Goal: Transaction & Acquisition: Purchase product/service

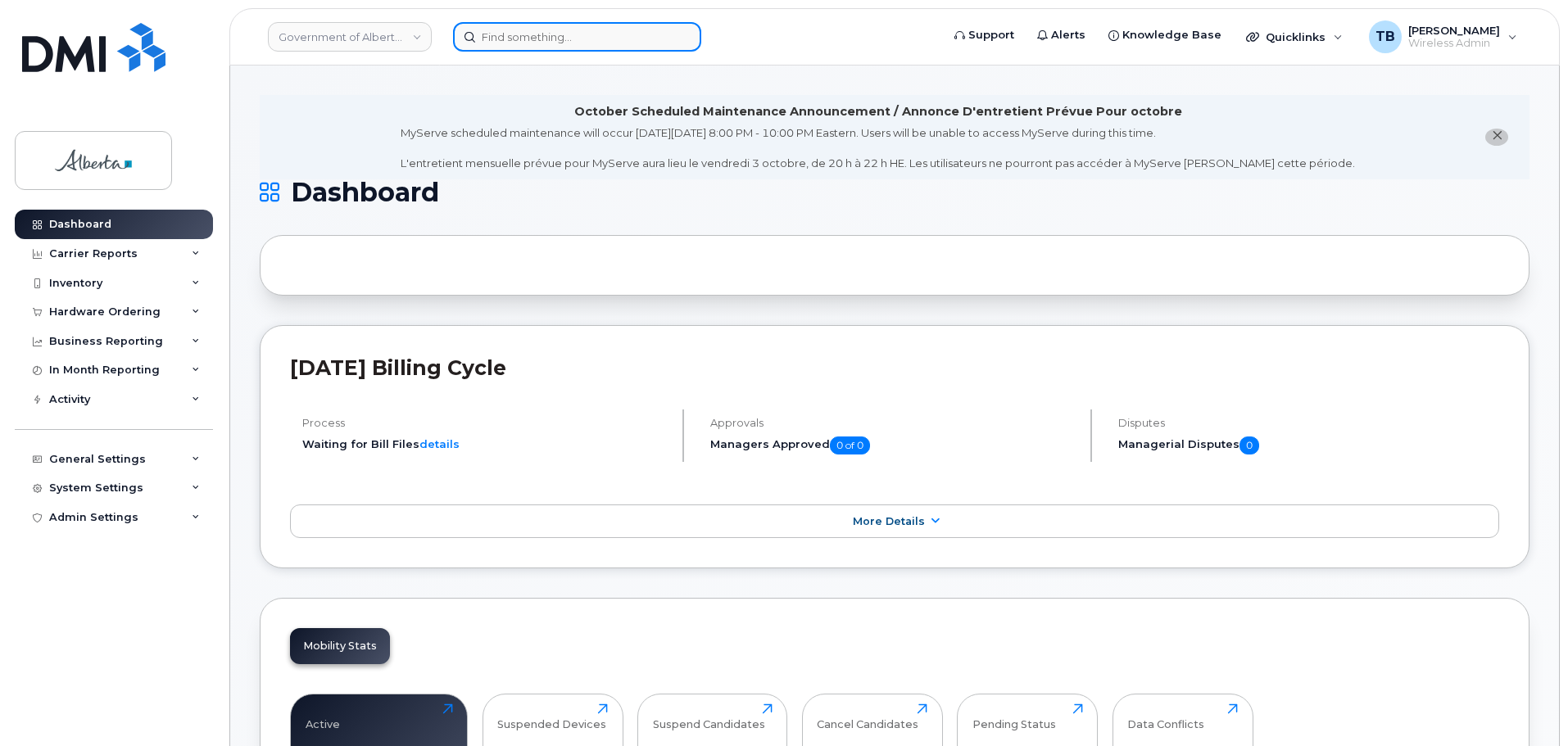
click at [565, 42] on input at bounding box center [577, 37] width 249 height 30
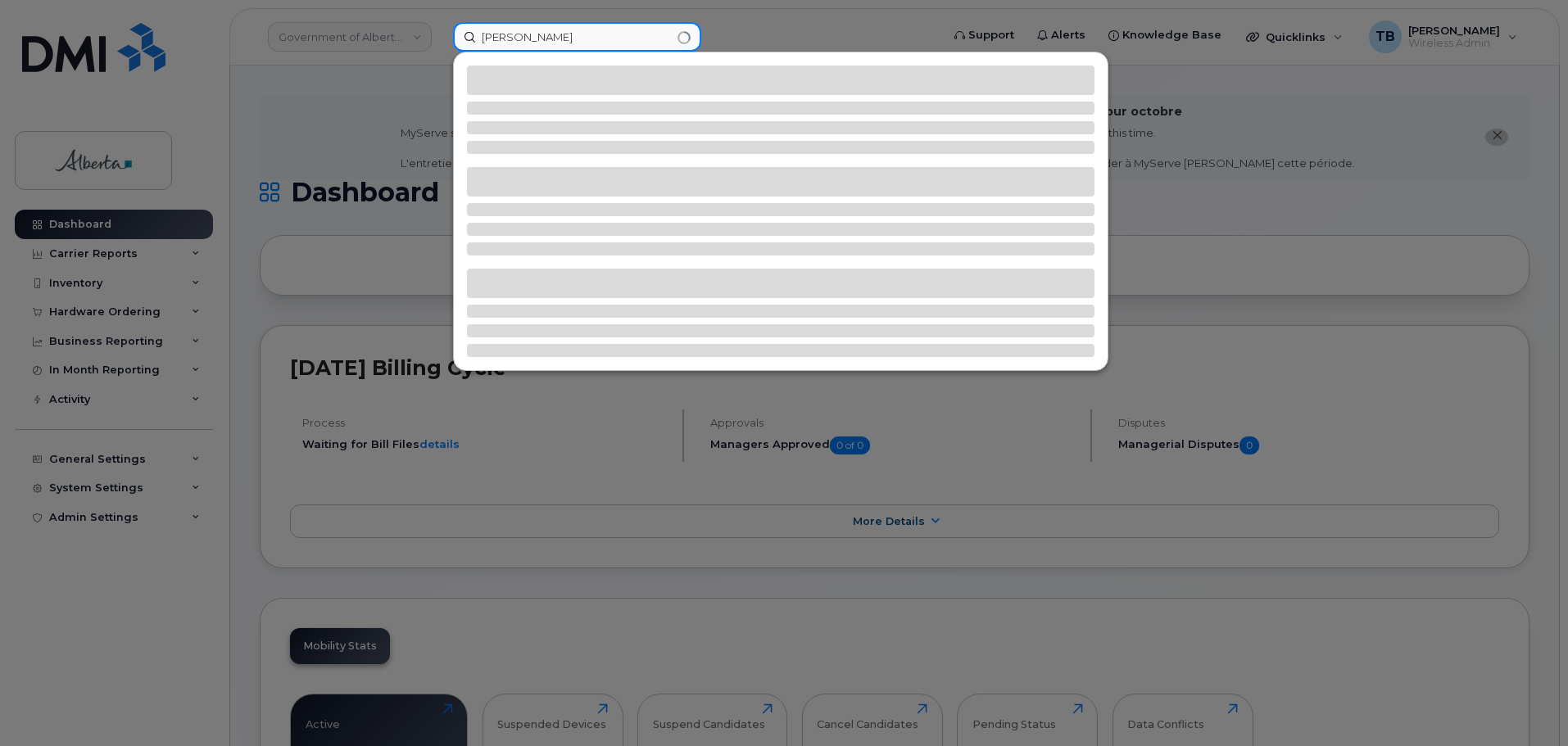
type input "dodi"
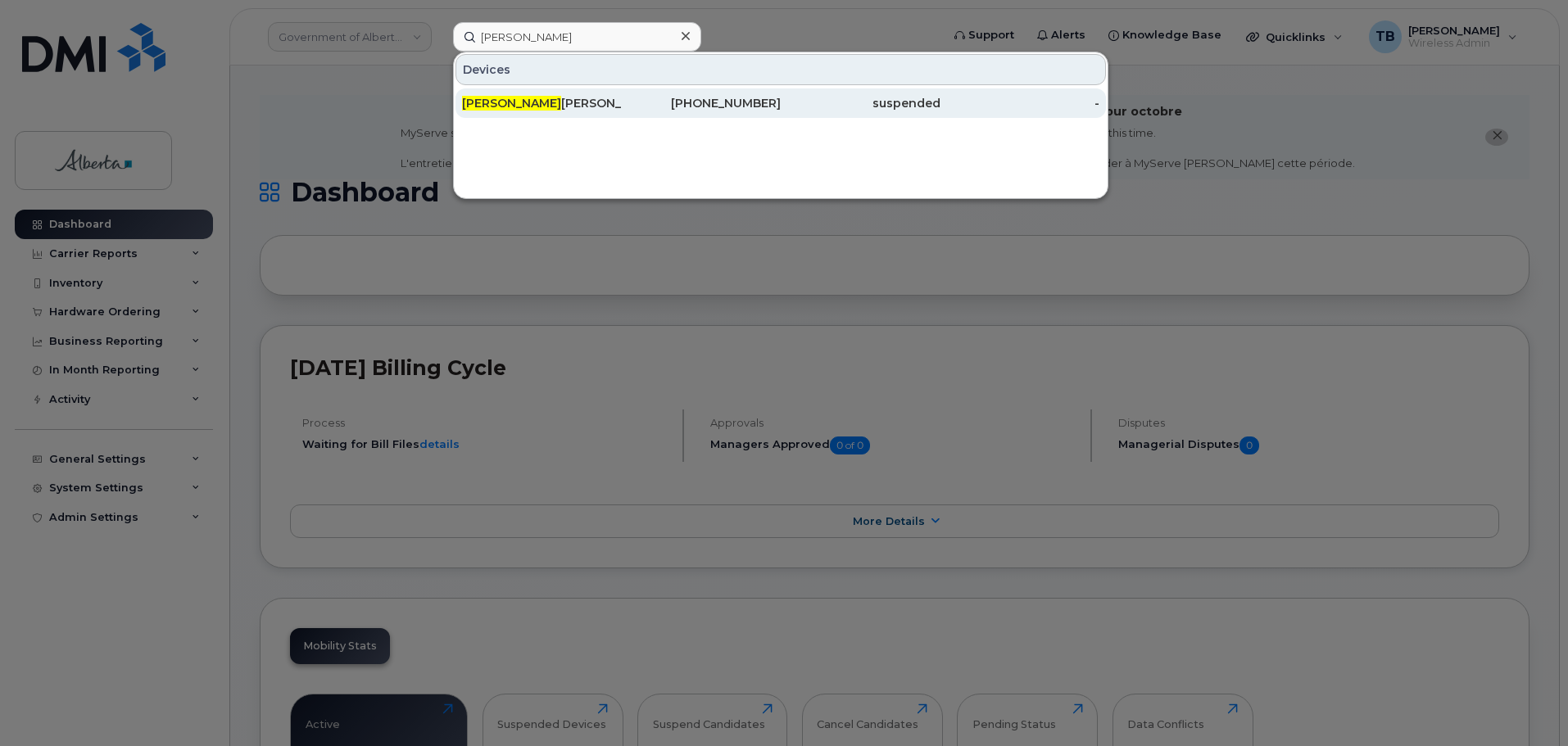
click at [553, 105] on div "Dodi Zuczek" at bounding box center [542, 103] width 160 height 17
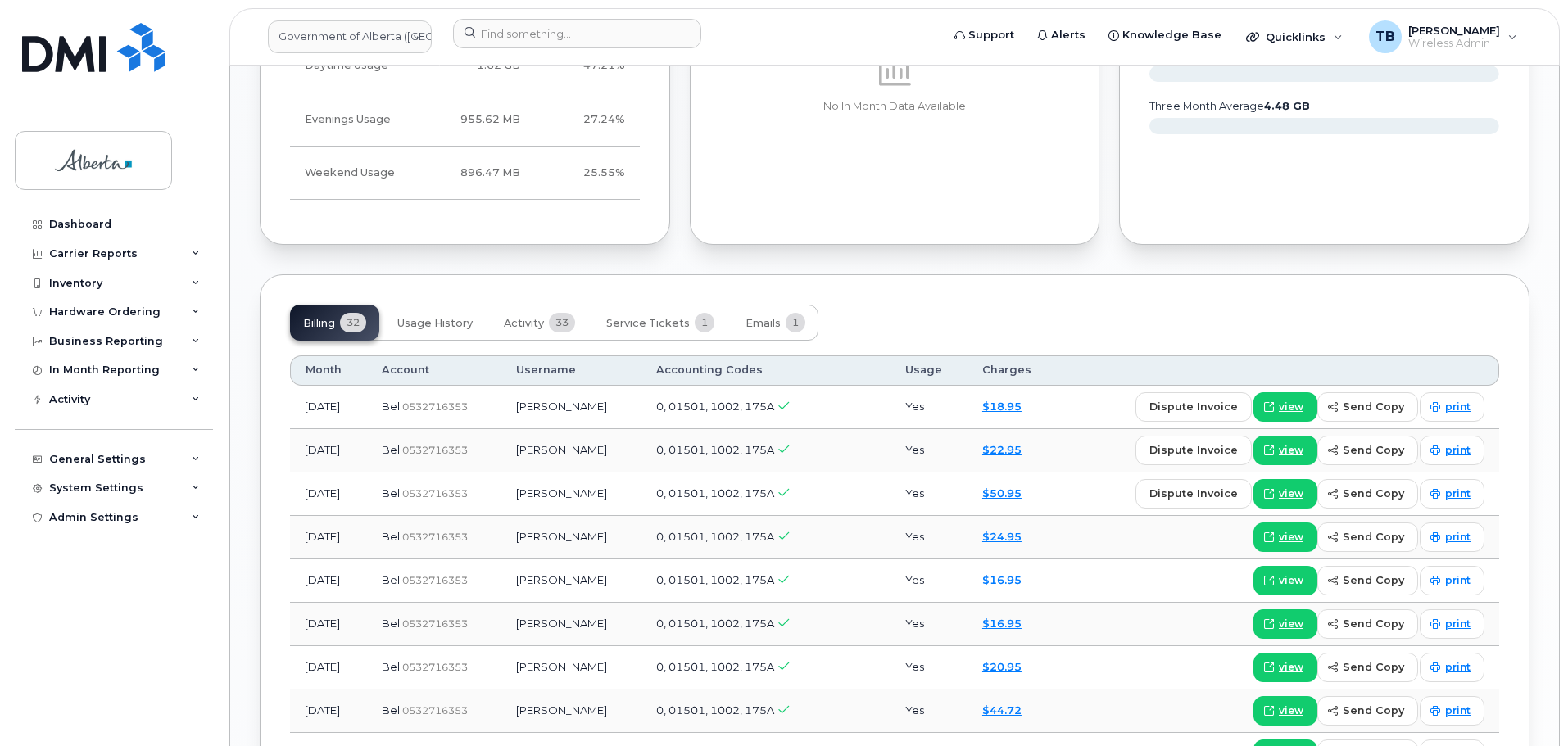
scroll to position [1393, 0]
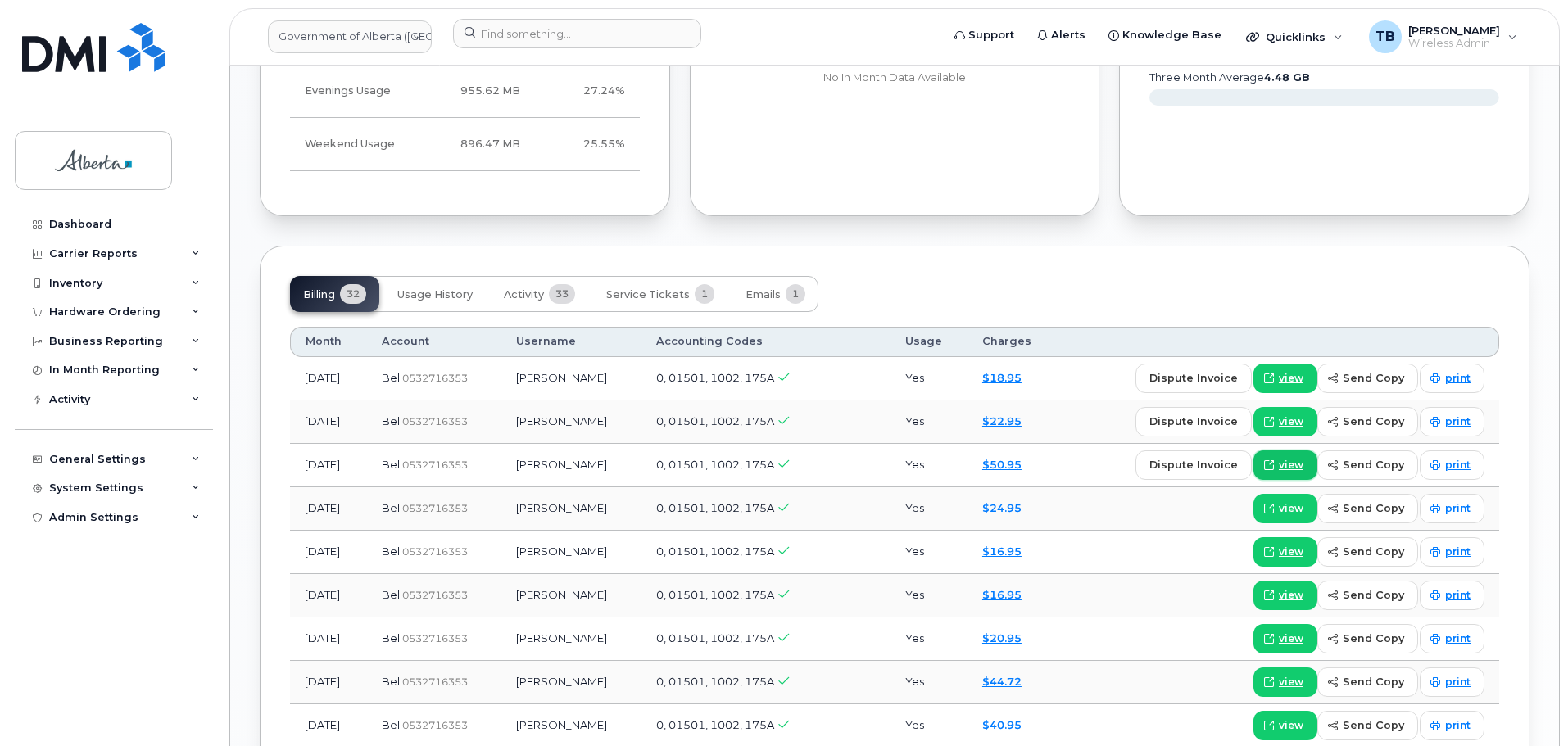
click at [1274, 460] on icon at bounding box center [1268, 465] width 10 height 10
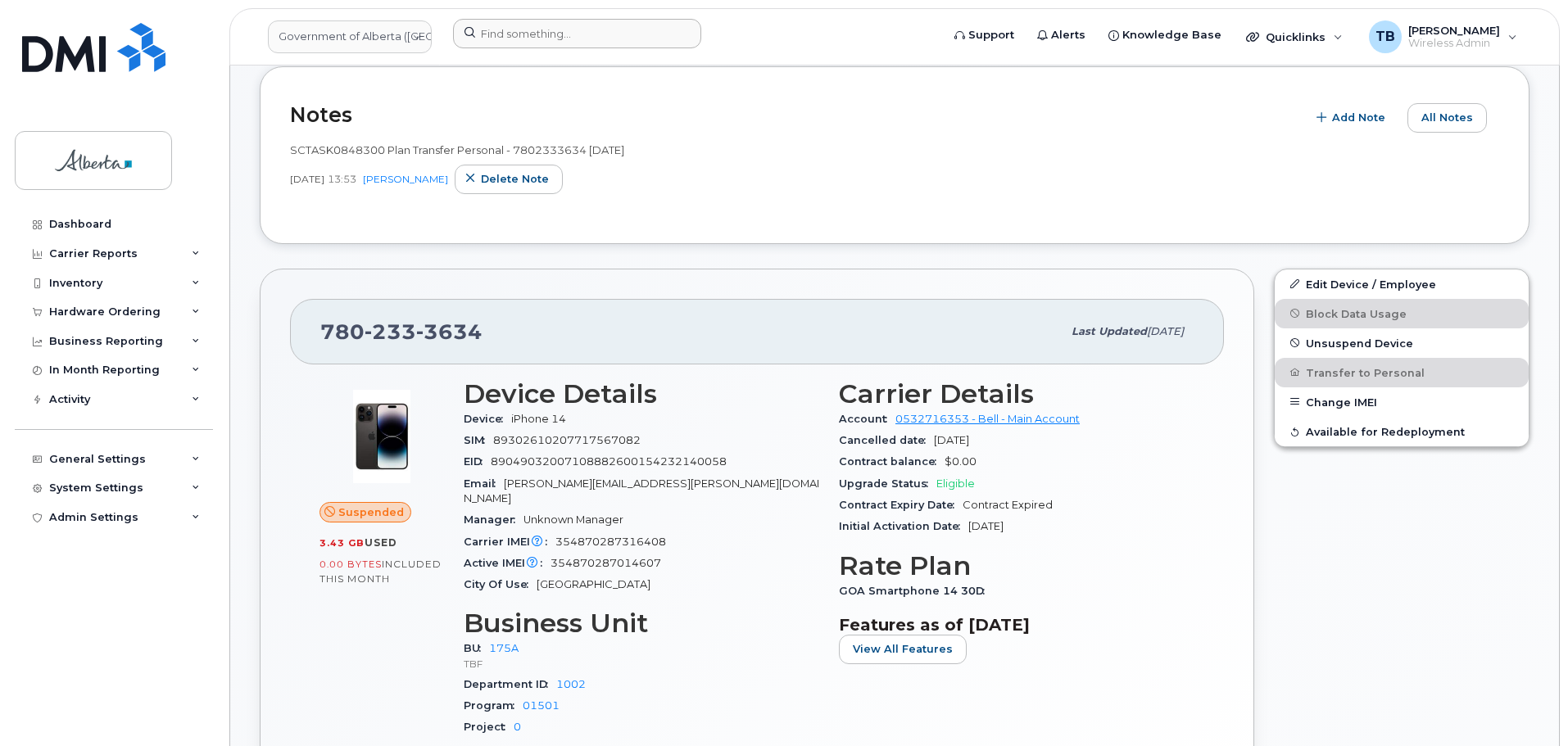
scroll to position [409, 0]
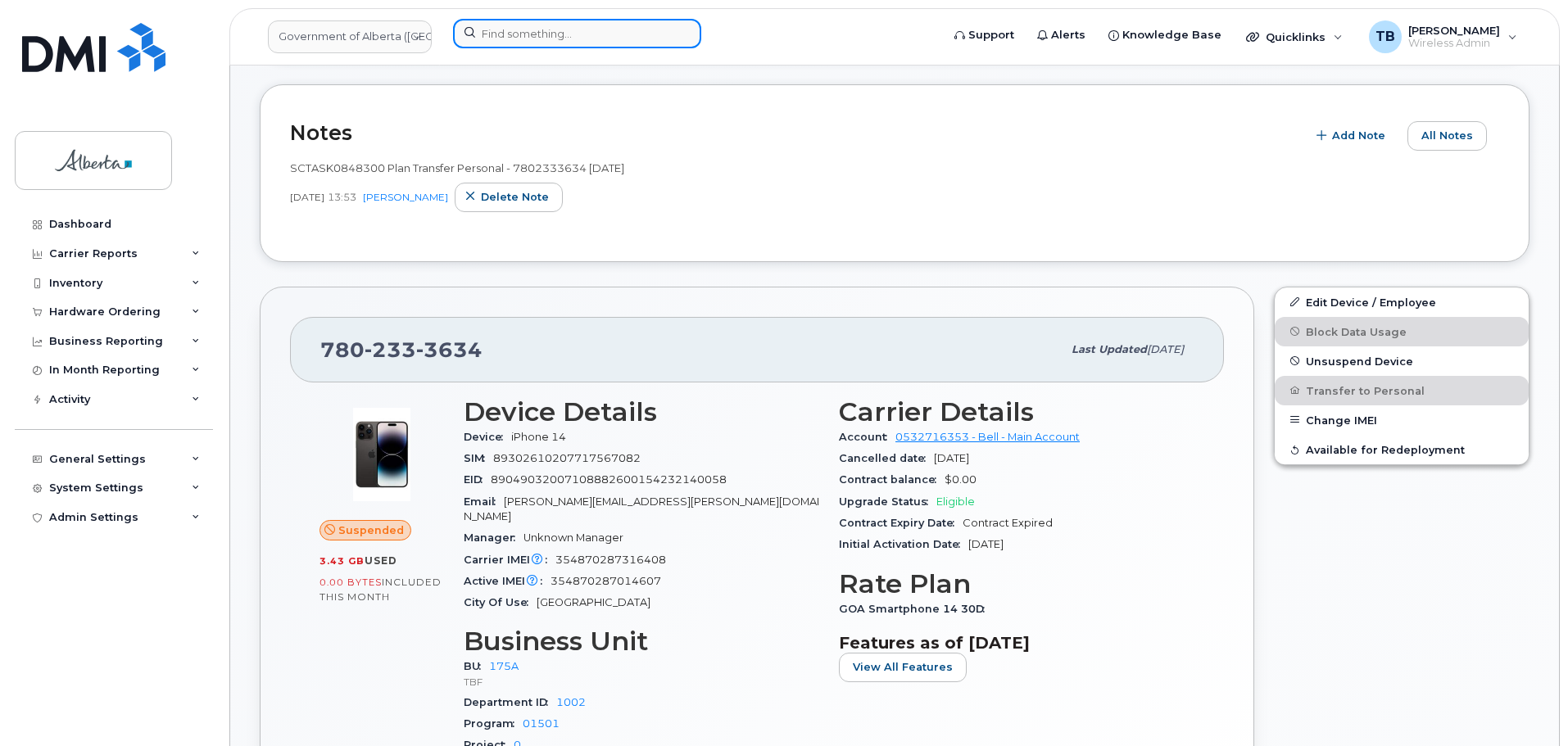
click at [514, 37] on input at bounding box center [577, 33] width 249 height 30
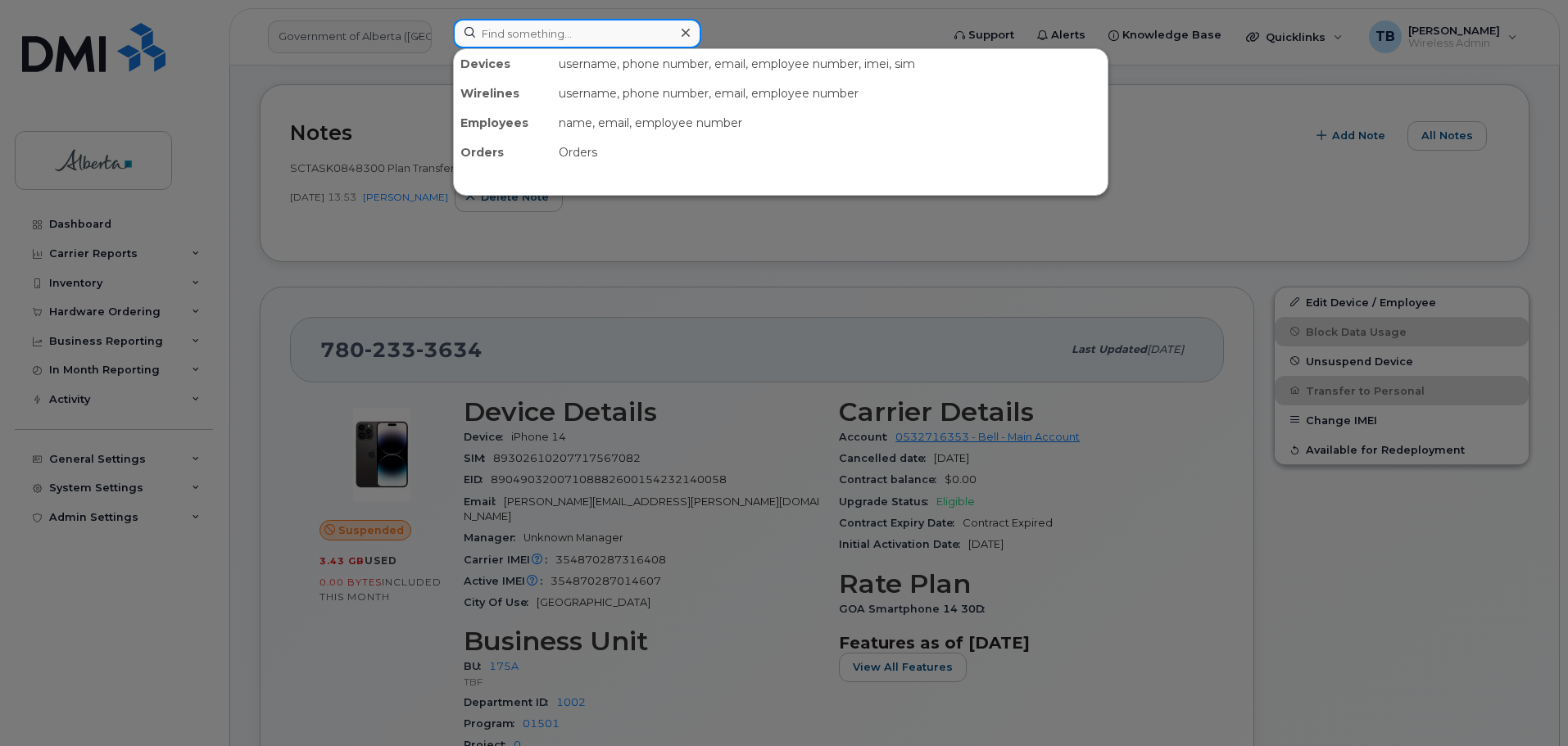
paste input "4037953197"
type input "4037953197"
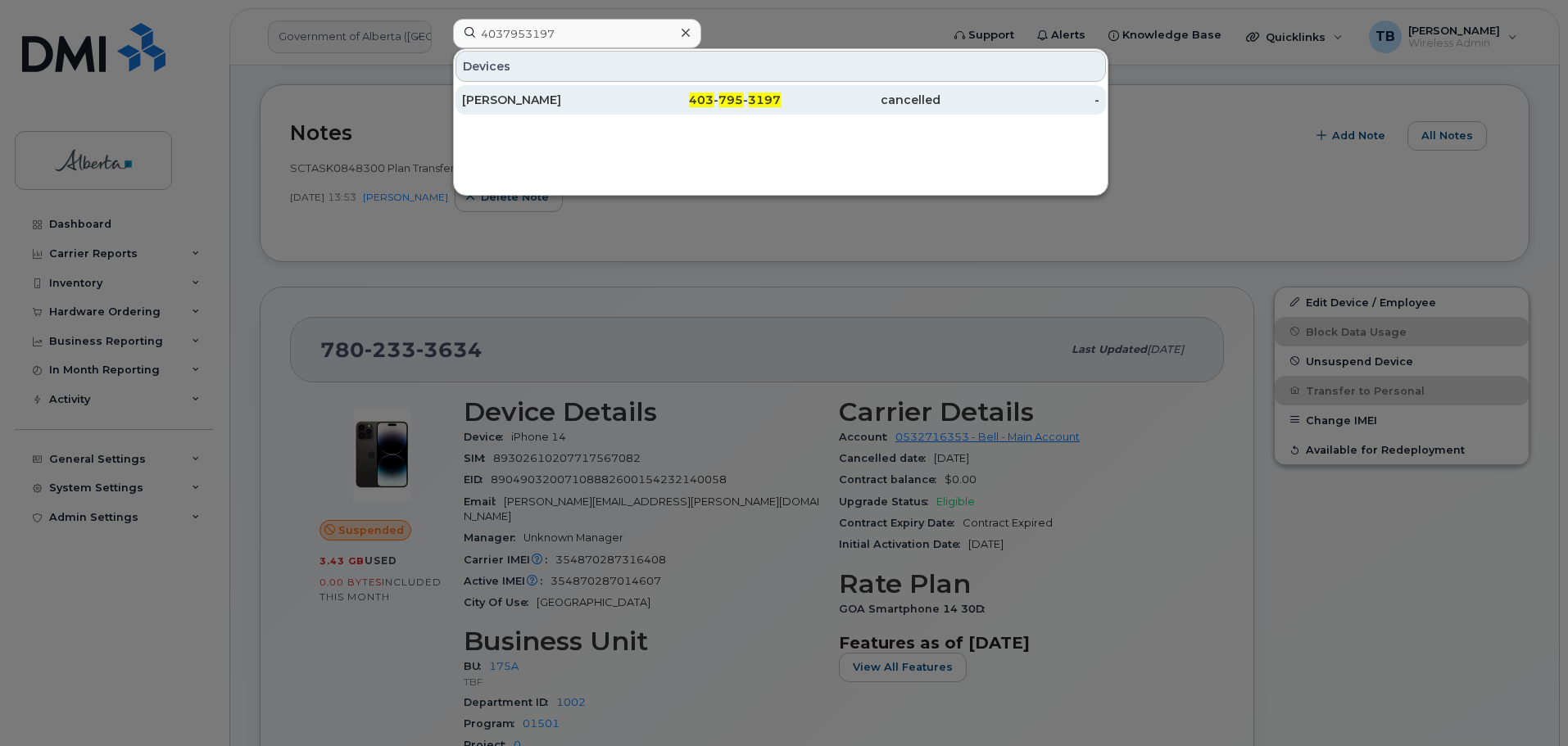
click at [524, 91] on div "Jack Shipton" at bounding box center [542, 100] width 160 height 30
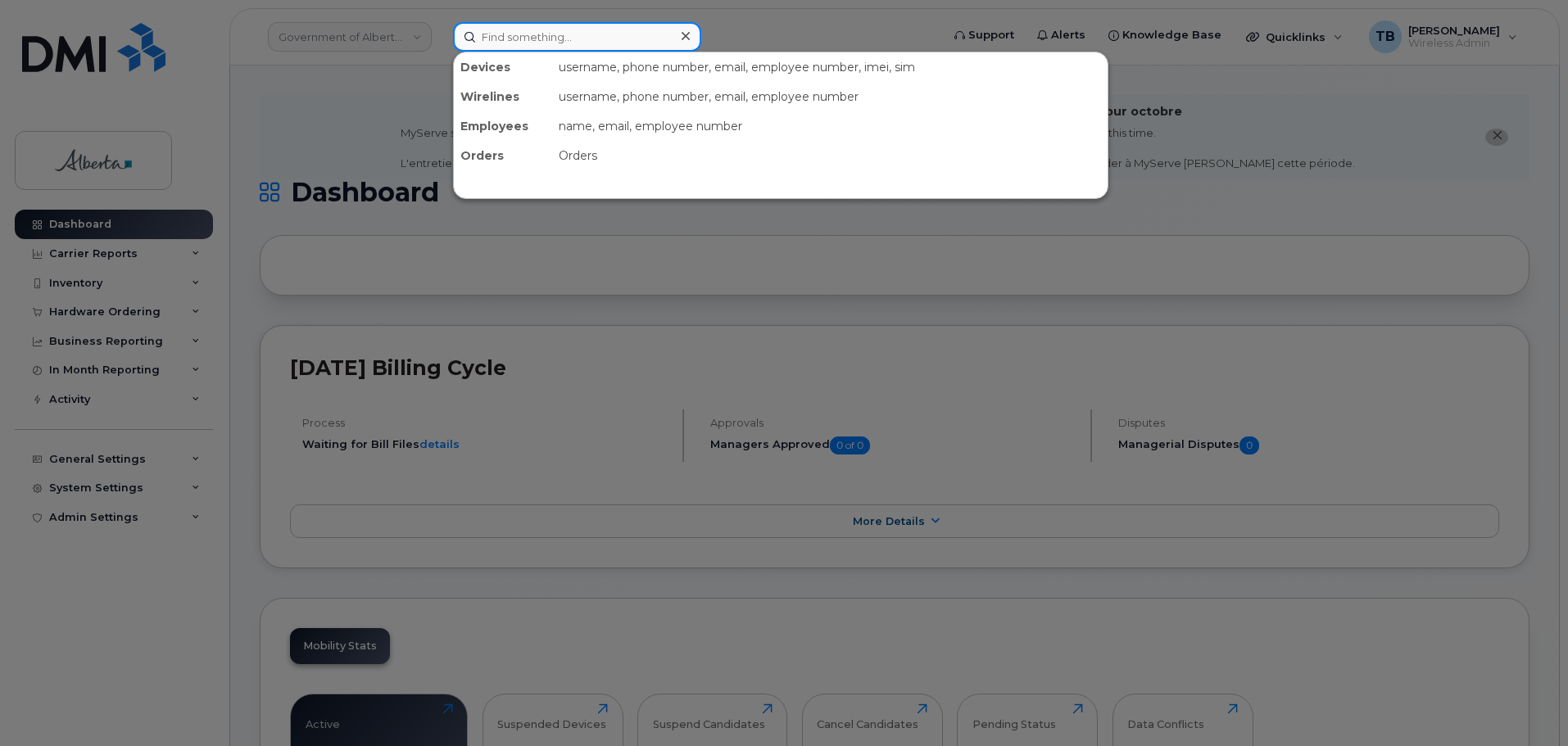
click at [515, 30] on input at bounding box center [577, 37] width 249 height 30
paste input "7808059783"
type input "7808059783"
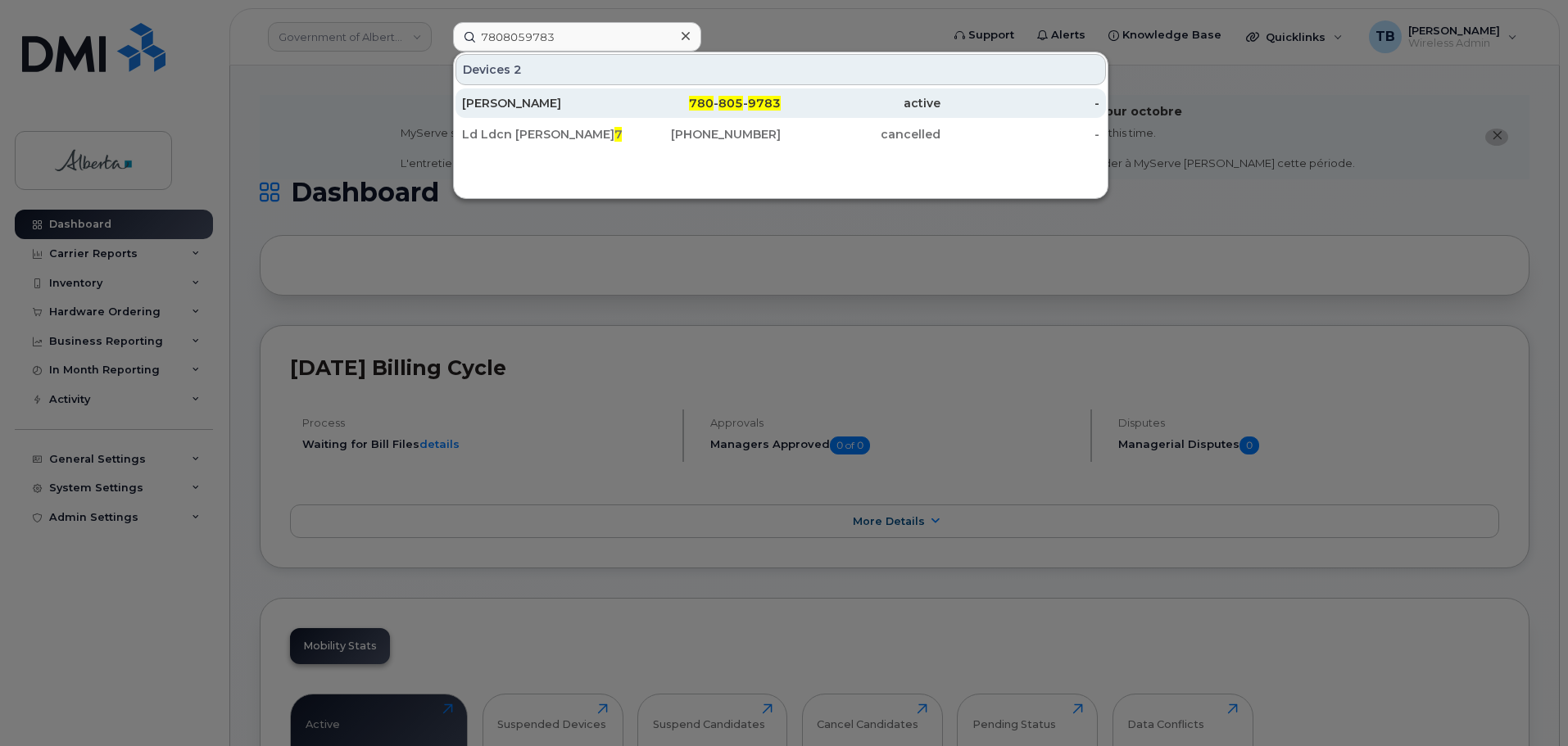
click at [516, 94] on div "[PERSON_NAME]" at bounding box center [542, 104] width 160 height 30
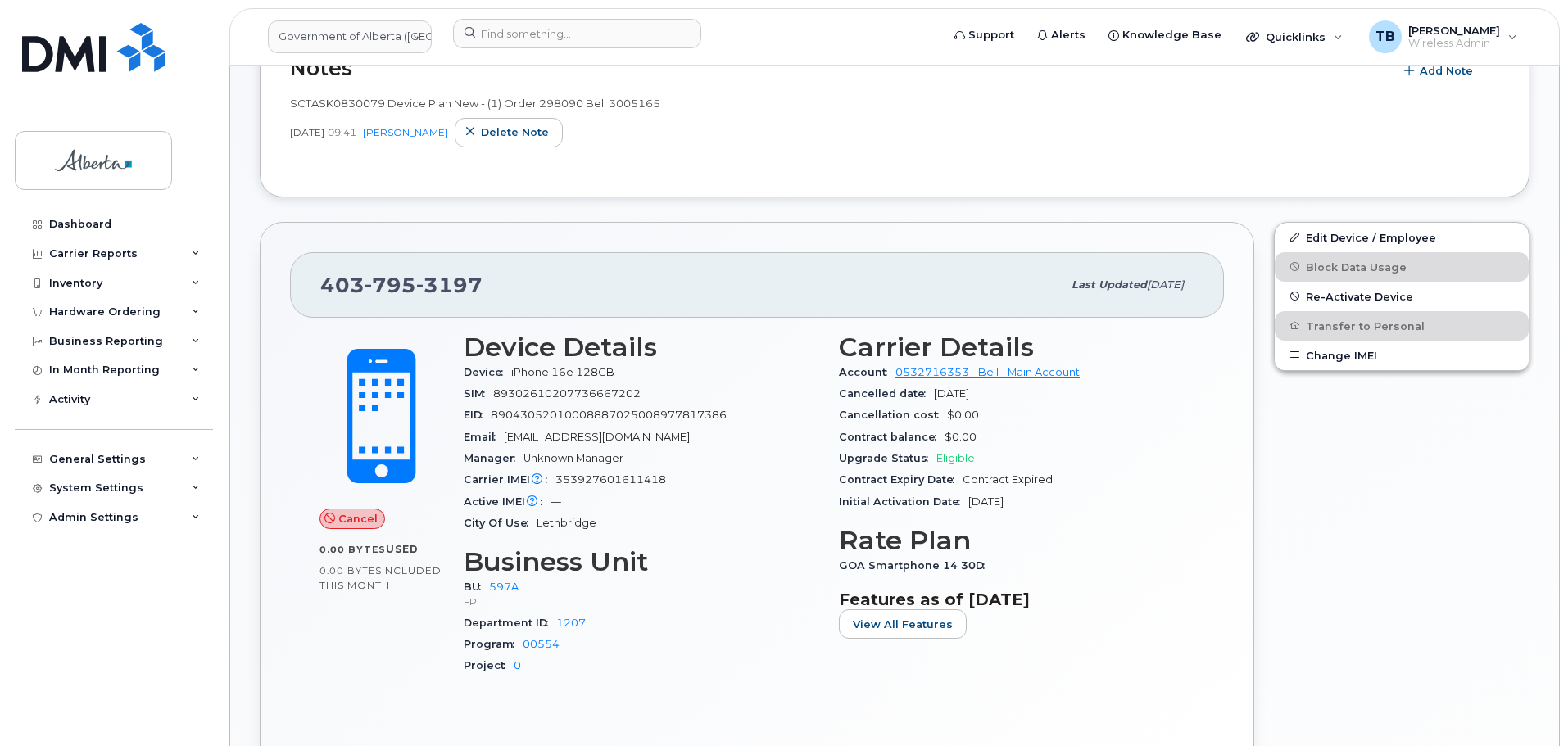
scroll to position [409, 0]
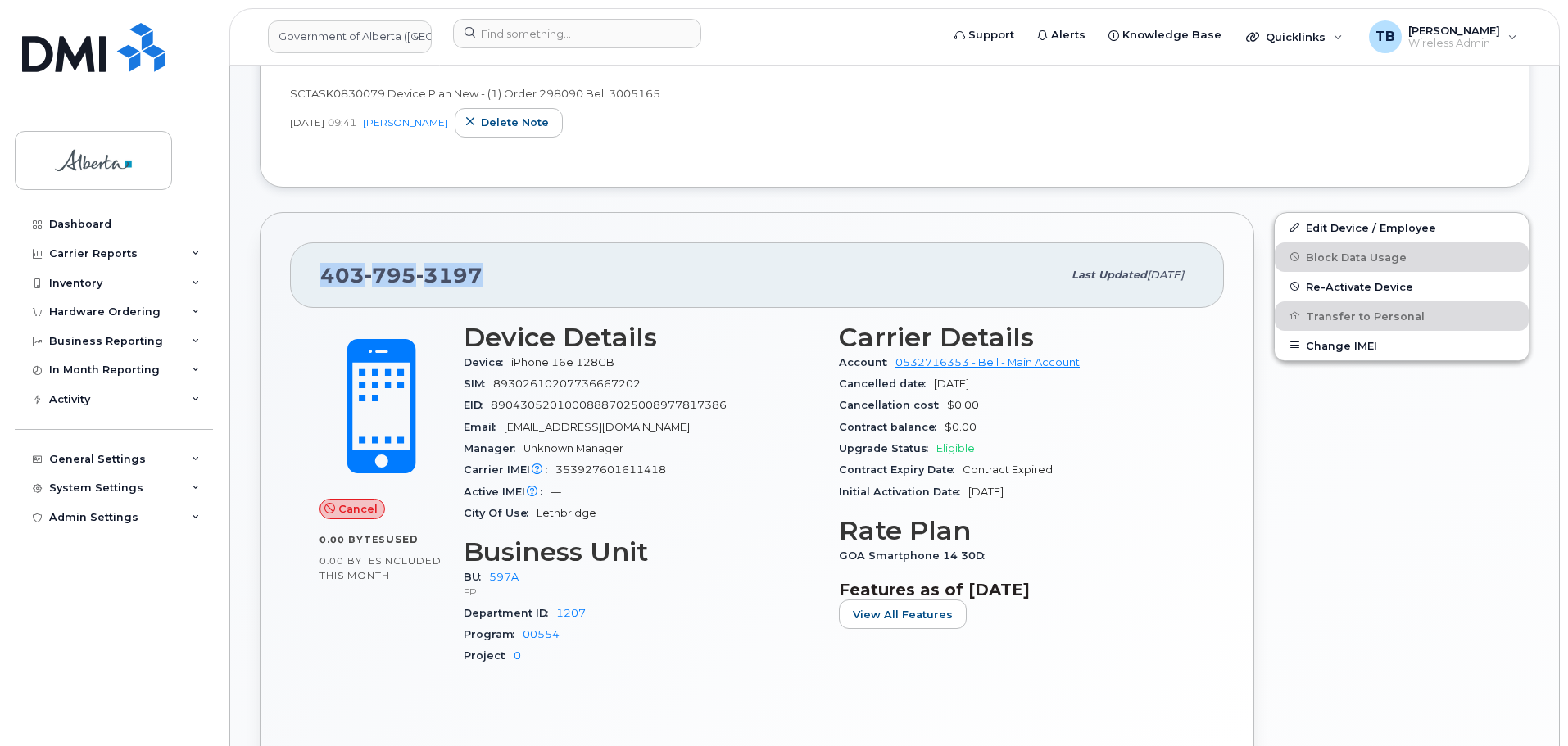
drag, startPoint x: 495, startPoint y: 283, endPoint x: 324, endPoint y: 272, distance: 171.4
click at [322, 274] on div "403 795 3197" at bounding box center [691, 275] width 741 height 34
copy span "403 795 3197"
click at [1210, 496] on div "Cancel 0.00 Bytes  used 0.00 Bytes  included this month Device Details Device i…" at bounding box center [756, 532] width 934 height 446
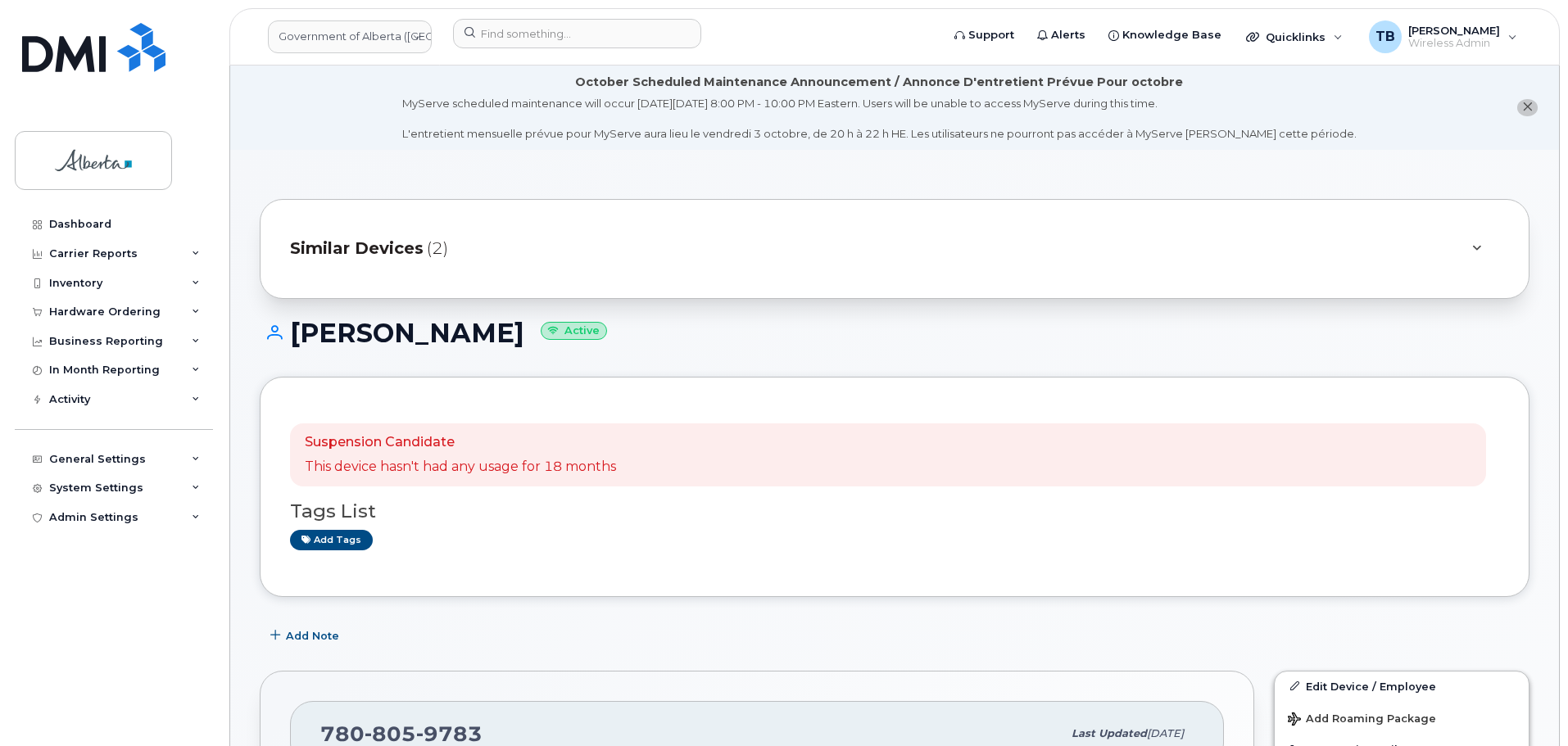
click at [290, 139] on li "October Scheduled Maintenance Announcement / Annonce D'entretient Prévue Pour o…" at bounding box center [894, 108] width 1328 height 84
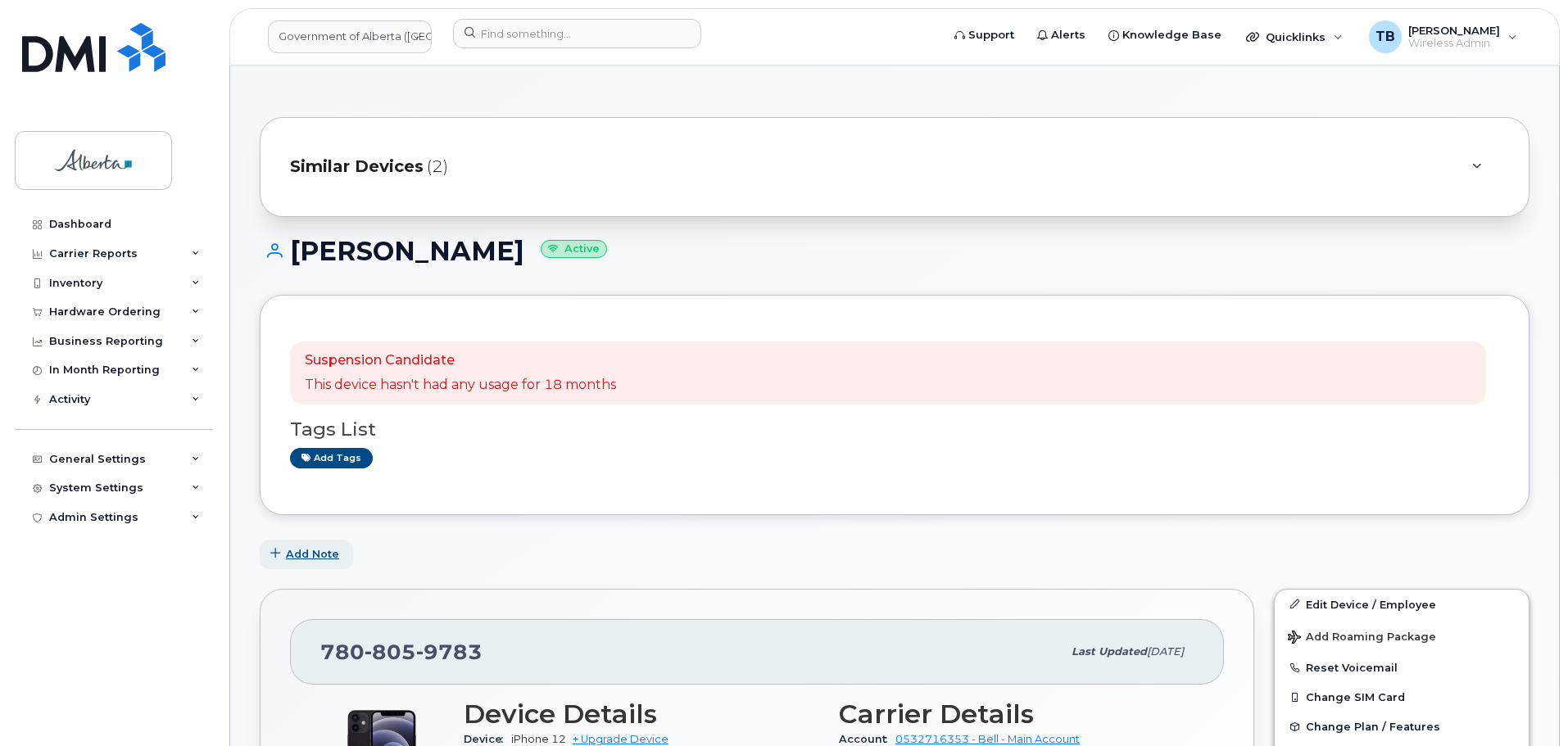
click at [307, 551] on span "Add Note" at bounding box center [312, 554] width 54 height 16
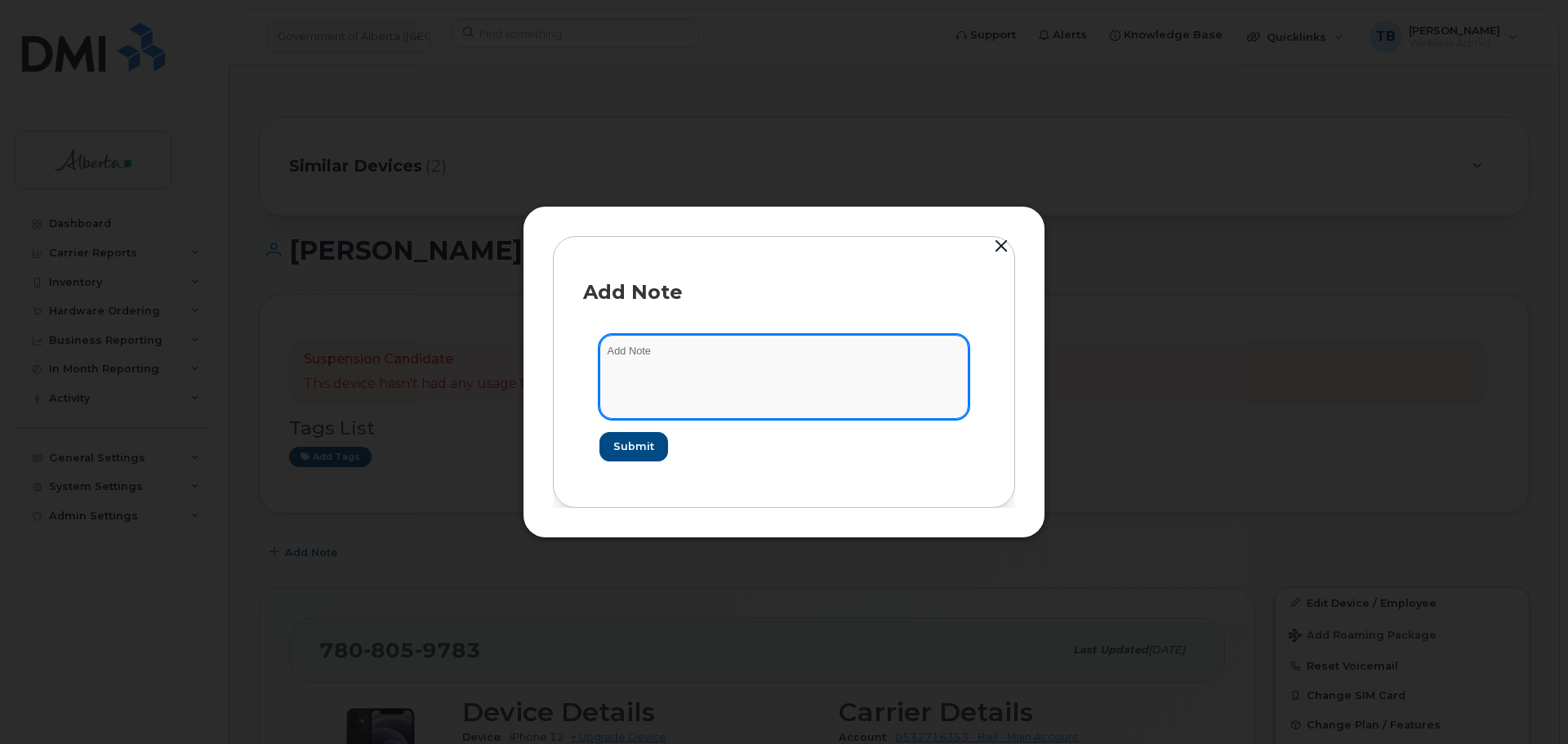
click at [687, 390] on textarea at bounding box center [783, 376] width 369 height 83
paste textarea "SCTASK0856101 7808059783 DO NOT DELETE - BEING REASSIGNED to [PERSON_NAME]. Pre…"
type textarea "SCTASK0856101 7808059783 DO NOT DELETE - BEING REASSIGNED to [PERSON_NAME]. Pre…"
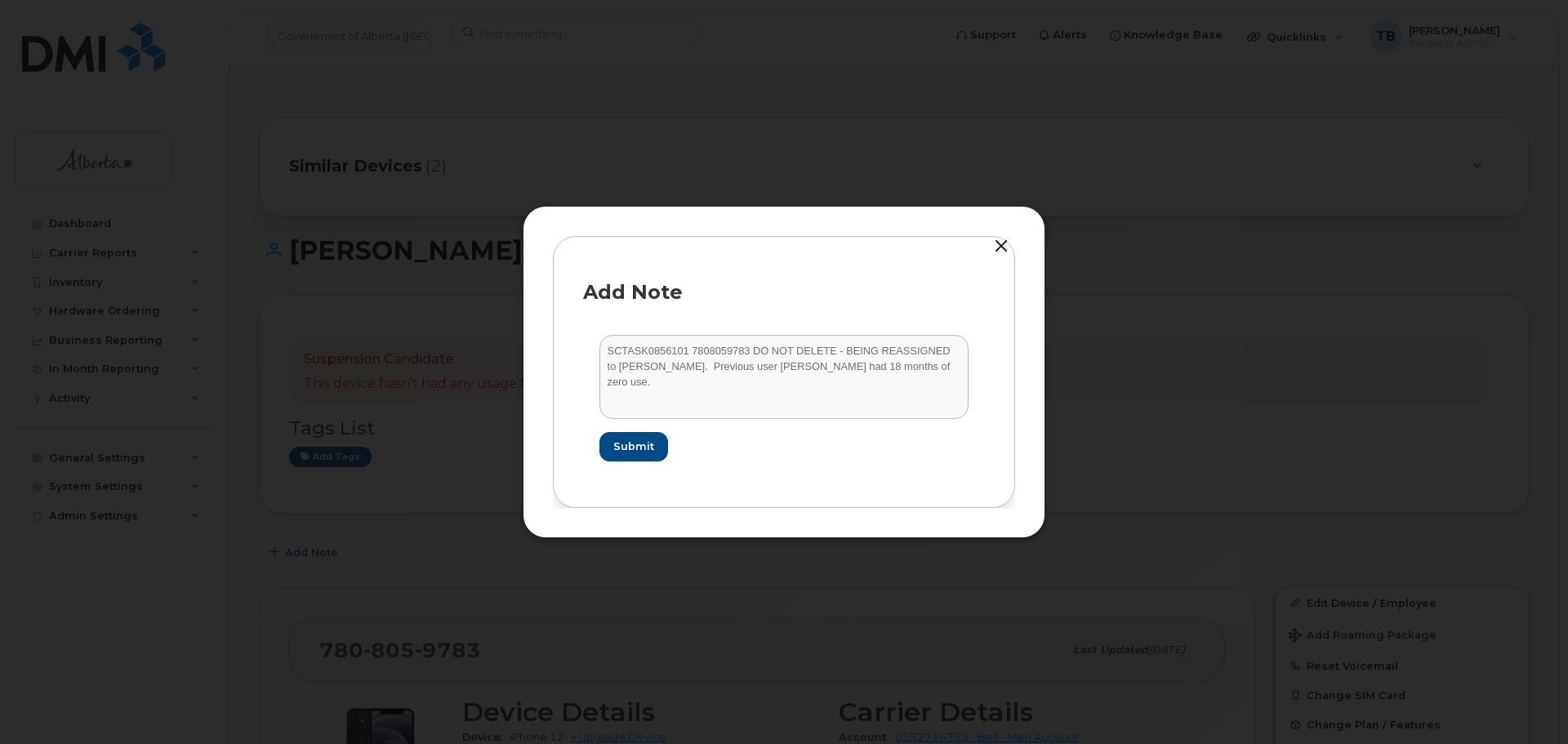
click at [872, 305] on div "Add Note" at bounding box center [784, 293] width 402 height 53
click at [619, 441] on span "Submit" at bounding box center [632, 447] width 41 height 16
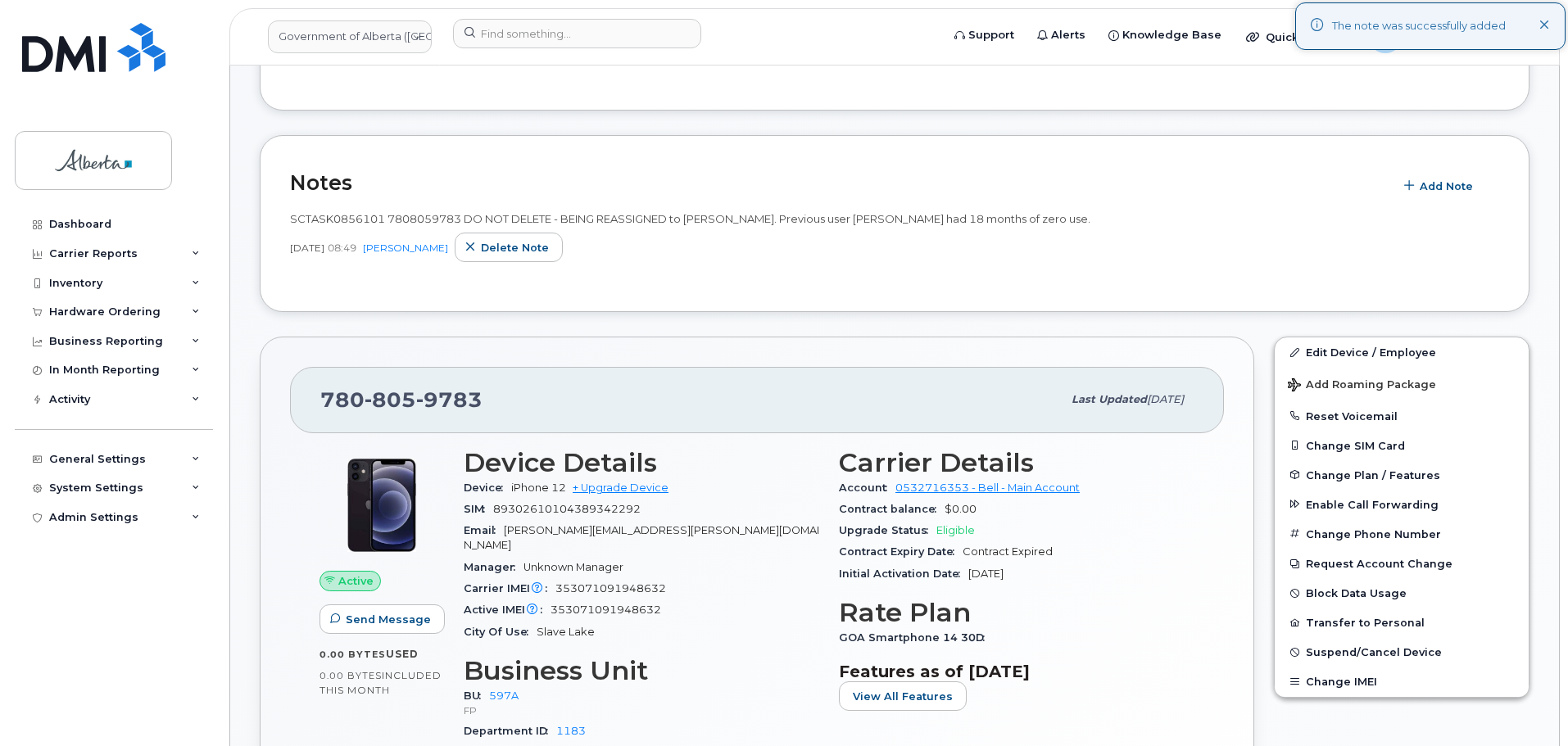
scroll to position [491, 0]
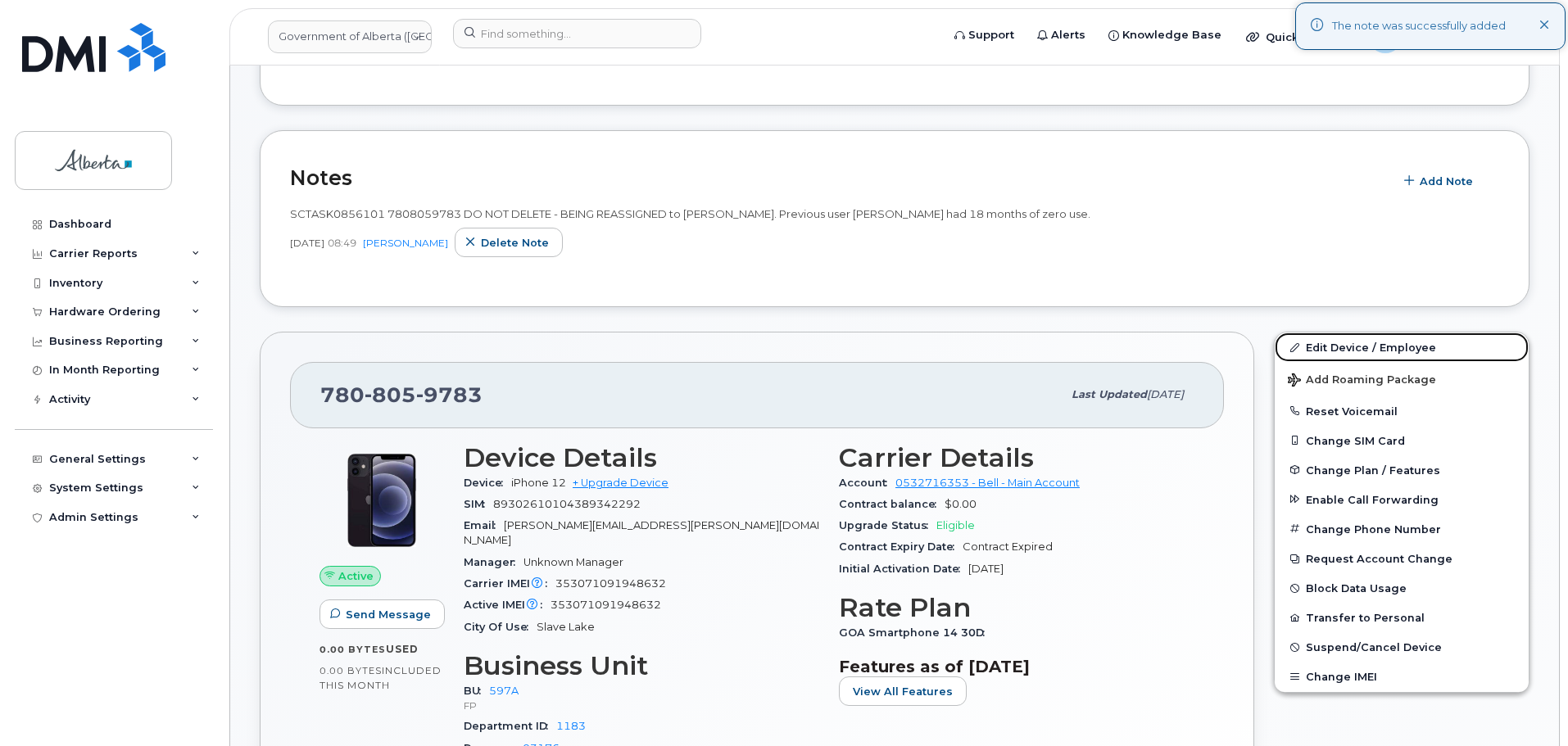
drag, startPoint x: 1335, startPoint y: 347, endPoint x: 1176, endPoint y: 358, distance: 159.4
click at [1335, 347] on link "Edit Device / Employee" at bounding box center [1401, 348] width 254 height 30
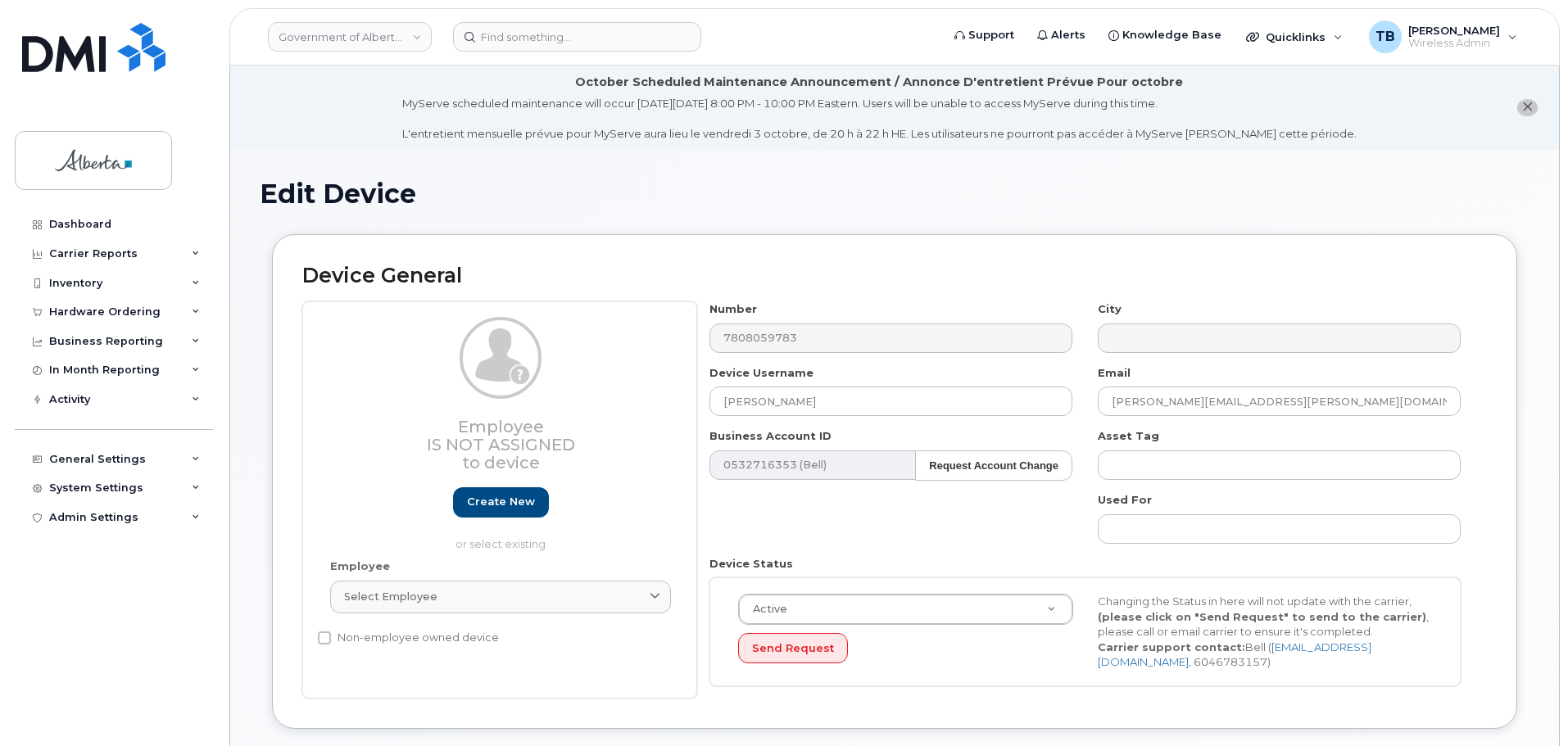
select select "4797726"
drag, startPoint x: 809, startPoint y: 396, endPoint x: 483, endPoint y: 397, distance: 326.0
click at [485, 397] on div "Employee Is not assigned to device Create new or select existing Employee Selec…" at bounding box center [894, 500] width 1184 height 397
paste input "[PERSON_NAME]"
type input "[PERSON_NAME]"
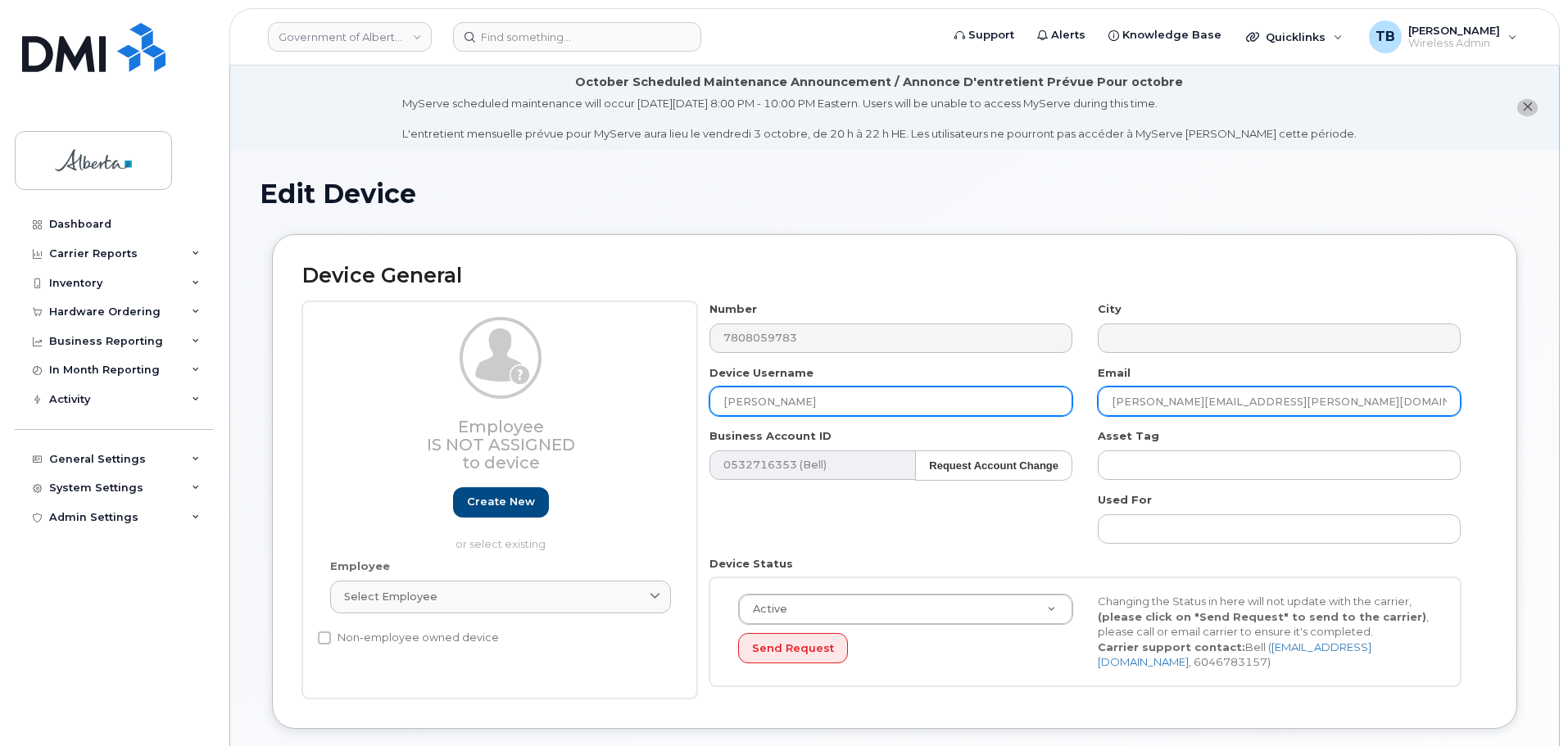
drag, startPoint x: 1224, startPoint y: 402, endPoint x: 1037, endPoint y: 407, distance: 187.1
click at [1037, 407] on div "Number 7808059783 City Device Username Fernando Bergen Email osman.hamid@gov.ab…" at bounding box center [1085, 500] width 777 height 397
paste input "fernando.bergen"
click at [1121, 409] on input "[PERSON_NAME][EMAIL_ADDRESS][DOMAIN_NAME]" at bounding box center [1278, 402] width 363 height 30
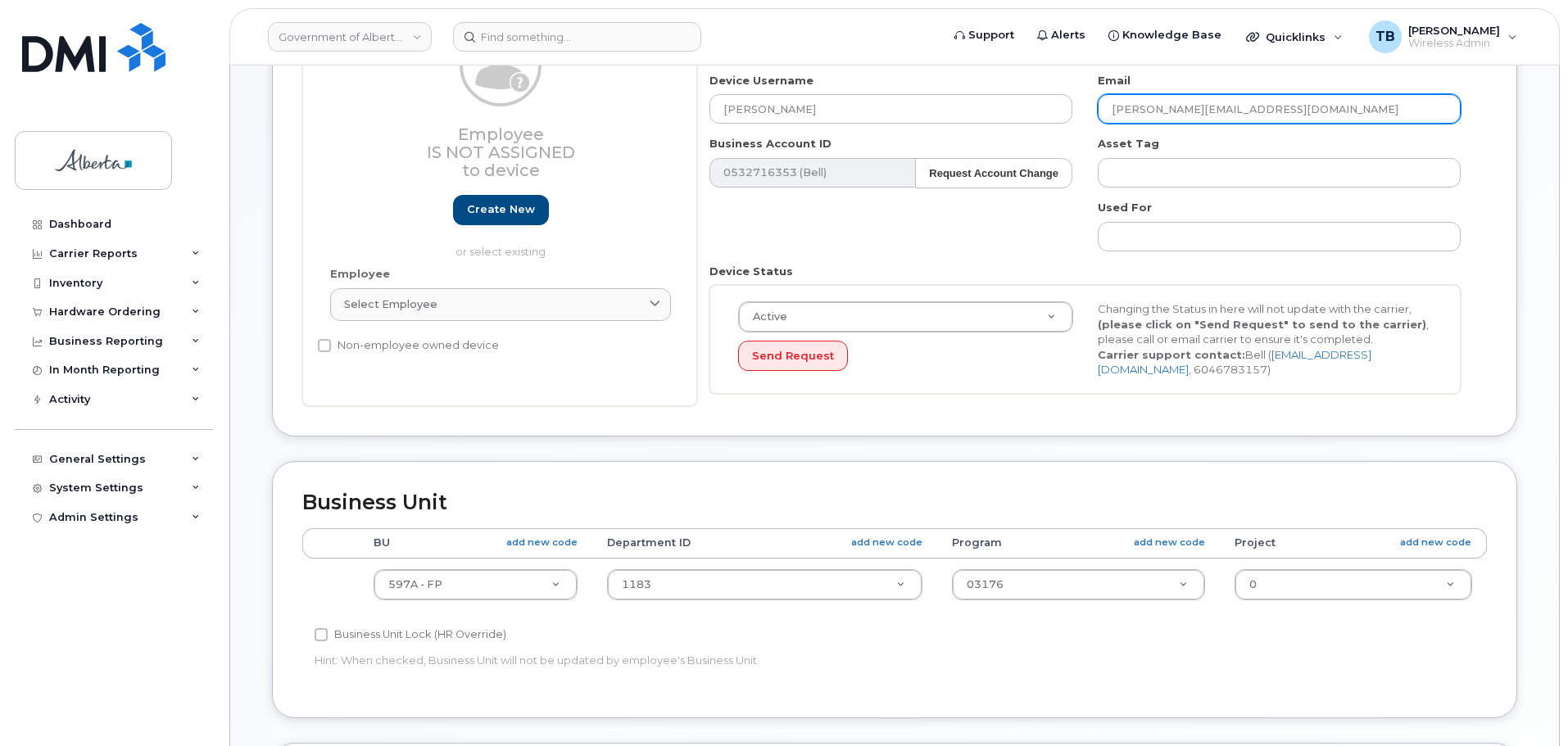
scroll to position [328, 0]
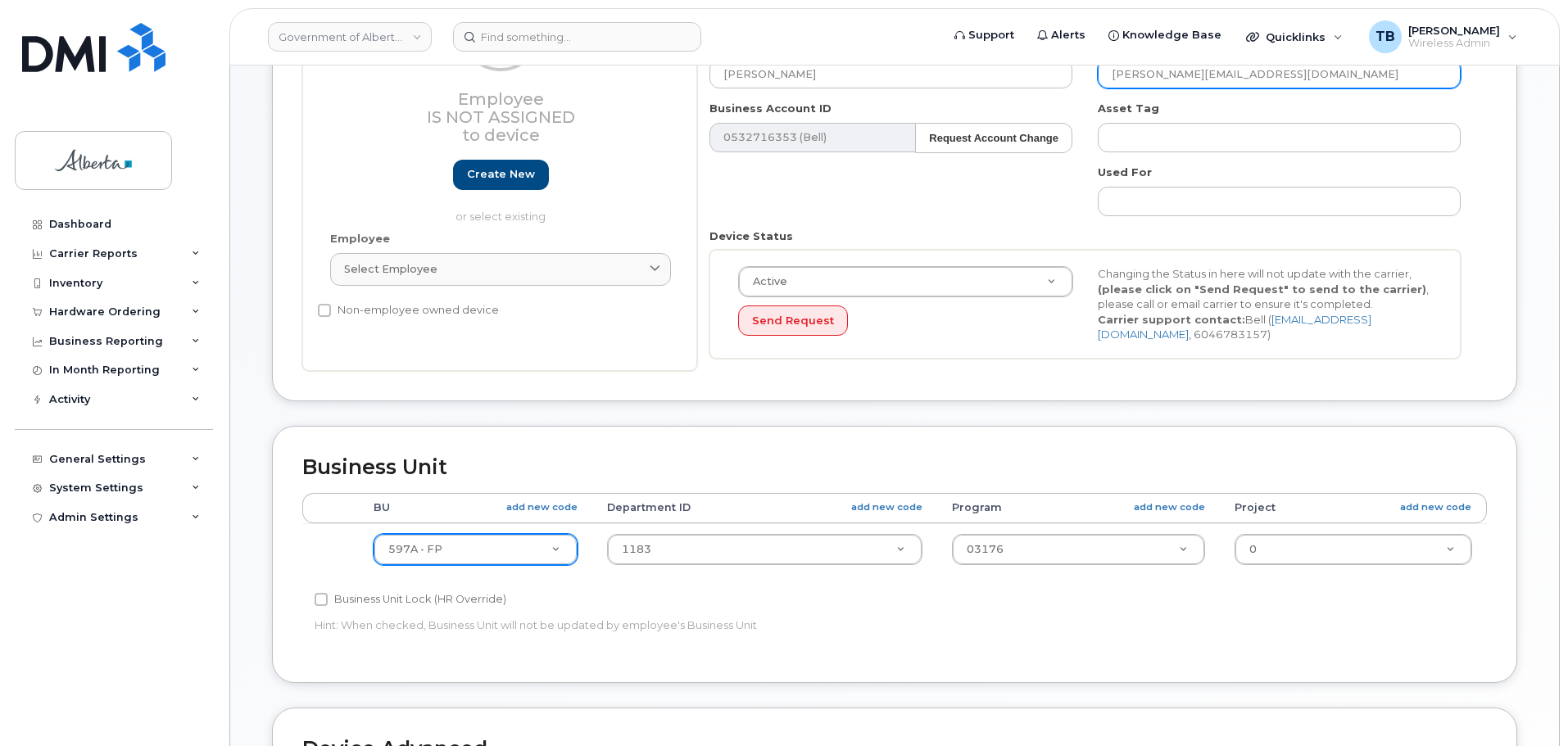
type input "[PERSON_NAME][EMAIL_ADDRESS][DOMAIN_NAME]"
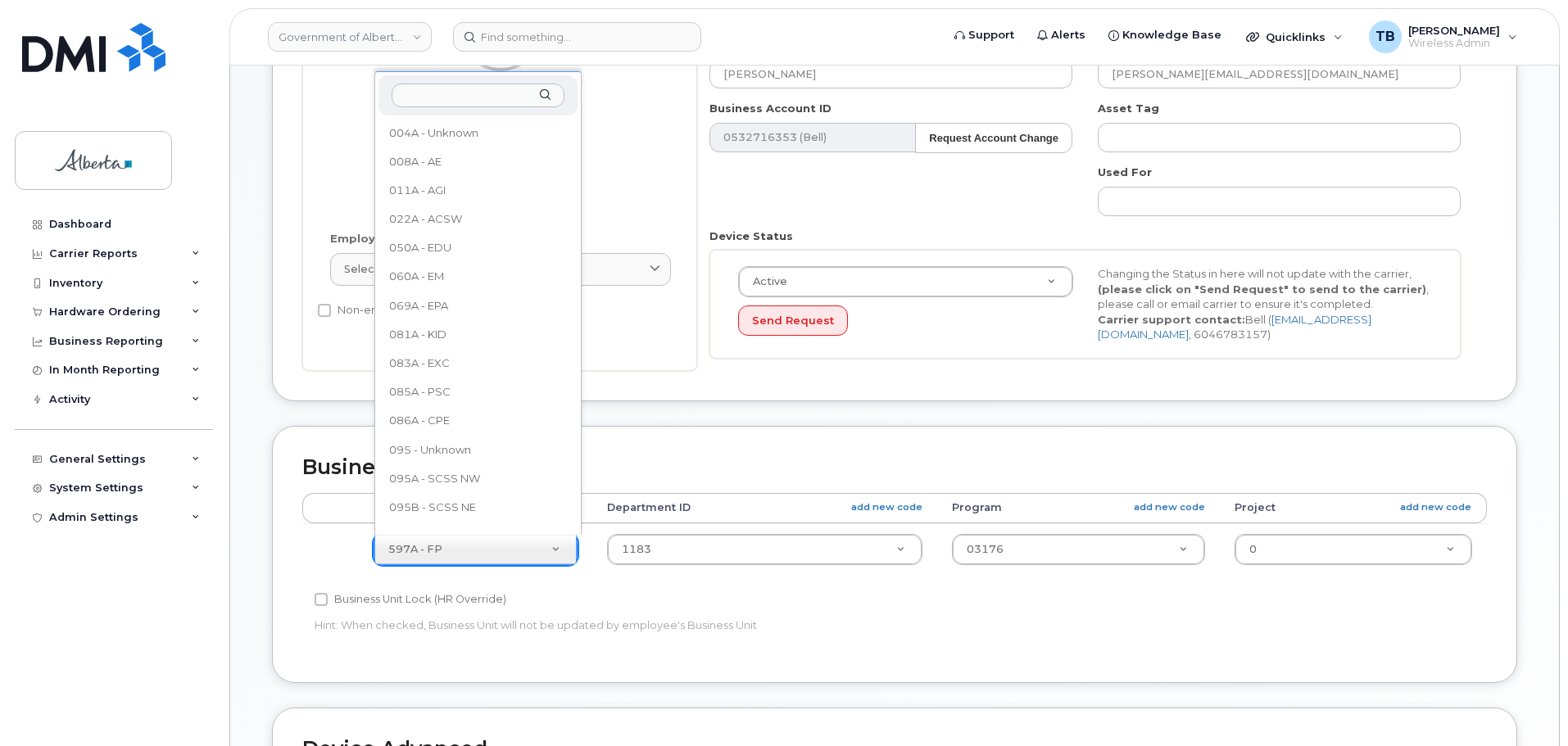
scroll to position [0, 0]
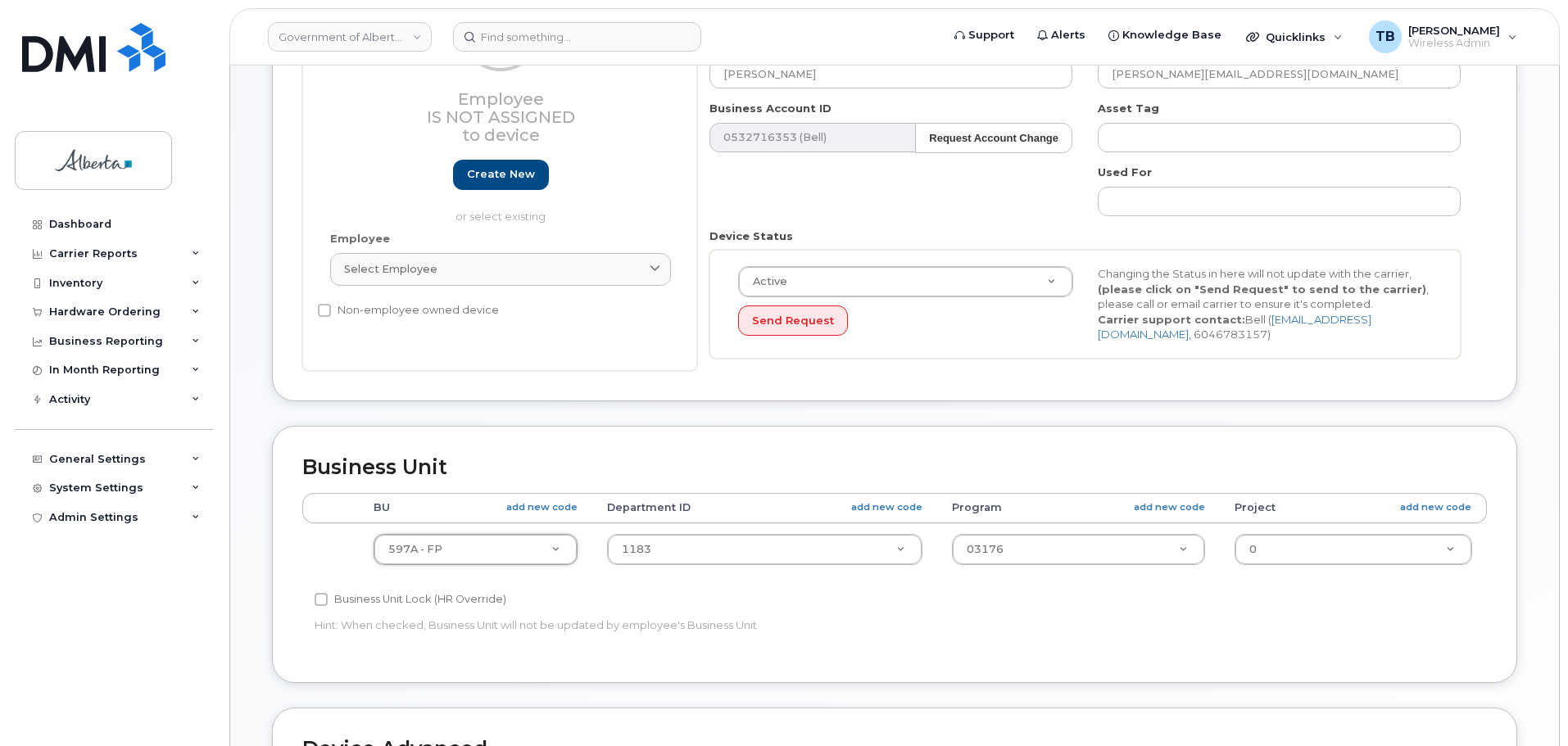
type input "5"
type input "593"
select select "4797682"
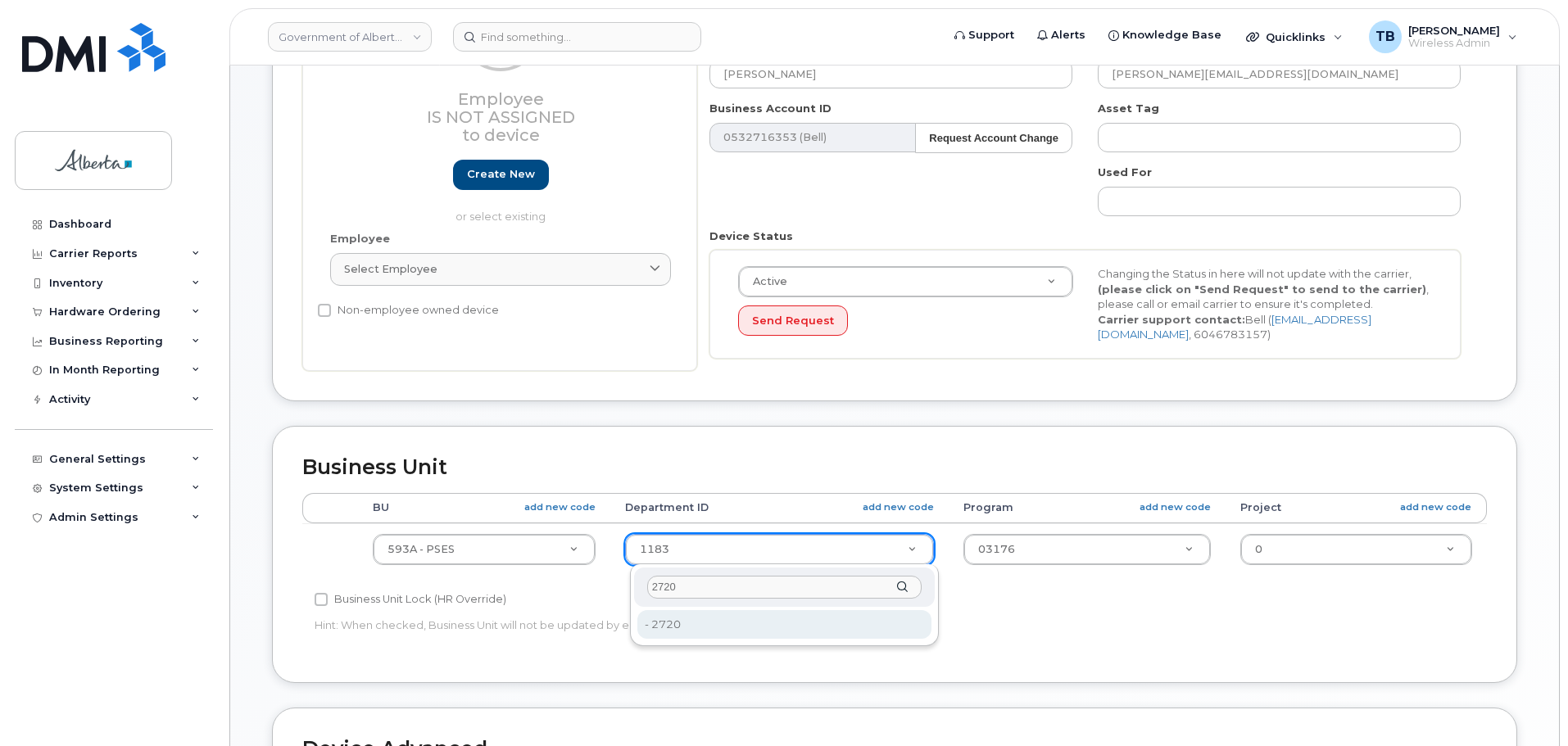
type input "2720"
type input "4752674"
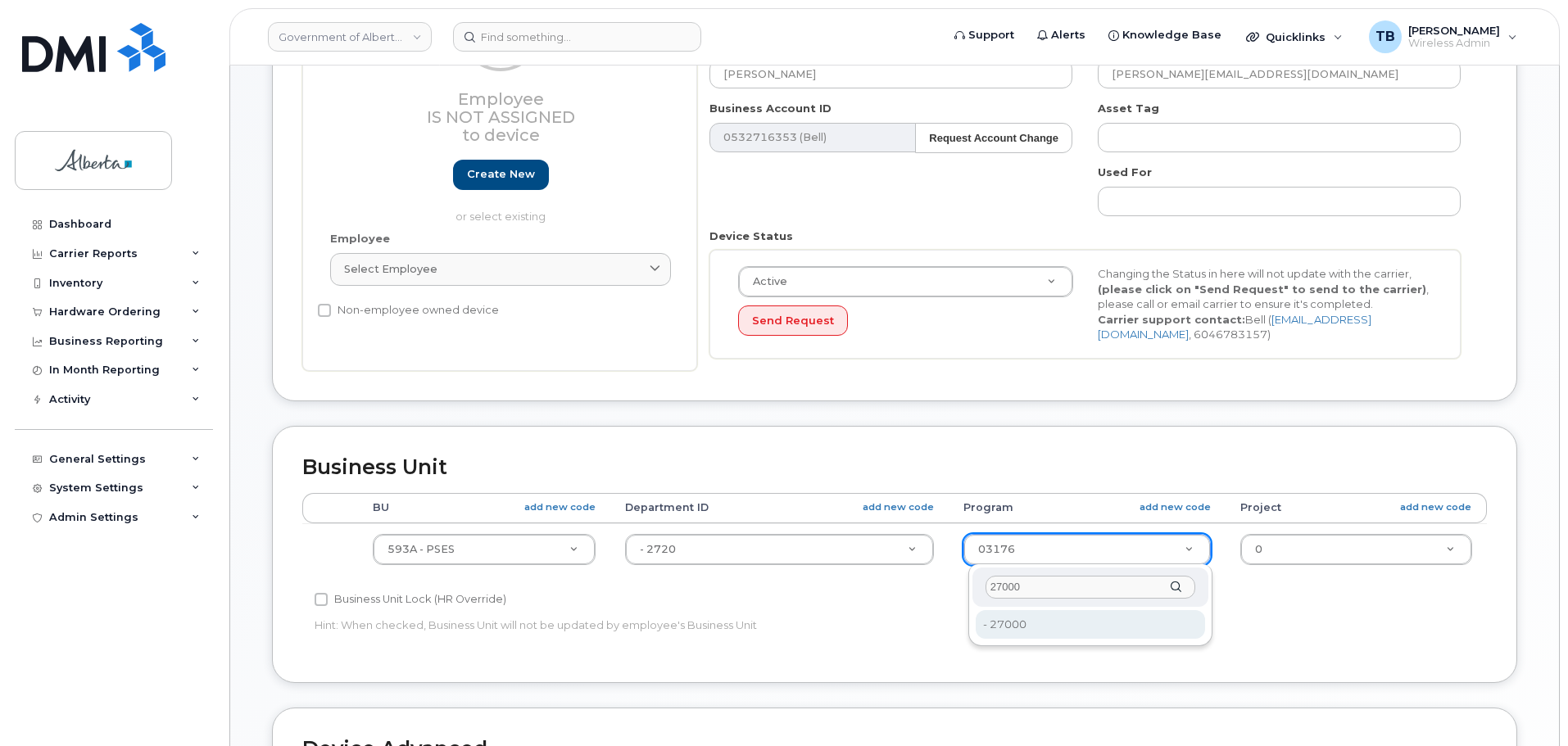
type input "27000"
type input "4206368"
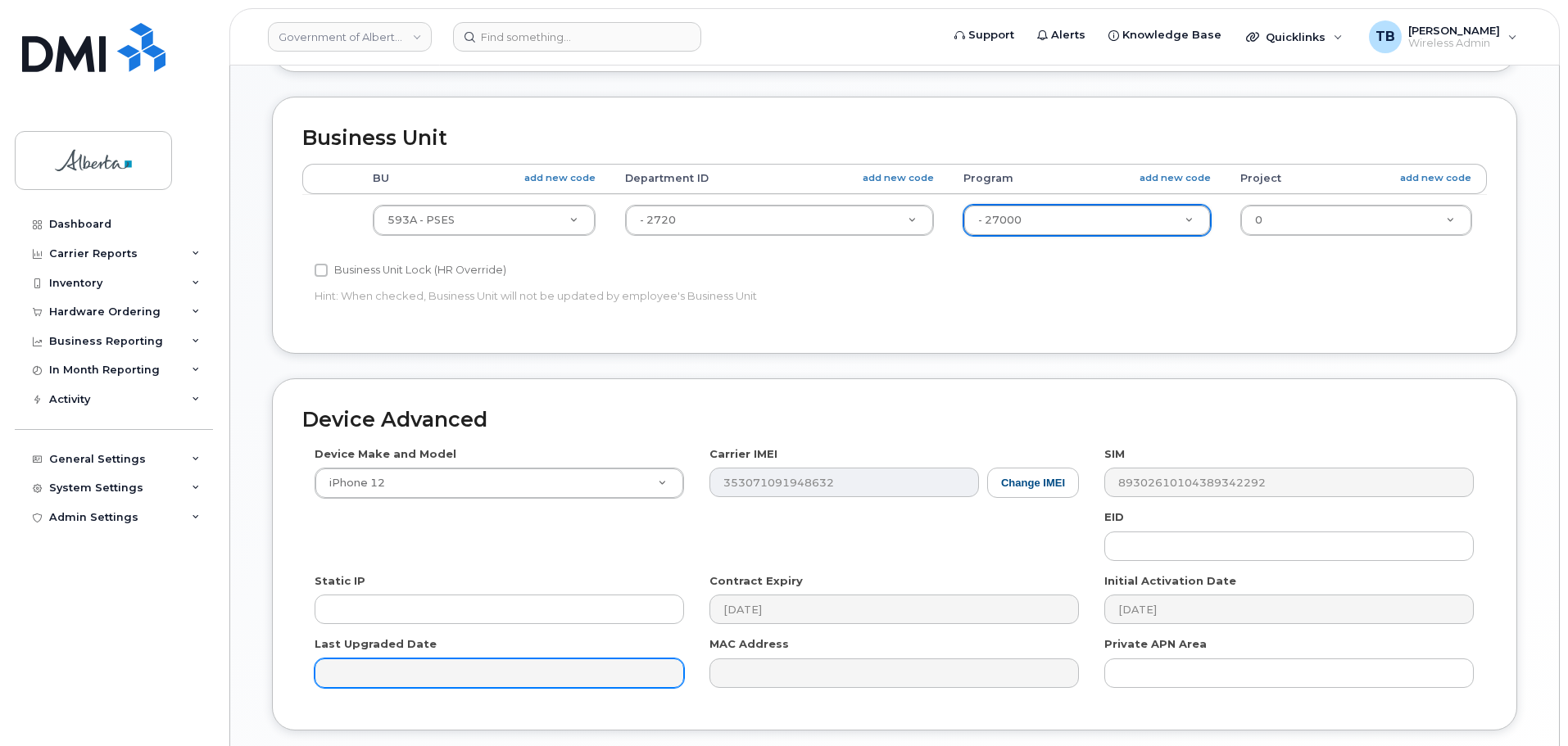
scroll to position [737, 0]
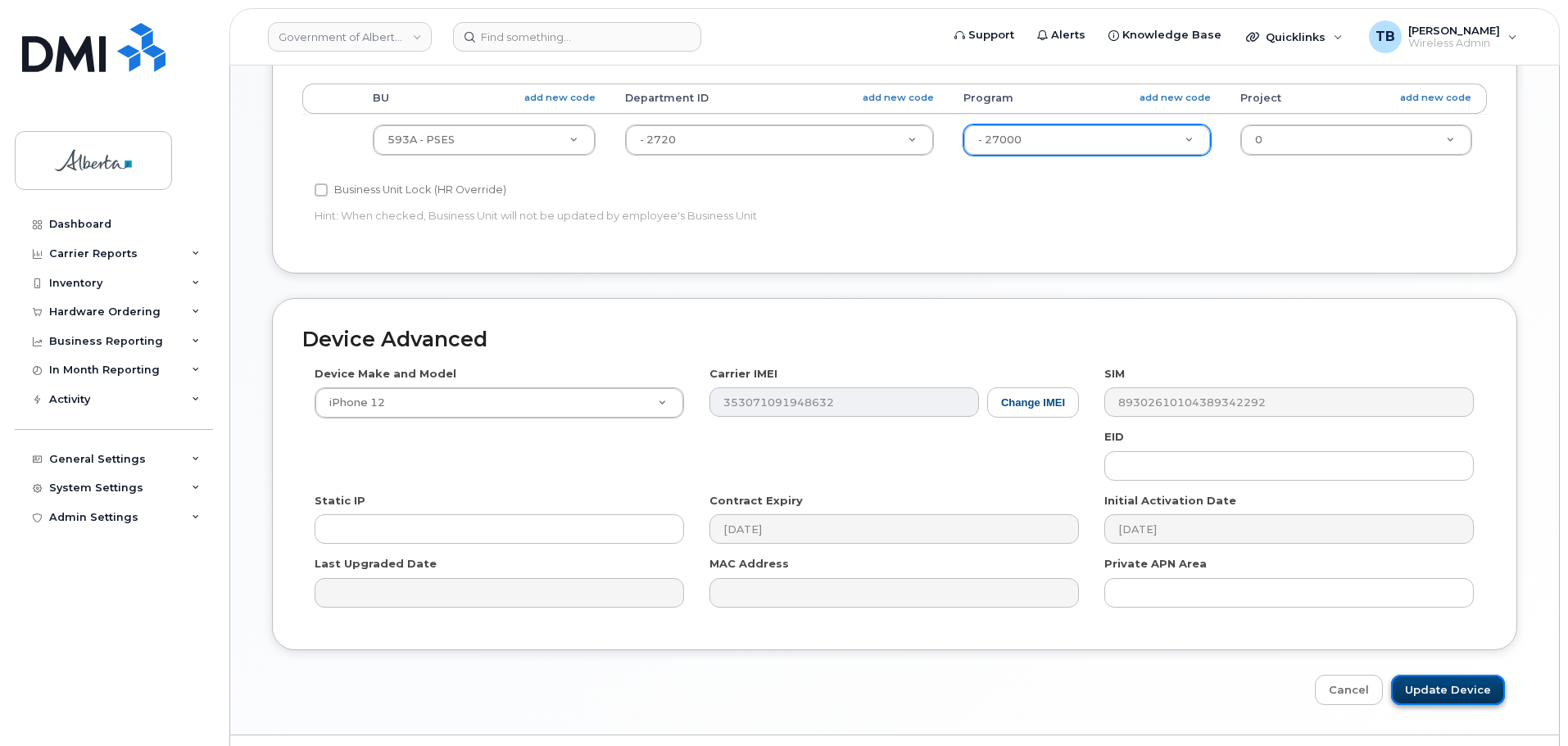
click at [1449, 684] on input "Update Device" at bounding box center [1448, 690] width 114 height 30
type input "Saving..."
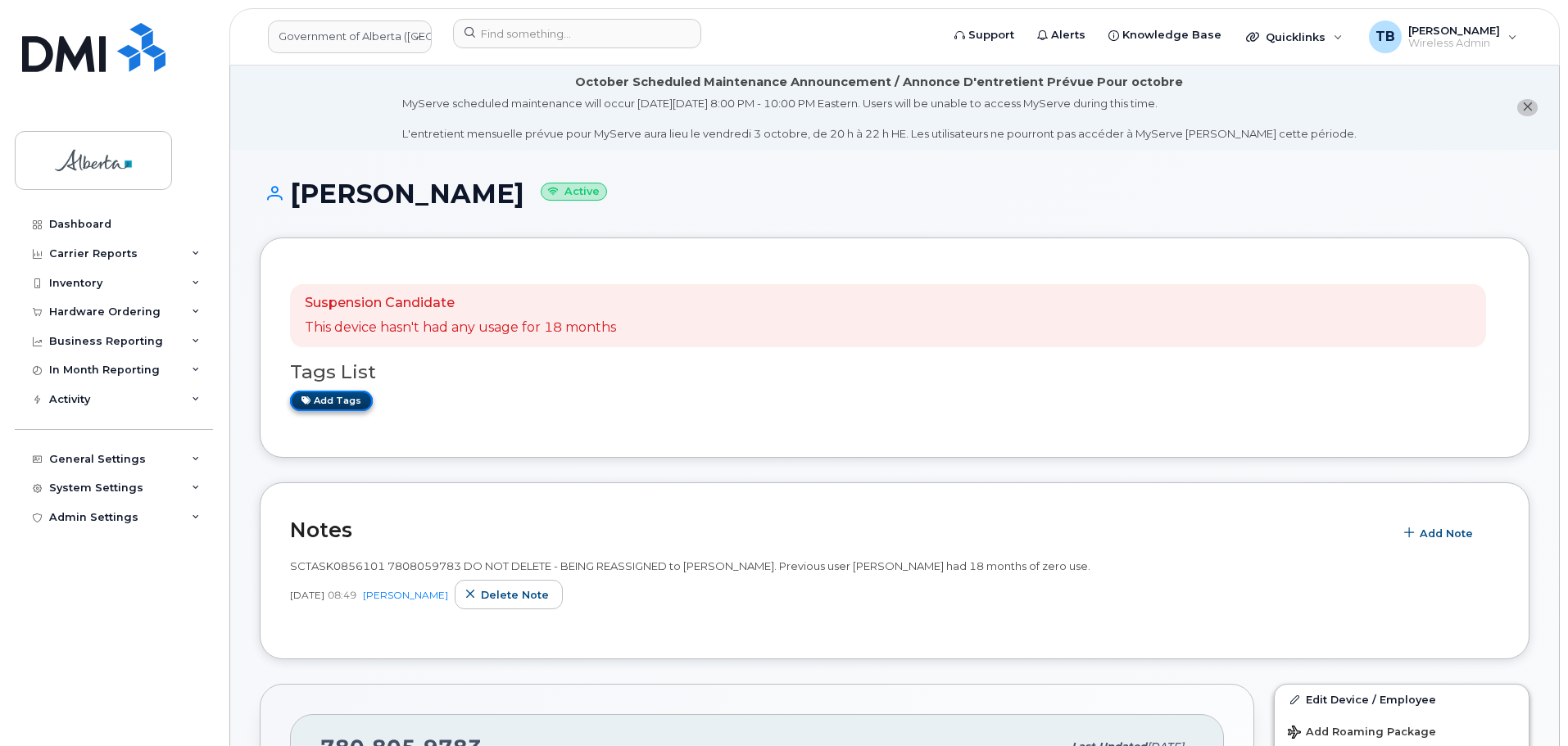
click at [336, 406] on link "Add tags" at bounding box center [331, 401] width 83 height 20
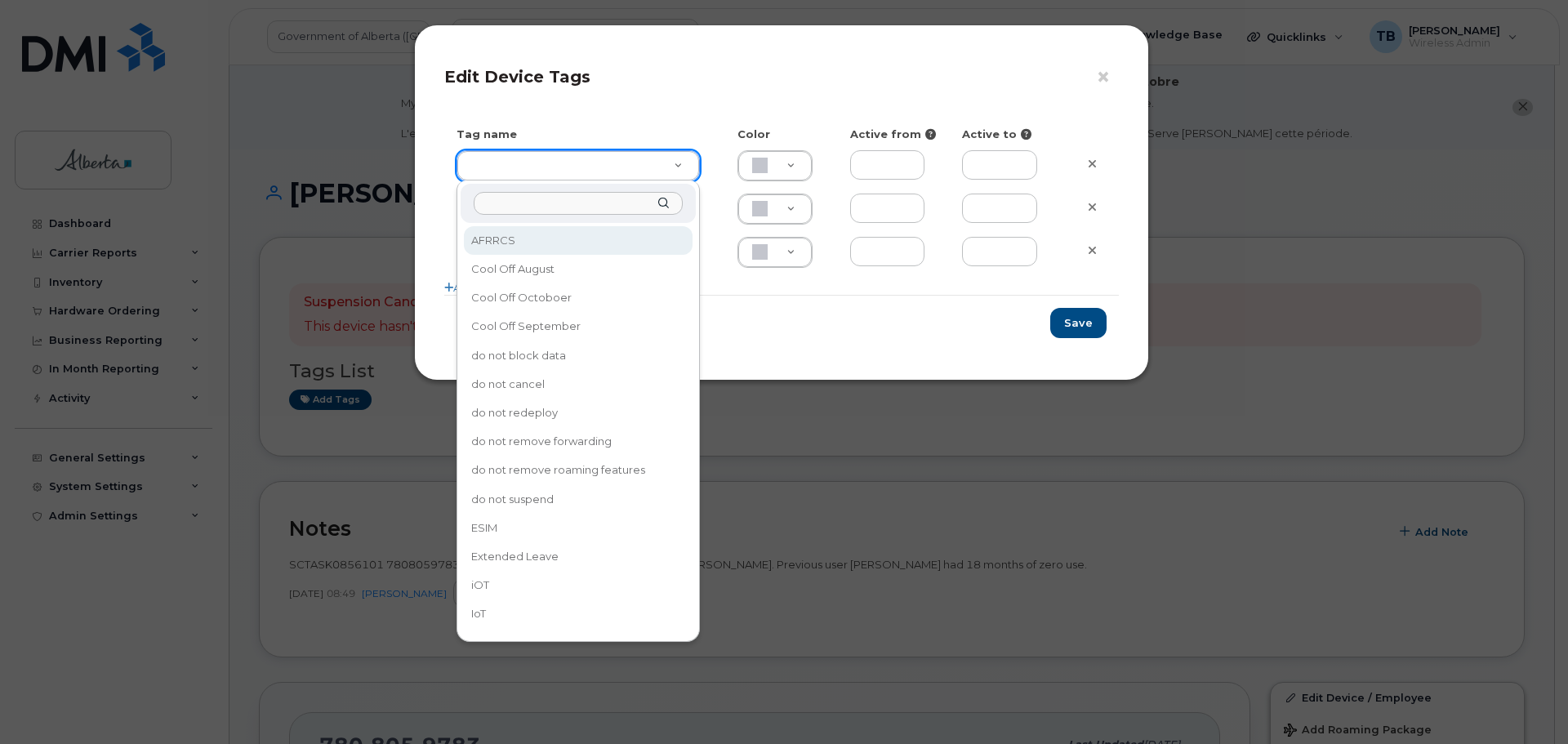
drag, startPoint x: 514, startPoint y: 172, endPoint x: 510, endPoint y: 188, distance: 16.5
type input "ESIM"
type input "D6CDC1"
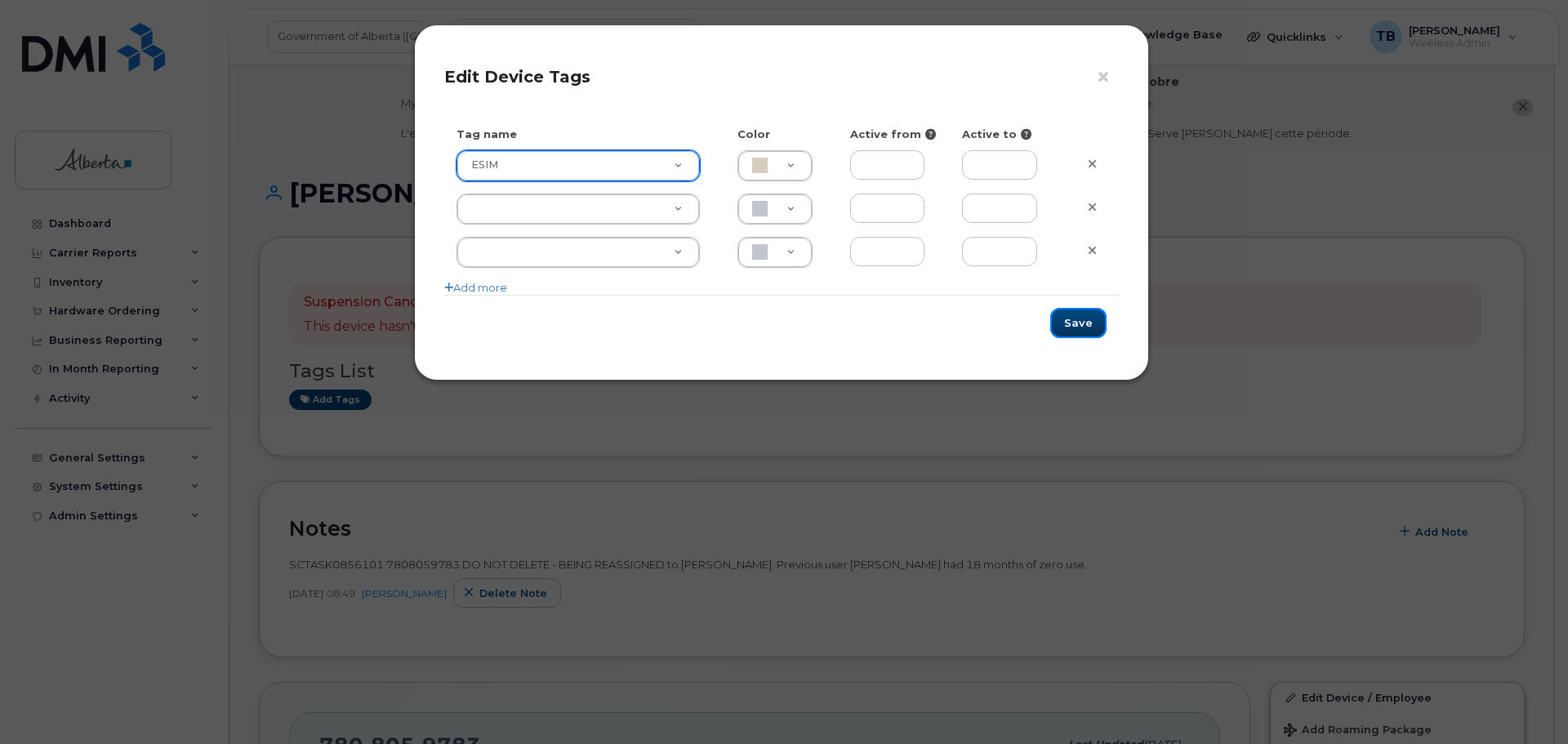
click at [1075, 333] on button "Save" at bounding box center [1078, 323] width 56 height 30
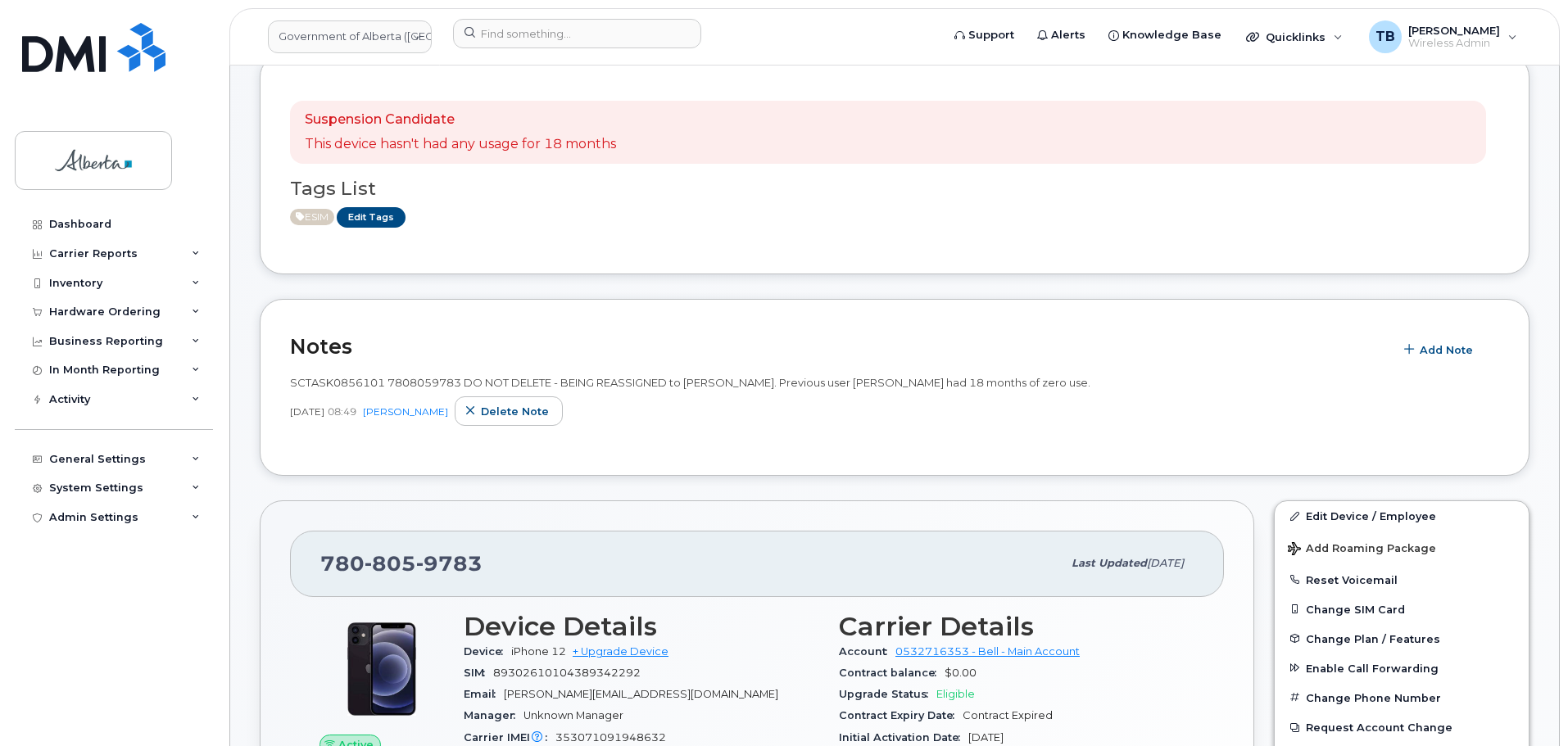
scroll to position [246, 0]
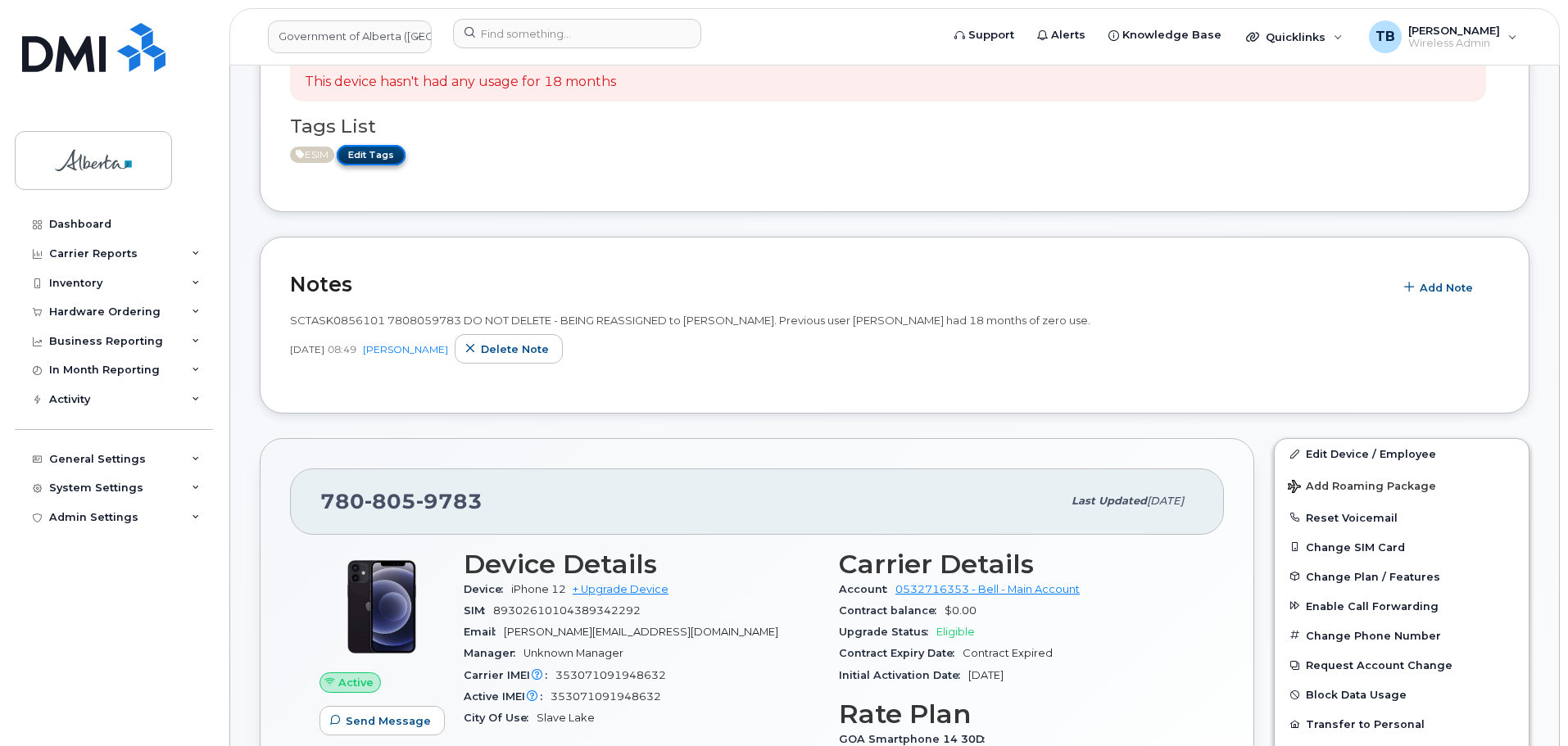
click at [373, 163] on link "Edit Tags" at bounding box center [371, 155] width 69 height 20
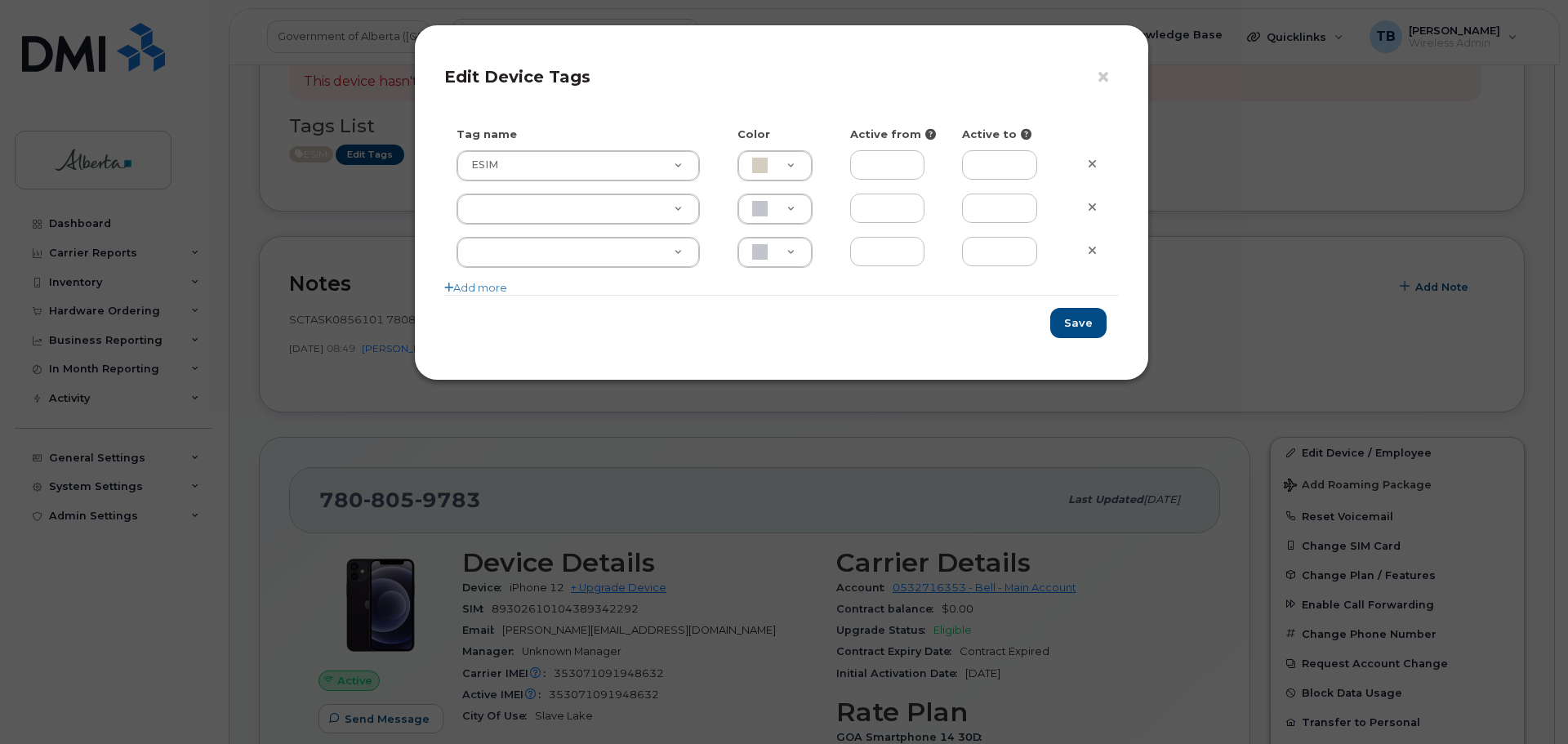
click at [1092, 79] on h4 "Edit Device Tags" at bounding box center [781, 76] width 675 height 19
click at [1105, 79] on button "×" at bounding box center [1107, 78] width 23 height 25
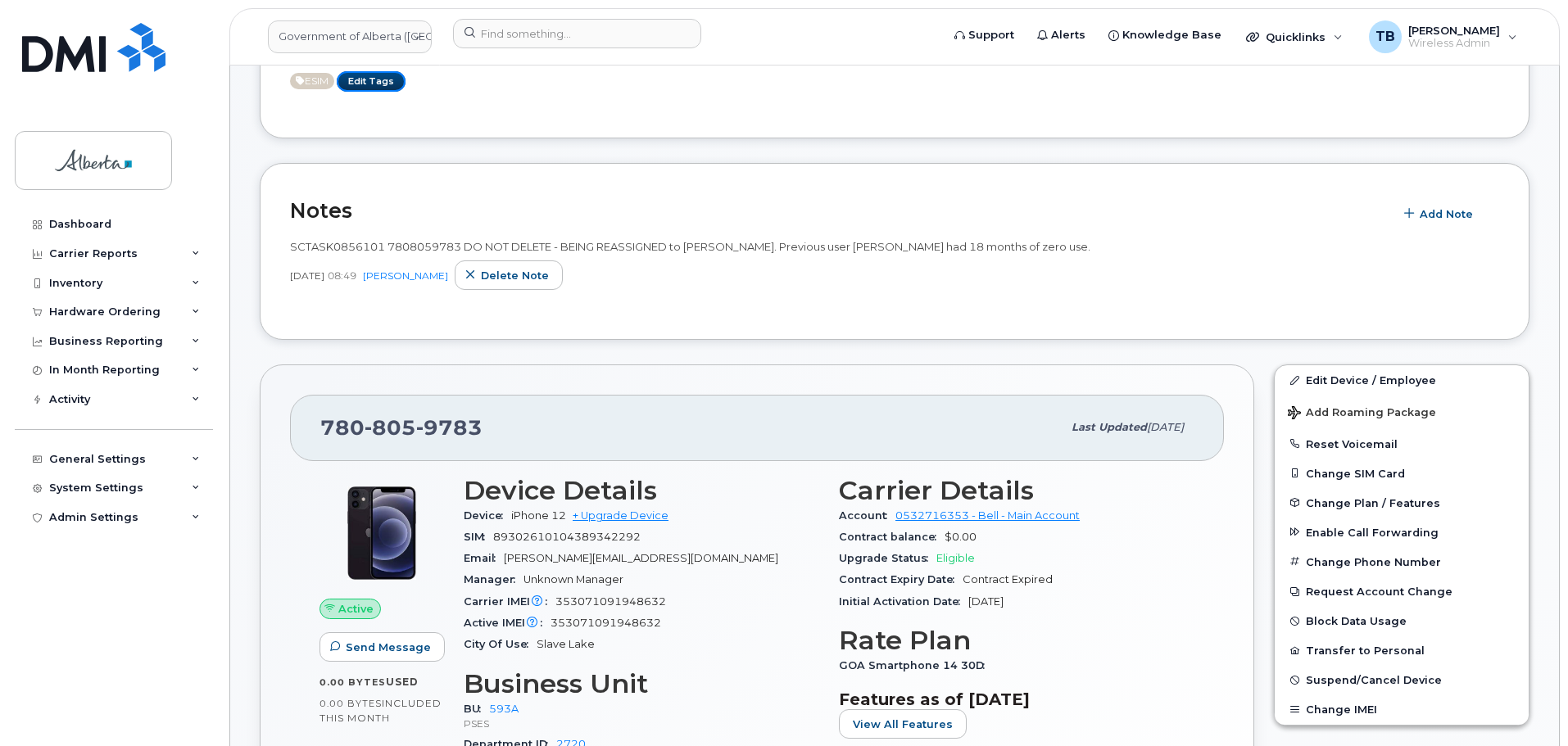
scroll to position [409, 0]
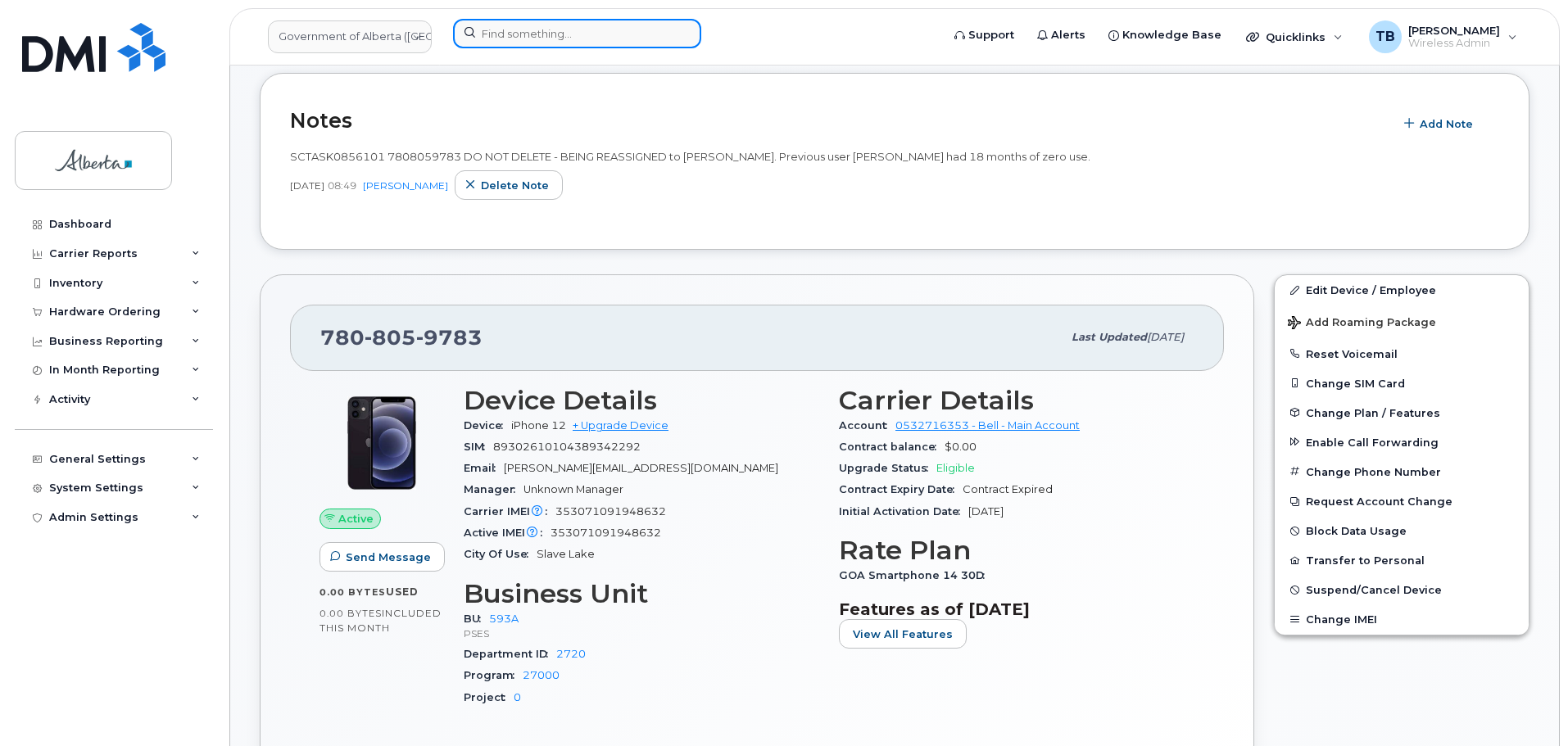
click at [553, 30] on input at bounding box center [577, 33] width 249 height 30
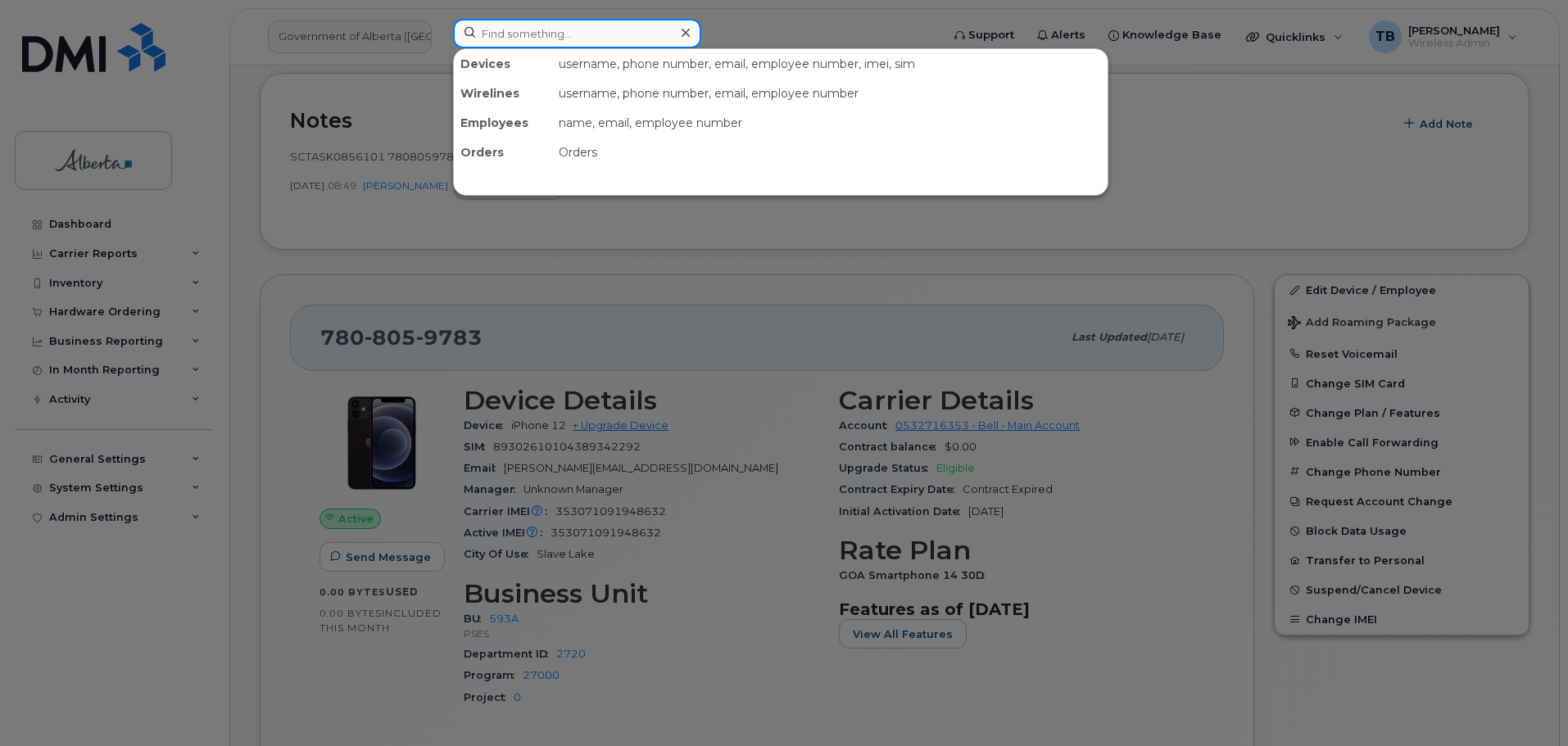
paste input "7806451503"
type input "7806451503"
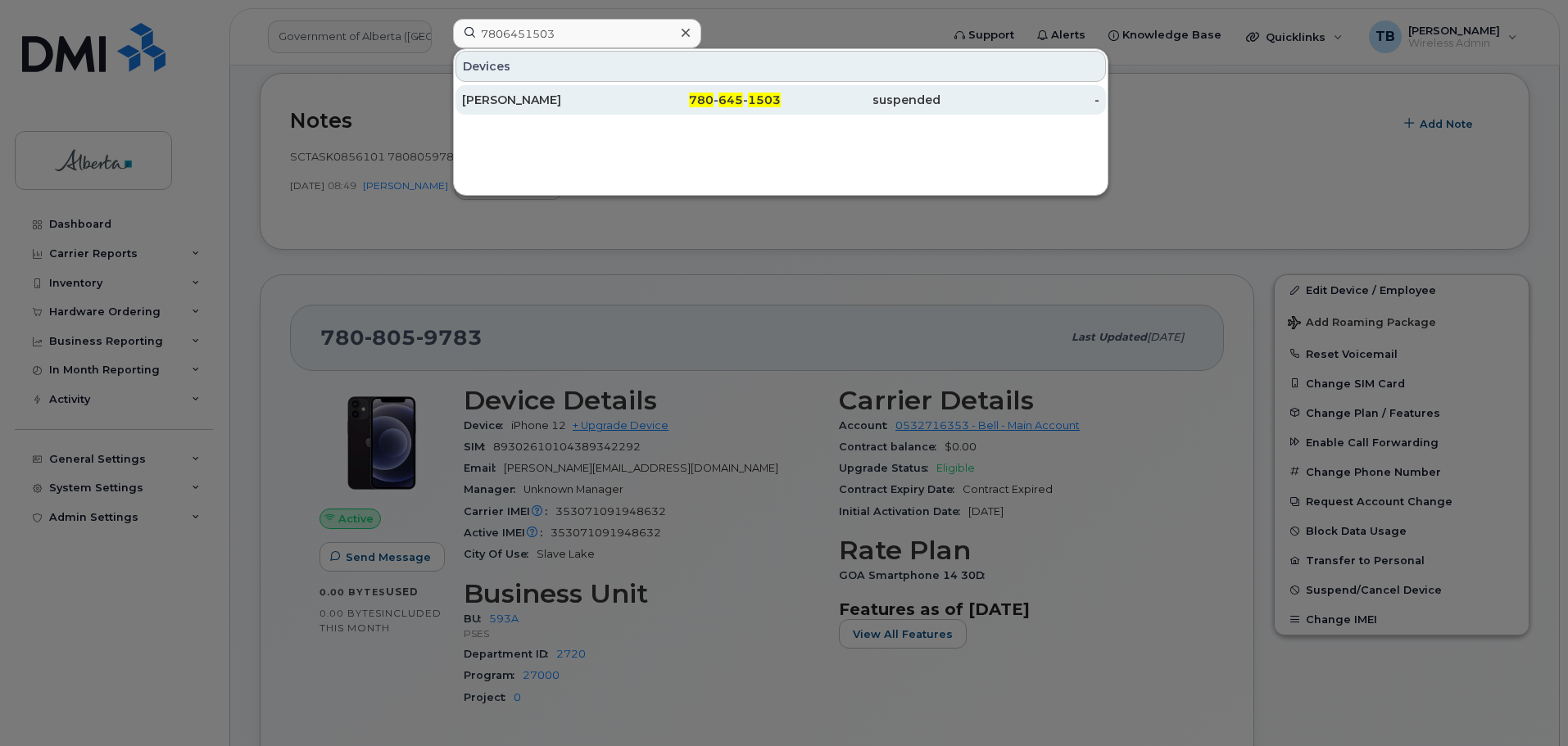
click at [524, 105] on div "[PERSON_NAME]" at bounding box center [542, 99] width 160 height 17
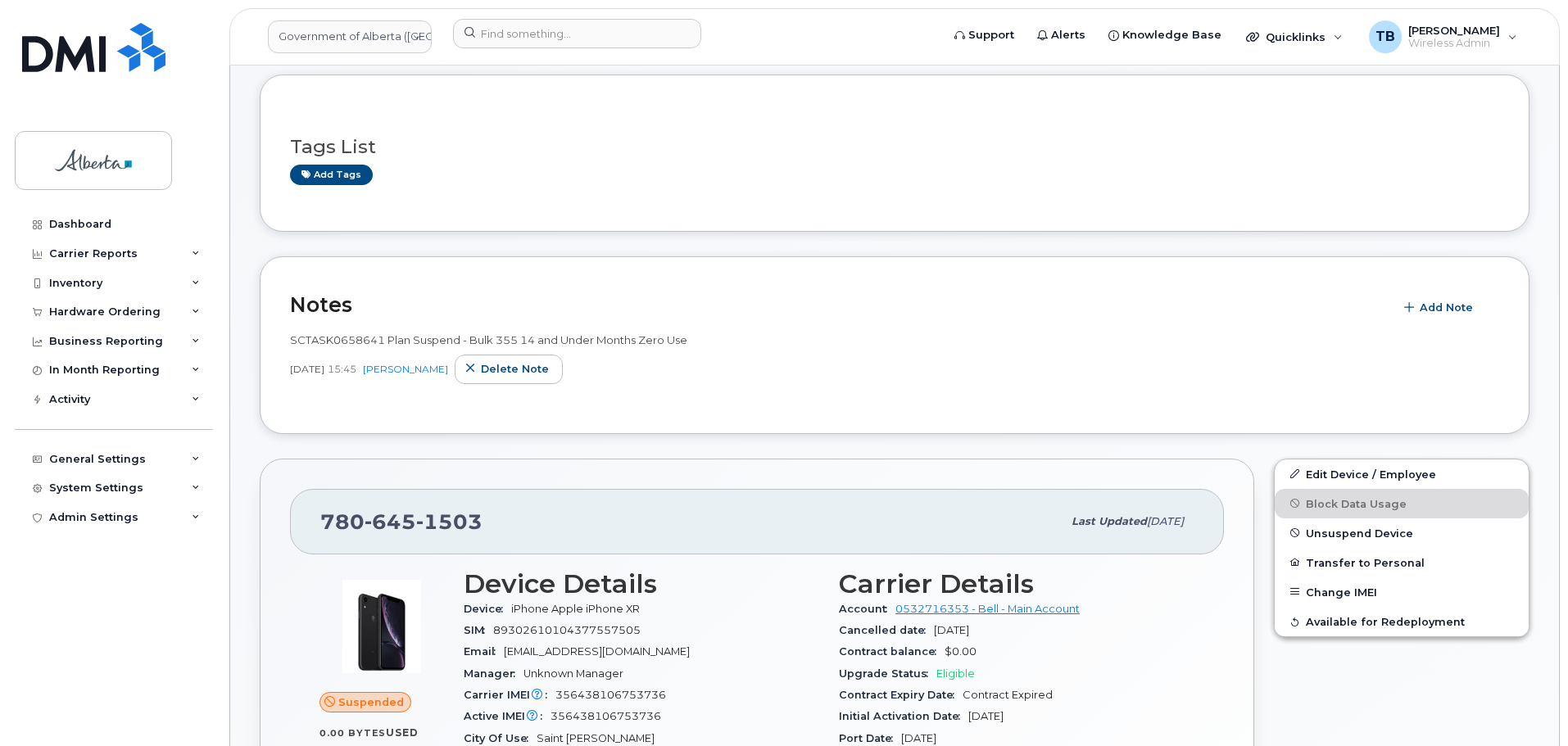
scroll to position [163, 0]
click at [1420, 312] on button "Add Note" at bounding box center [1440, 308] width 93 height 30
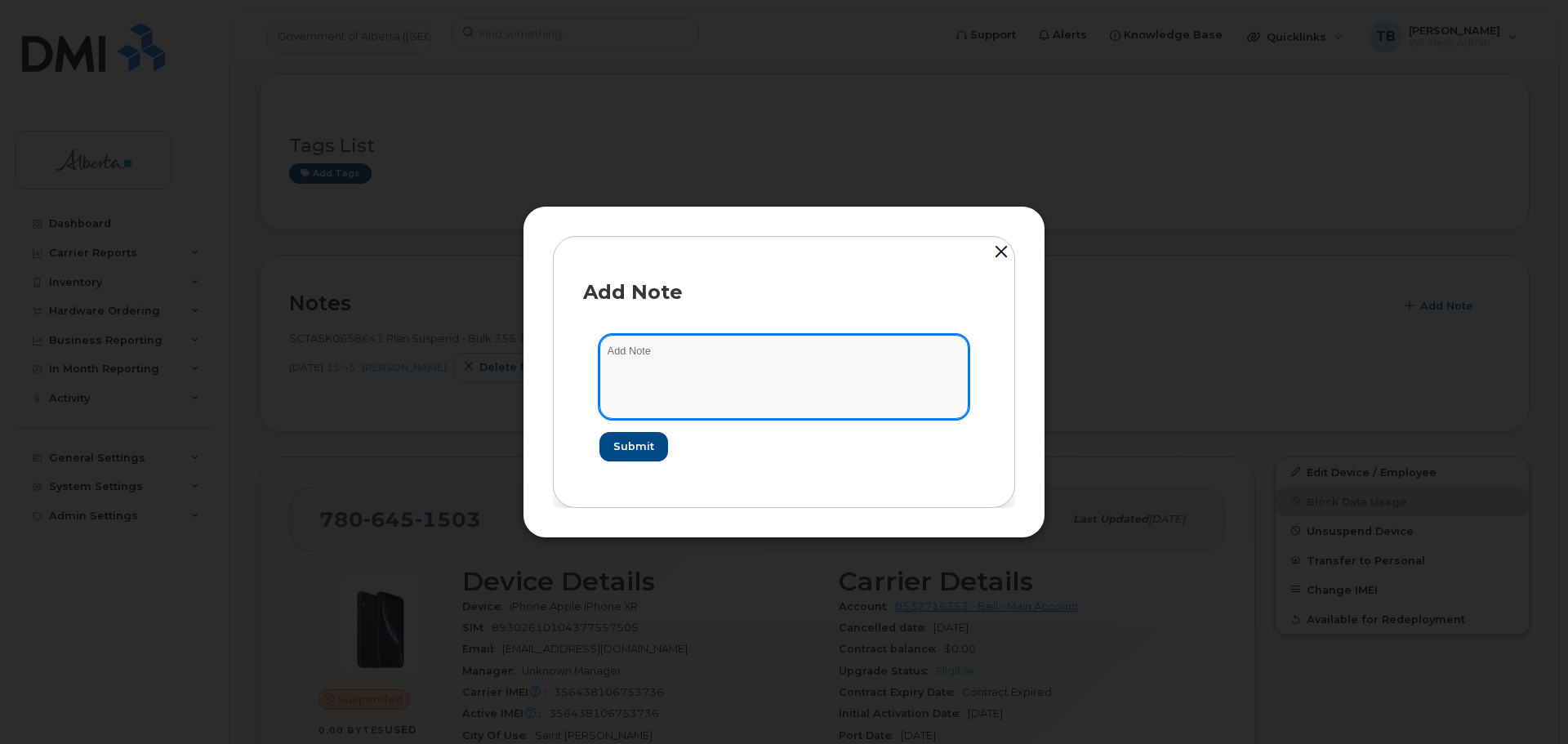
click at [754, 369] on textarea at bounding box center [783, 376] width 369 height 83
paste textarea "SCTASK0856101 7806451503 DO NOT DELETE - BEING REASSIGNED to [PERSON_NAME]. Pre…"
click at [625, 353] on textarea "SCTASK0856101 7806451503 DO NOT DELETE - BEING REASSIGNED to [PERSON_NAME]. Pre…" at bounding box center [783, 376] width 369 height 83
click at [625, 353] on textarea "SCTASK0856101 7806451503 DO NOT DELETE - BEING REASSIGNED to Patrick Douglas. P…" at bounding box center [783, 376] width 369 height 83
type textarea "SCTASK0856101 7806451503 DO NOT DELETE - BEING REASSIGNED to Patrick Douglas. P…"
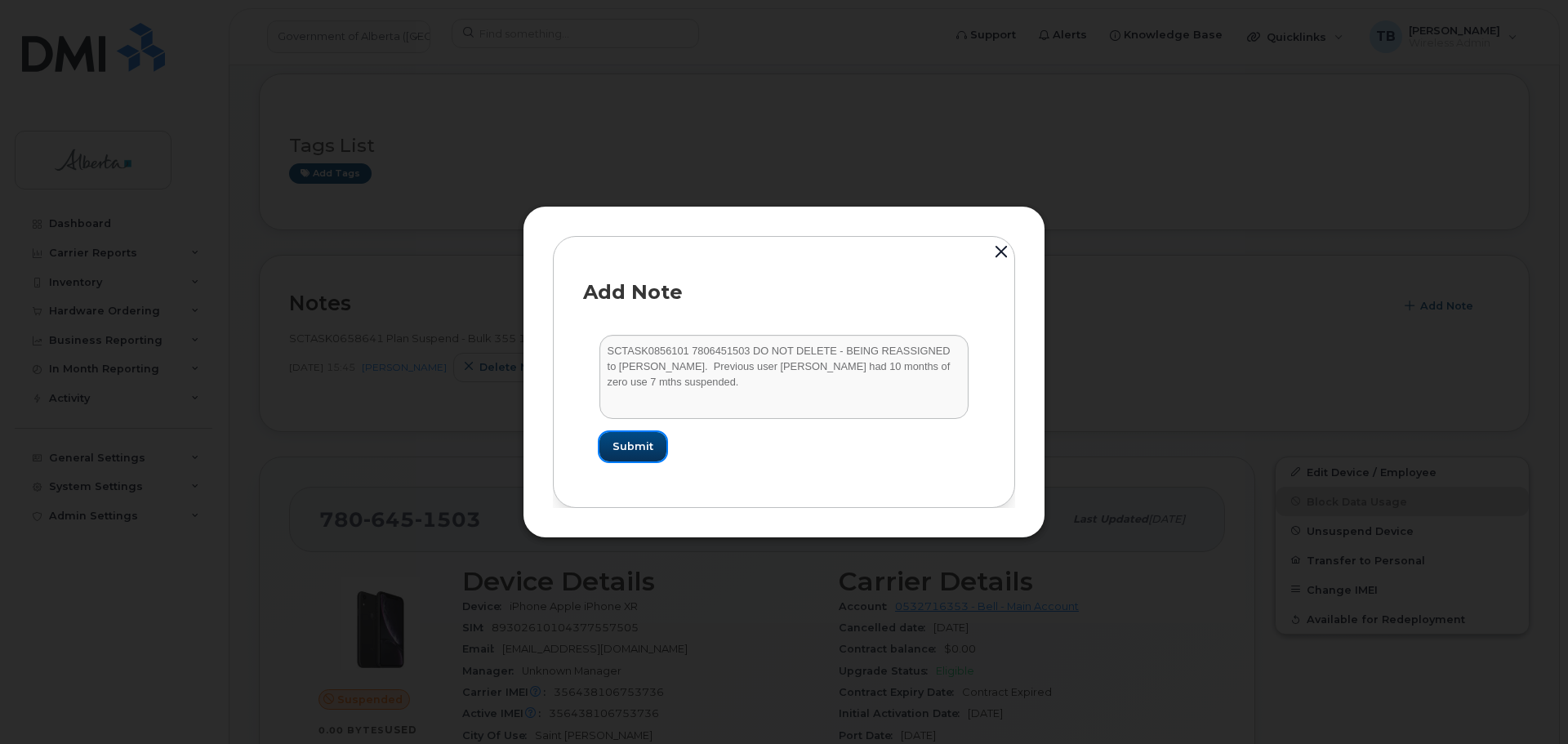
click at [661, 453] on button "Submit" at bounding box center [632, 447] width 67 height 30
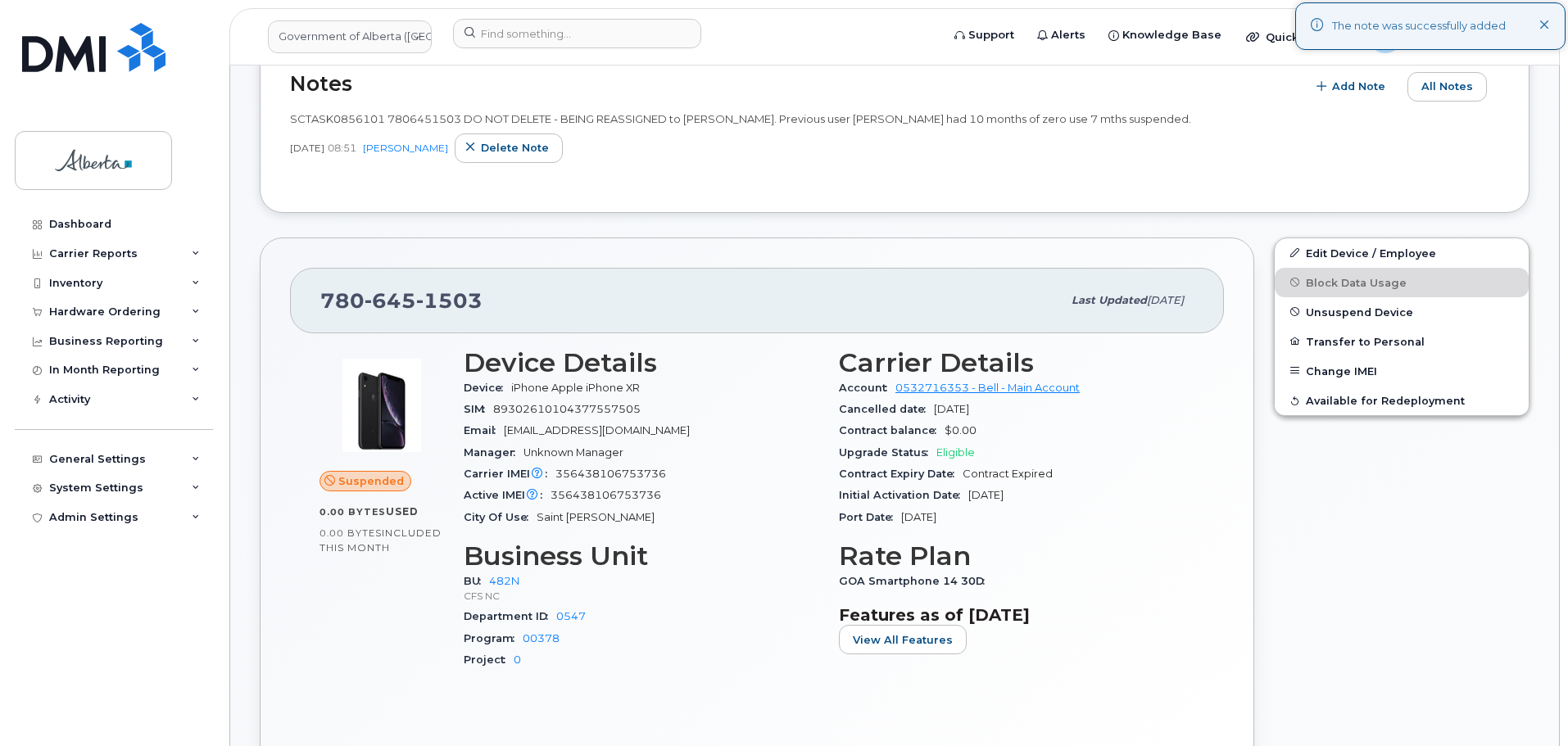
scroll to position [409, 0]
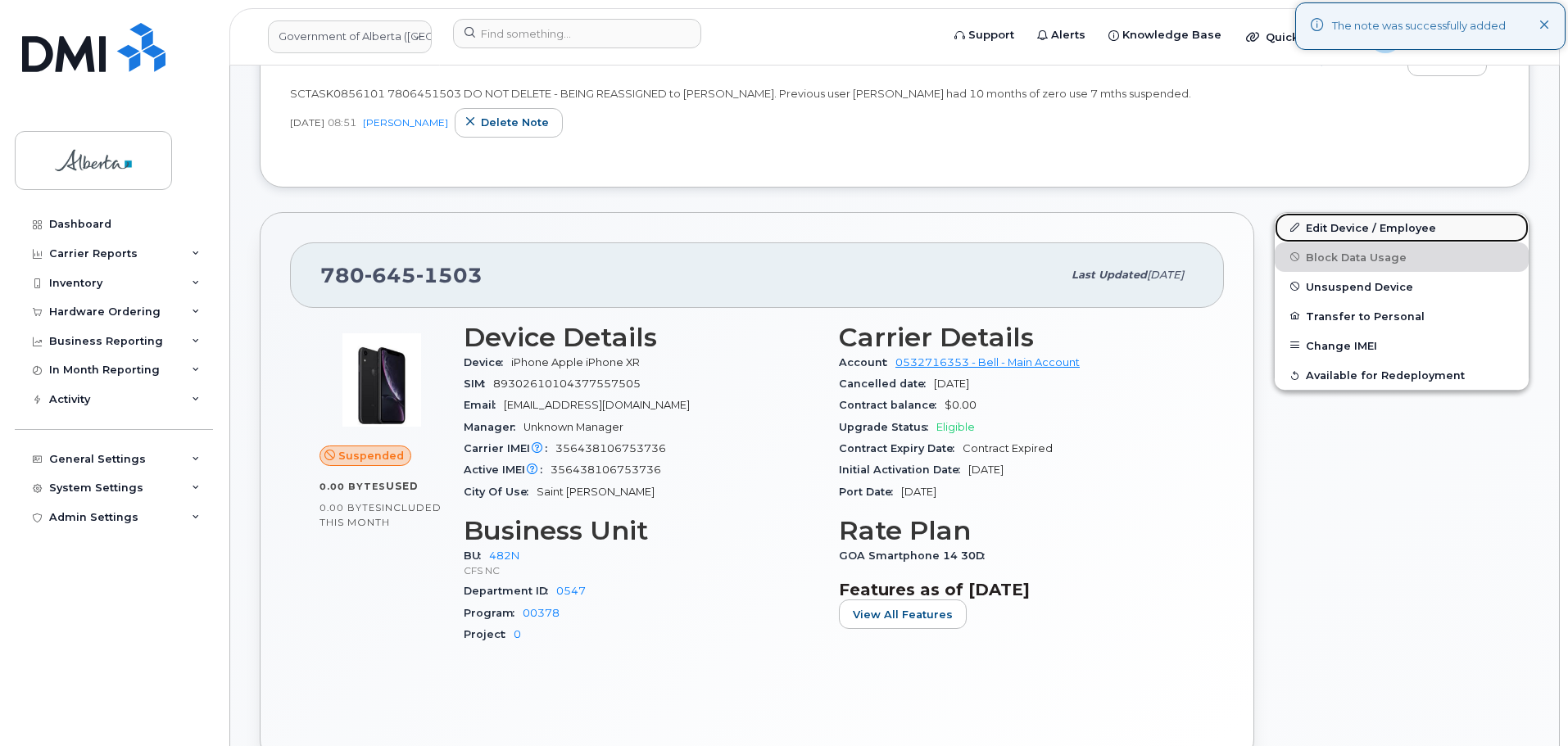
click at [1355, 230] on link "Edit Device / Employee" at bounding box center [1401, 228] width 254 height 30
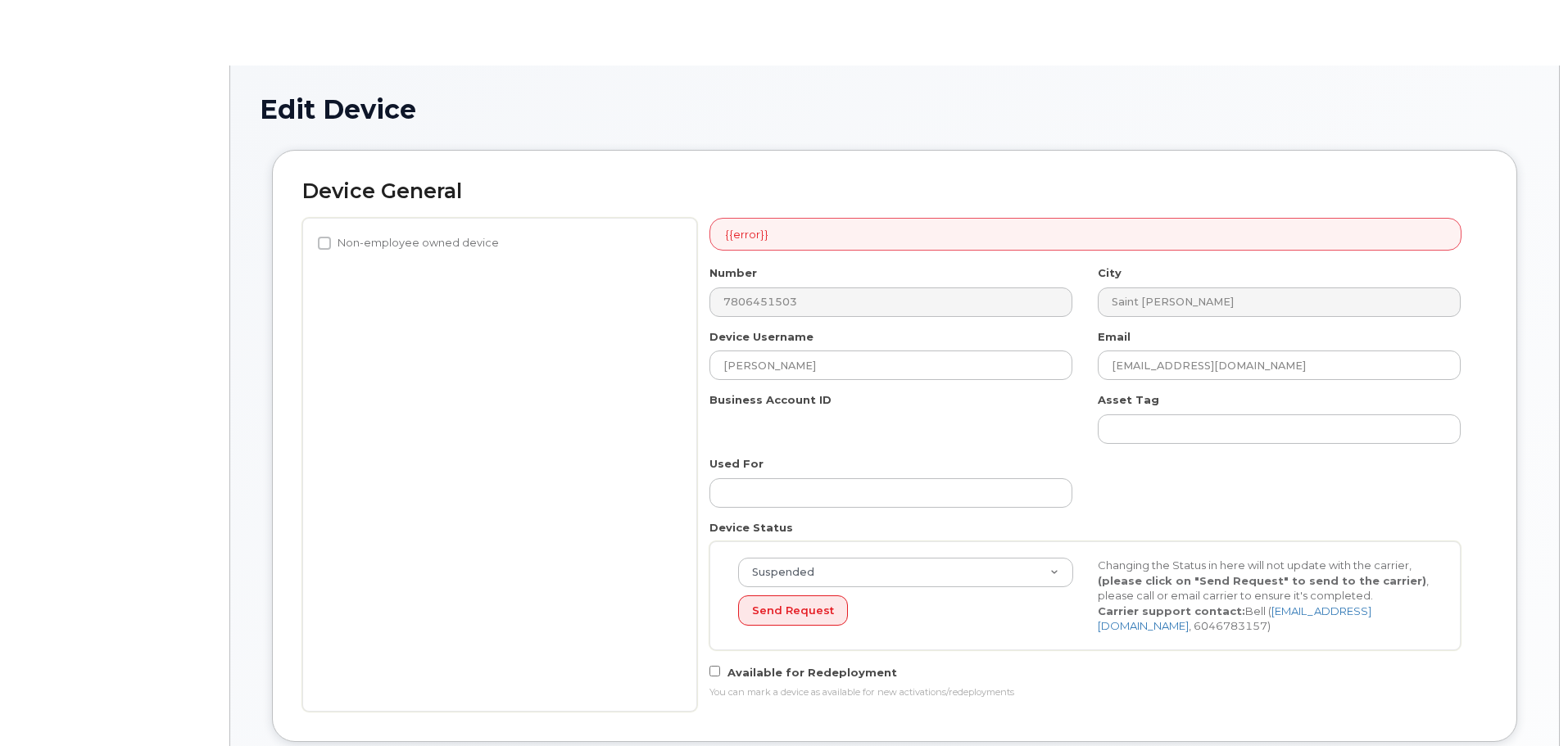
select select "4749731"
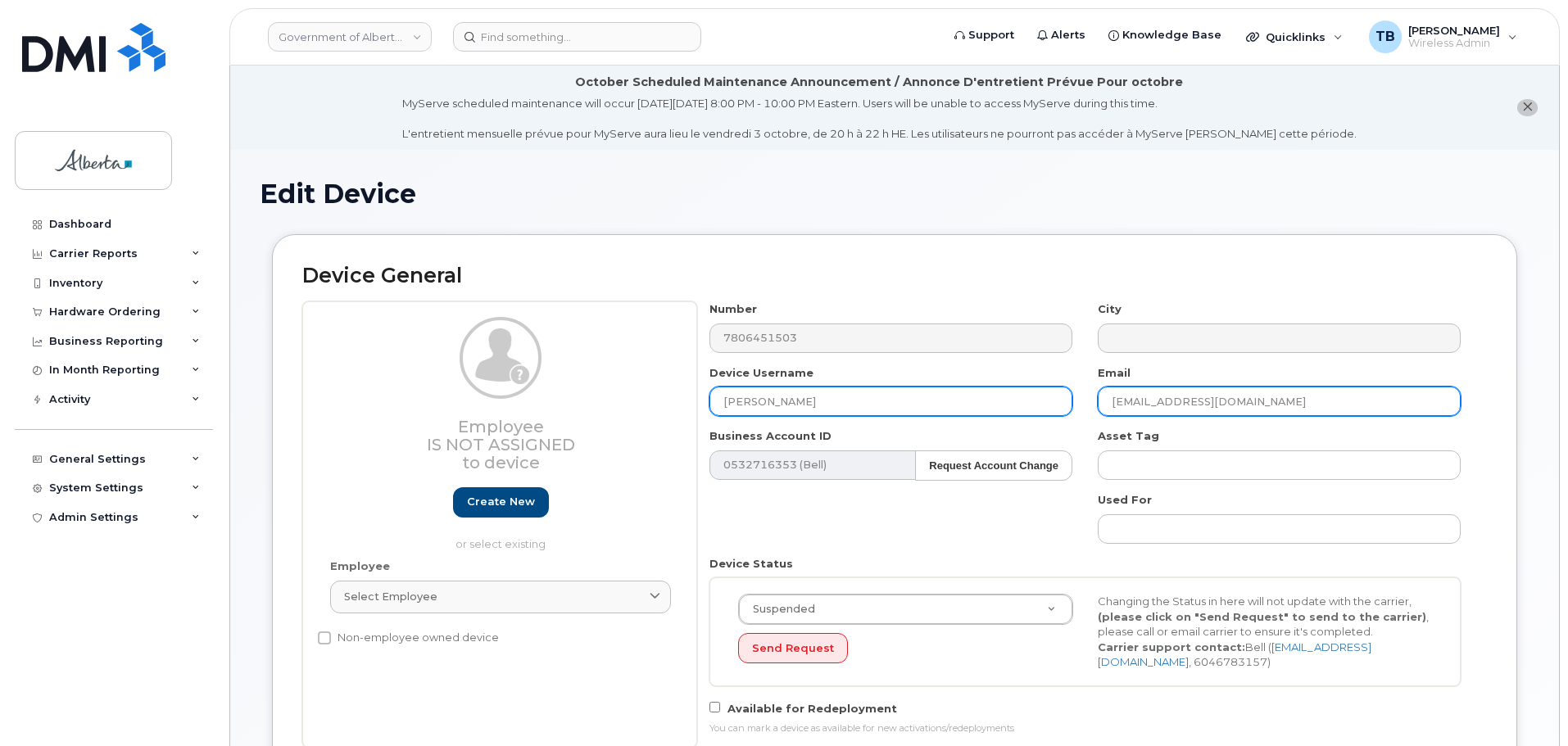
drag, startPoint x: 1290, startPoint y: 400, endPoint x: 976, endPoint y: 394, distance: 314.1
click at [977, 394] on div "Number 7806451503 City Device Username Hailie Pelham Email Hailie.Pelham@gov.ab…" at bounding box center [1085, 525] width 777 height 446
paste input "Patrick.Douglas"
type input "[PERSON_NAME][EMAIL_ADDRESS][PERSON_NAME][DOMAIN_NAME]"
drag, startPoint x: 849, startPoint y: 405, endPoint x: 643, endPoint y: 399, distance: 206.1
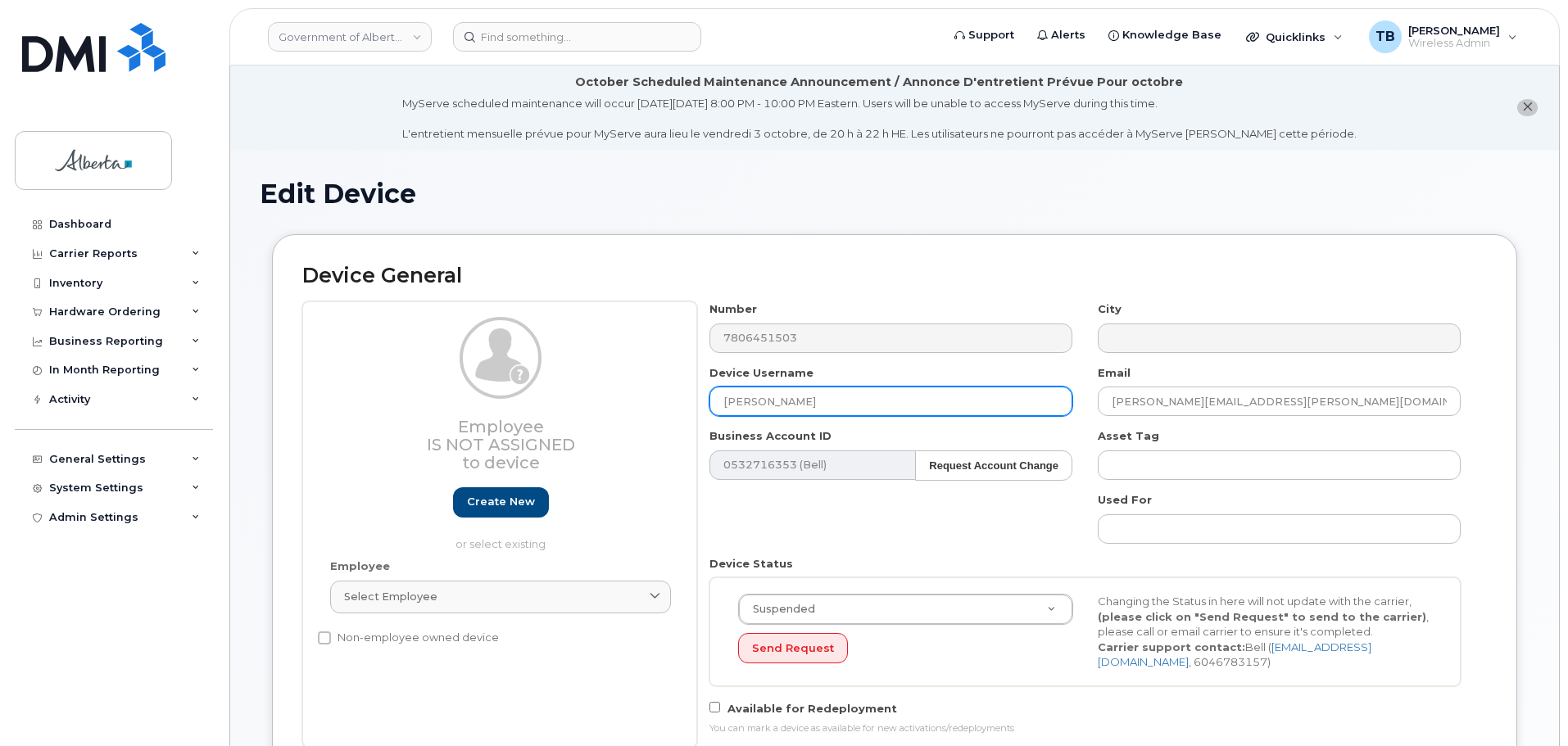
click at [643, 399] on div "Employee Is not assigned to device Create new or select existing Employee Selec…" at bounding box center [894, 525] width 1184 height 446
paste input "[PERSON_NAME]"
type input "Patrick Douglas"
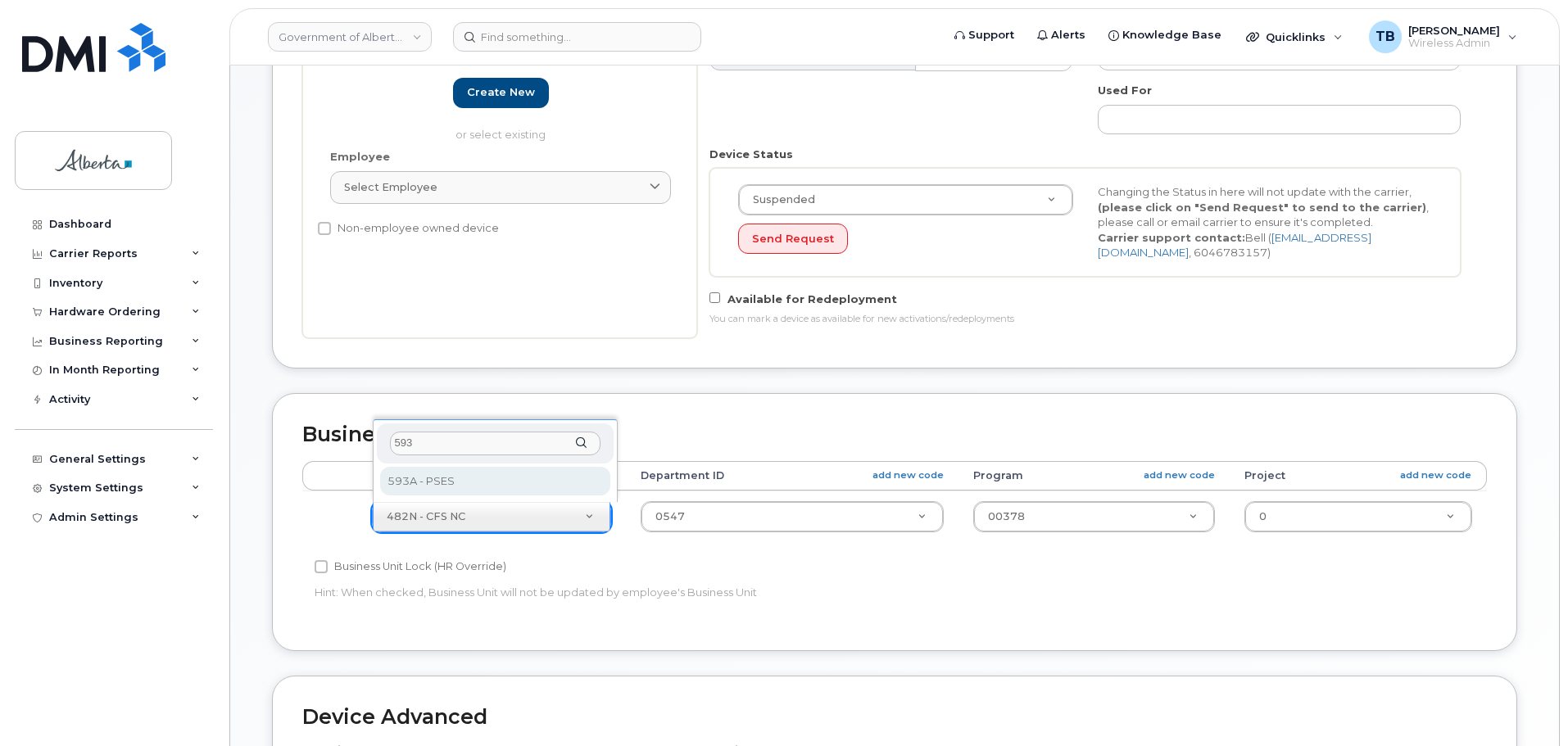
type input "593"
select select "4797682"
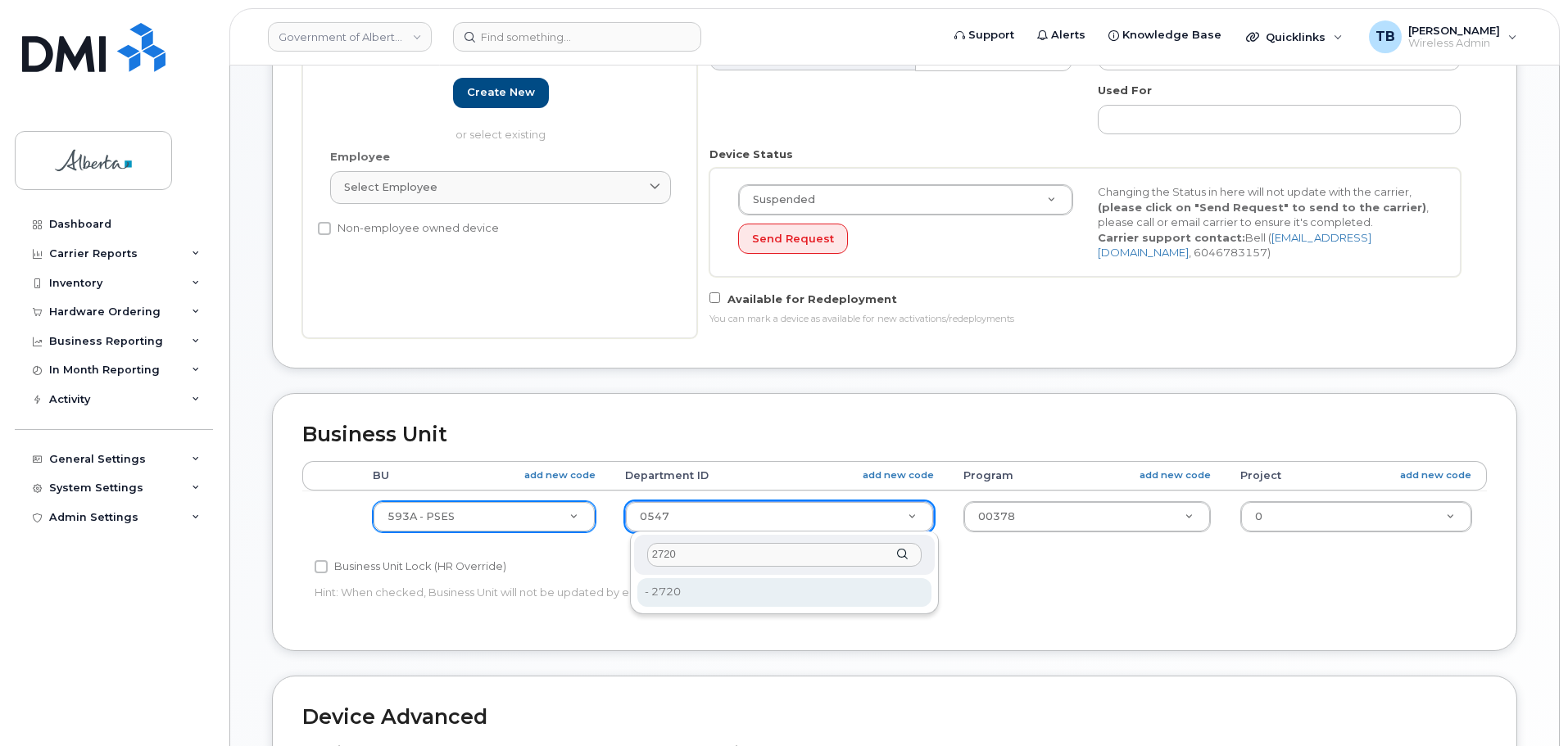
type input "2720"
type input "4752674"
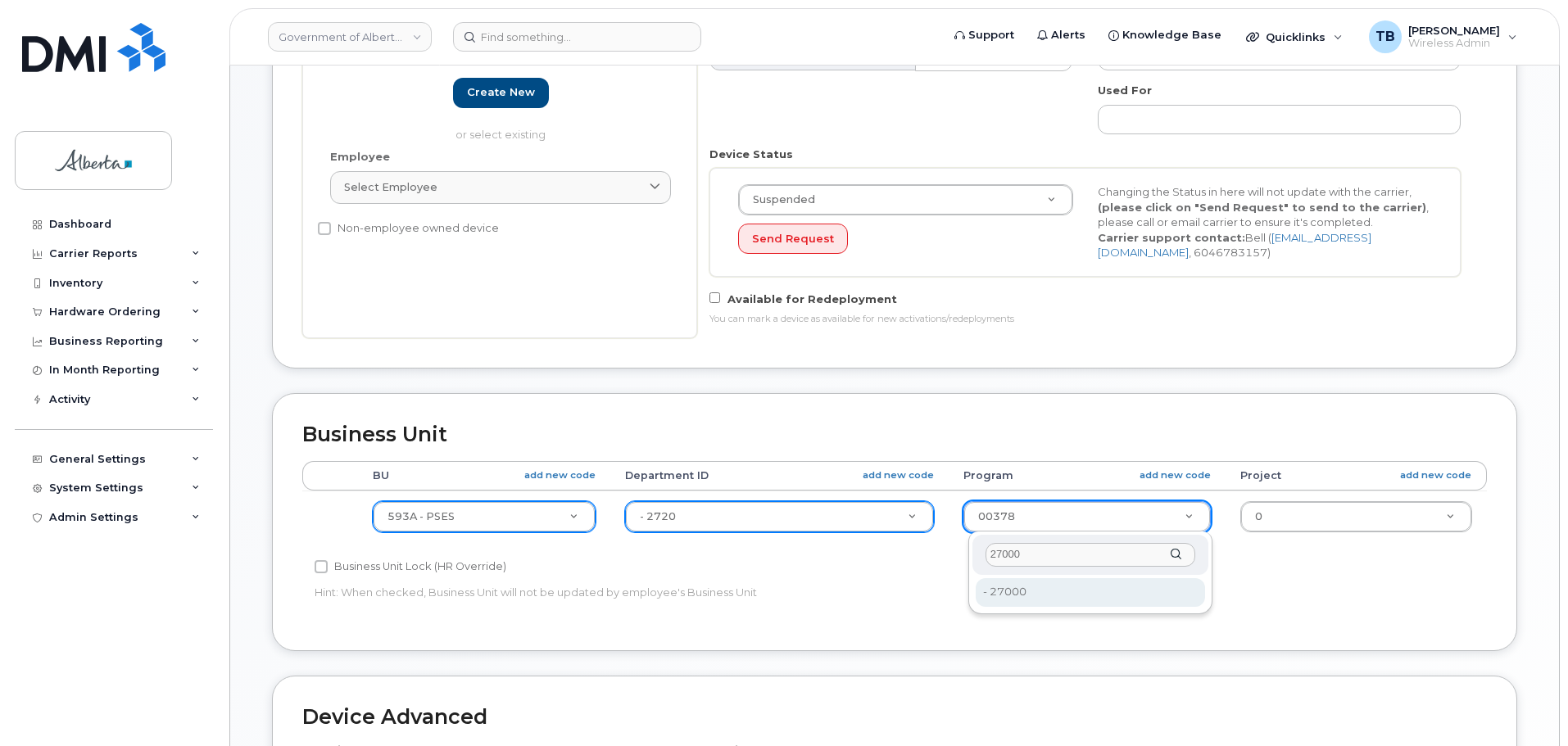
type input "27000"
type input "4206368"
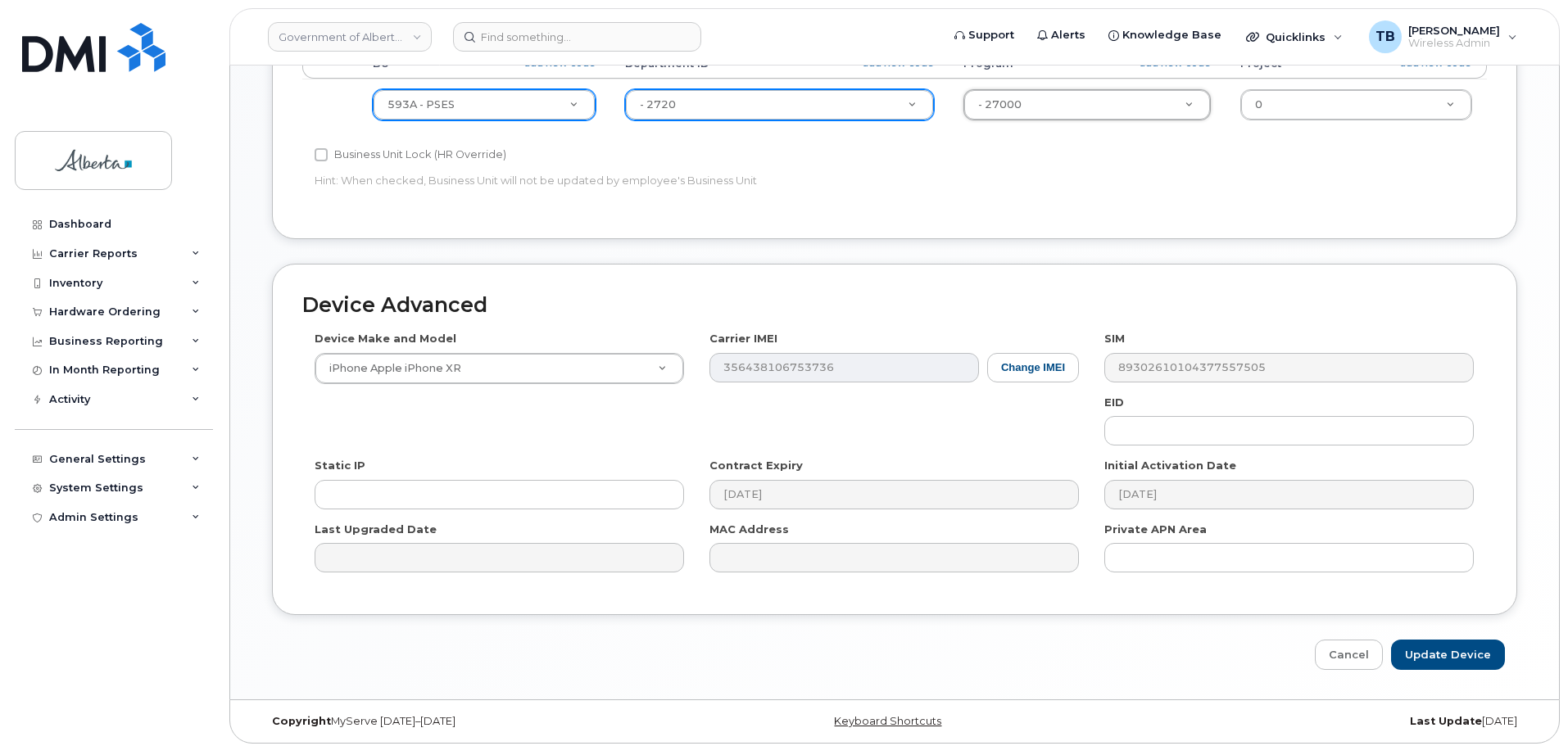
scroll to position [828, 0]
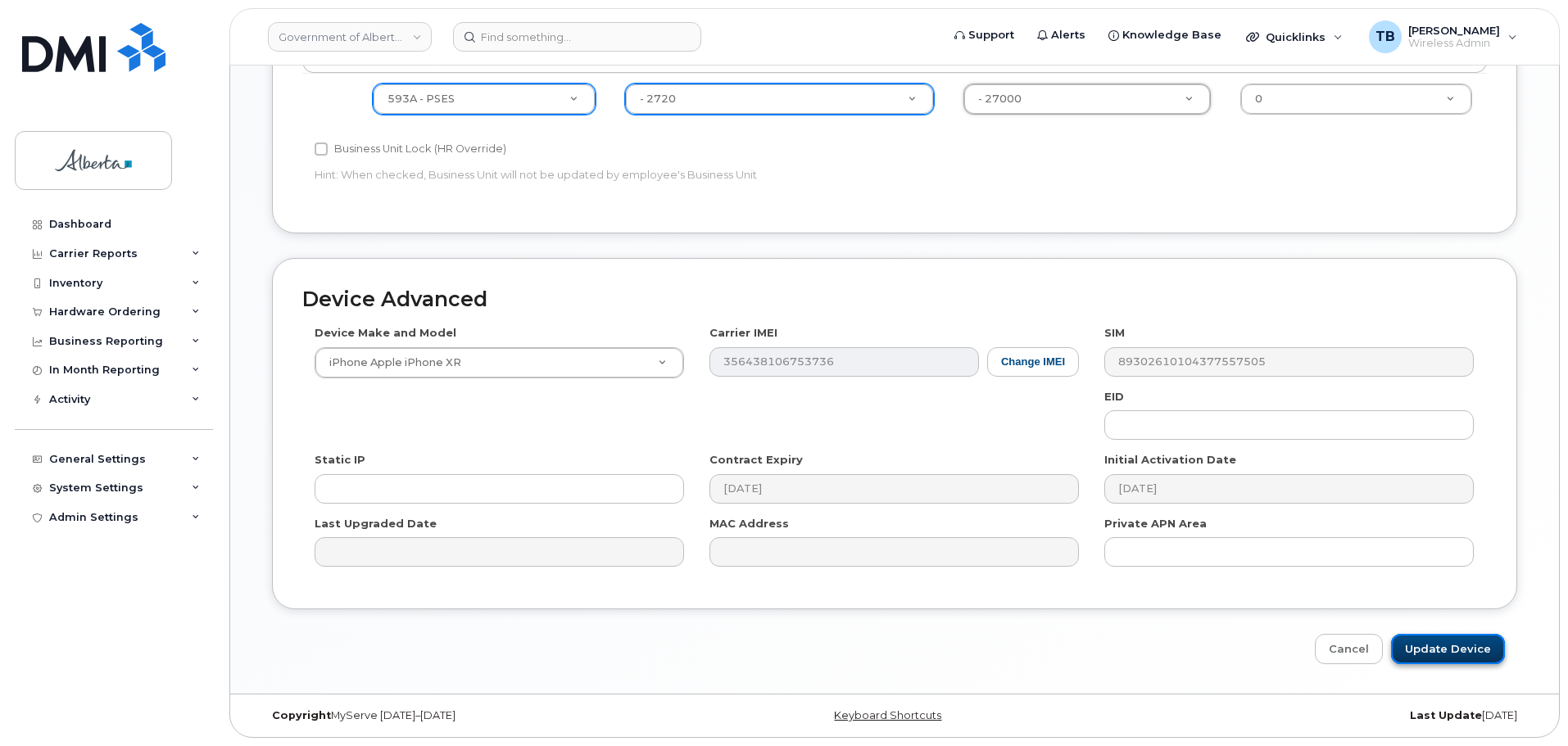
click at [1434, 644] on input "Update Device" at bounding box center [1448, 649] width 114 height 30
type input "Saving..."
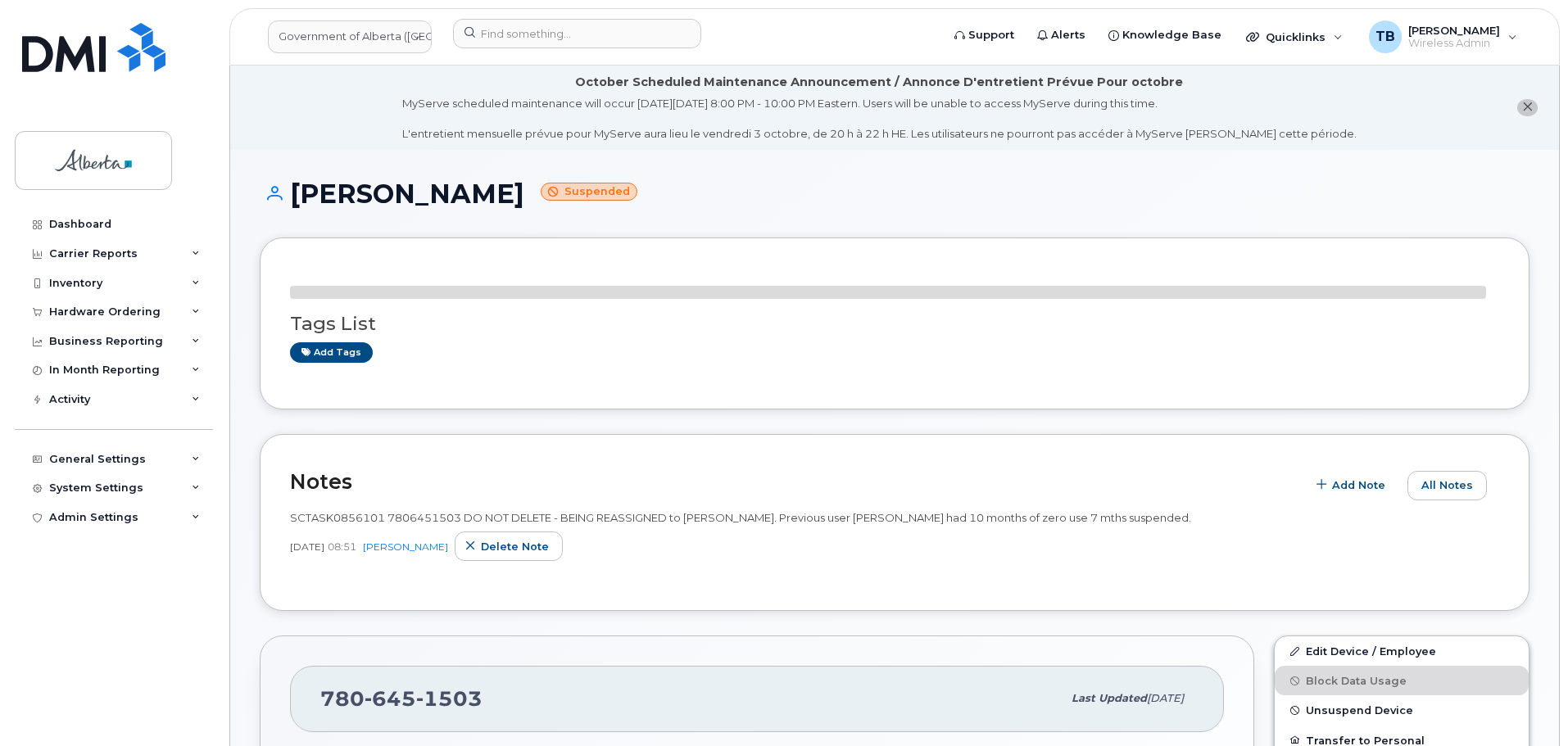
click at [324, 540] on span "[DATE]" at bounding box center [307, 547] width 34 height 14
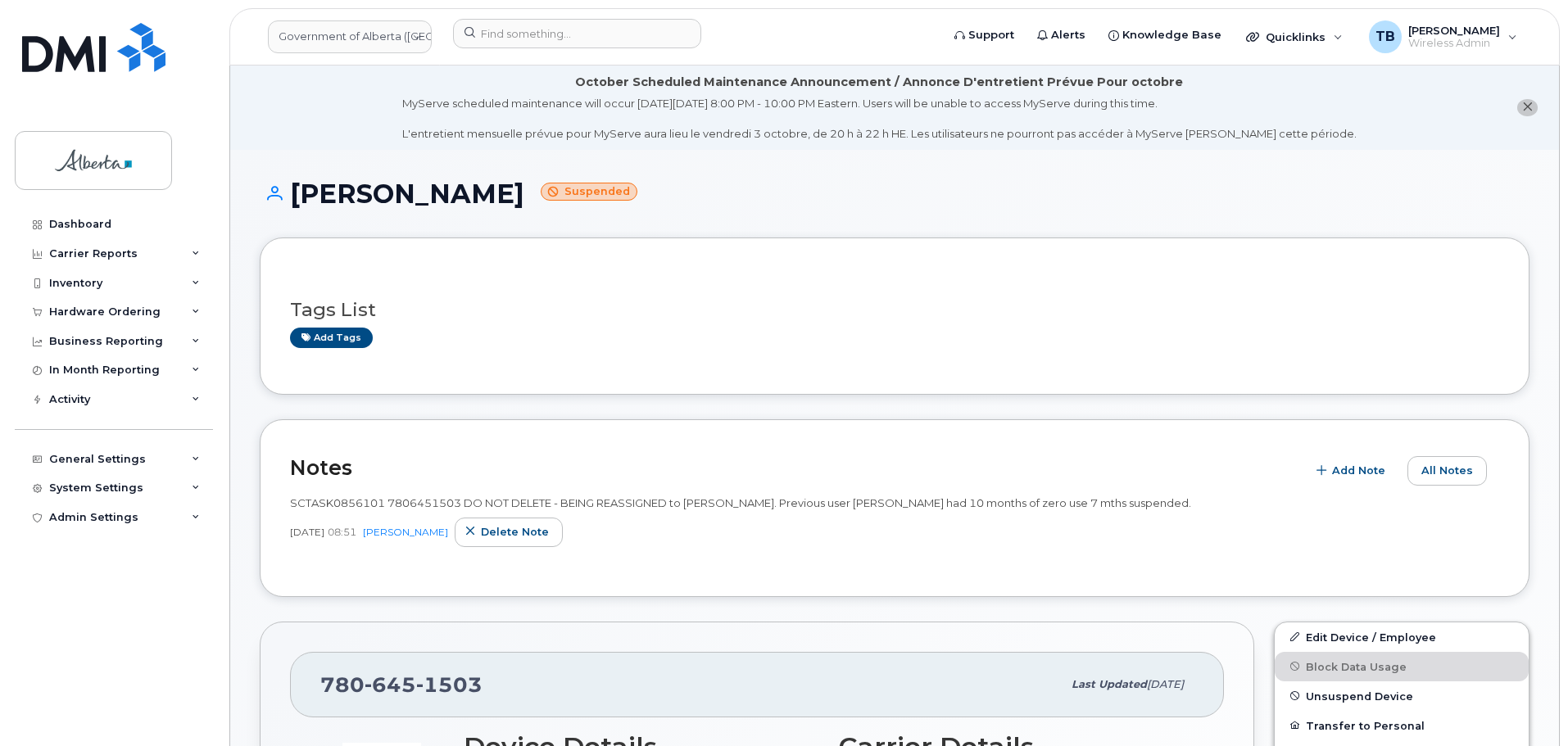
click at [333, 502] on span "SCTASK0856101 7806451503 DO NOT DELETE - BEING REASSIGNED to [PERSON_NAME]. Pre…" at bounding box center [741, 503] width 901 height 13
copy span "SCTASK0856101"
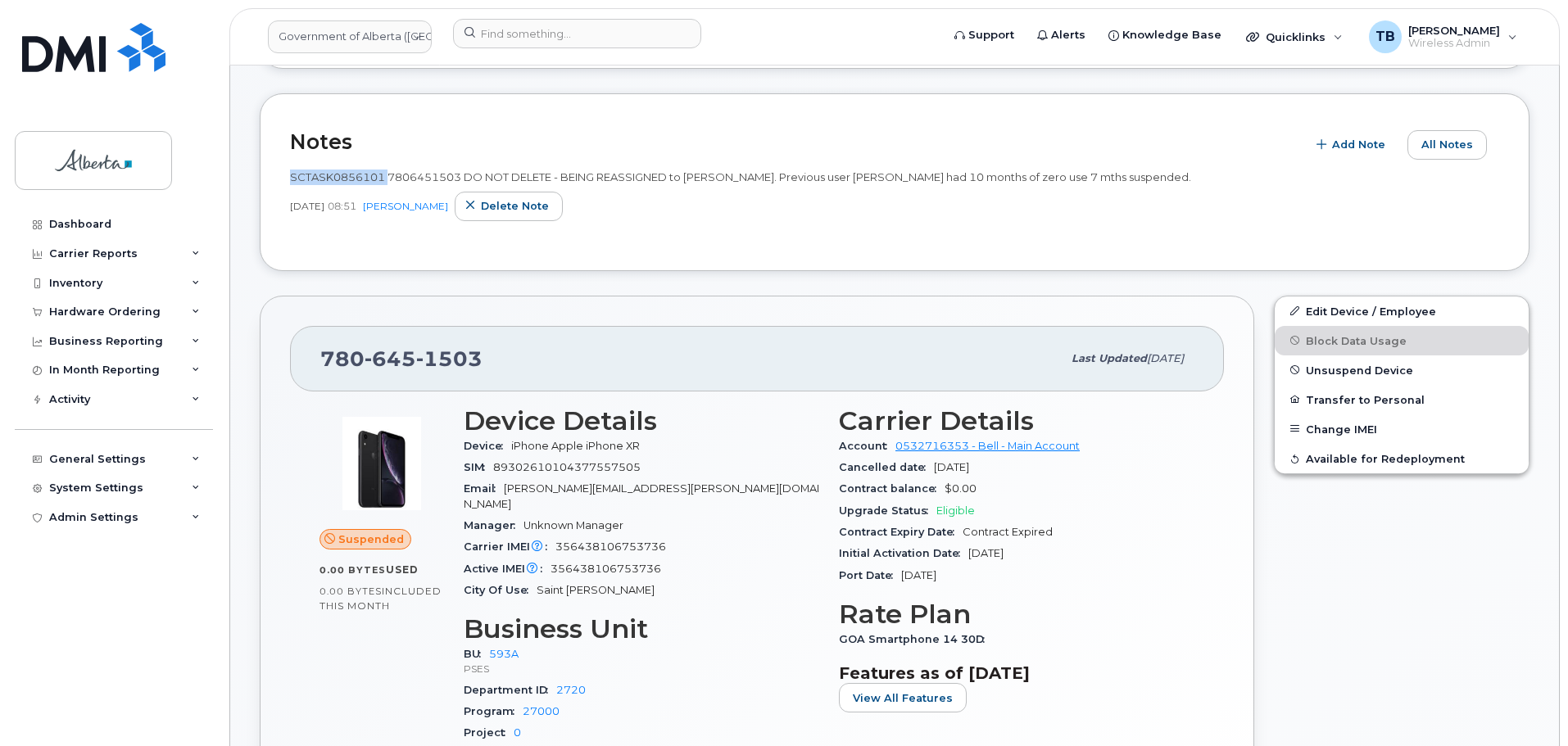
scroll to position [328, 0]
click at [1326, 377] on button "Unsuspend Device" at bounding box center [1401, 369] width 254 height 30
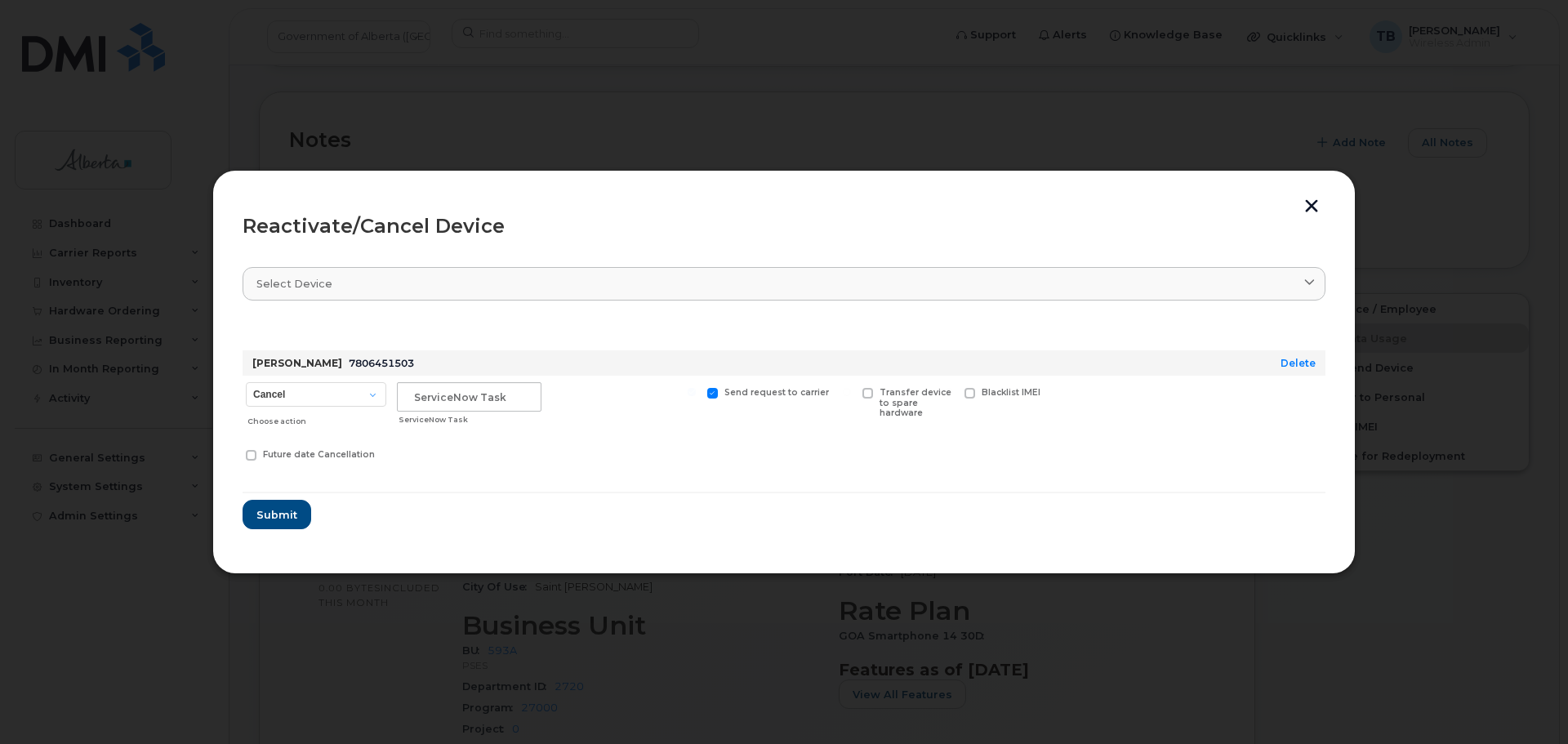
click at [293, 415] on div "Choose action" at bounding box center [317, 418] width 139 height 19
click at [286, 400] on select "Cancel Suspend - Extend Suspension Reactivate" at bounding box center [316, 394] width 140 height 25
select select "[object Object]"
click at [246, 382] on select "Cancel Suspend - Extend Suspension Reactivate" at bounding box center [316, 394] width 140 height 25
click at [446, 395] on input "text" at bounding box center [469, 397] width 145 height 30
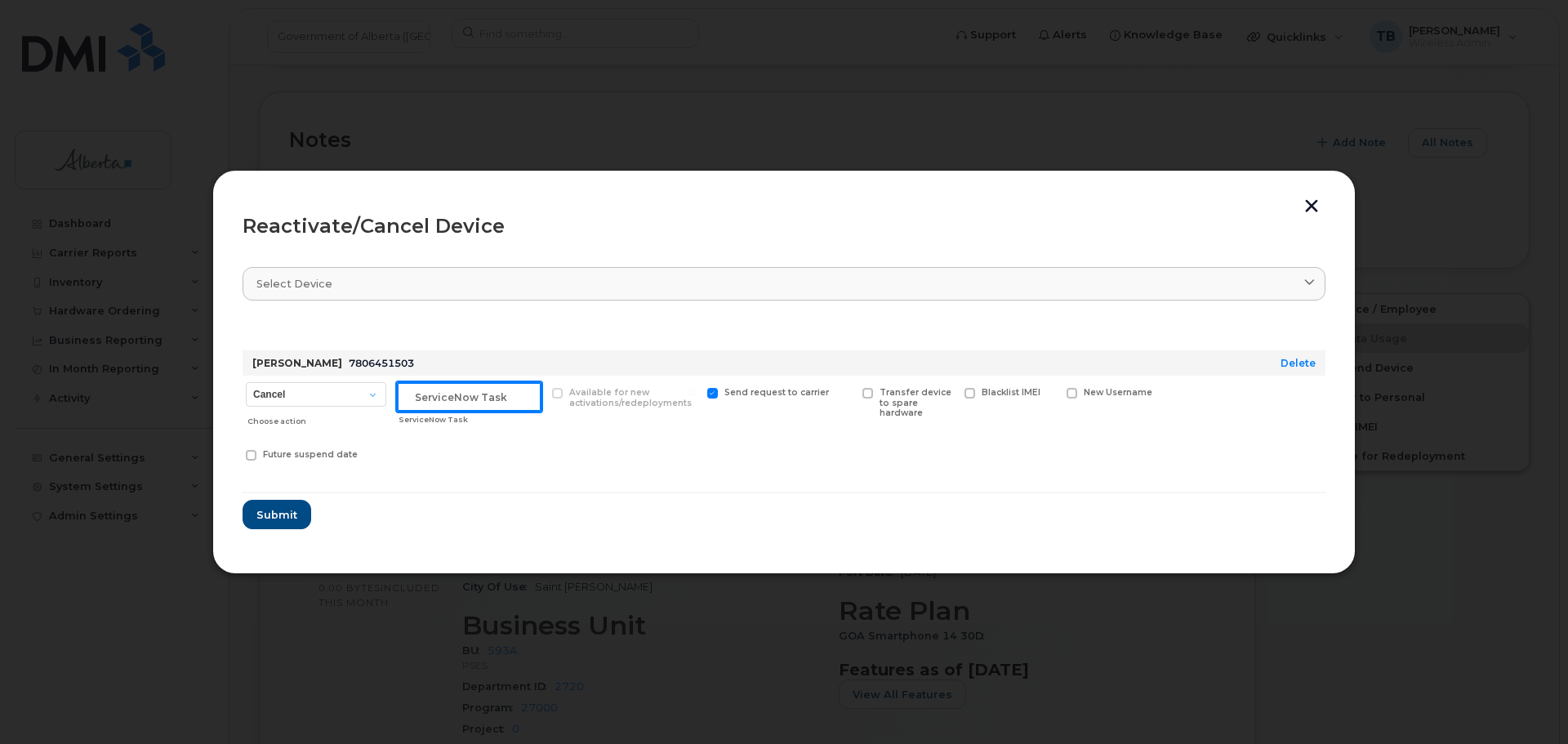
paste input "SCTASK0856101"
type input "SCTASK0856101"
click at [283, 514] on span "Submit" at bounding box center [276, 515] width 41 height 16
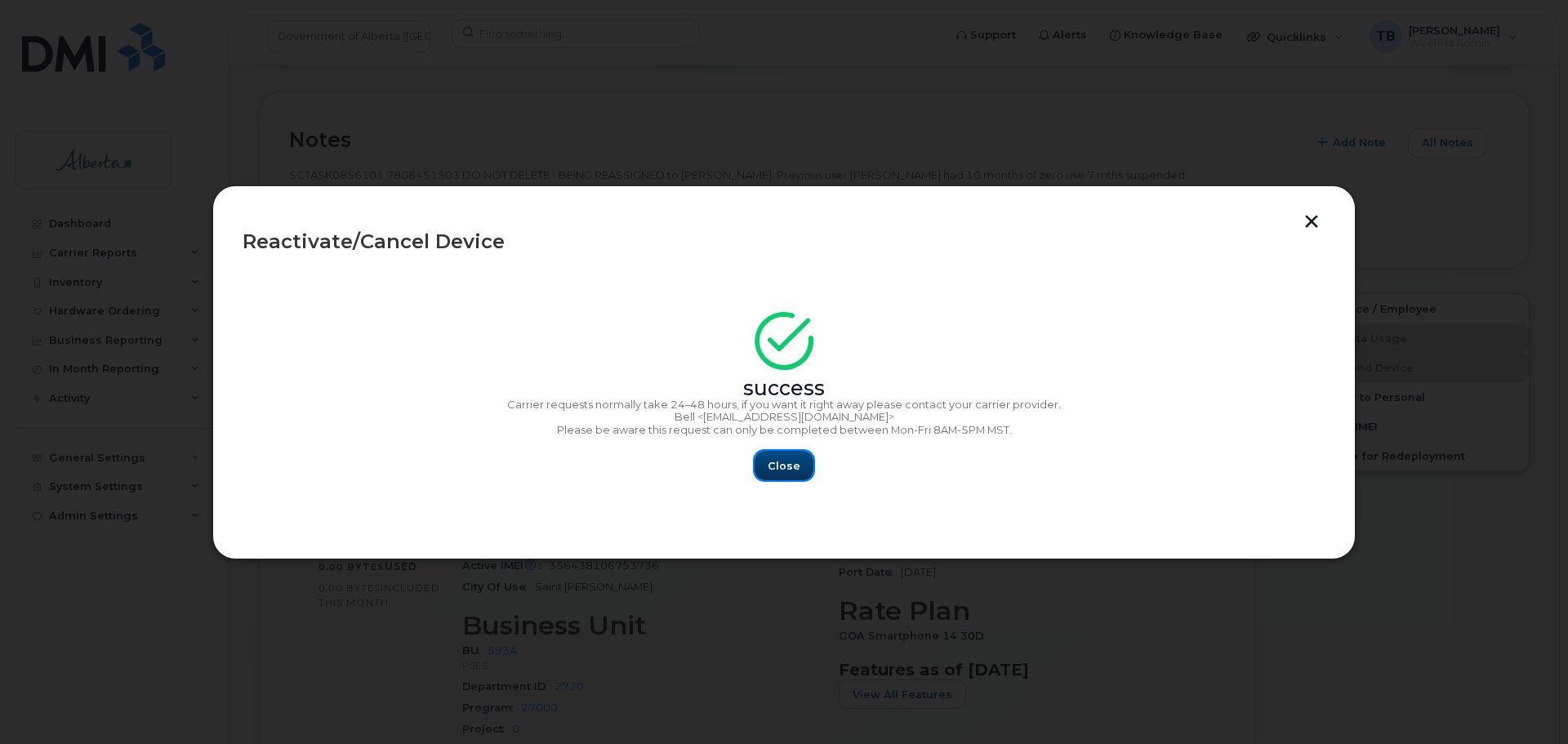
click at [790, 460] on span "Close" at bounding box center [783, 466] width 32 height 16
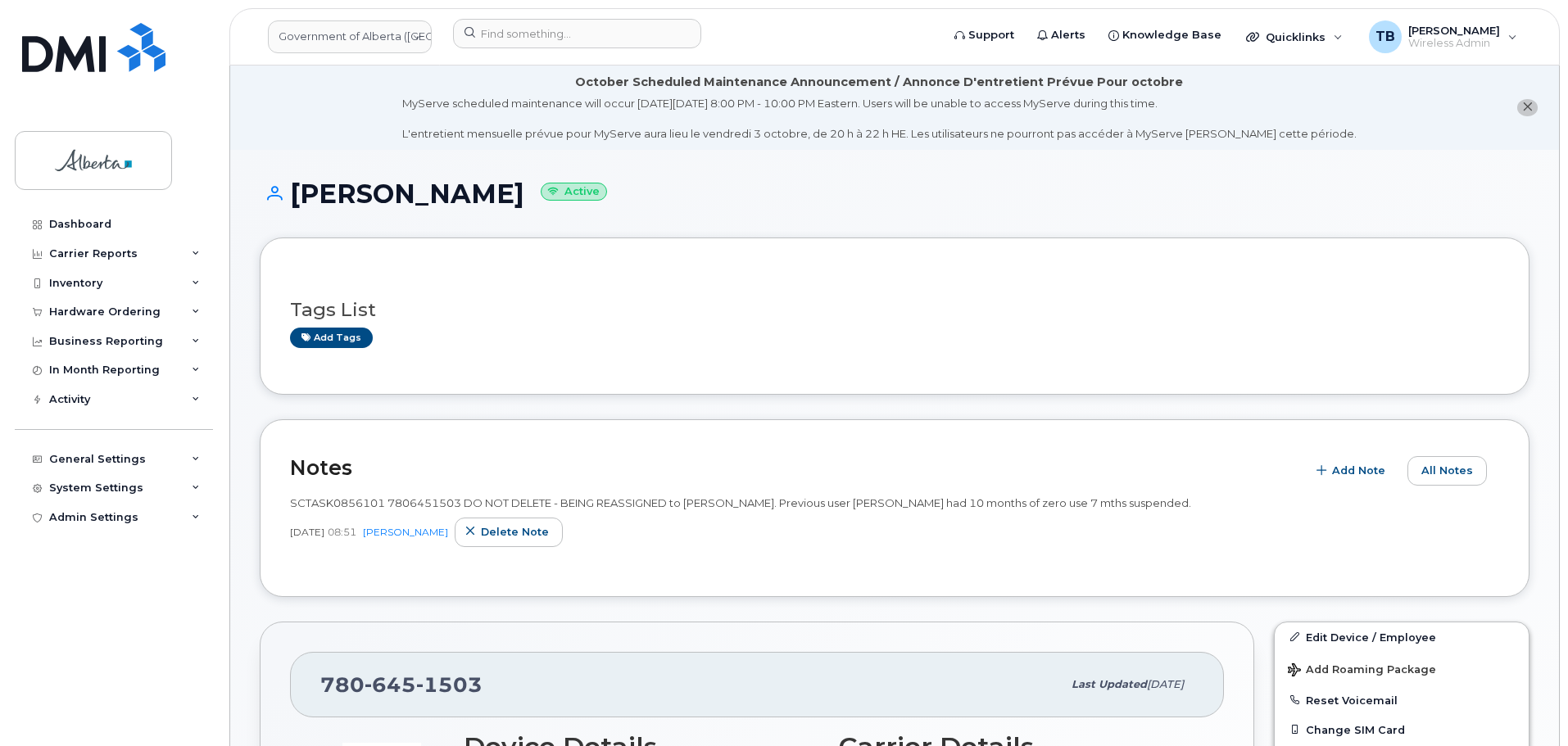
click at [422, 497] on span "SCTASK0856101 7806451503 DO NOT DELETE - BEING REASSIGNED to [PERSON_NAME]. Pre…" at bounding box center [741, 503] width 901 height 13
click at [421, 497] on span "SCTASK0856101 7806451503 DO NOT DELETE - BEING REASSIGNED to [PERSON_NAME]. Pre…" at bounding box center [741, 503] width 901 height 13
copy span "7806451503"
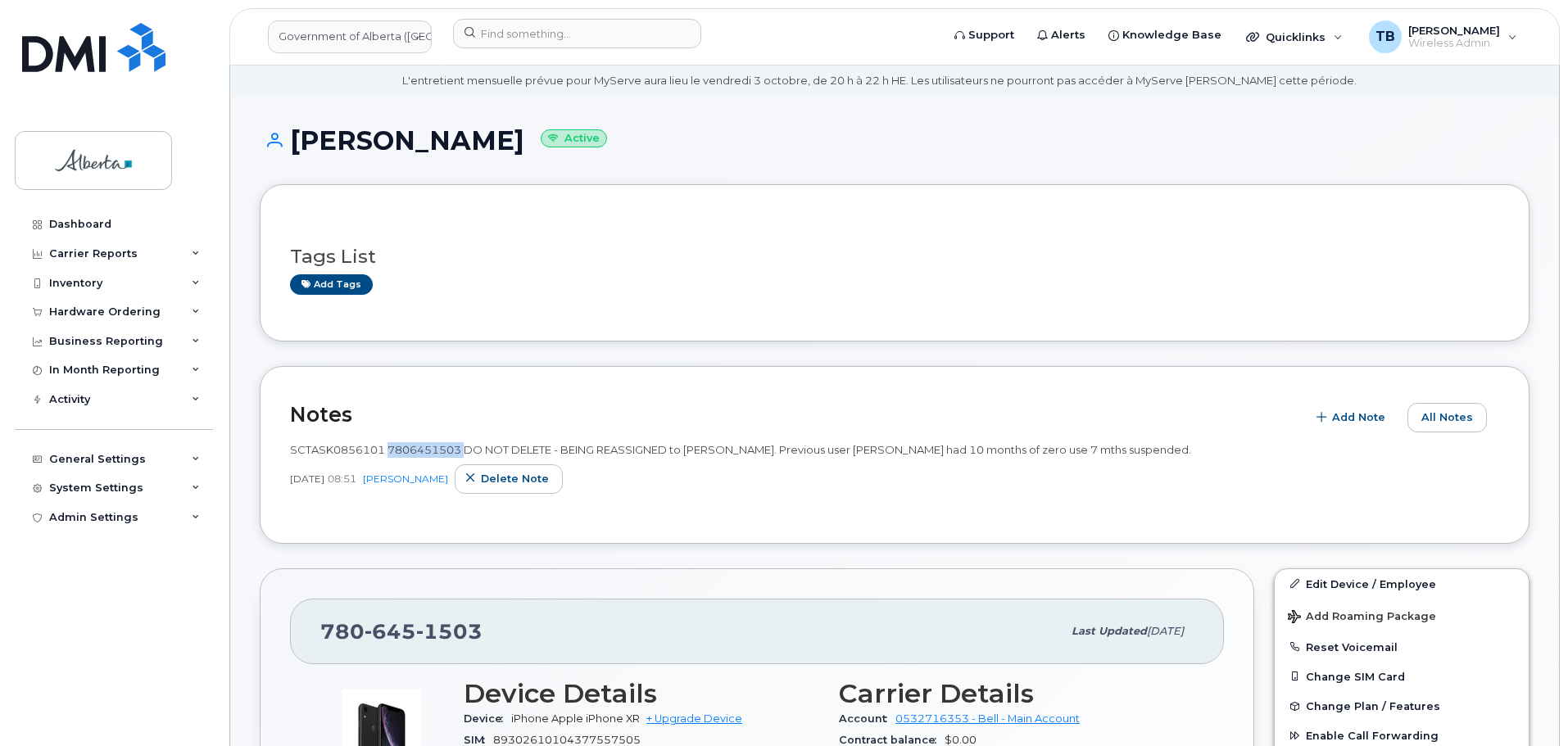
scroll to position [82, 0]
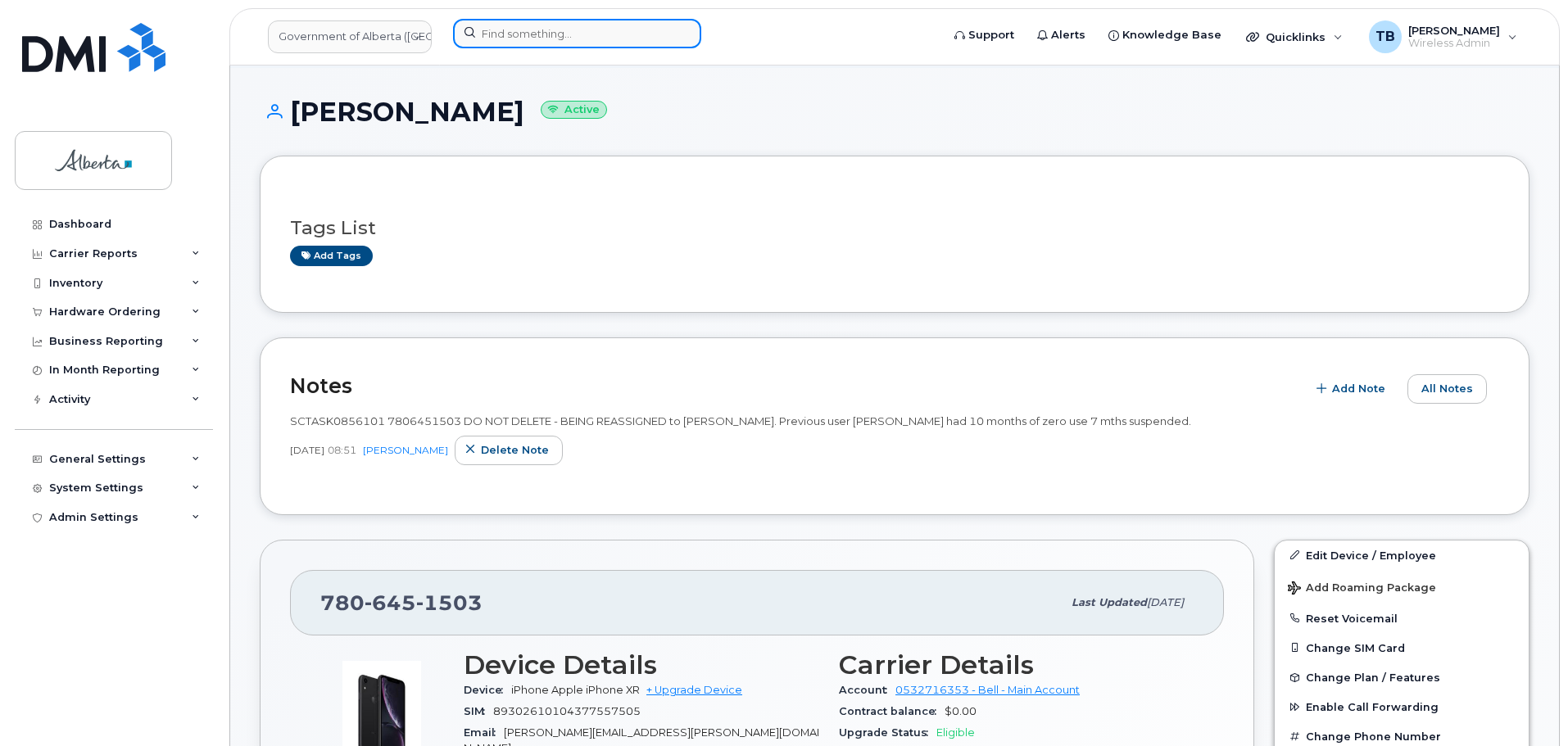
click at [558, 42] on input at bounding box center [577, 33] width 249 height 30
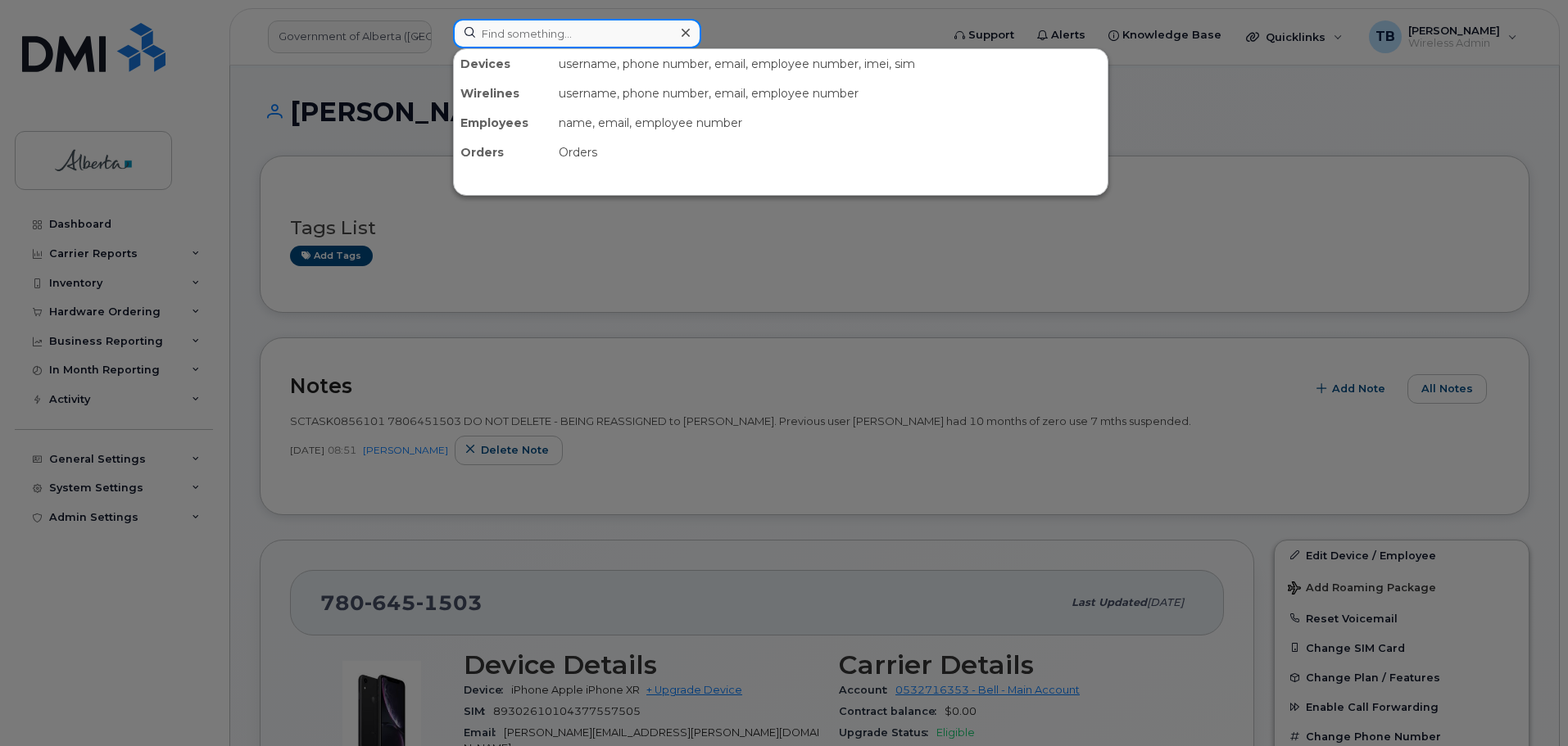
paste input "5873403871"
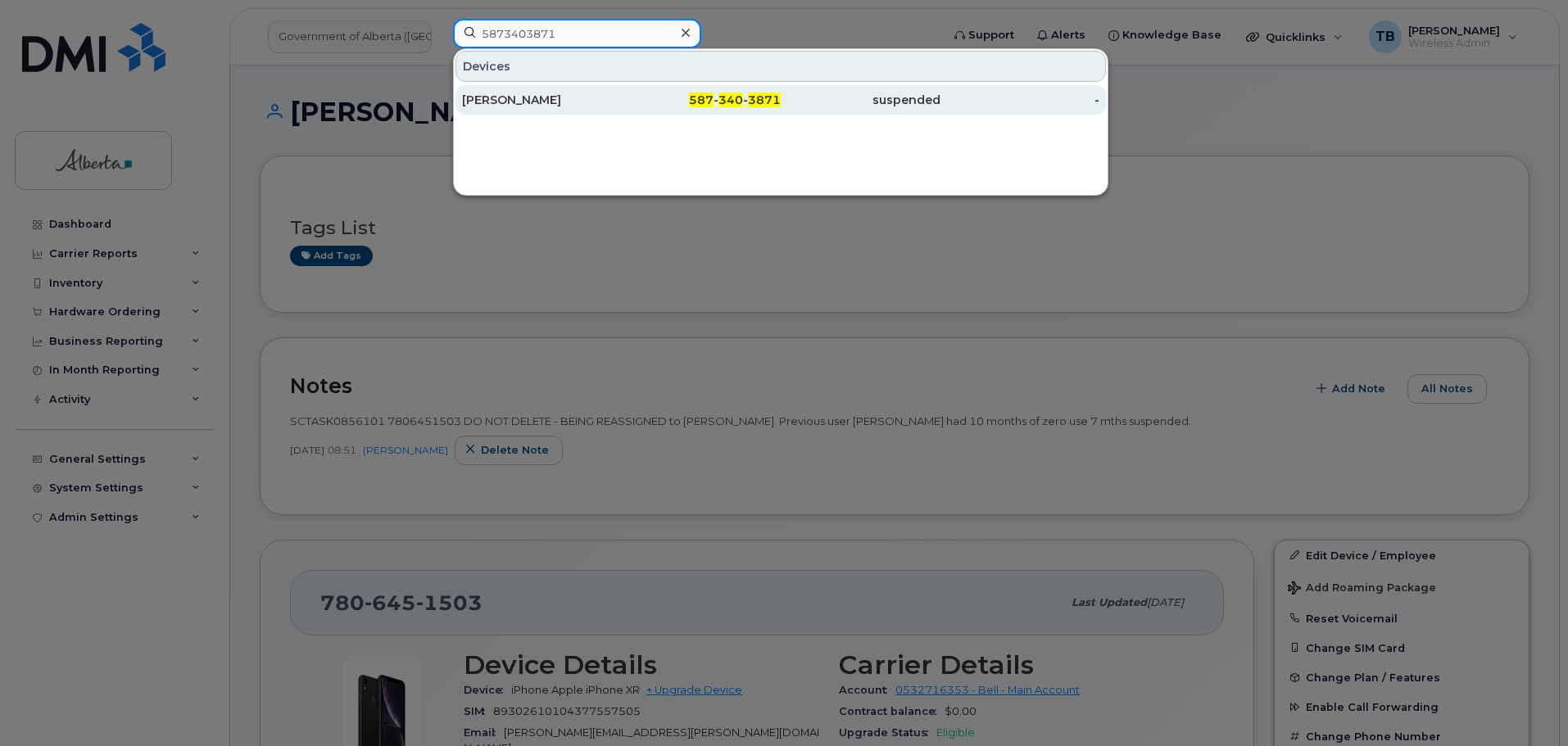
type input "5873403871"
click at [524, 96] on div "[PERSON_NAME]" at bounding box center [542, 99] width 160 height 17
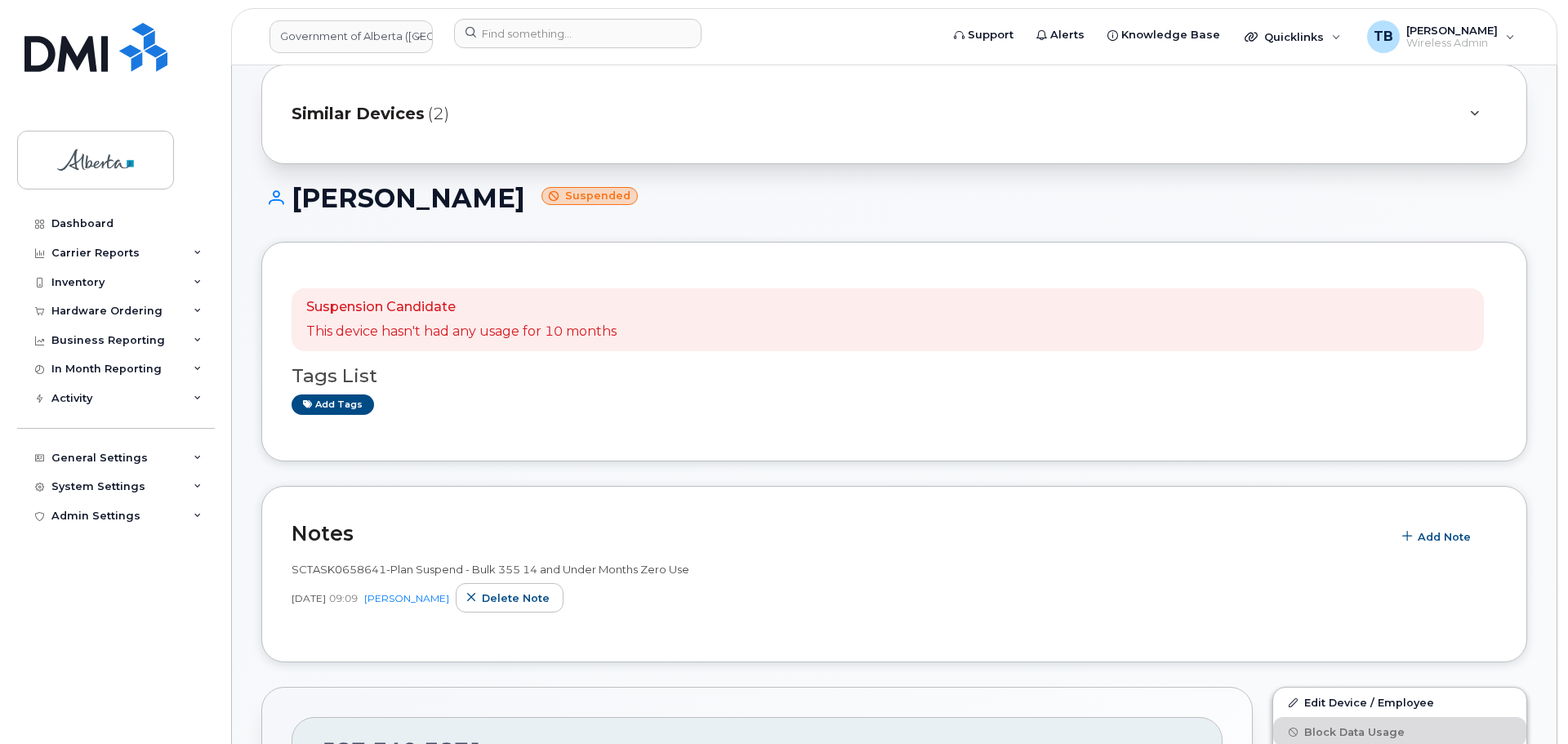
scroll to position [163, 0]
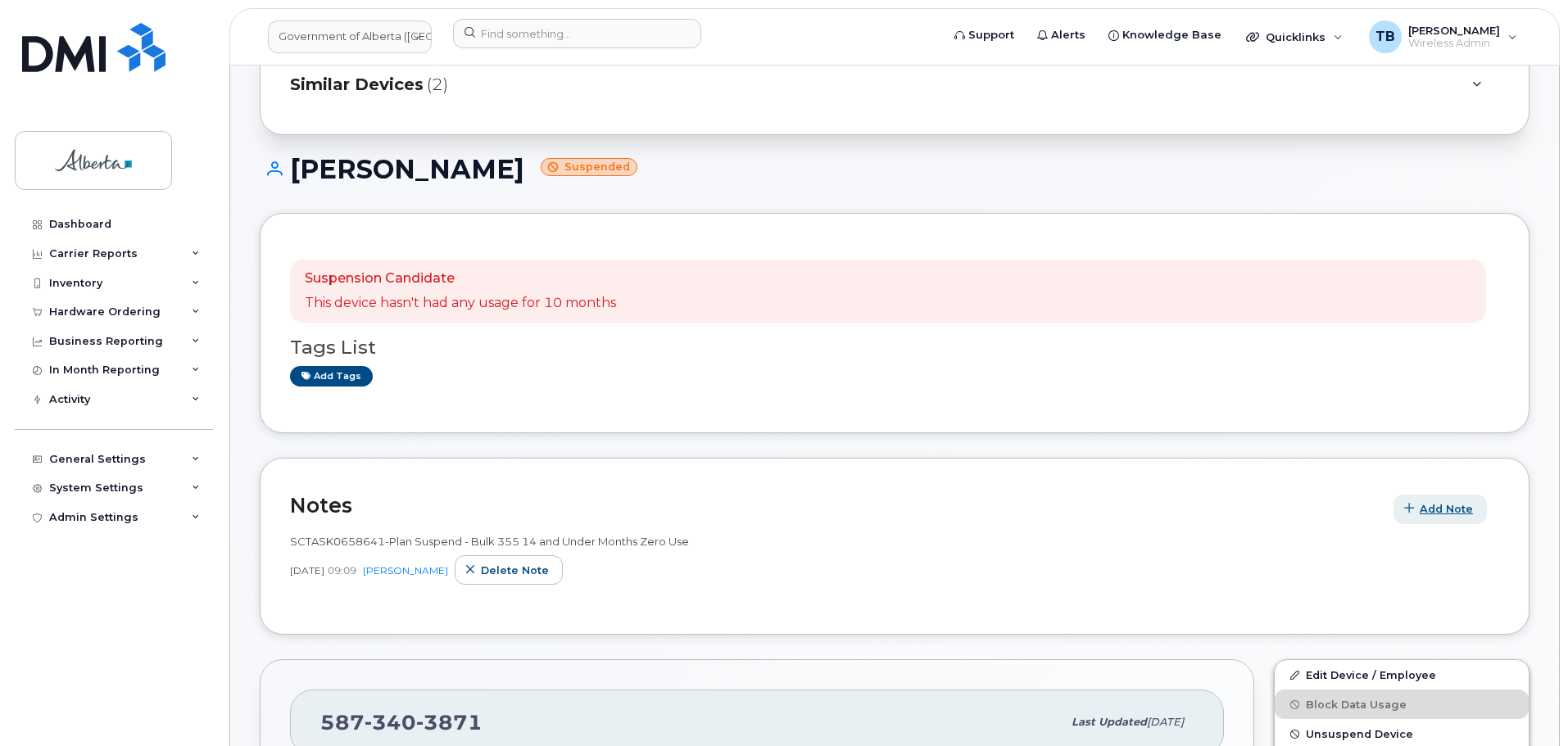
click at [1429, 515] on span "Add Note" at bounding box center [1446, 510] width 54 height 16
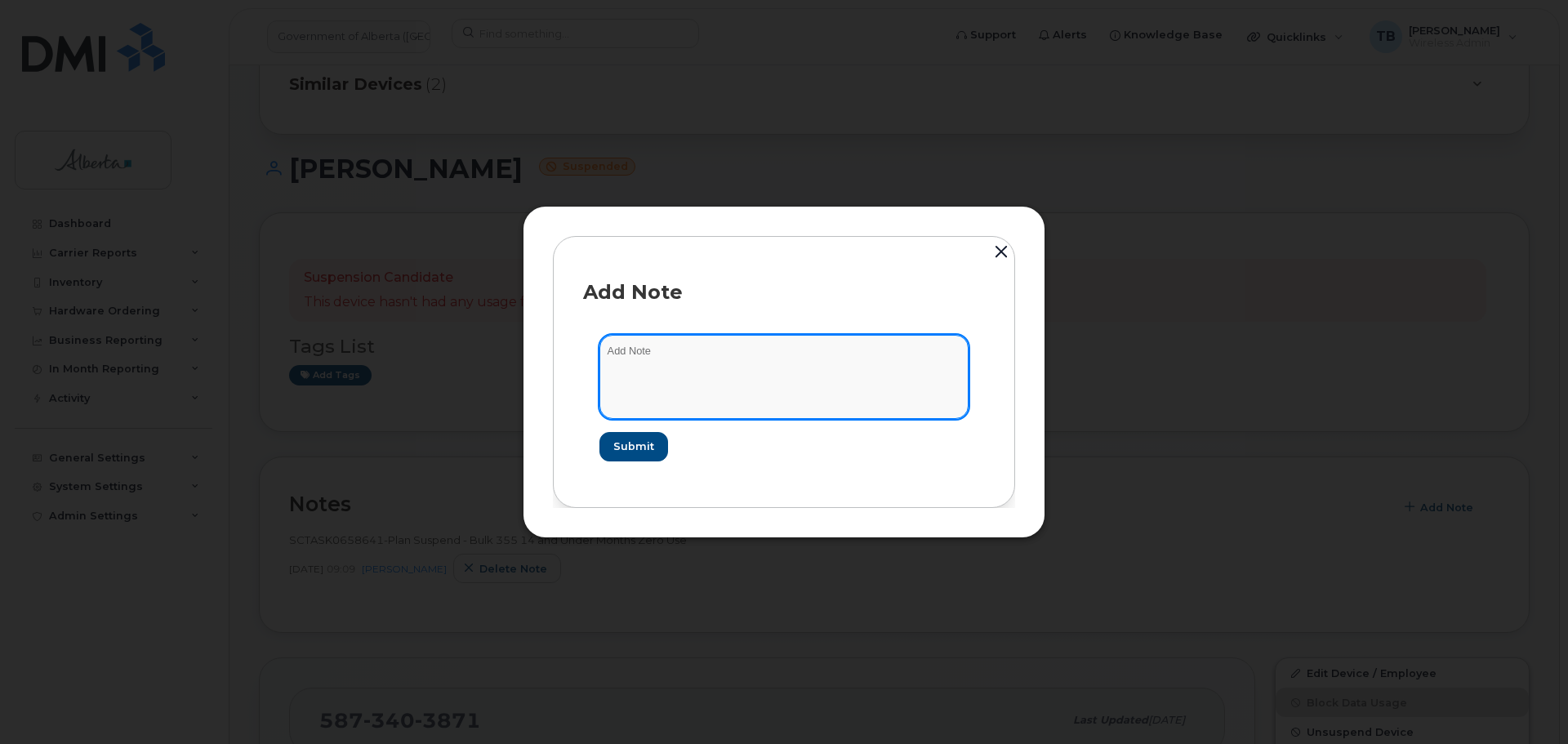
click at [741, 400] on textarea at bounding box center [783, 376] width 369 height 83
paste textarea "SCTASK0856101 5873403871 DO NOT DELETE - BEING REASSIGNED to [PERSON_NAME]. Pre…"
type textarea "SCTASK0856101 5873403871 DO NOT DELETE - BEING REASSIGNED to [PERSON_NAME]. Pre…"
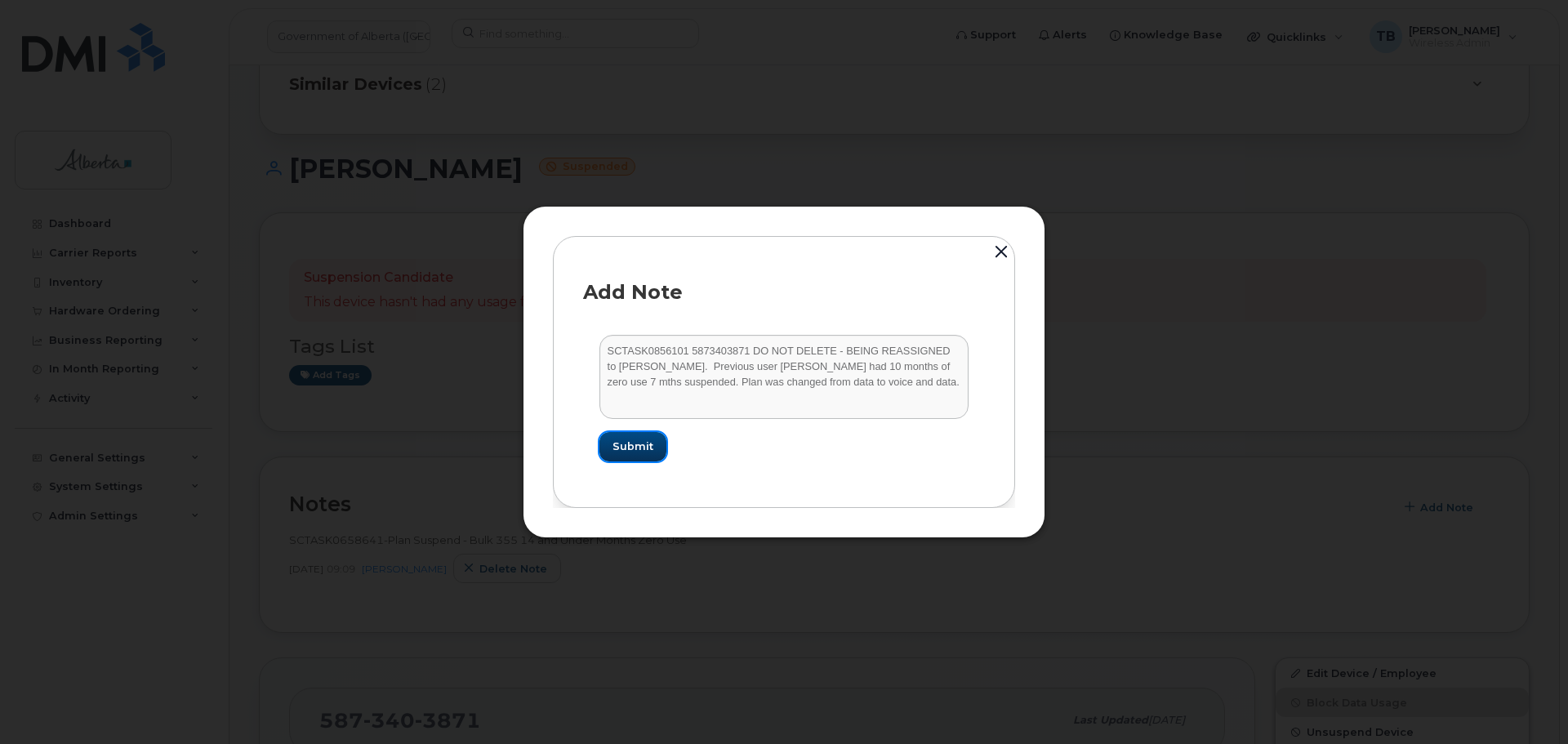
click at [626, 433] on button "Submit" at bounding box center [632, 447] width 67 height 30
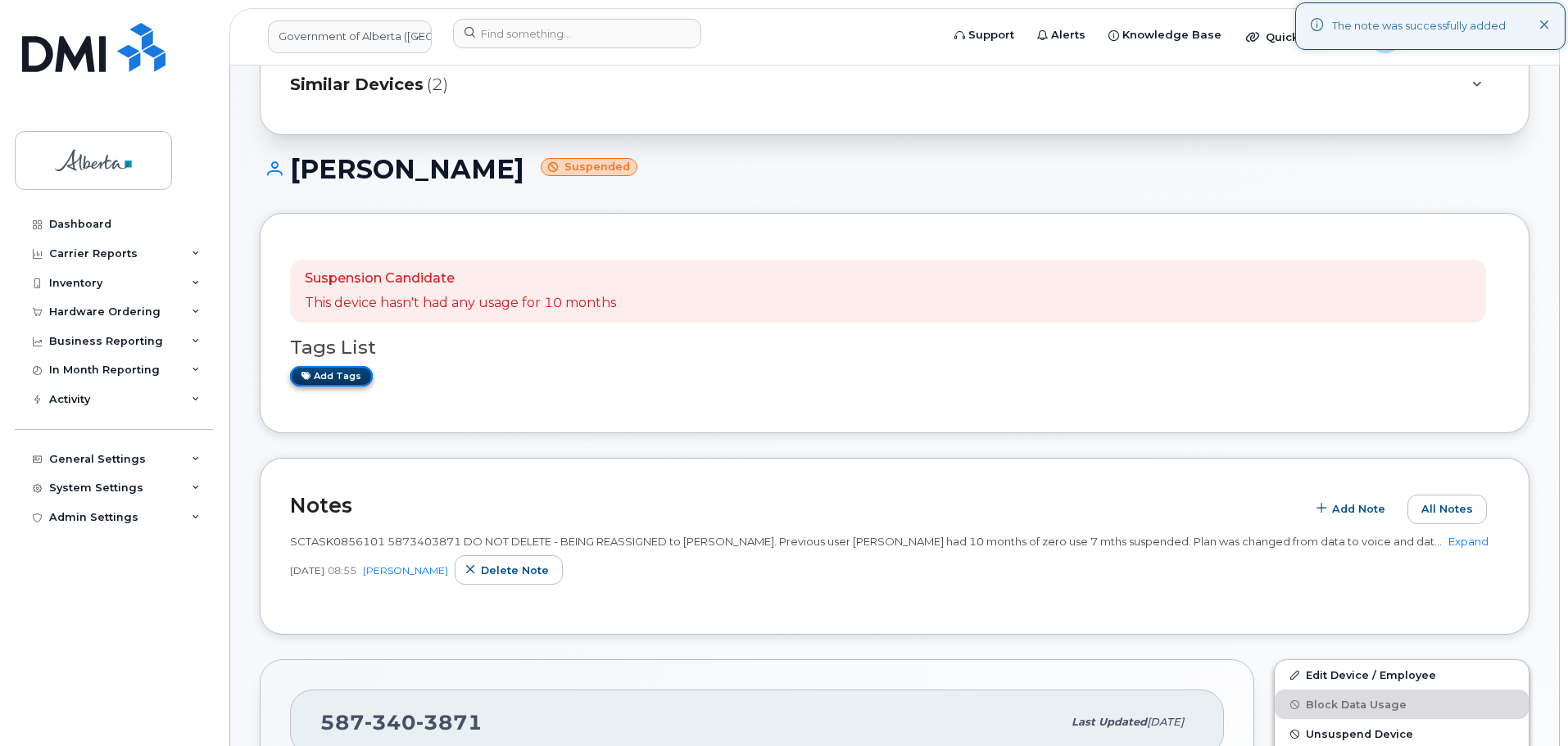
click at [321, 376] on link "Add tags" at bounding box center [331, 376] width 83 height 20
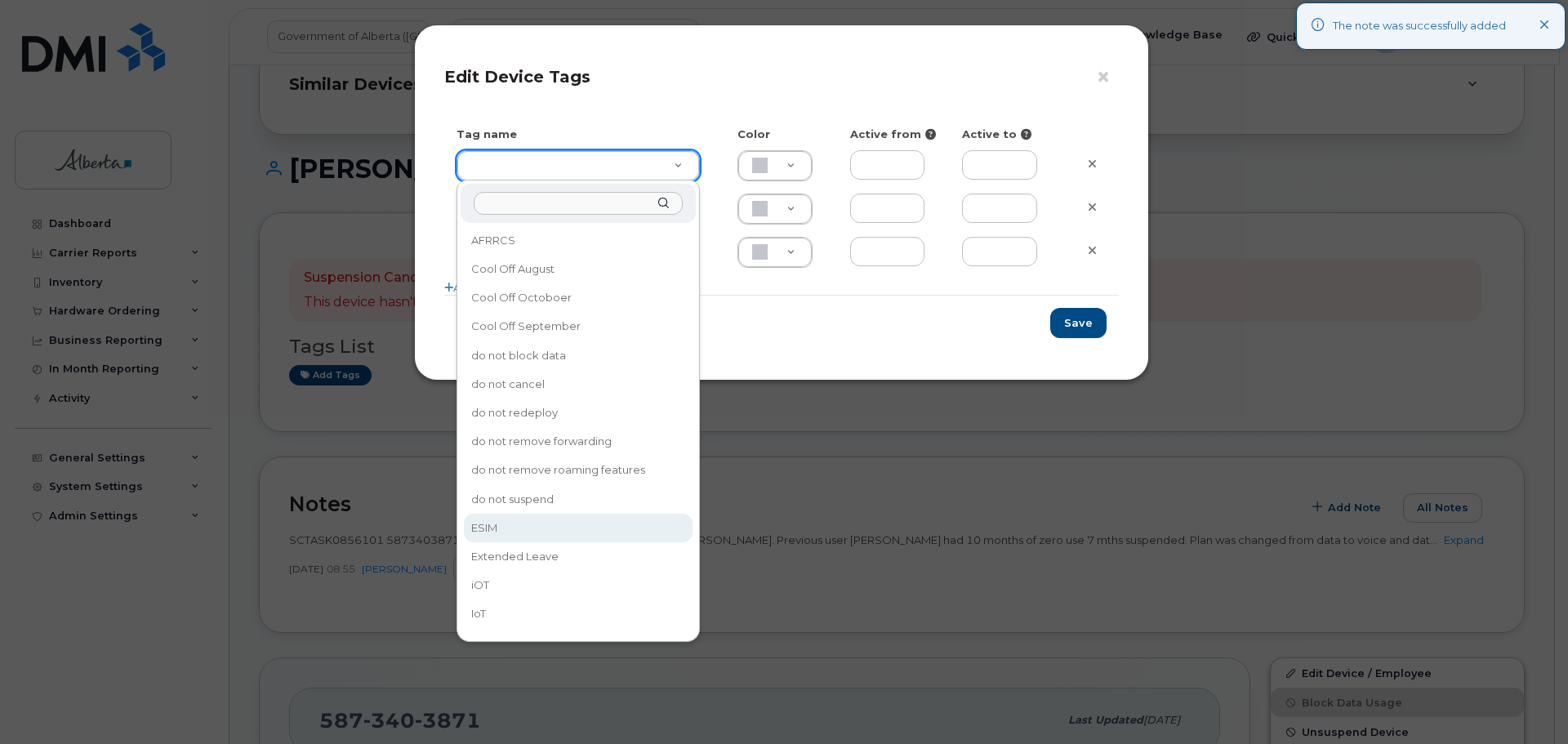
drag, startPoint x: 501, startPoint y: 528, endPoint x: 539, endPoint y: 515, distance: 40.2
type input "ESIM"
type input "D6CDC1"
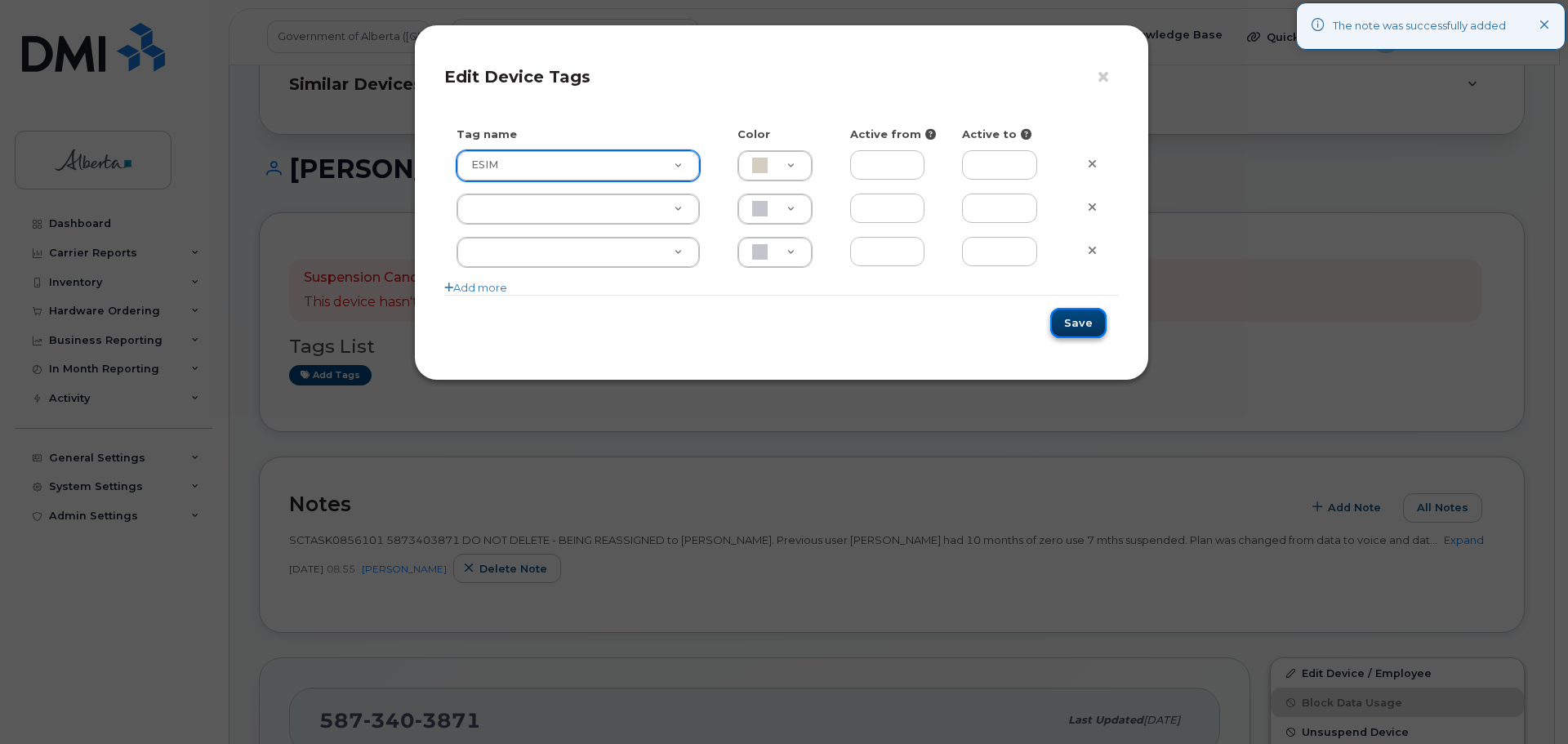
click at [1095, 322] on button "Save" at bounding box center [1078, 323] width 56 height 30
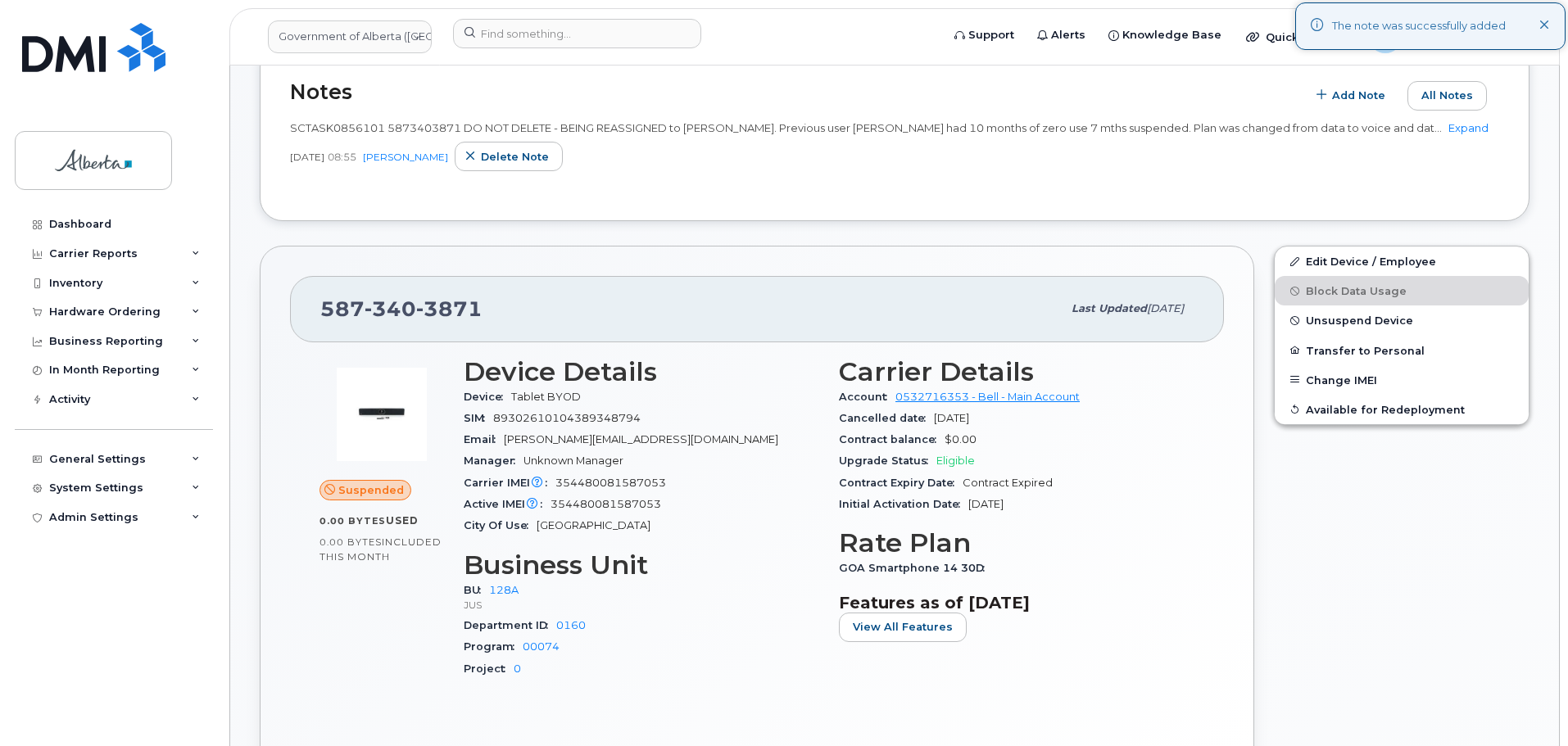
scroll to position [655, 0]
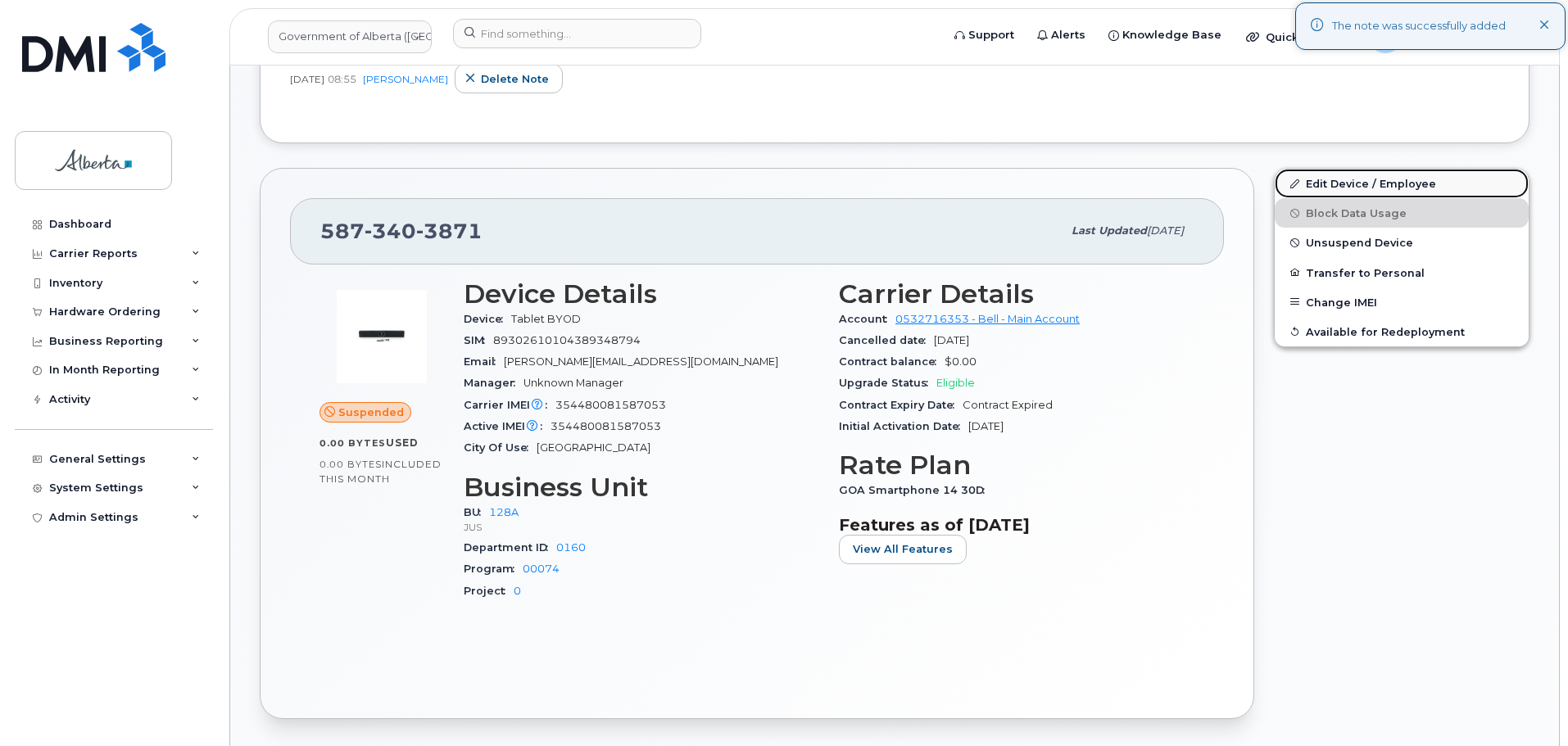
click at [1334, 192] on link "Edit Device / Employee" at bounding box center [1401, 184] width 254 height 30
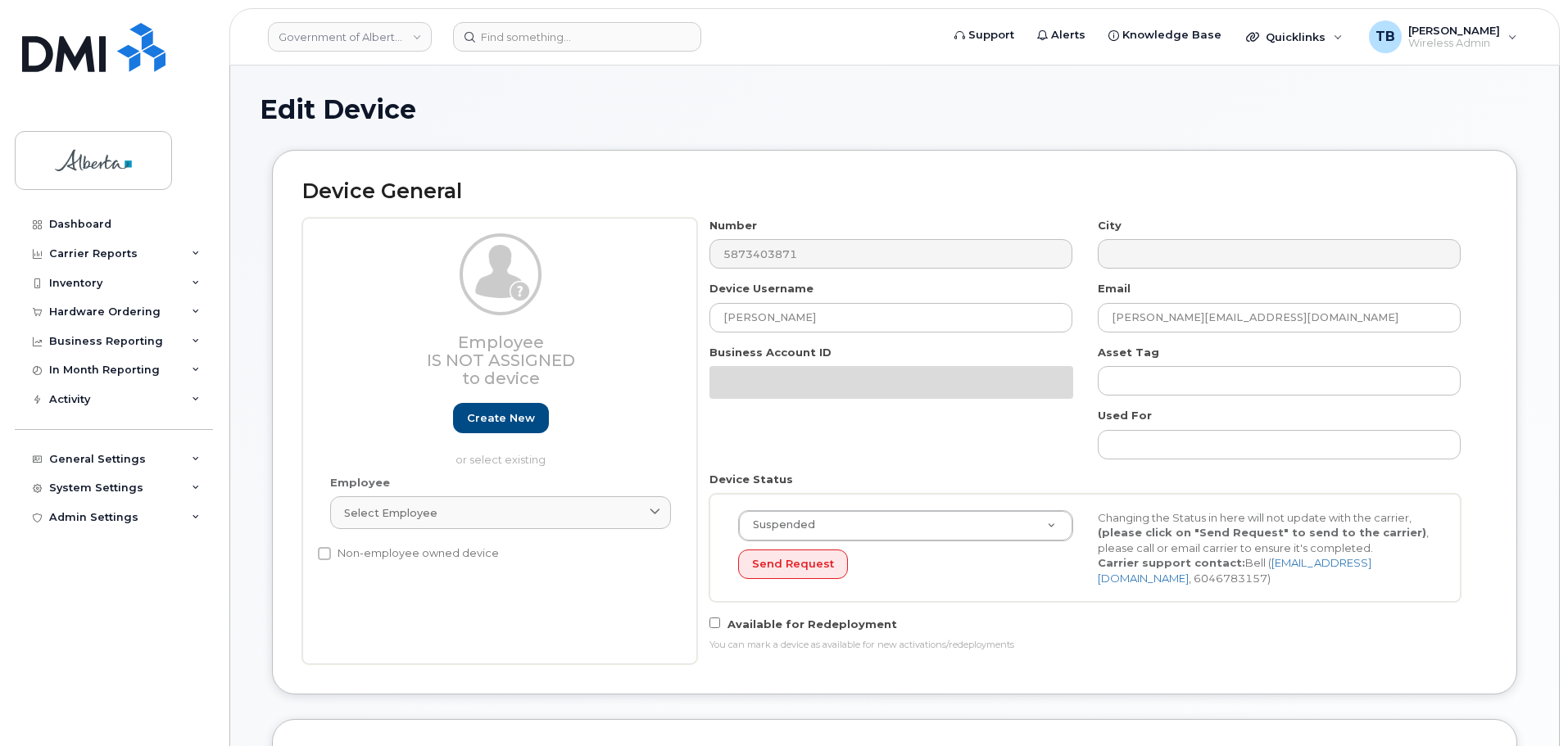
select select "4120330"
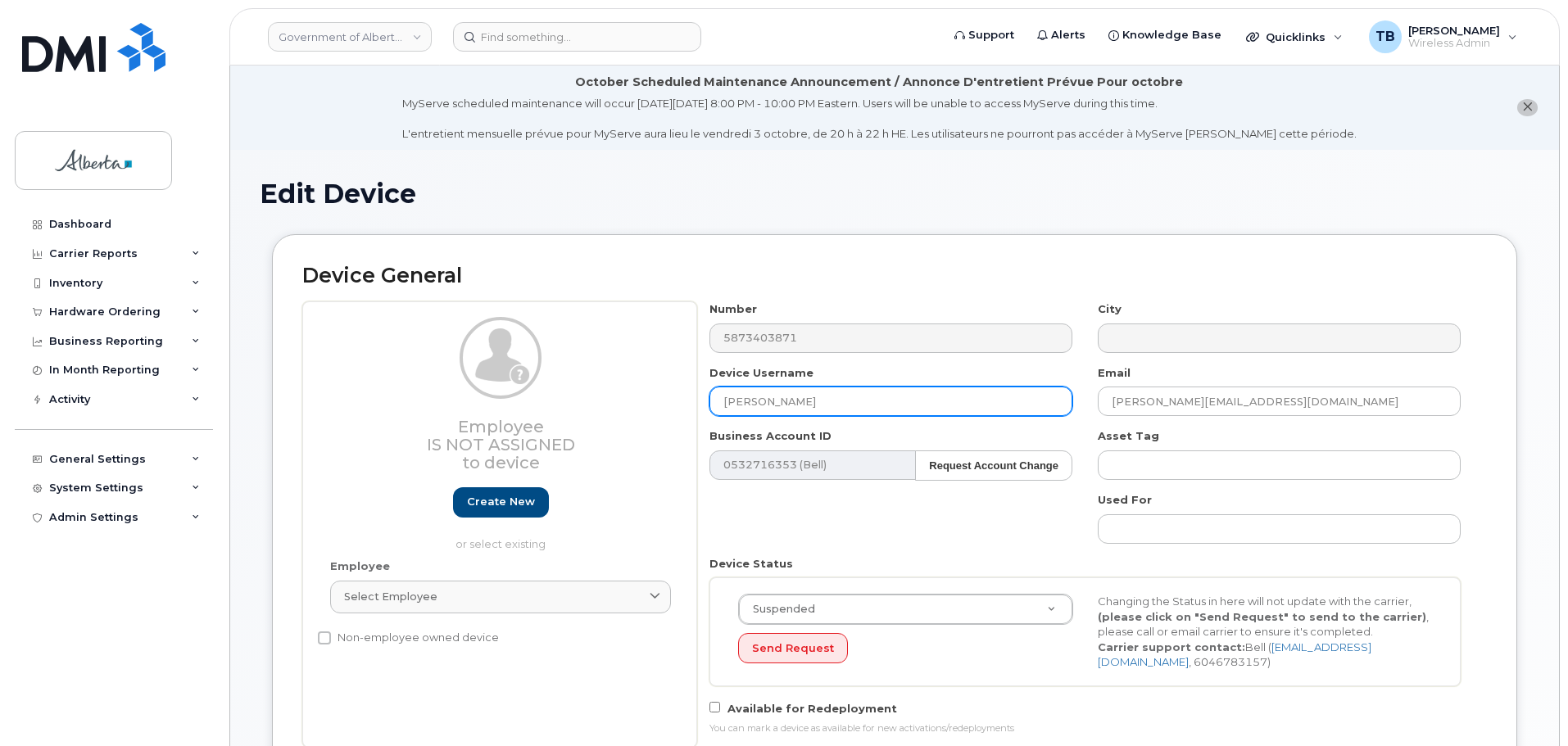
drag, startPoint x: 853, startPoint y: 405, endPoint x: 560, endPoint y: 406, distance: 293.0
click at [563, 406] on div "Employee Is not assigned to device Create new or select existing Employee Selec…" at bounding box center [894, 525] width 1184 height 446
paste input "[PERSON_NAME]"
type input "[PERSON_NAME]"
drag, startPoint x: 1343, startPoint y: 403, endPoint x: 1034, endPoint y: 414, distance: 309.2
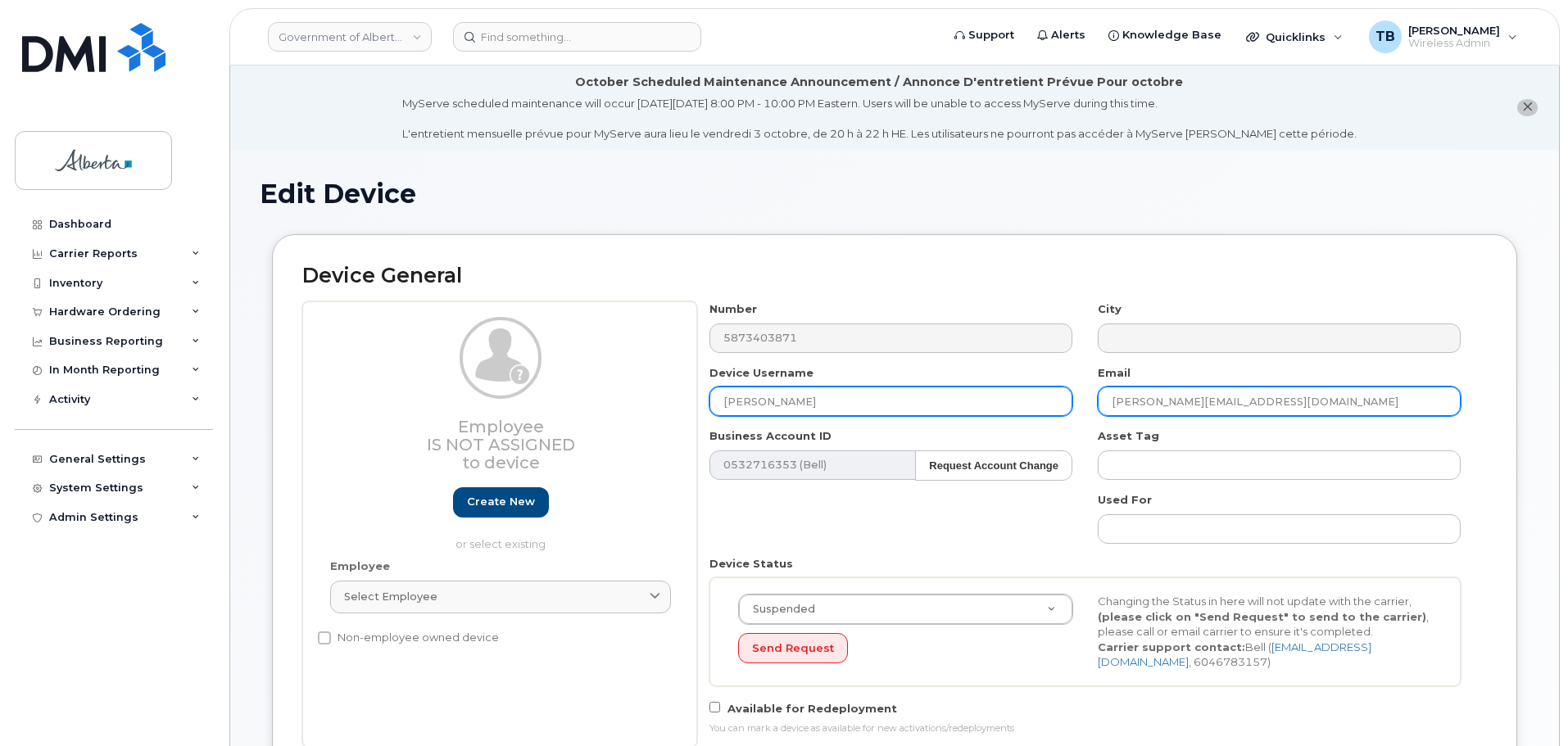
click at [1034, 414] on div "Number 5873403871 City Device Username [PERSON_NAME] Email [PERSON_NAME][EMAIL_…" at bounding box center [1085, 525] width 777 height 446
paste input "[PERSON_NAME].[PERSON_NAME]"
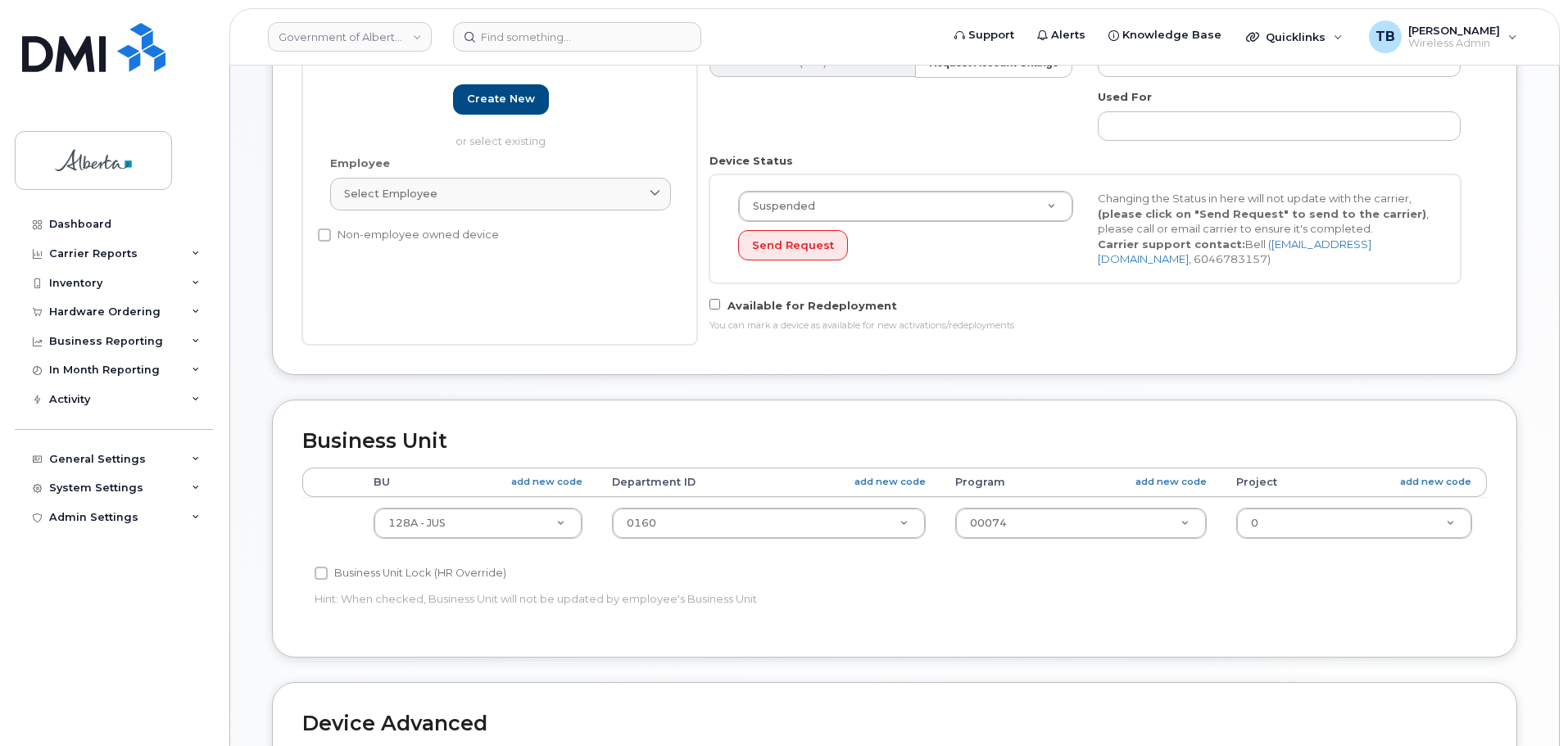
scroll to position [409, 0]
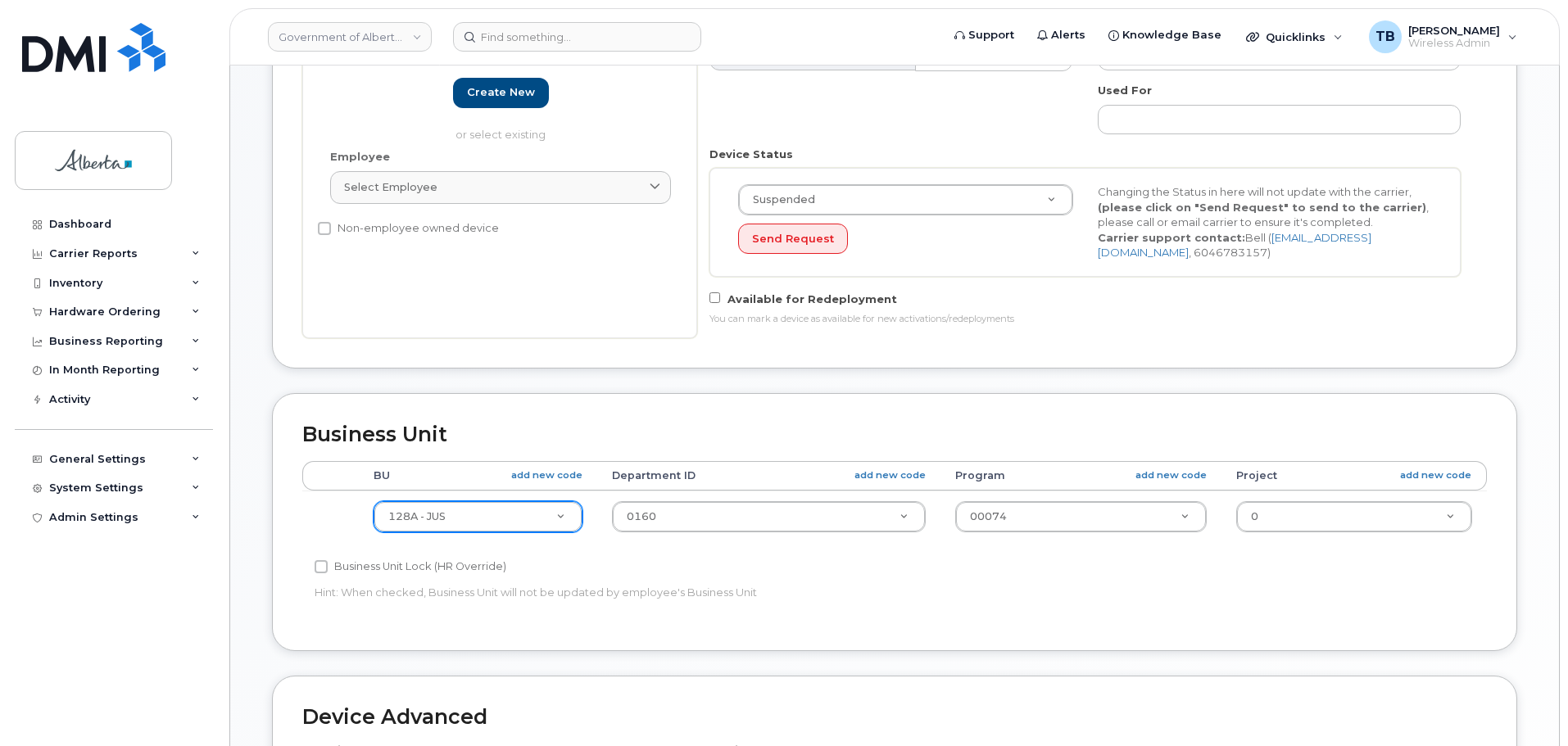
type input "[PERSON_NAME][EMAIL_ADDRESS][PERSON_NAME][DOMAIN_NAME]"
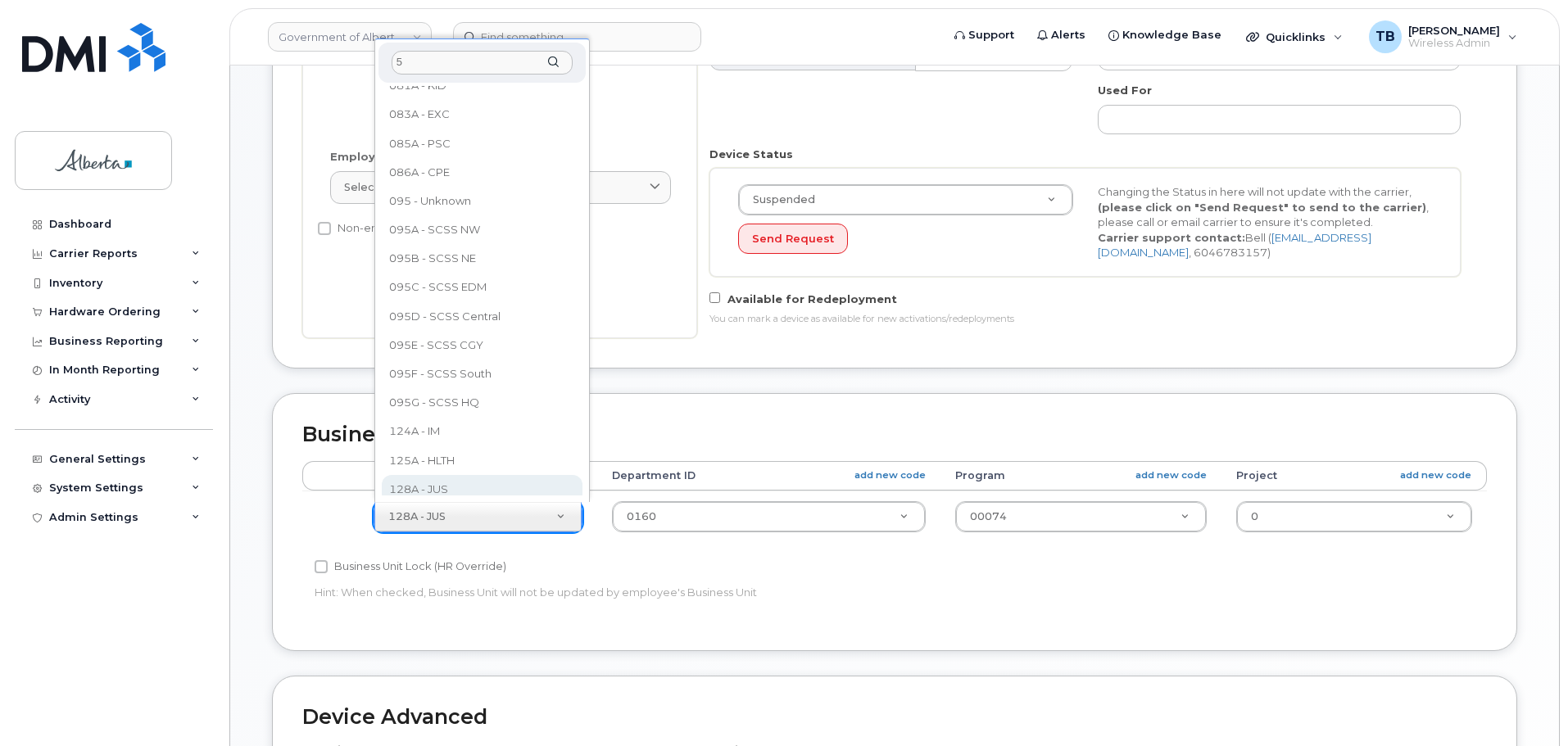
scroll to position [0, 0]
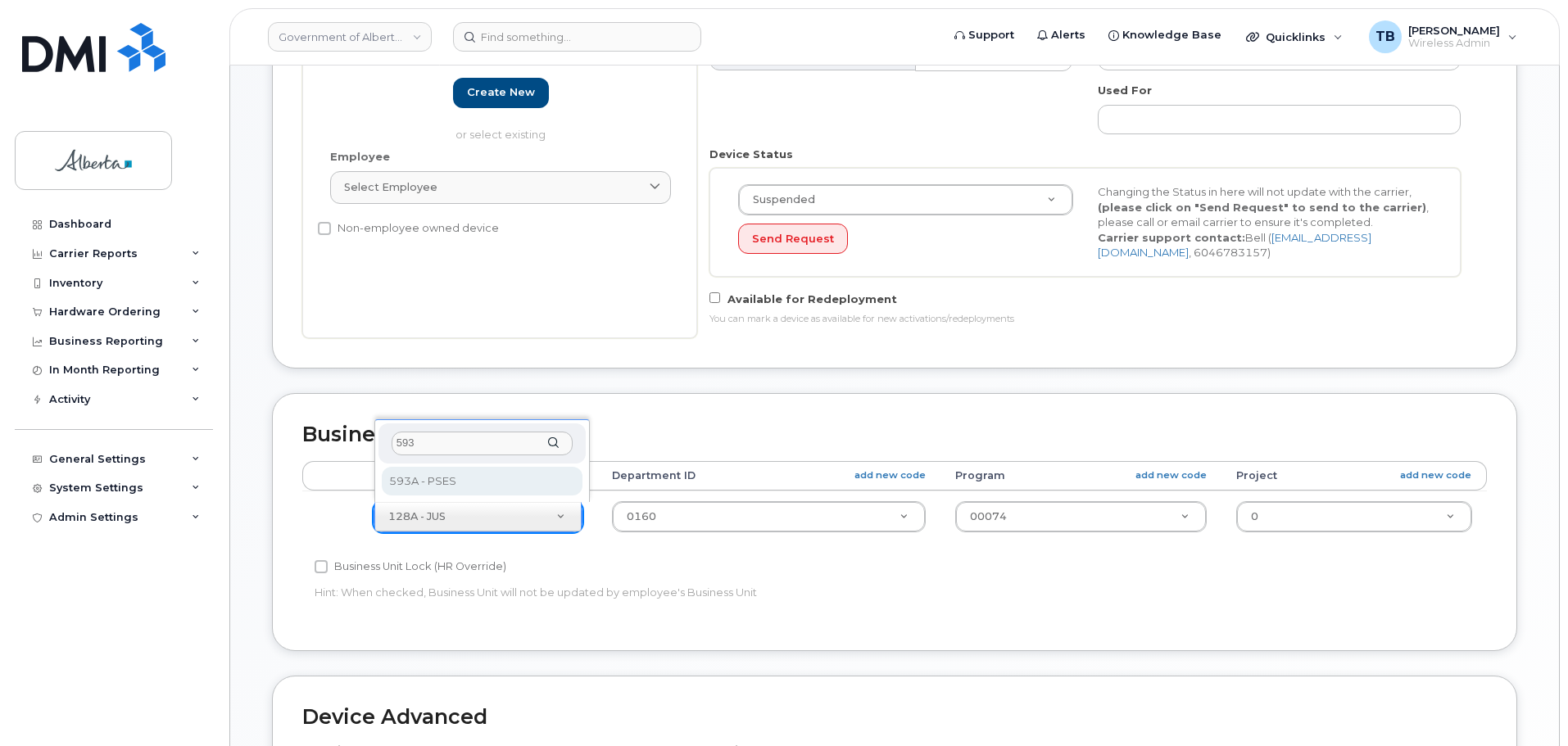
type input "593"
select select "4797682"
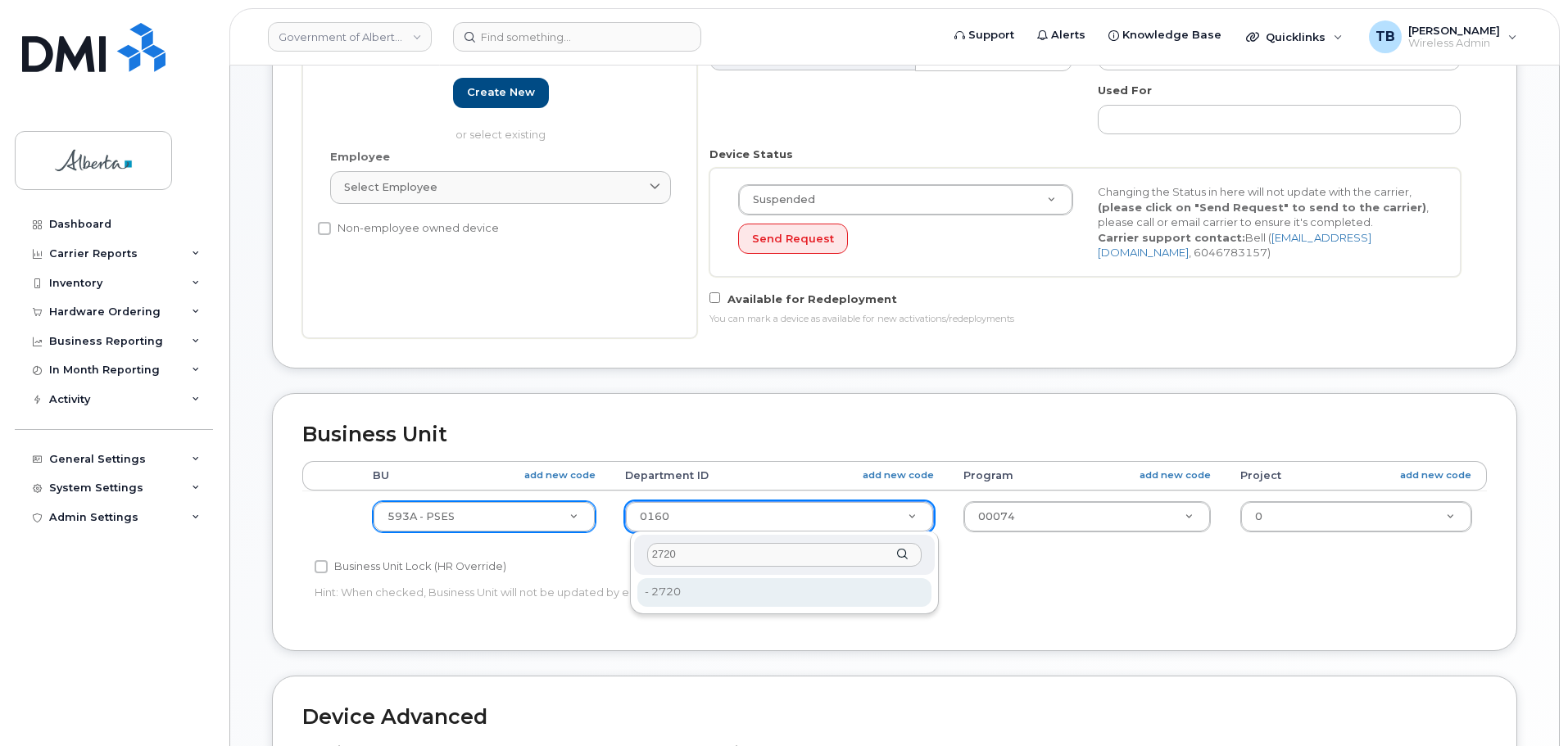
type input "2720"
type input "4752674"
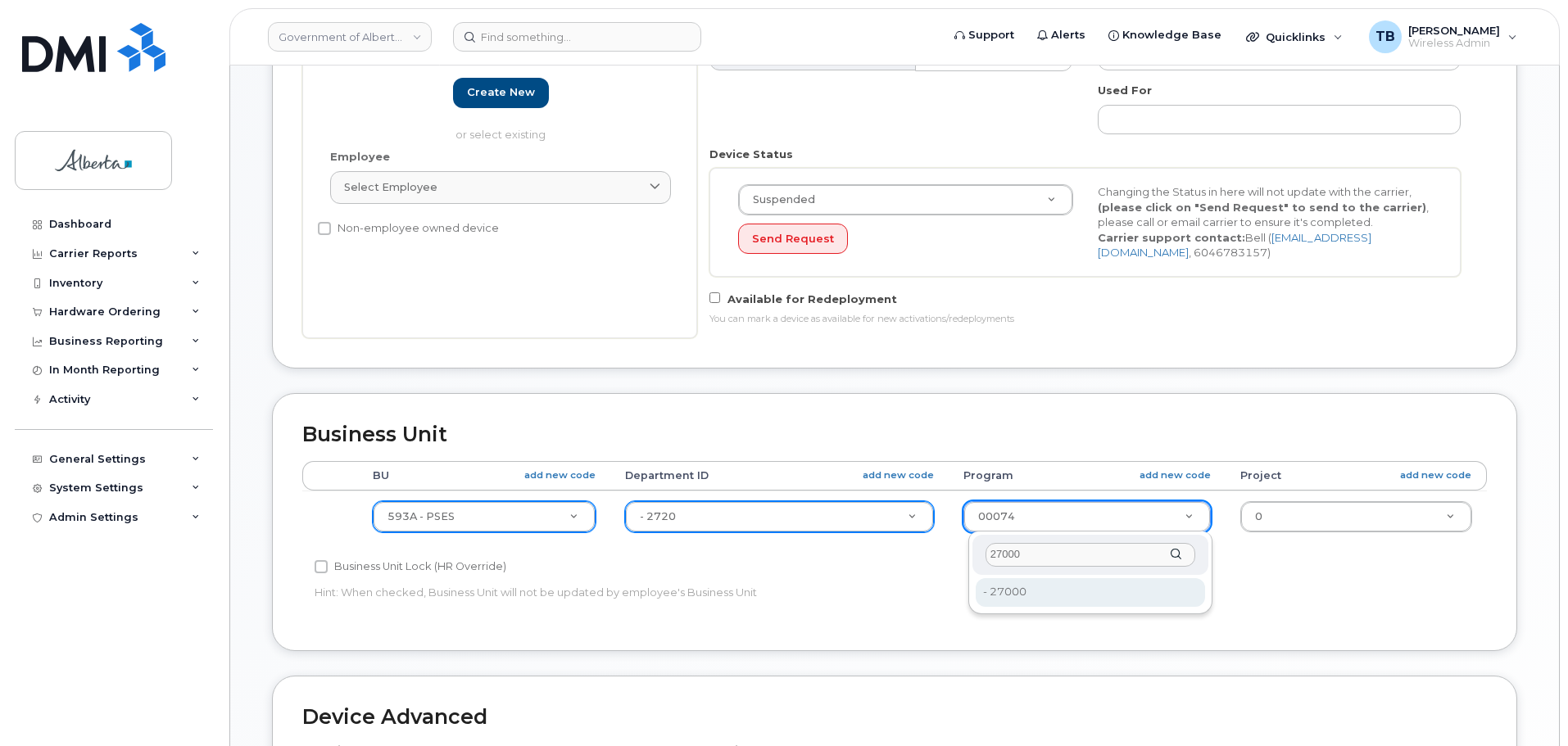
type input "27000"
type input "4206368"
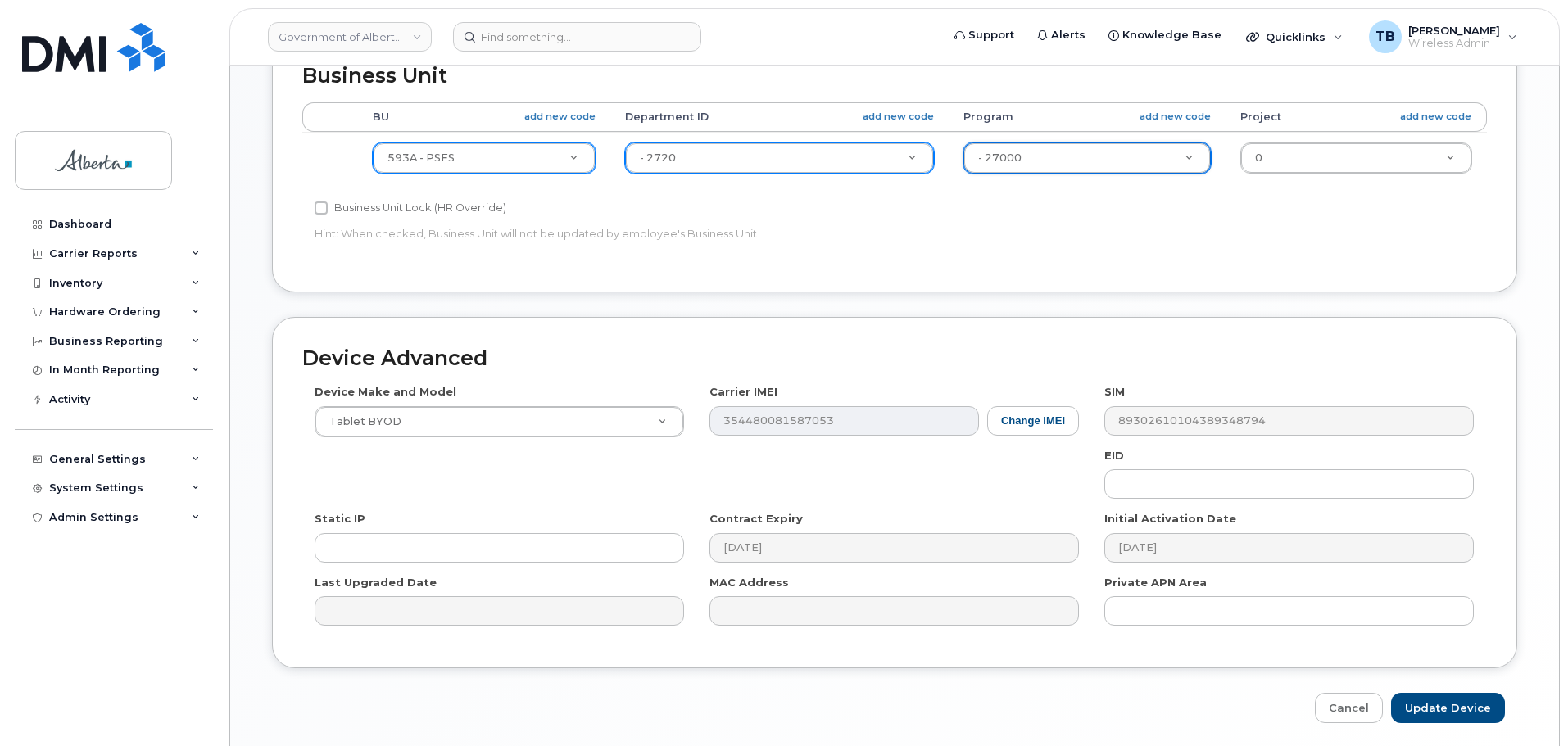
scroll to position [819, 0]
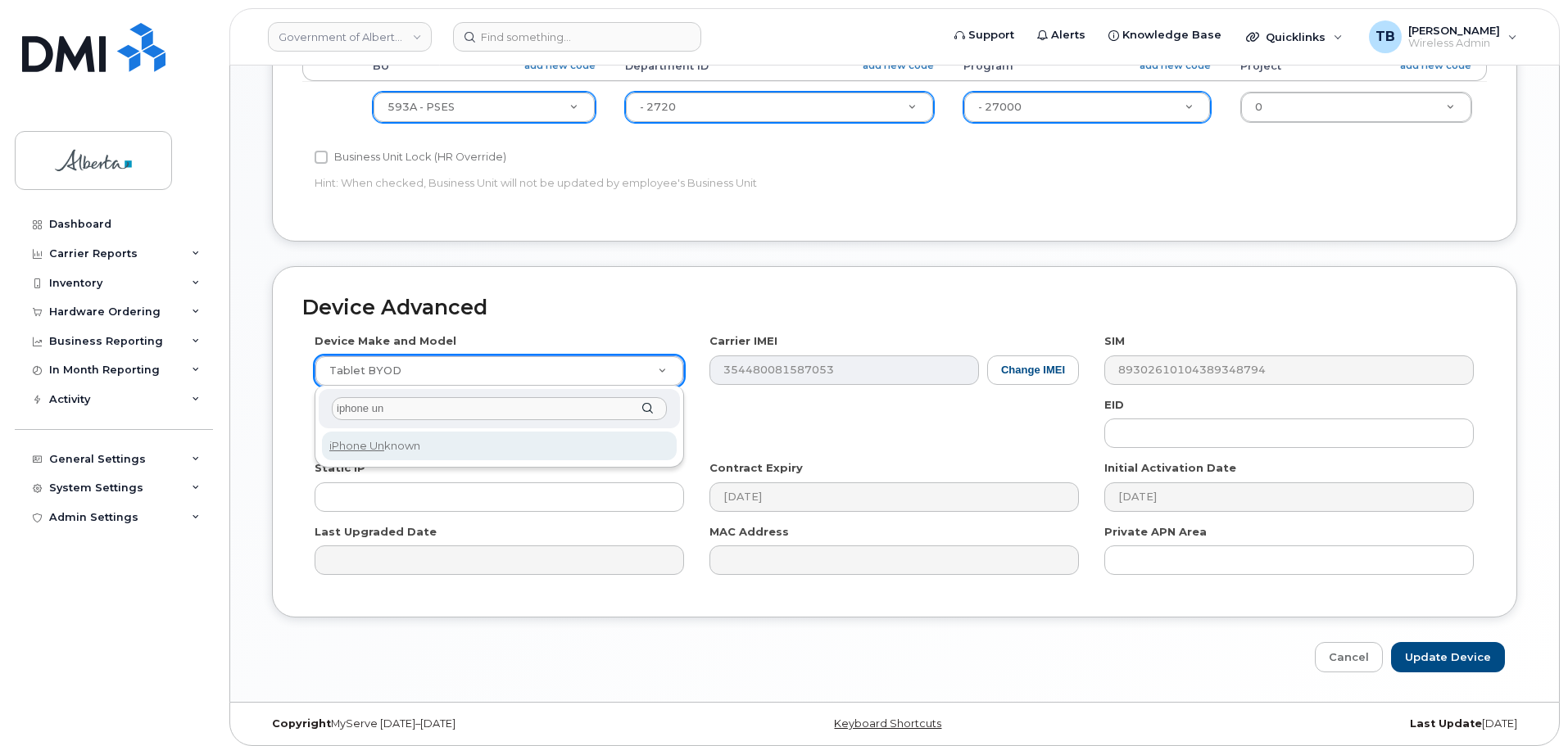
type input "iphone un"
select select "185"
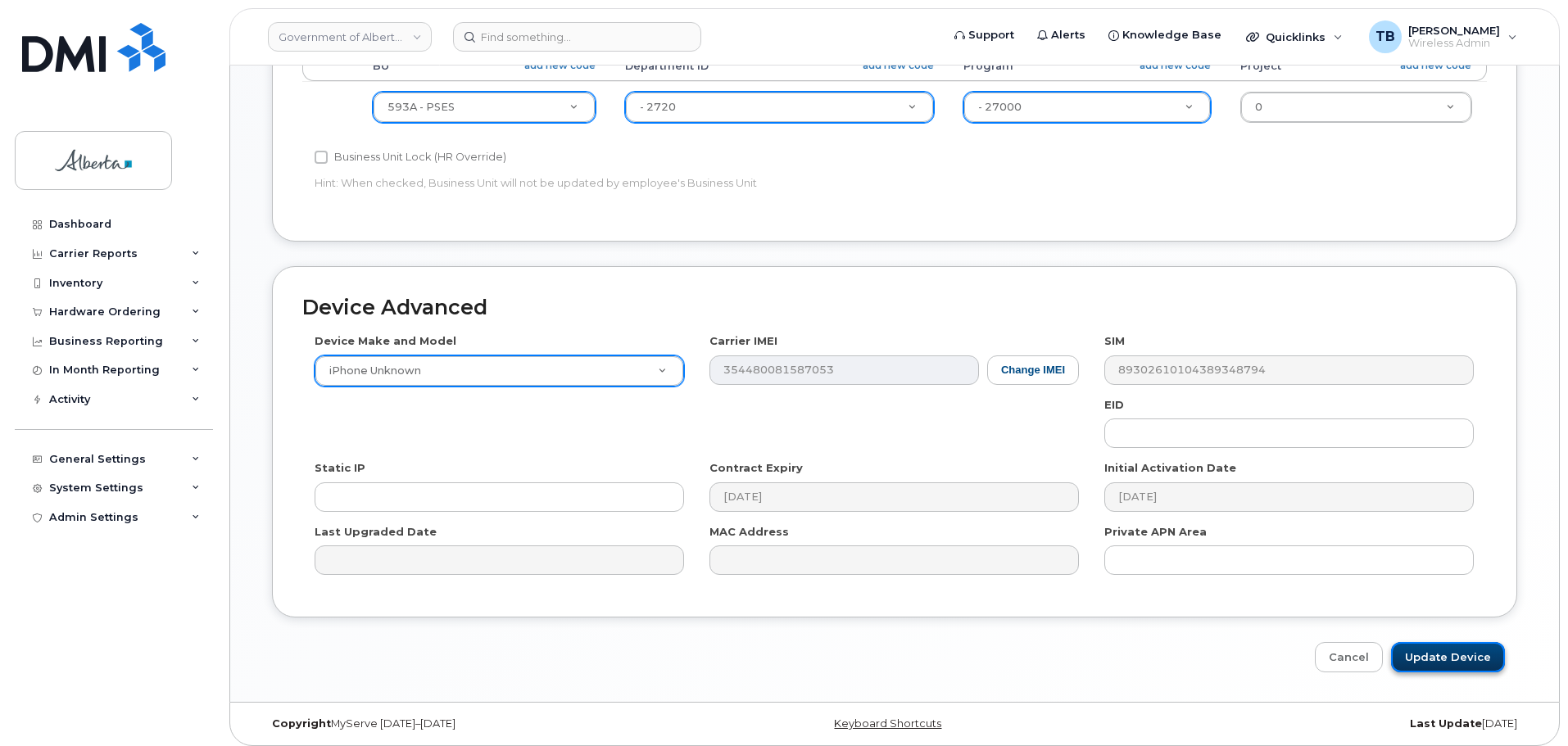
click at [1441, 672] on input "Update Device" at bounding box center [1448, 657] width 114 height 30
type input "Saving..."
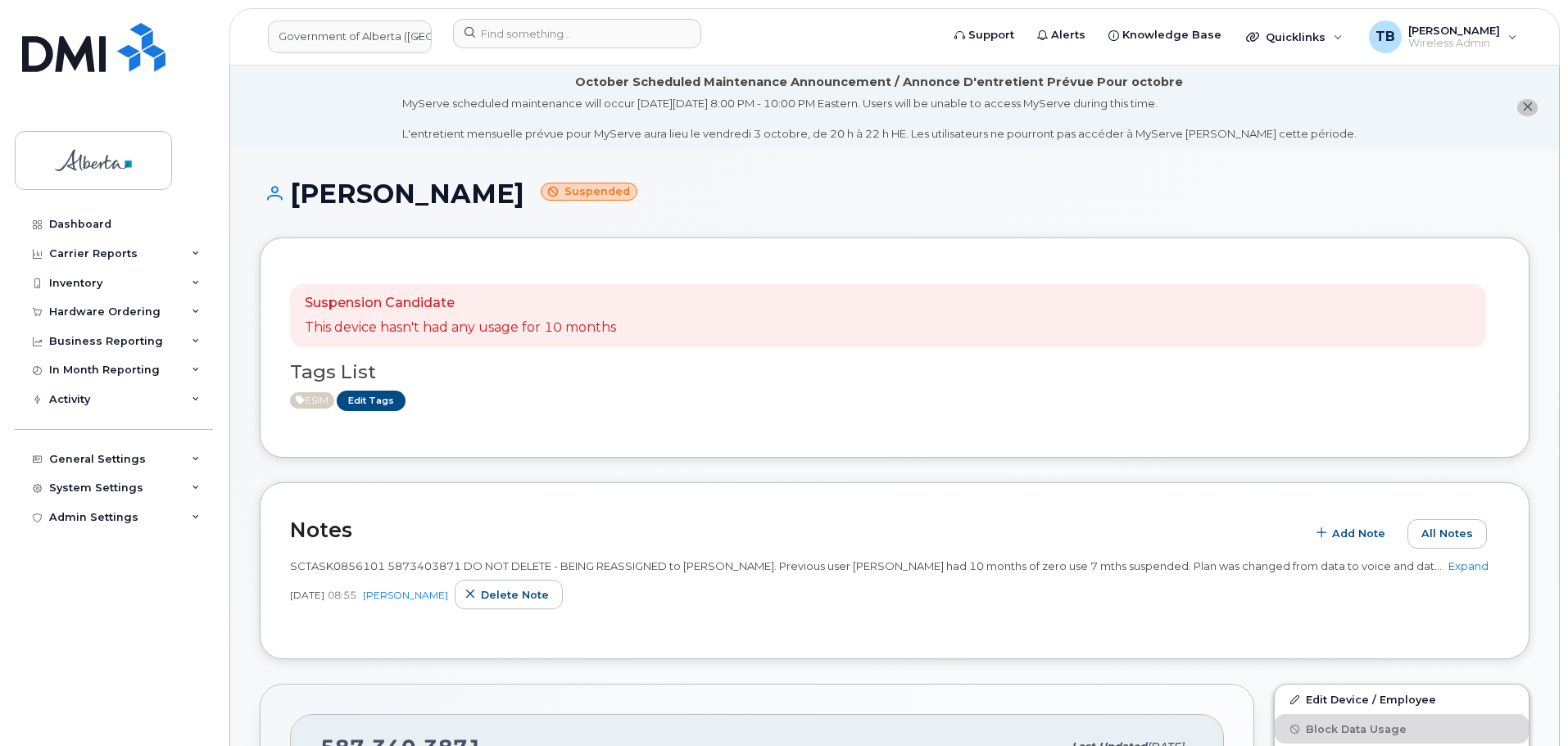
click at [366, 571] on span "SCTASK0856101 5873403871 DO NOT DELETE - BEING REASSIGNED to Brandi Aguilar. Pr…" at bounding box center [865, 566] width 1152 height 13
copy span "SCTASK0856101"
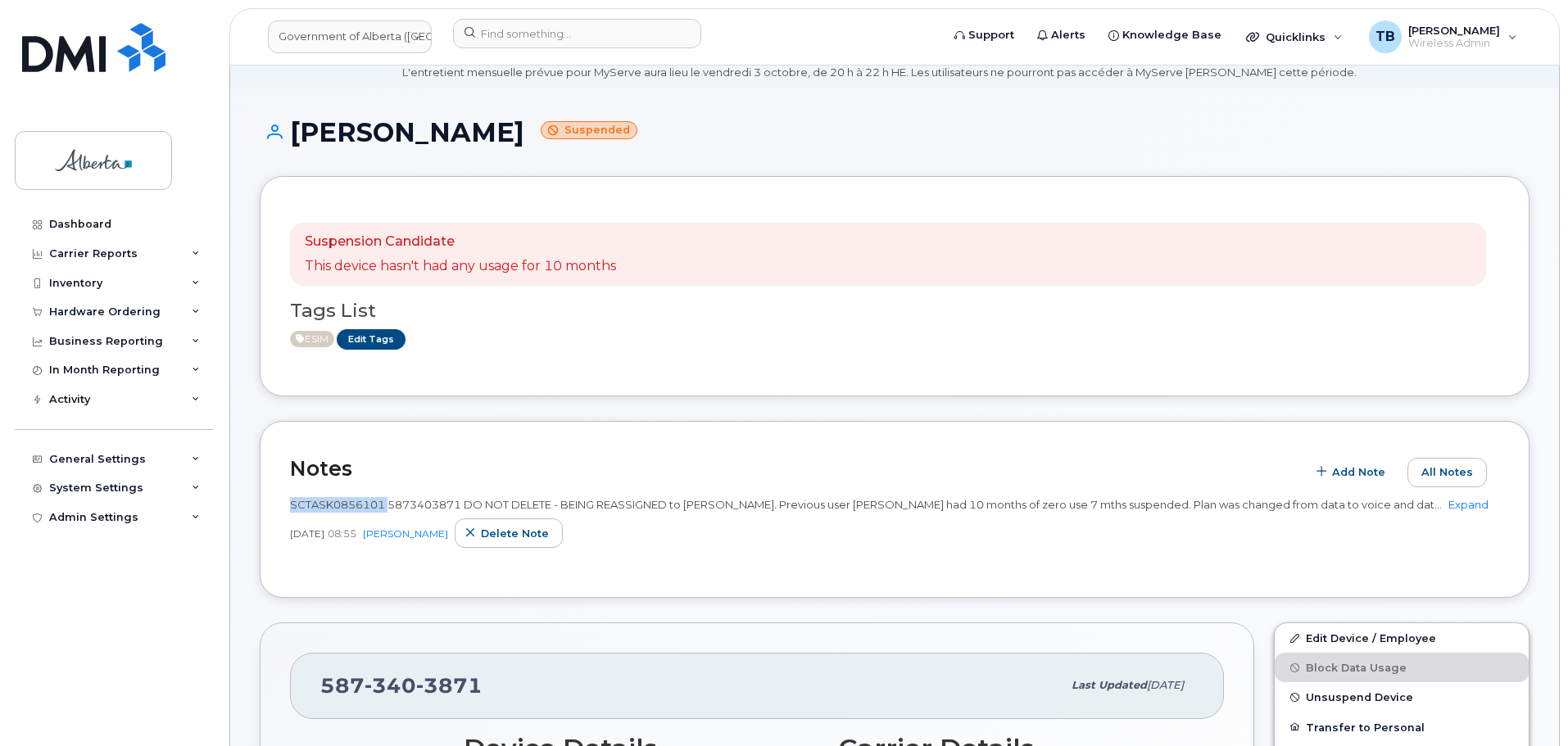
scroll to position [163, 0]
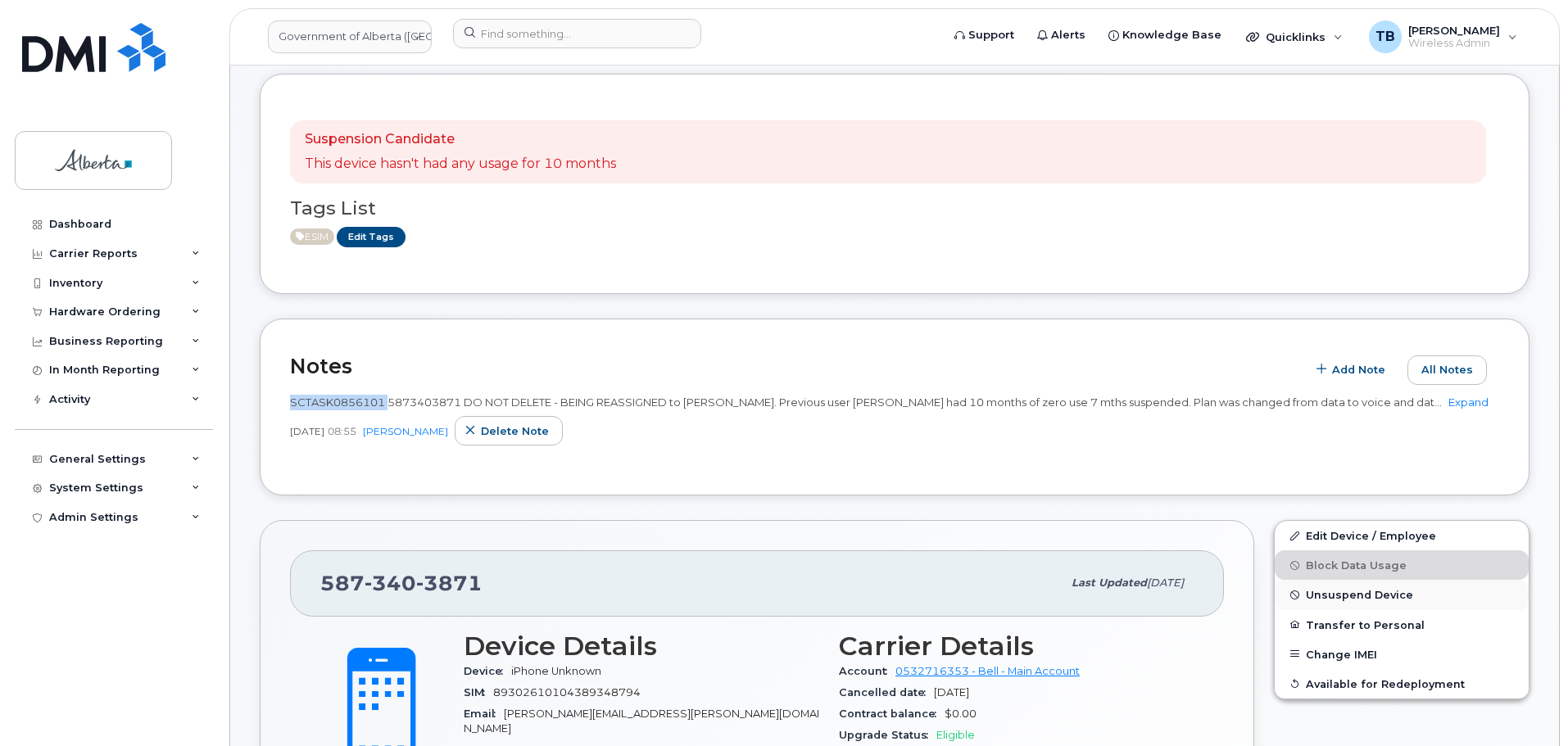
click at [1339, 601] on span "Unsuspend Device" at bounding box center [1359, 595] width 107 height 12
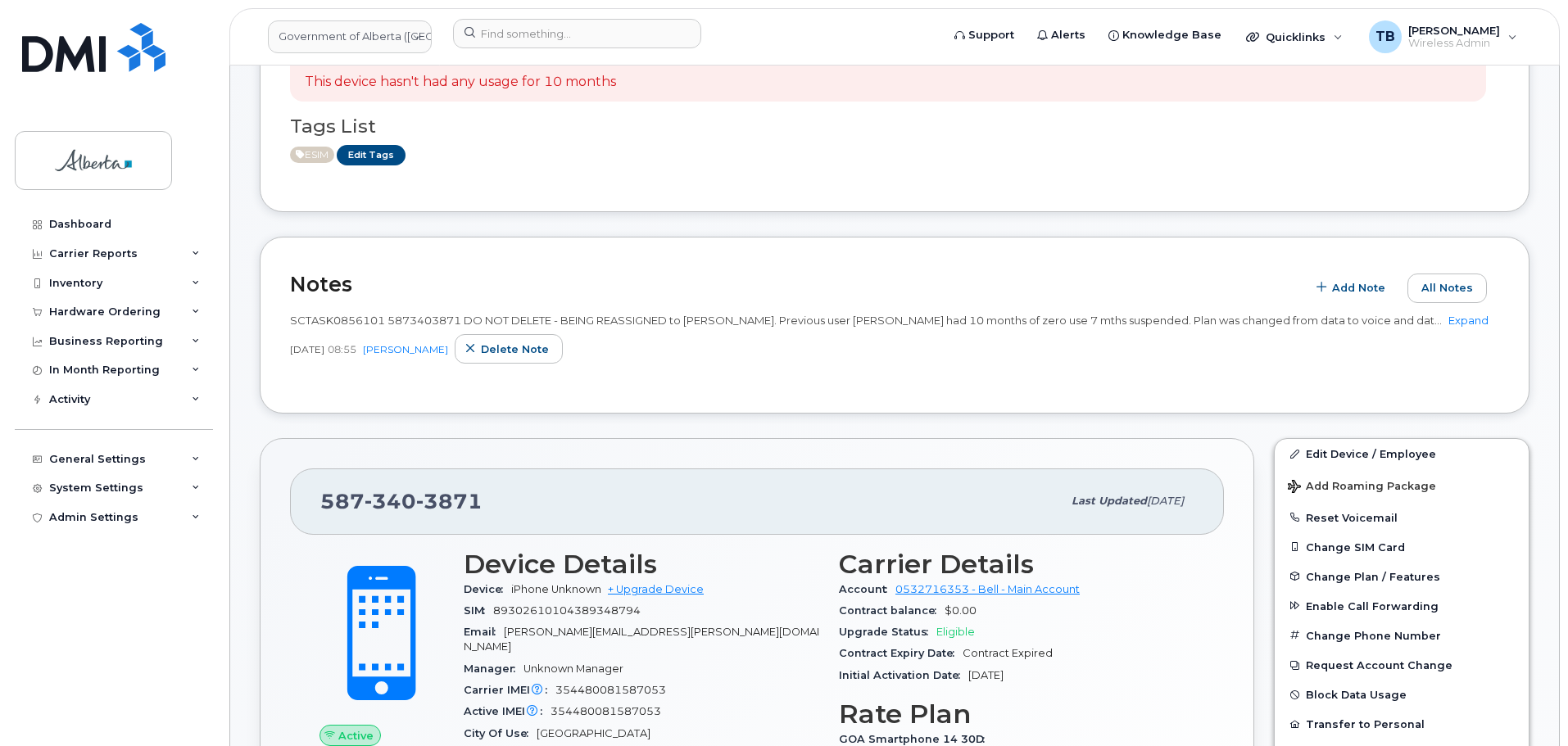
scroll to position [328, 0]
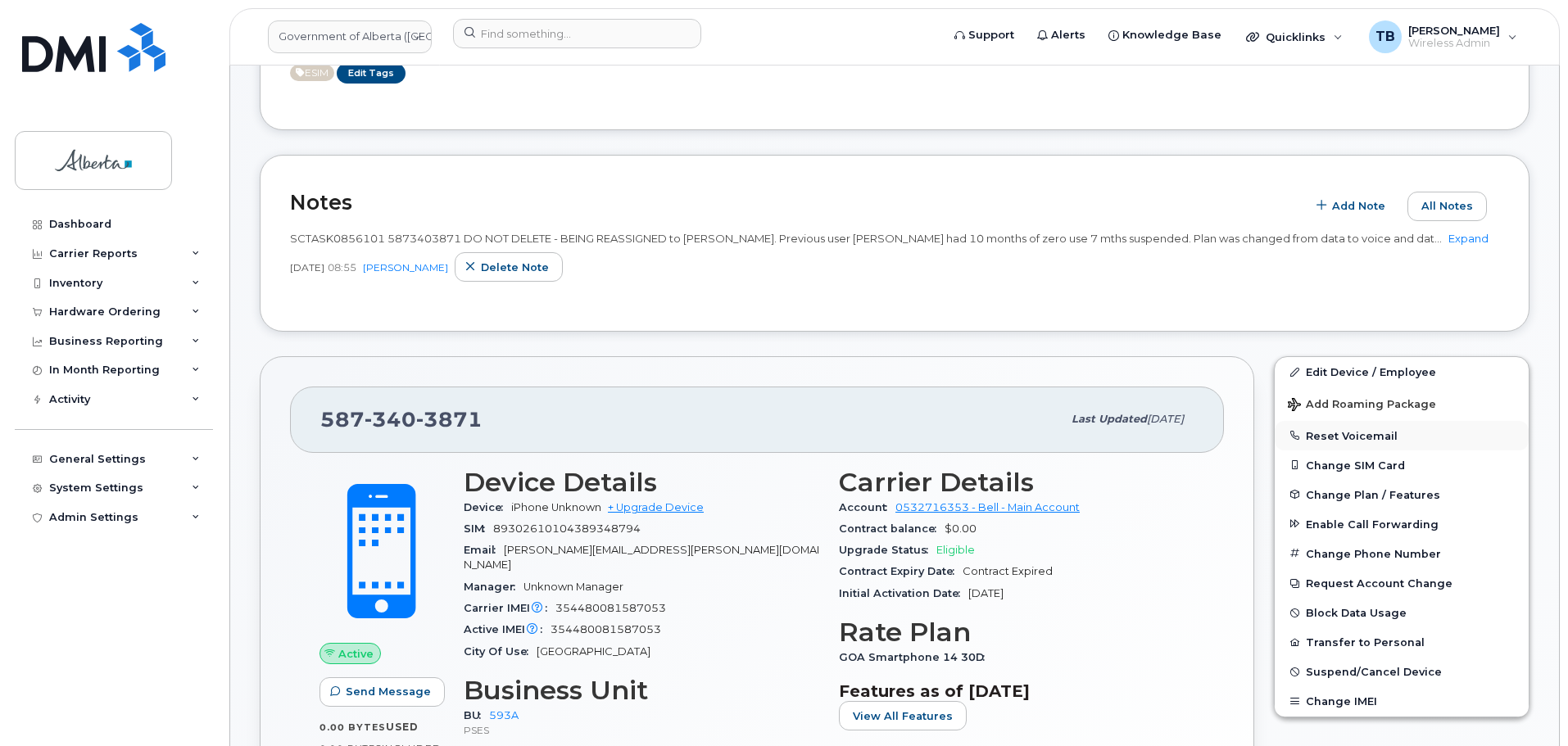
click at [1343, 451] on button "Reset Voicemail" at bounding box center [1401, 436] width 254 height 30
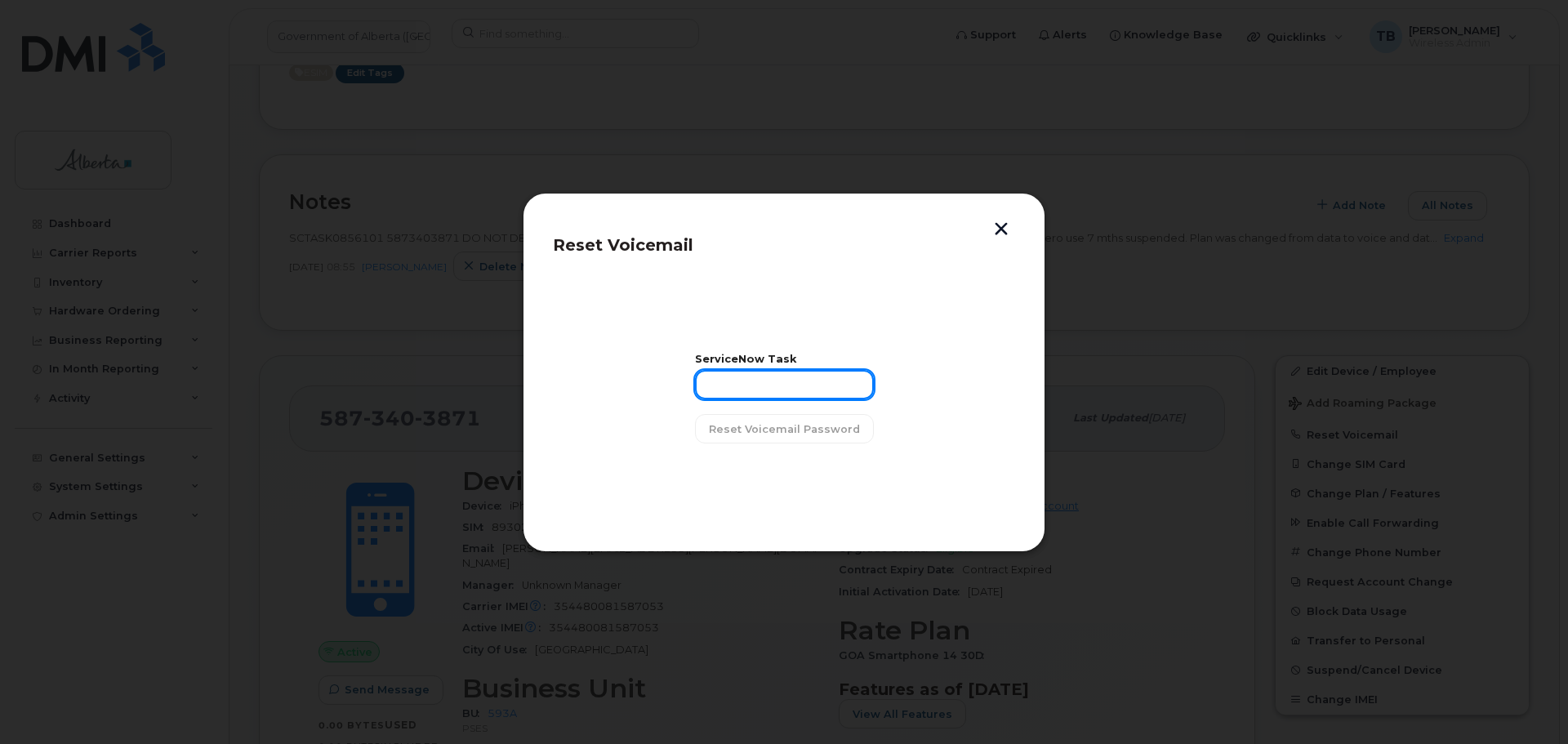
click at [742, 391] on input "text" at bounding box center [784, 385] width 179 height 30
paste input "SCTASK0856101"
type input "SCTASK0856101"
click at [795, 436] on span "Reset Voicemail Password" at bounding box center [784, 429] width 151 height 16
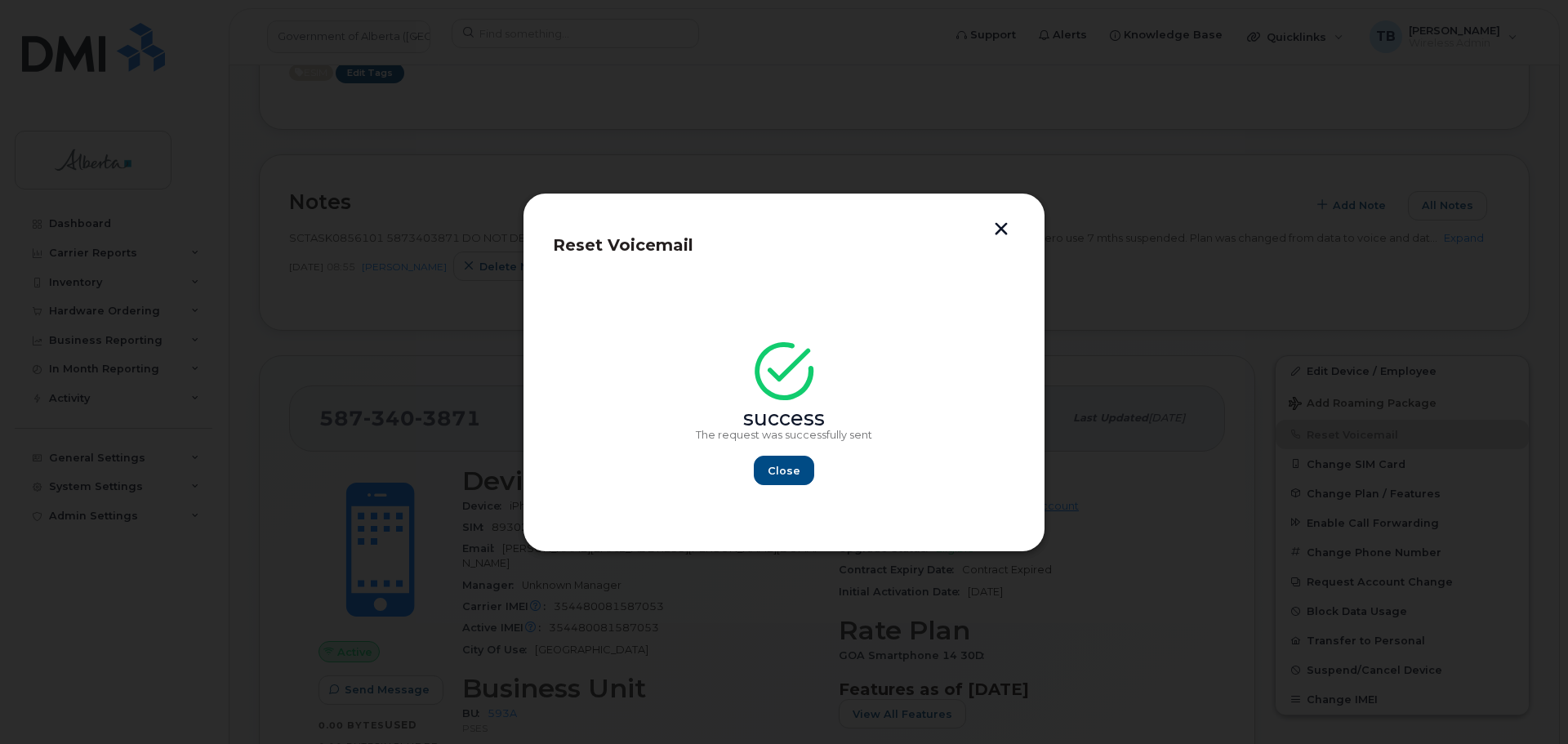
click at [1007, 225] on button "button" at bounding box center [1001, 231] width 25 height 18
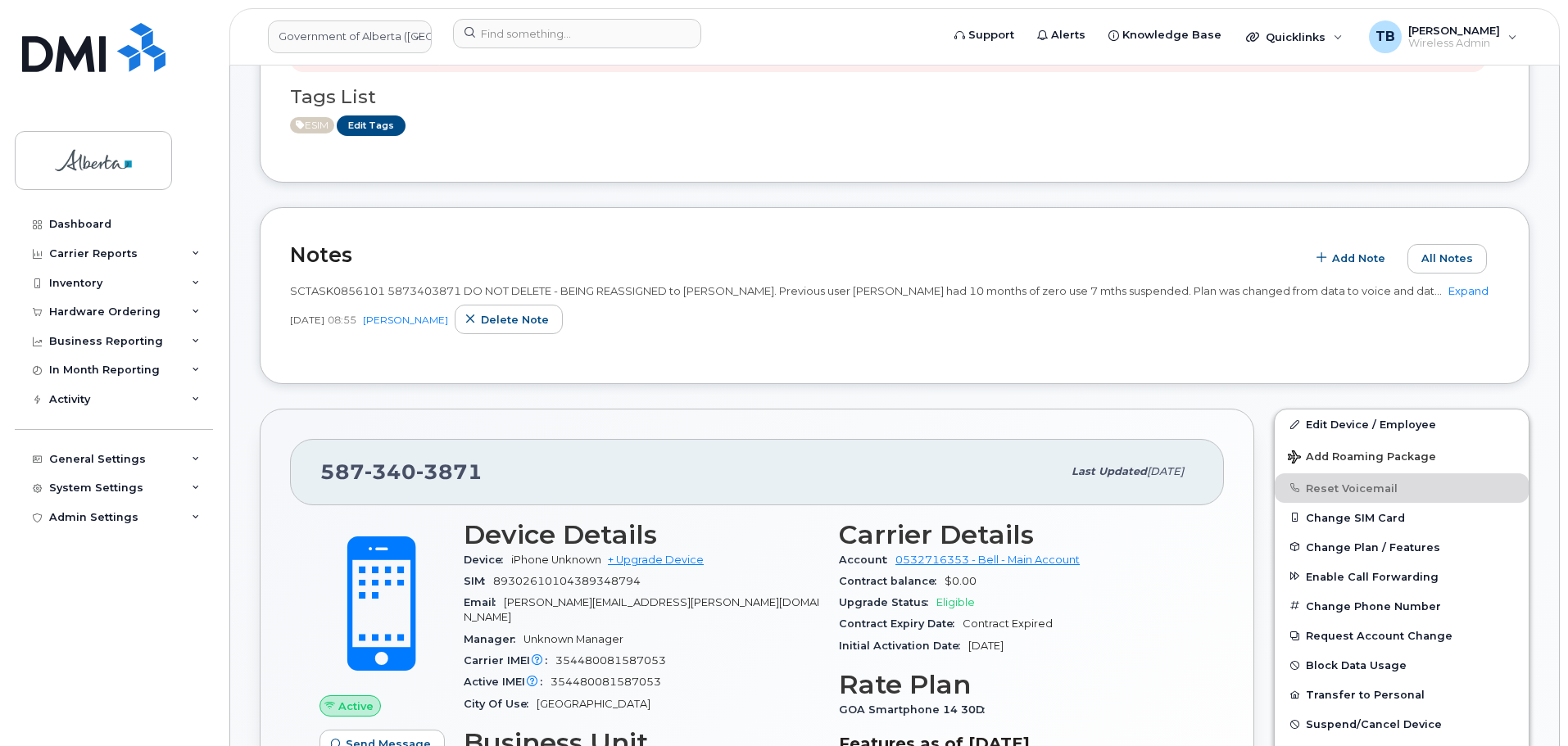
scroll to position [409, 0]
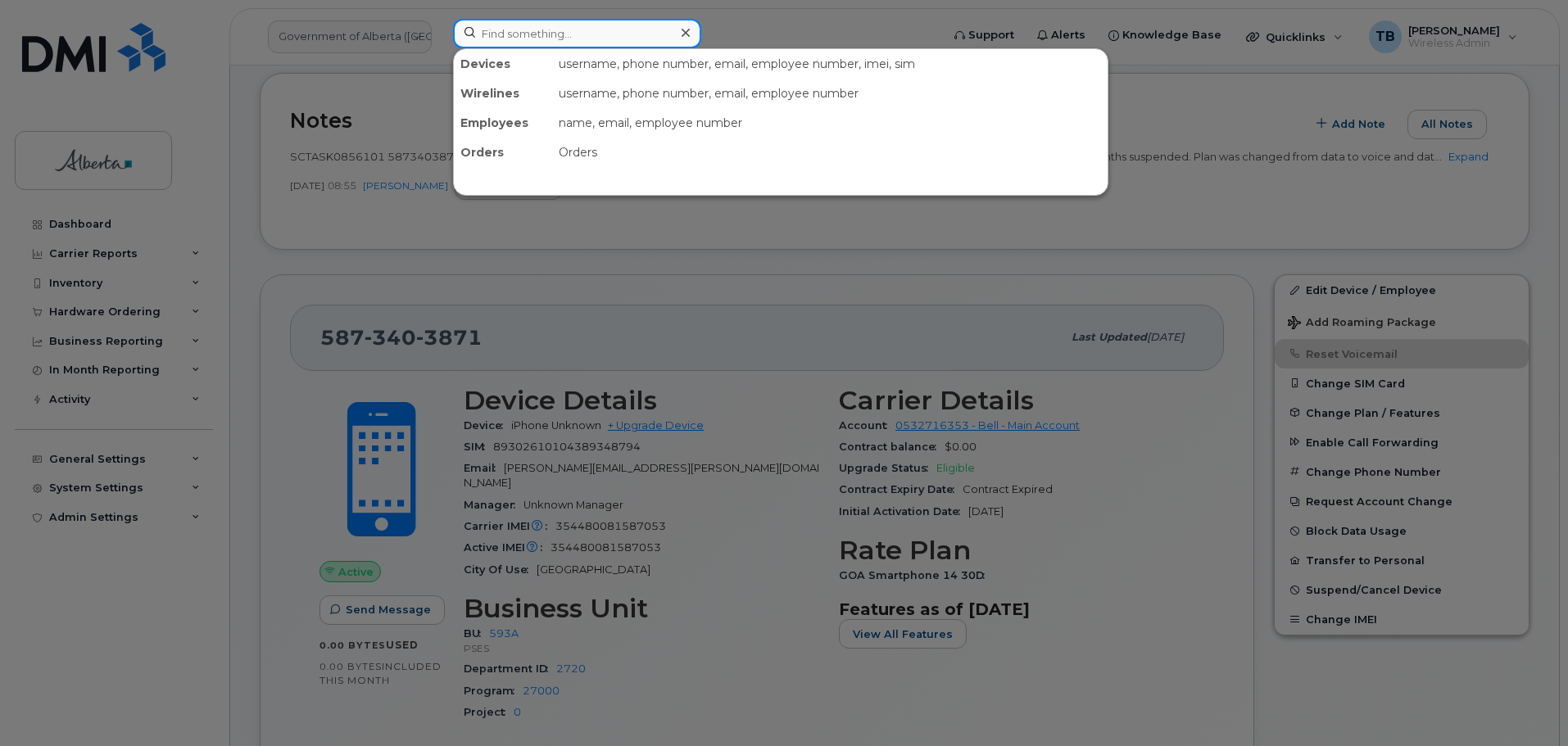
click at [524, 34] on input at bounding box center [577, 33] width 249 height 30
paste input "7806451503"
type input "7806451503"
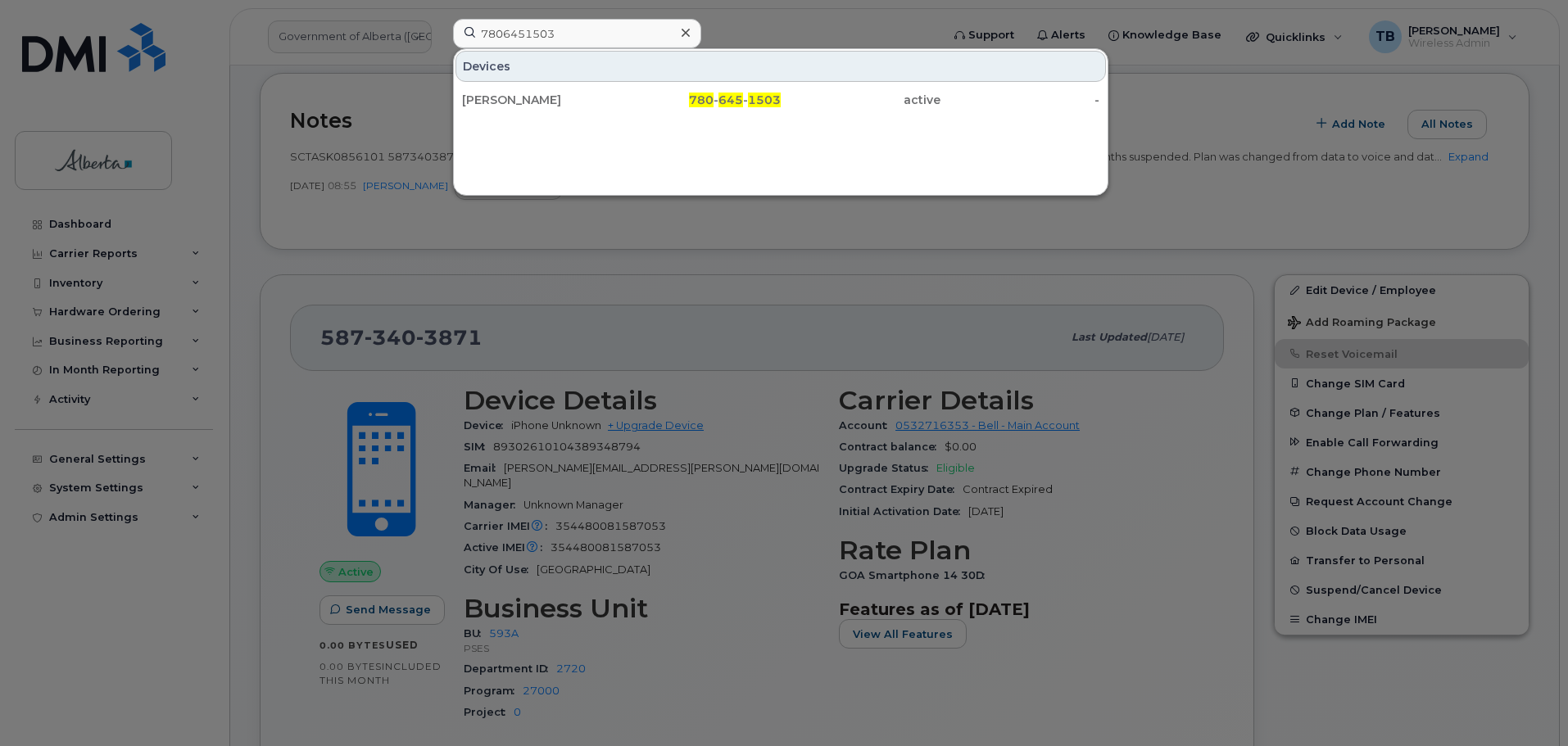
click at [499, 102] on div "[PERSON_NAME]" at bounding box center [542, 99] width 160 height 17
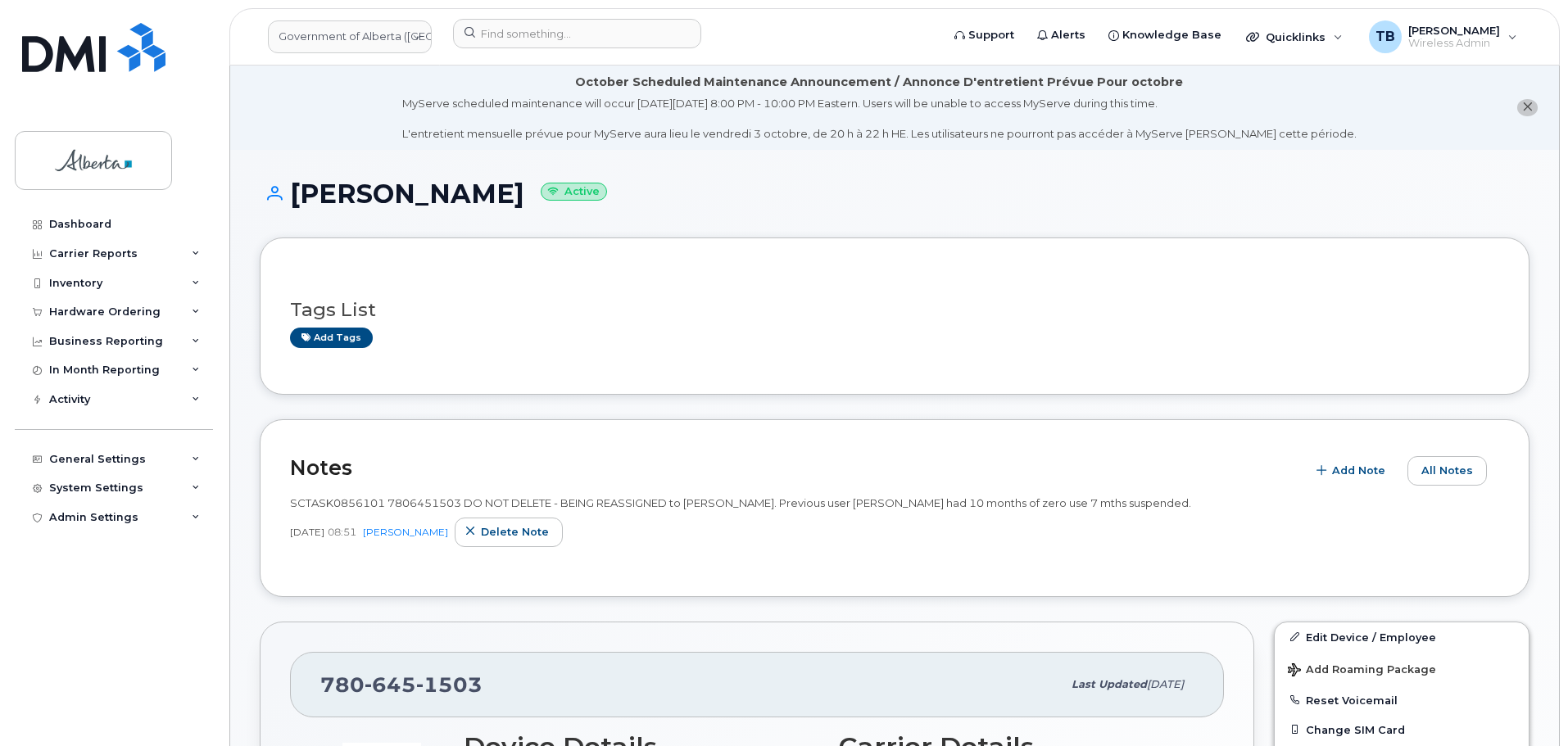
scroll to position [163, 0]
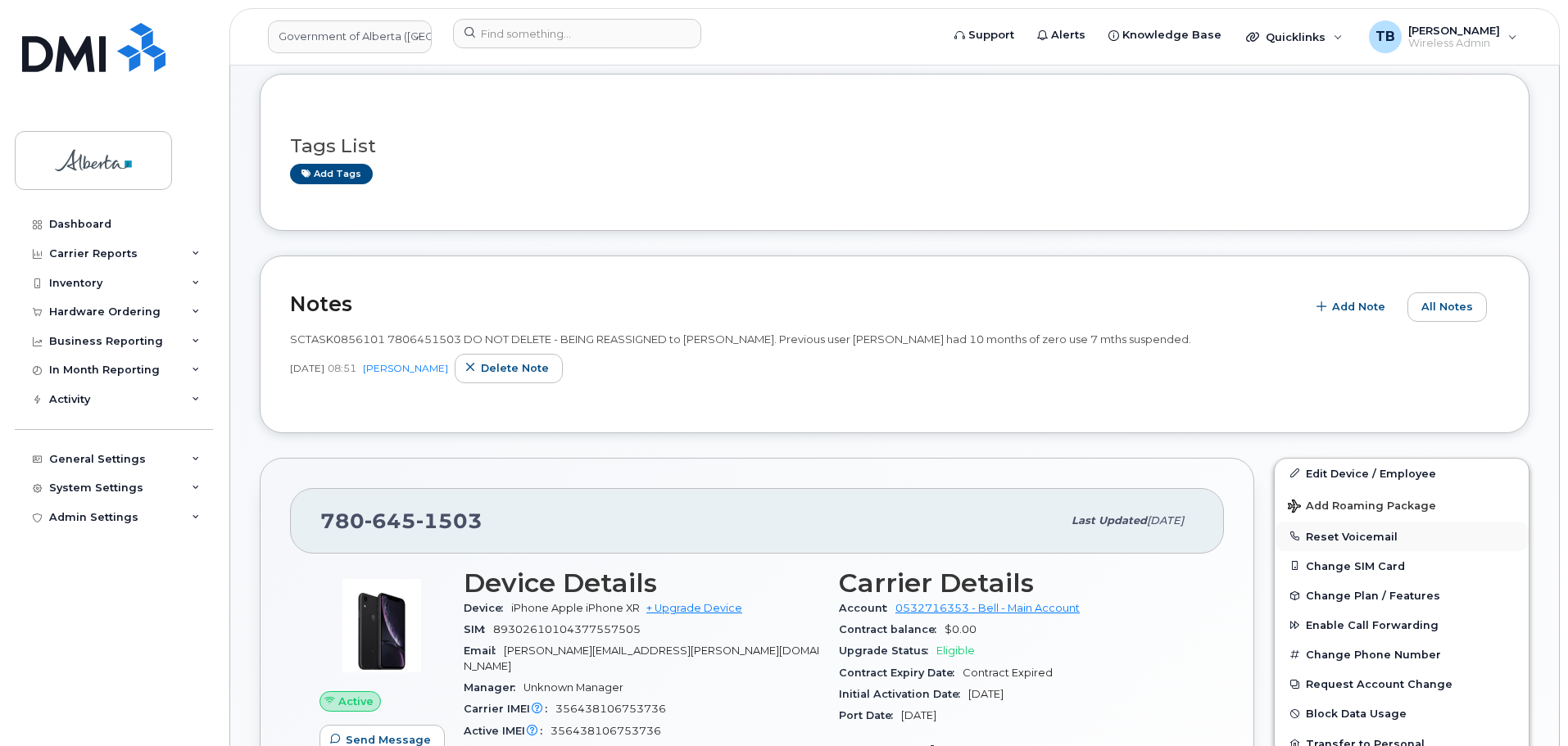
click at [1337, 533] on button "Reset Voicemail" at bounding box center [1401, 537] width 254 height 30
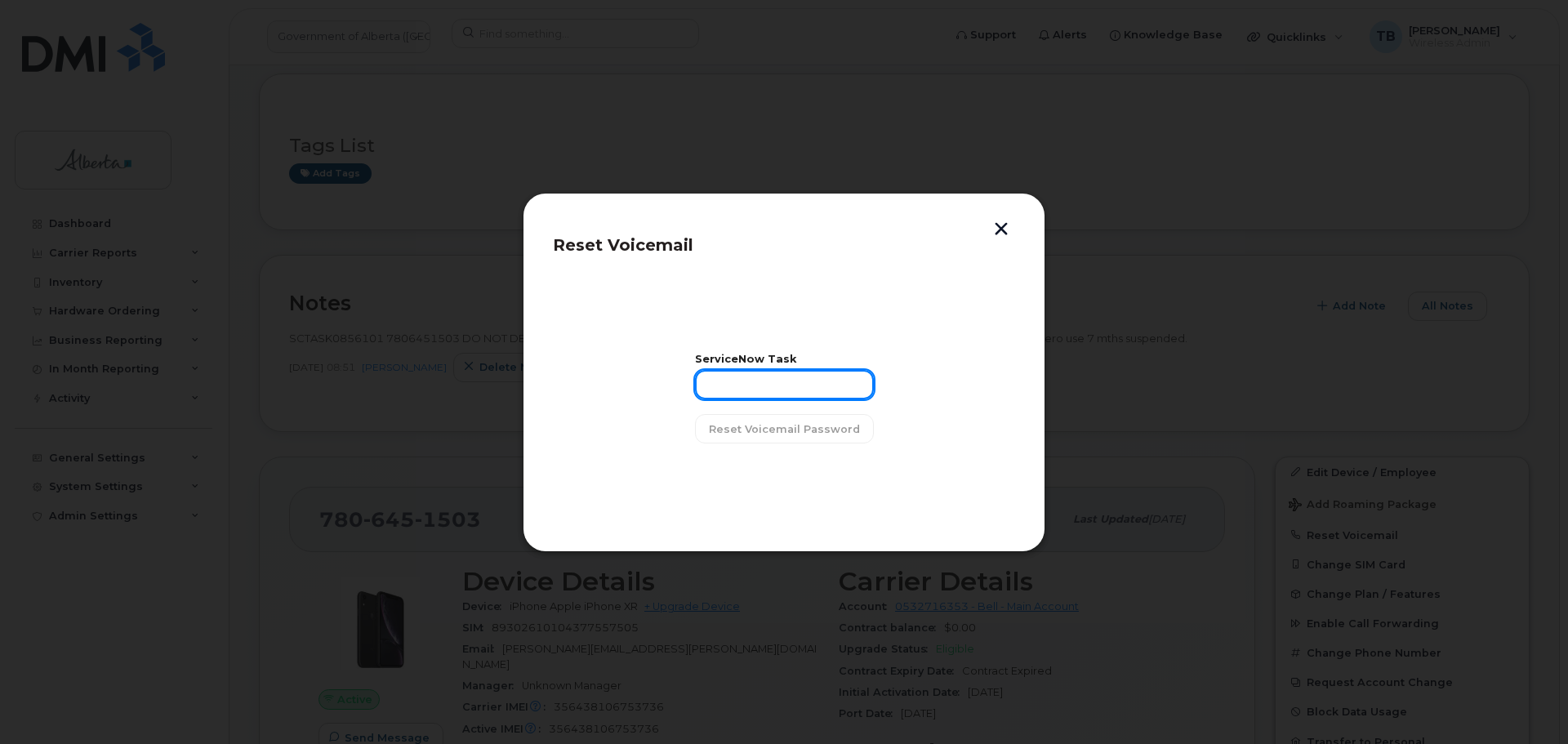
click at [761, 399] on input "text" at bounding box center [784, 385] width 179 height 30
paste input "SCTASK0856101"
type input "SCTASK0856101"
click at [762, 440] on button "Reset Voicemail Password" at bounding box center [784, 429] width 179 height 30
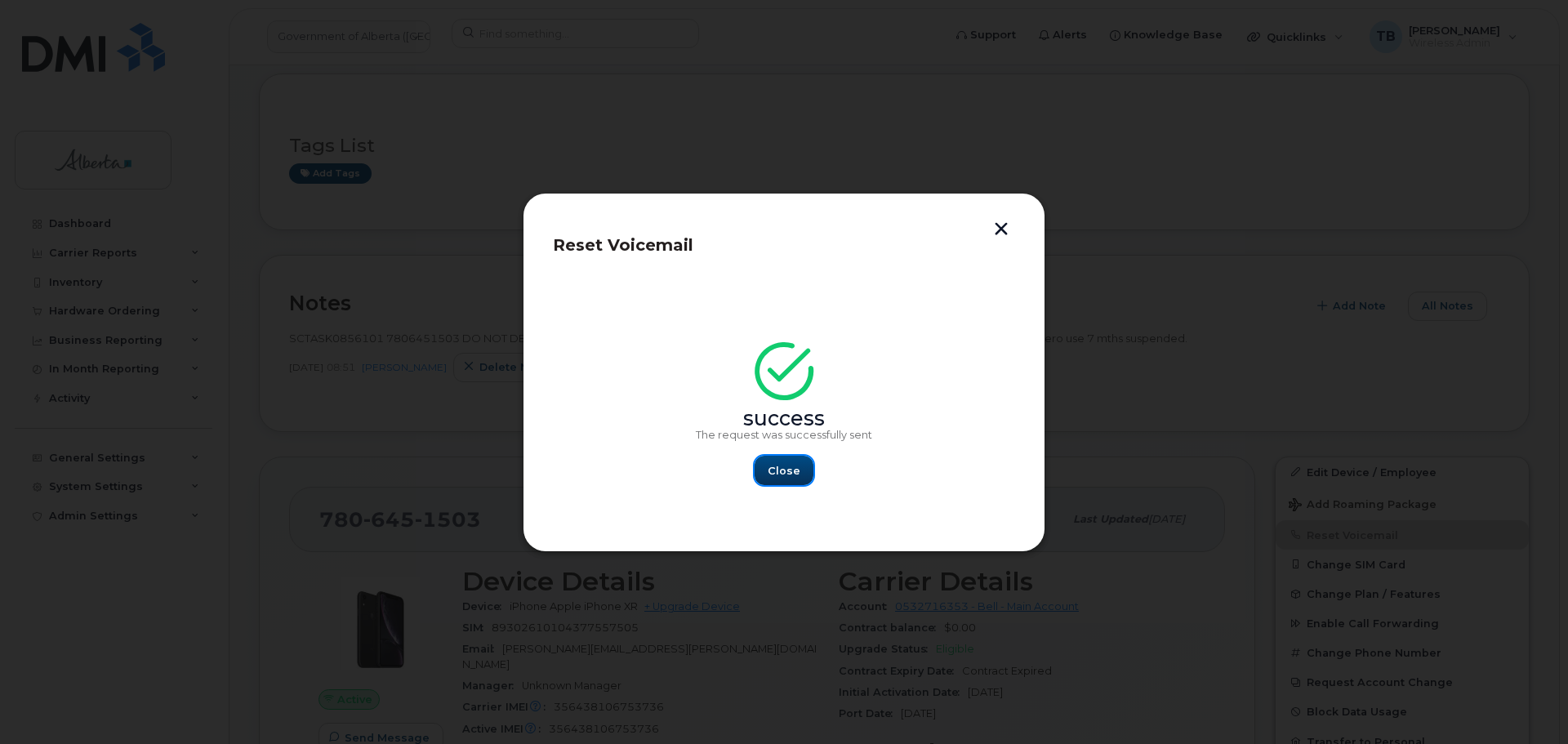
click at [780, 472] on span "Close" at bounding box center [783, 471] width 32 height 16
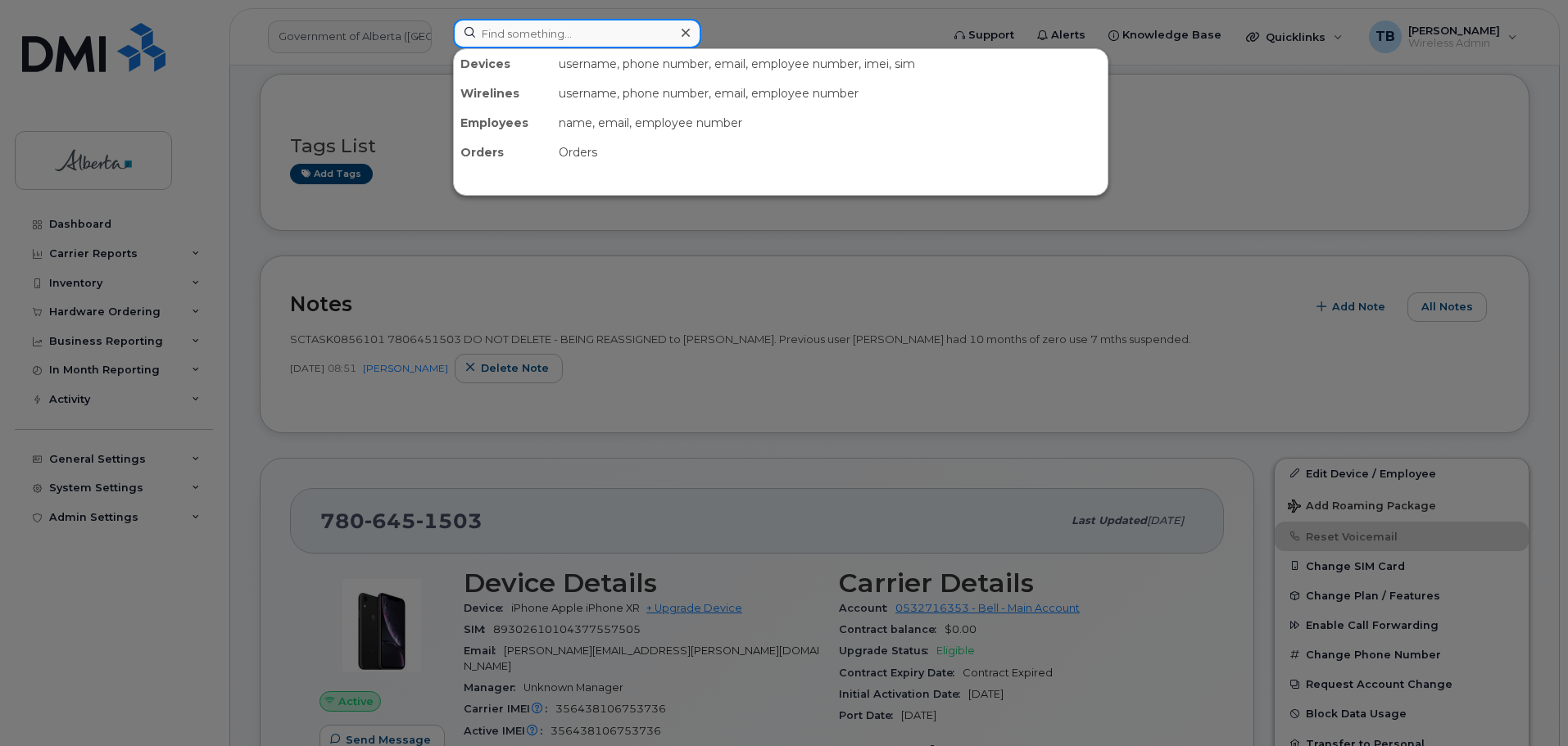
click at [523, 34] on input at bounding box center [577, 33] width 249 height 30
paste input "7806451503"
type input "7806451503"
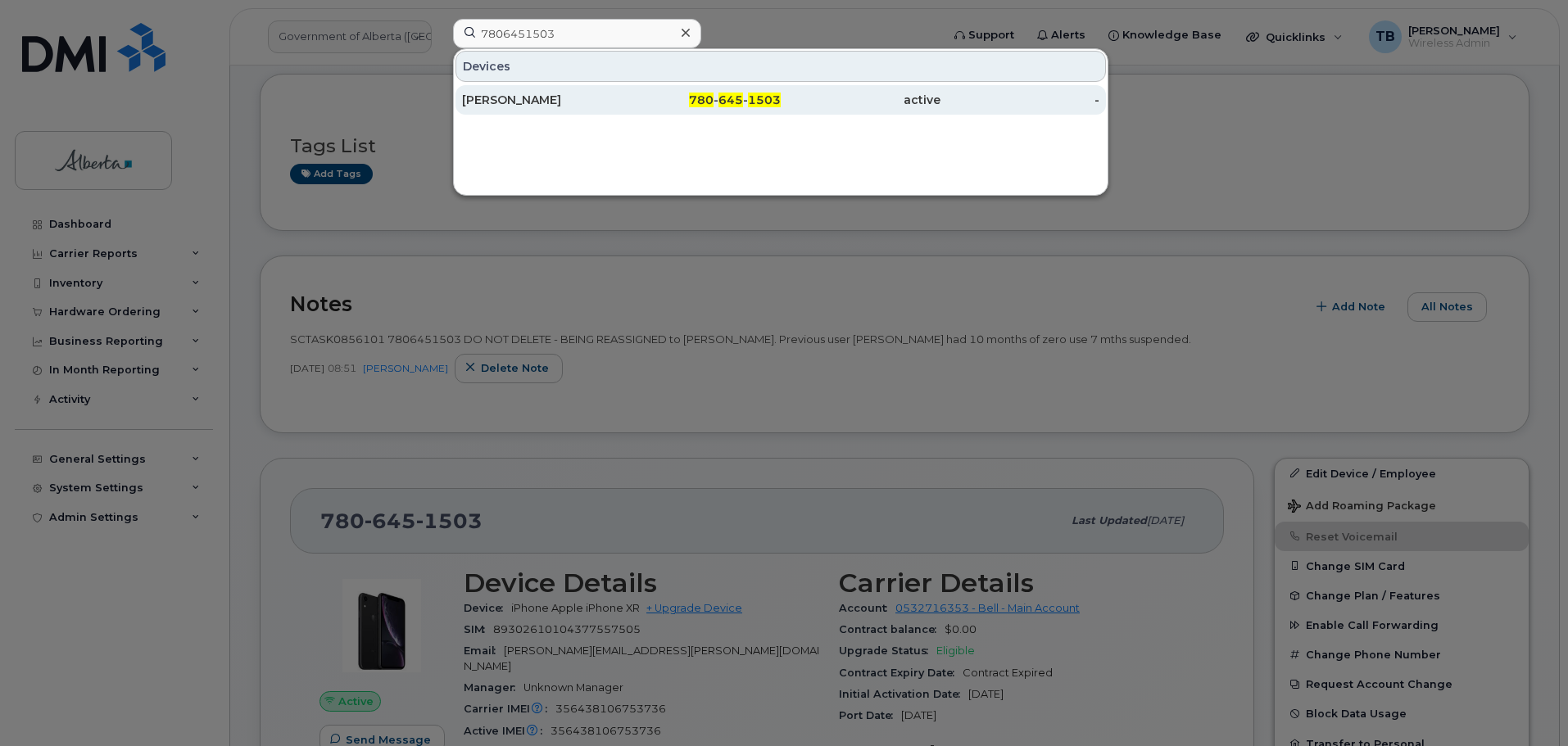
click at [514, 93] on div "[PERSON_NAME]" at bounding box center [542, 99] width 160 height 17
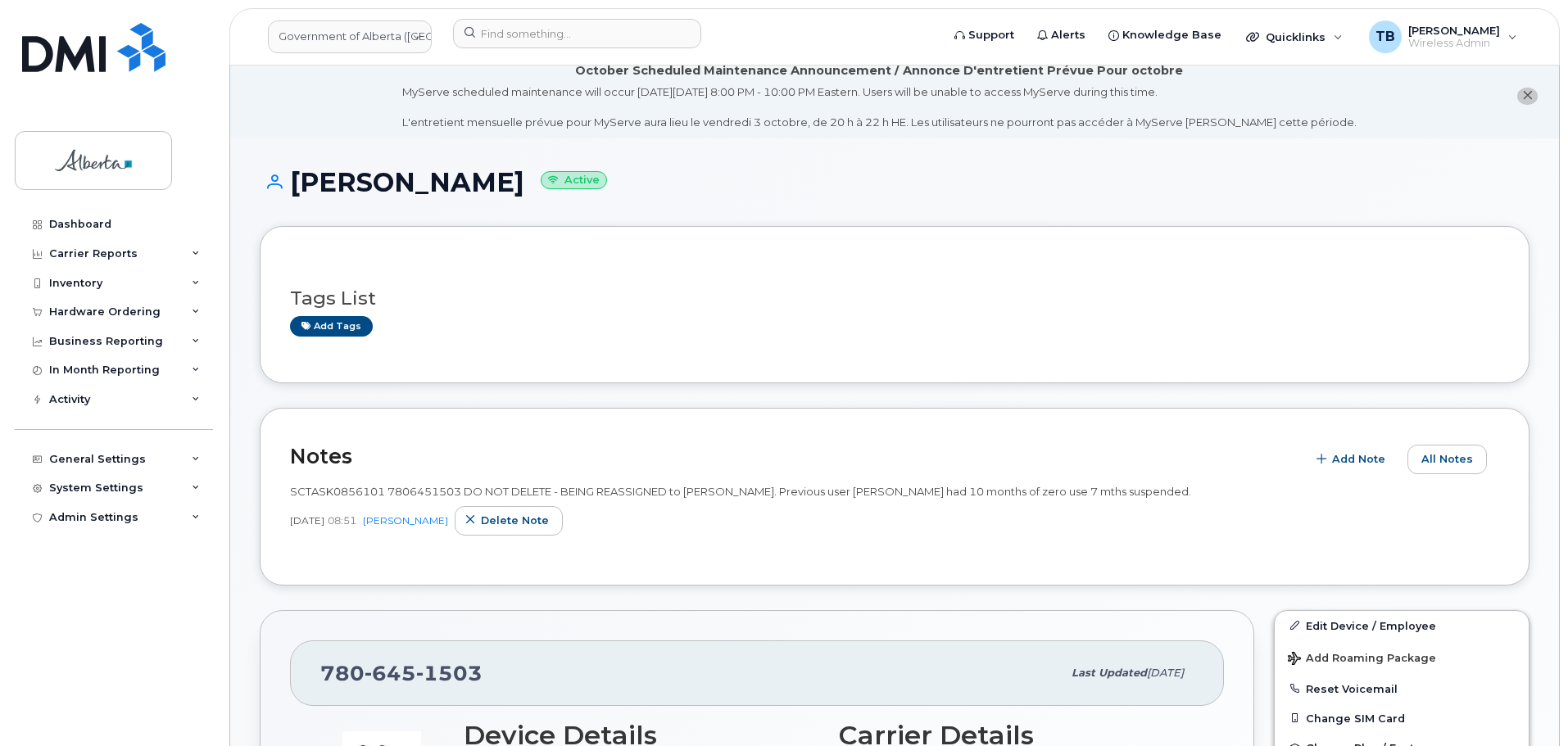
scroll to position [246, 0]
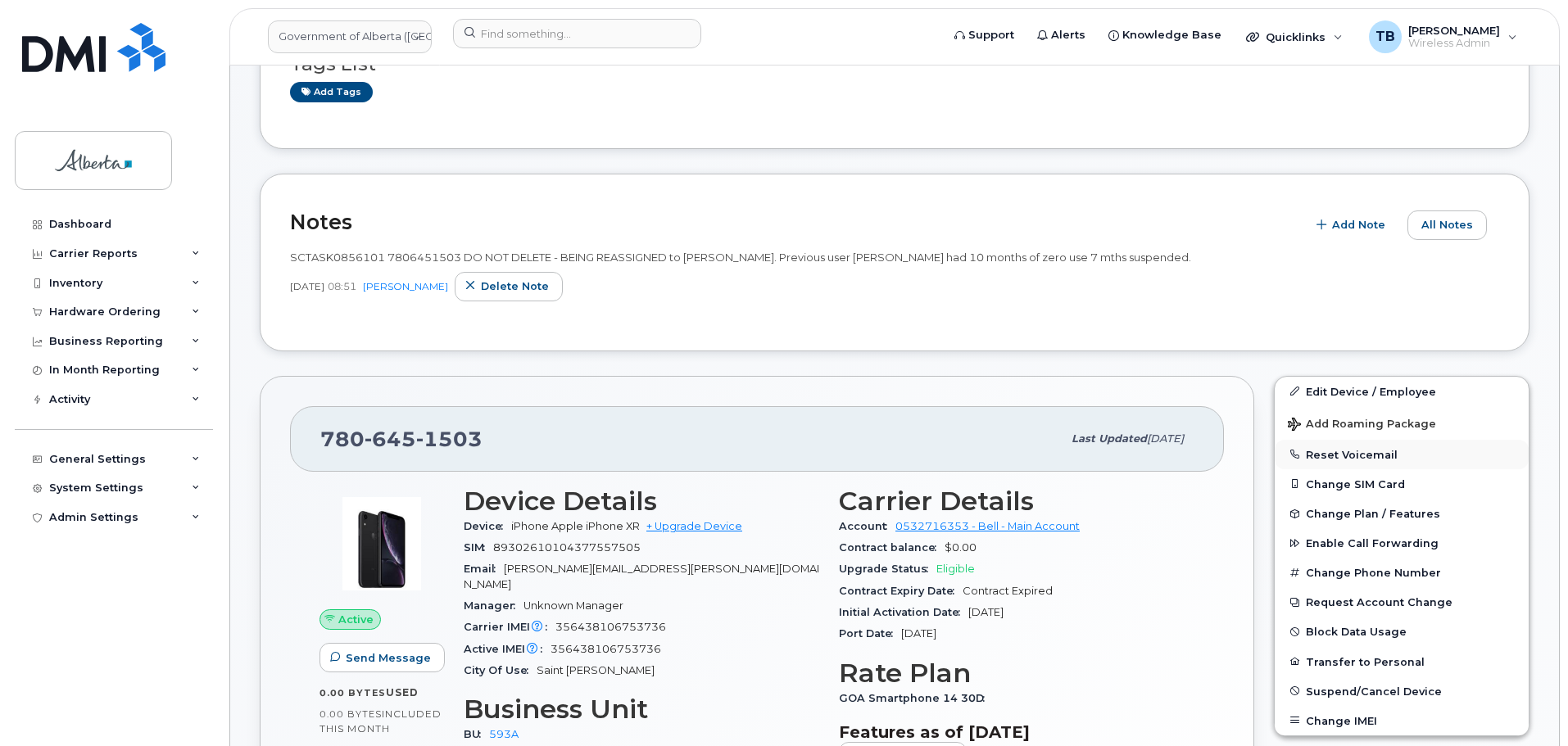
click at [1335, 449] on button "Reset Voicemail" at bounding box center [1401, 455] width 254 height 30
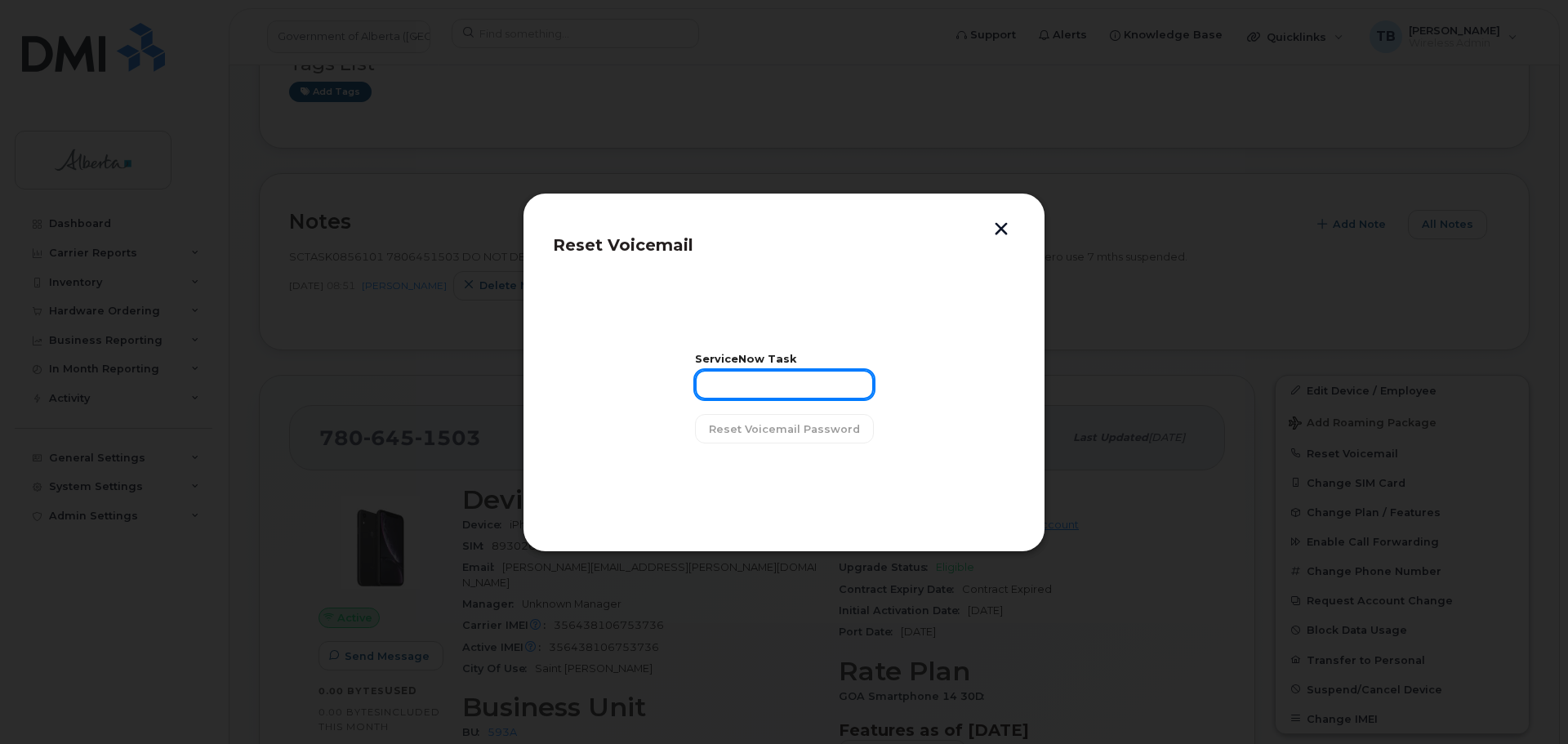
click at [779, 394] on input "text" at bounding box center [784, 385] width 179 height 30
paste input "SCTASK0856101"
type input "SCTASK0856101"
click at [752, 426] on span "Reset Voicemail Password" at bounding box center [784, 429] width 151 height 16
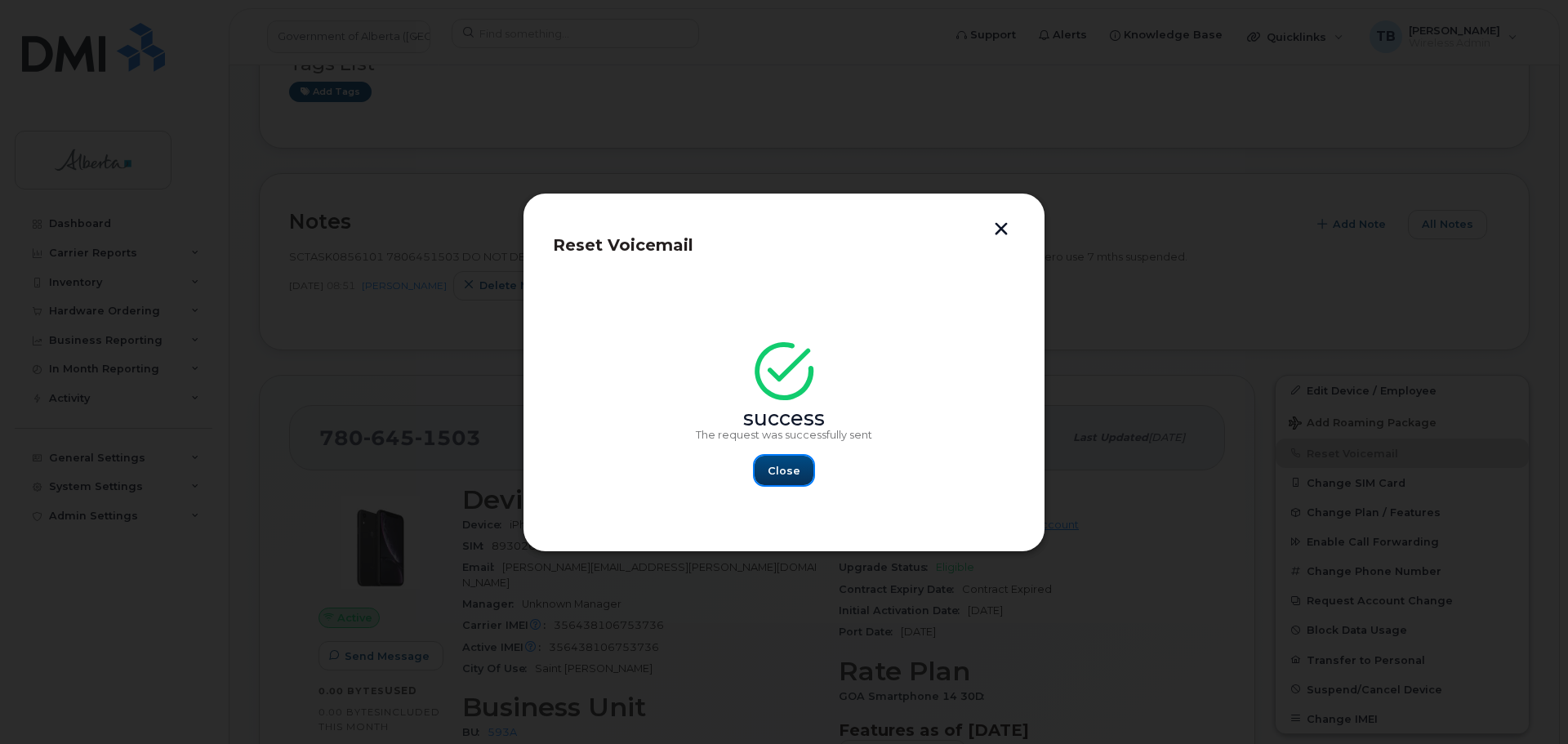
click at [795, 476] on span "Close" at bounding box center [783, 471] width 32 height 16
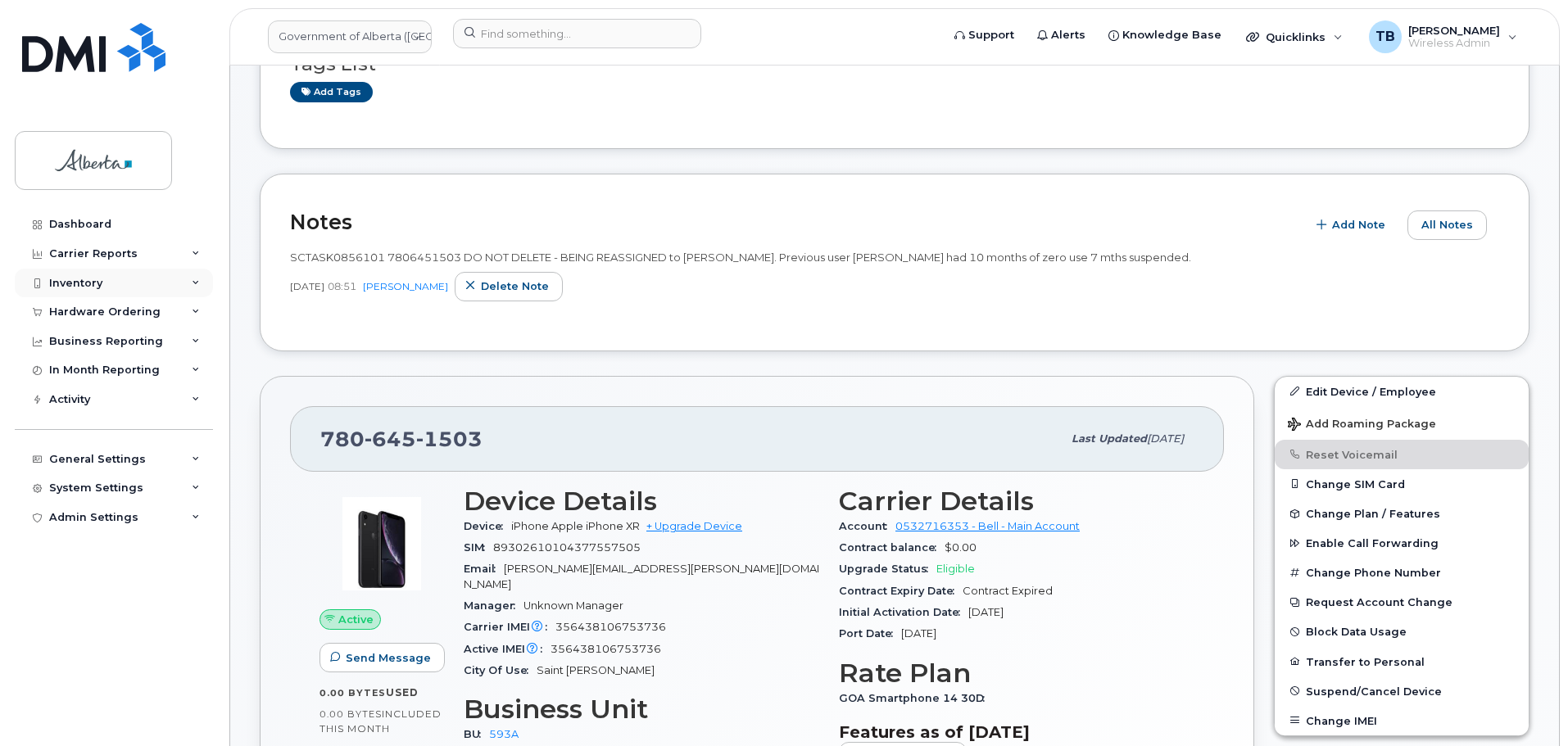
drag, startPoint x: 90, startPoint y: 289, endPoint x: 88, endPoint y: 297, distance: 8.2
click at [90, 289] on div "Inventory" at bounding box center [76, 283] width 54 height 13
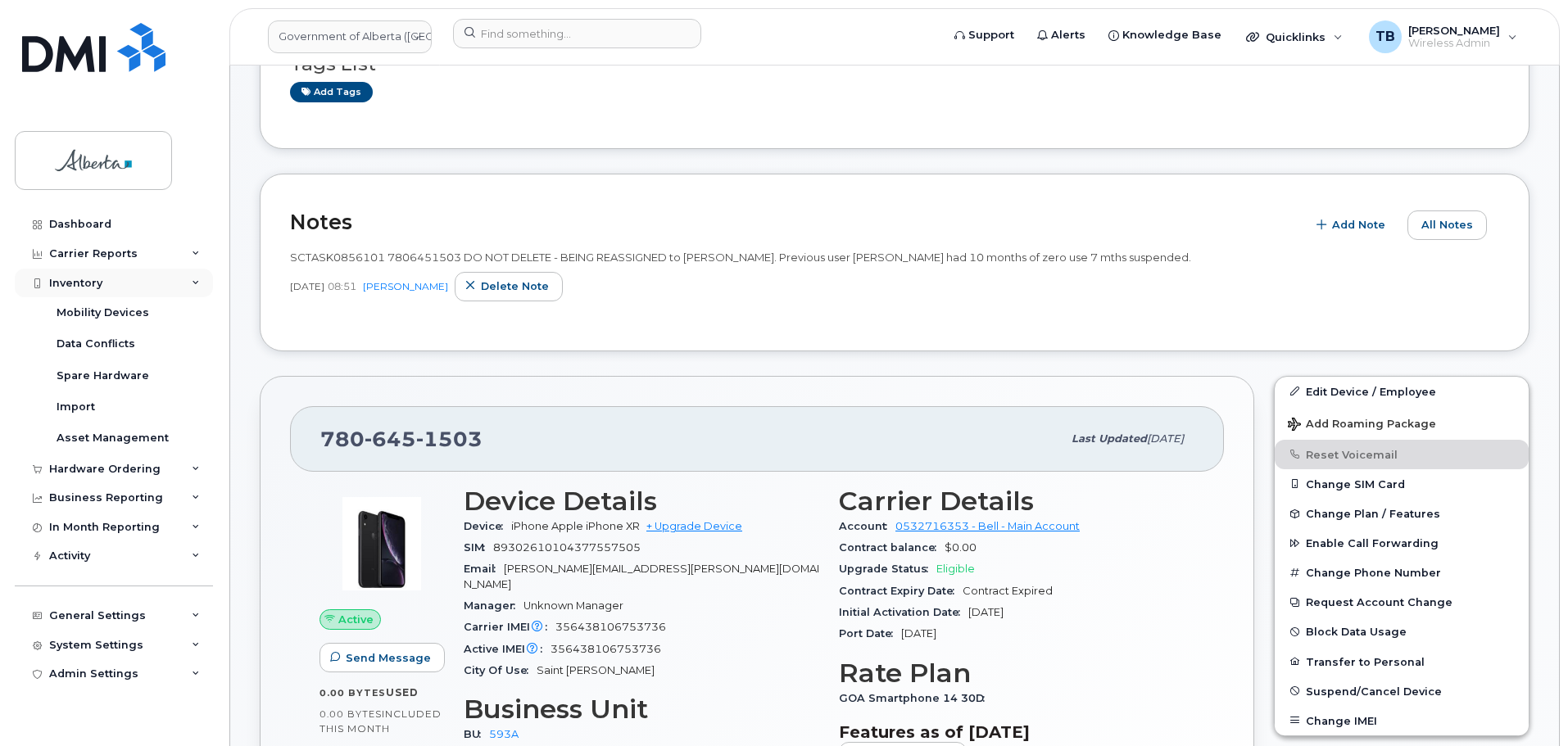
click at [73, 282] on div "Inventory" at bounding box center [76, 283] width 54 height 13
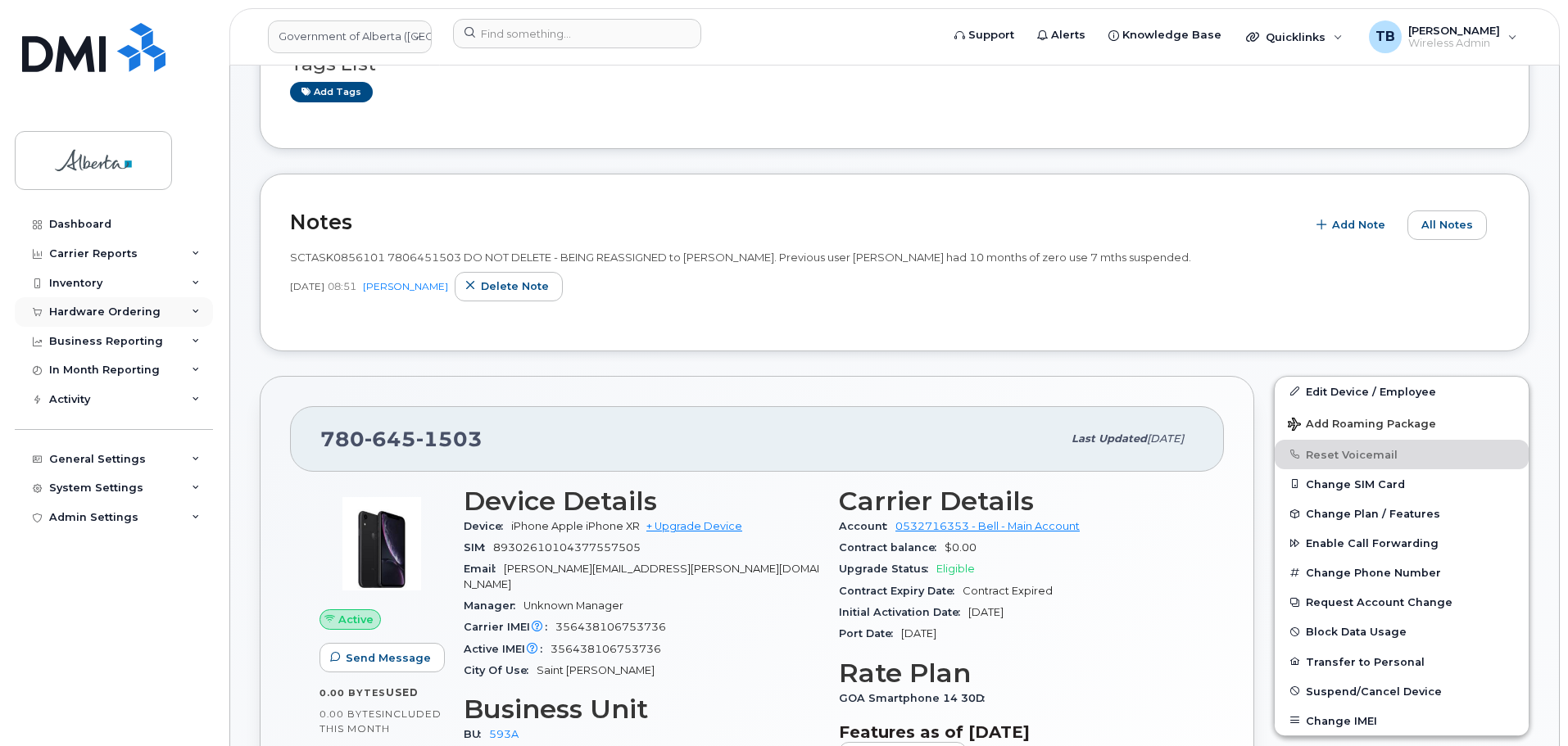
click at [64, 307] on div "Hardware Ordering" at bounding box center [105, 312] width 112 height 13
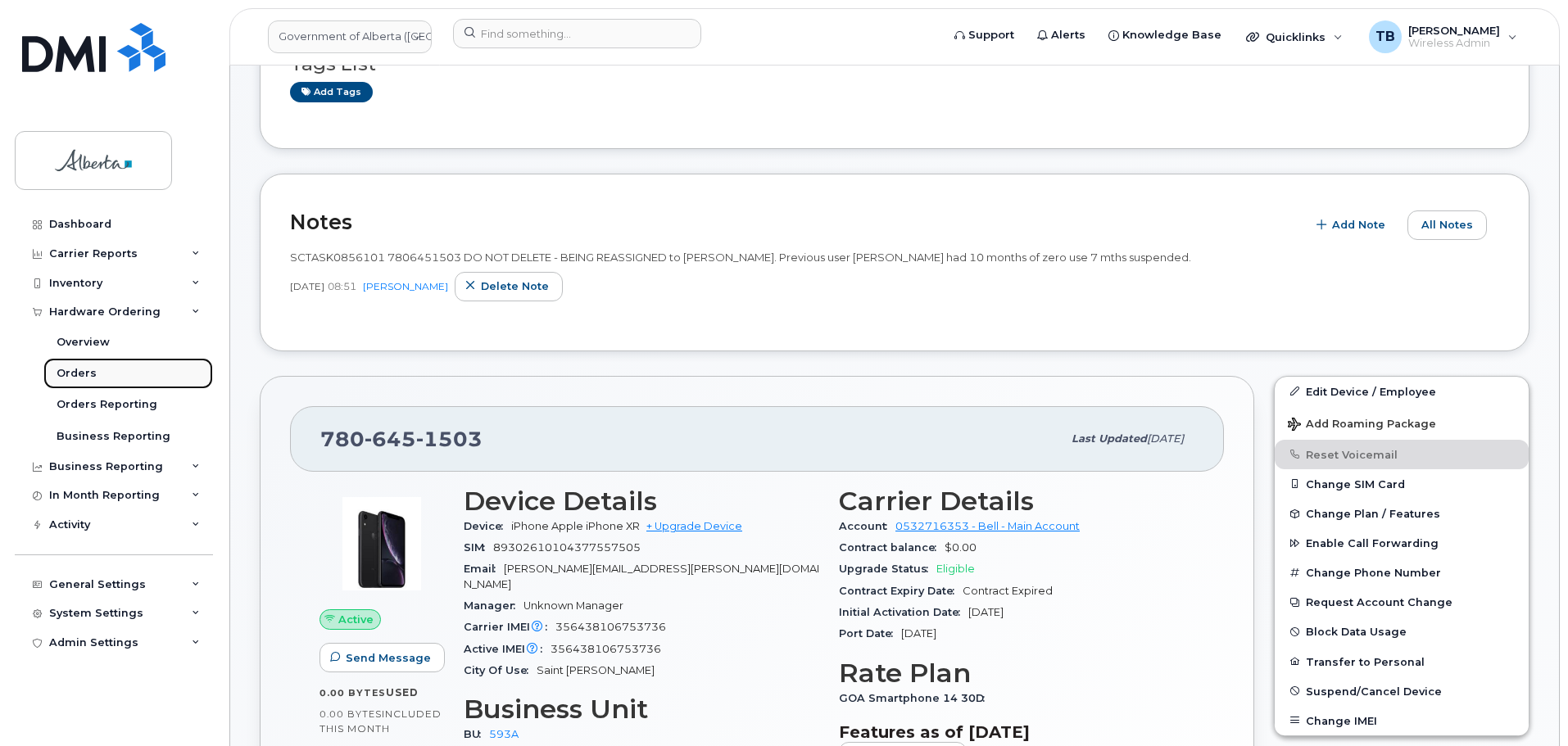
click at [78, 377] on div "Orders" at bounding box center [76, 373] width 40 height 15
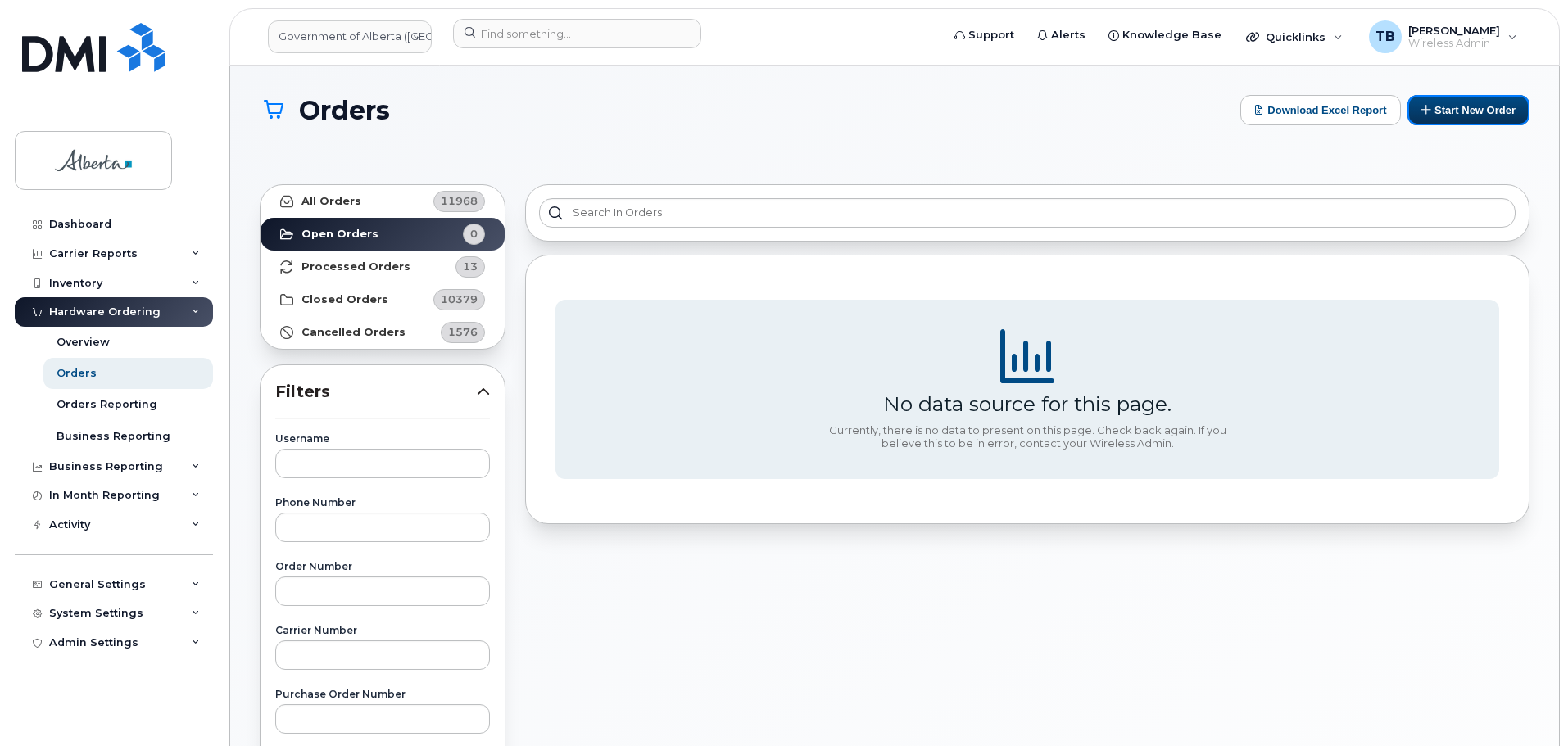
drag, startPoint x: 1435, startPoint y: 115, endPoint x: 1399, endPoint y: 139, distance: 43.3
click at [1435, 115] on button "Start New Order" at bounding box center [1468, 110] width 122 height 30
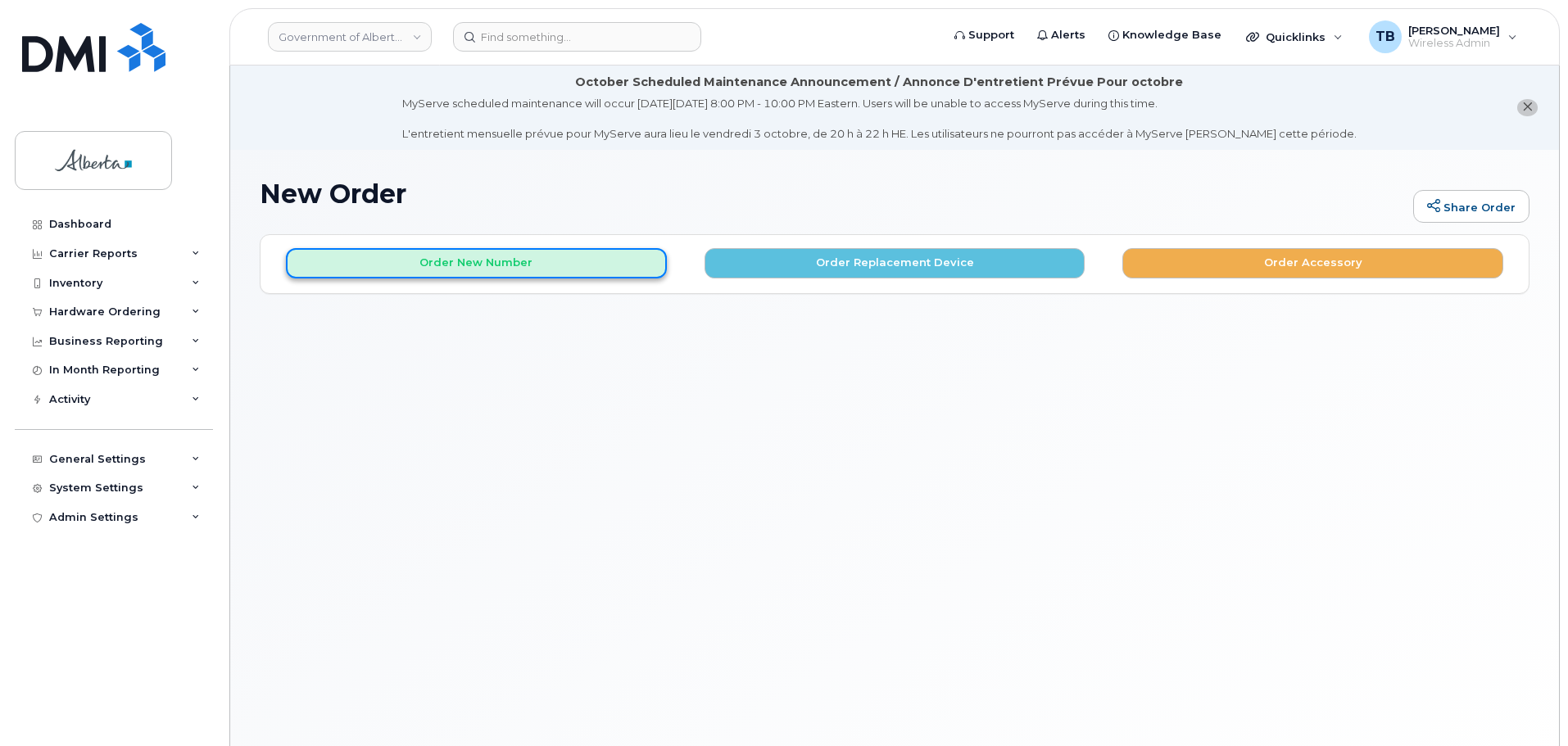
click at [463, 259] on button "Order New Number" at bounding box center [476, 264] width 381 height 30
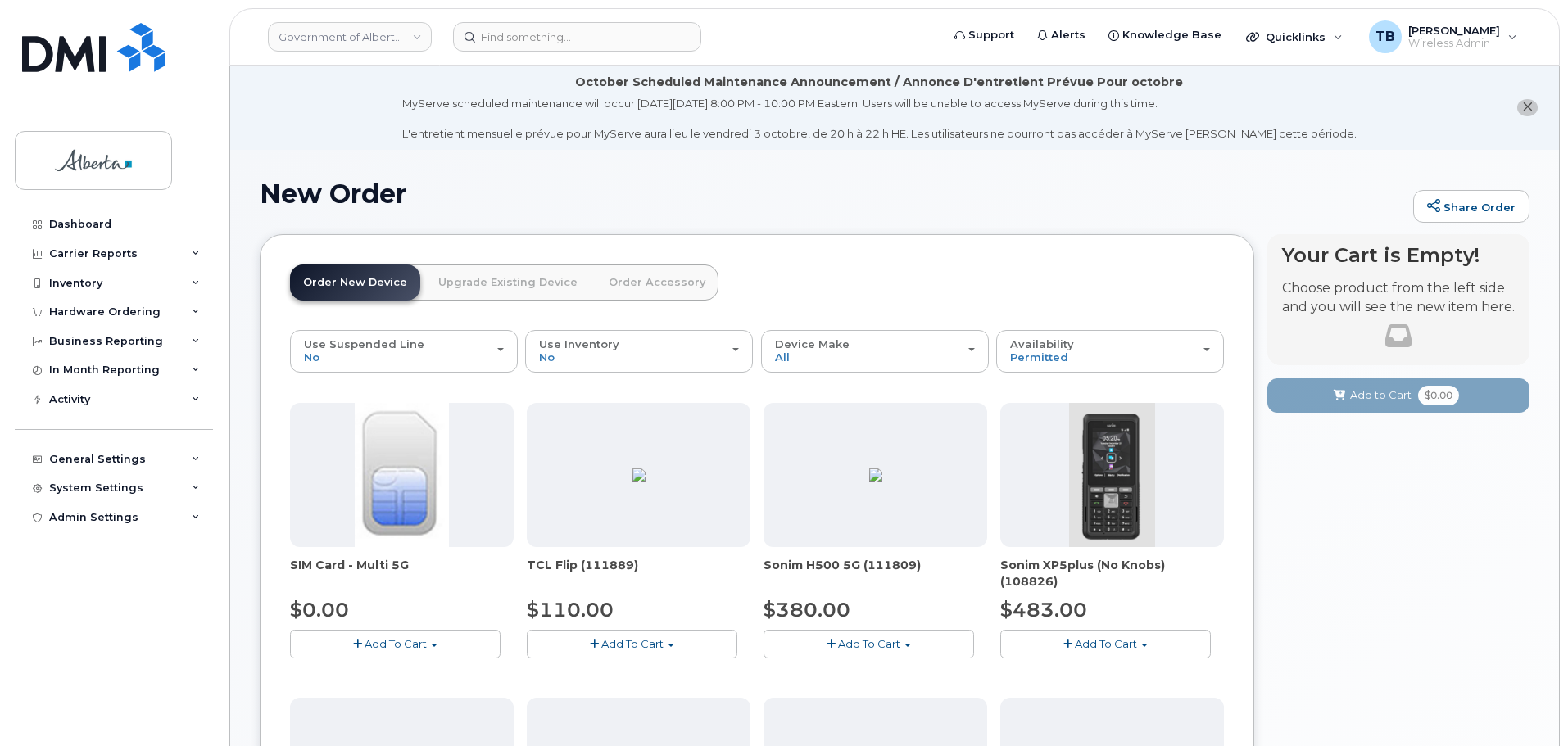
click at [504, 293] on link "Upgrade Existing Device" at bounding box center [508, 282] width 165 height 36
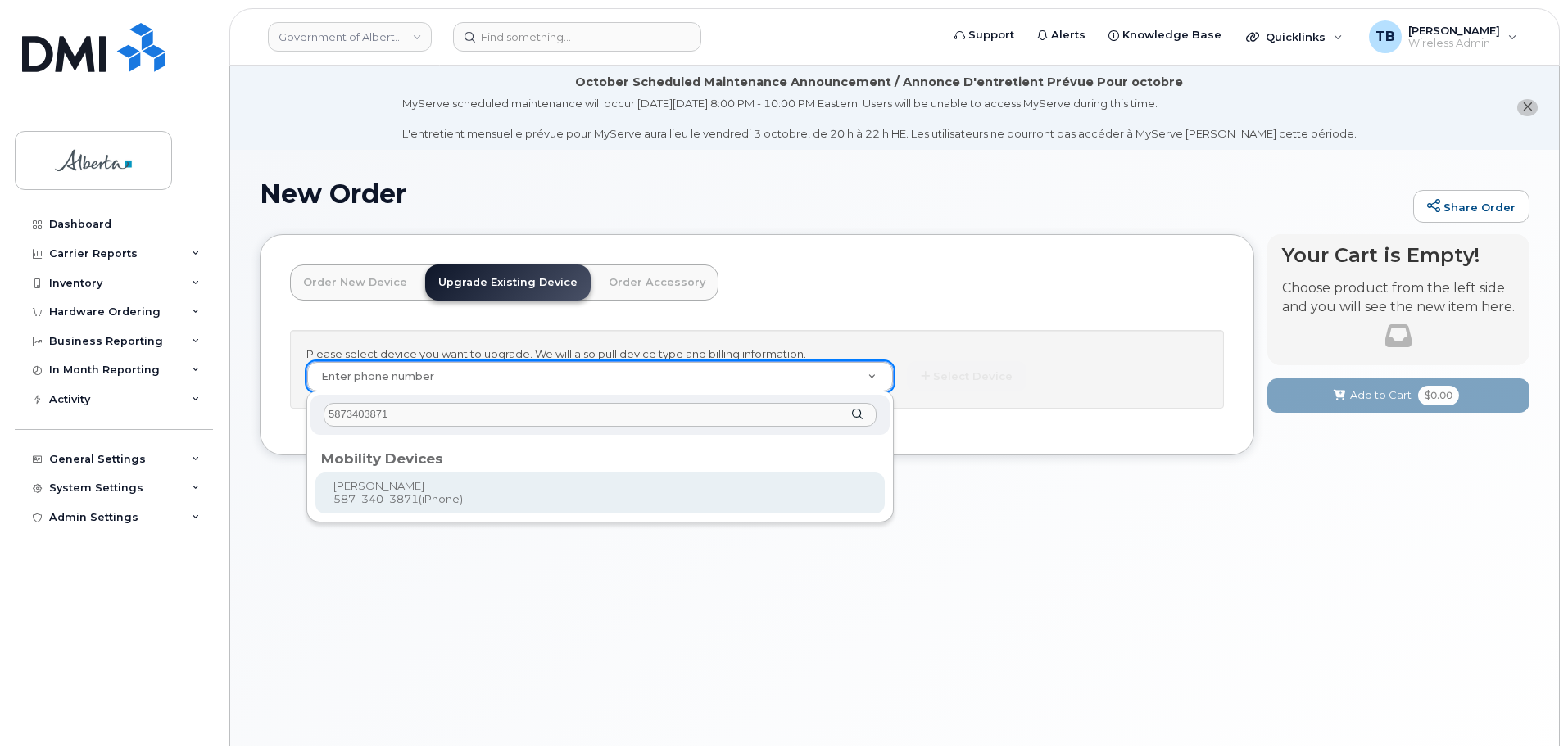
type input "5873403871"
type input "669623"
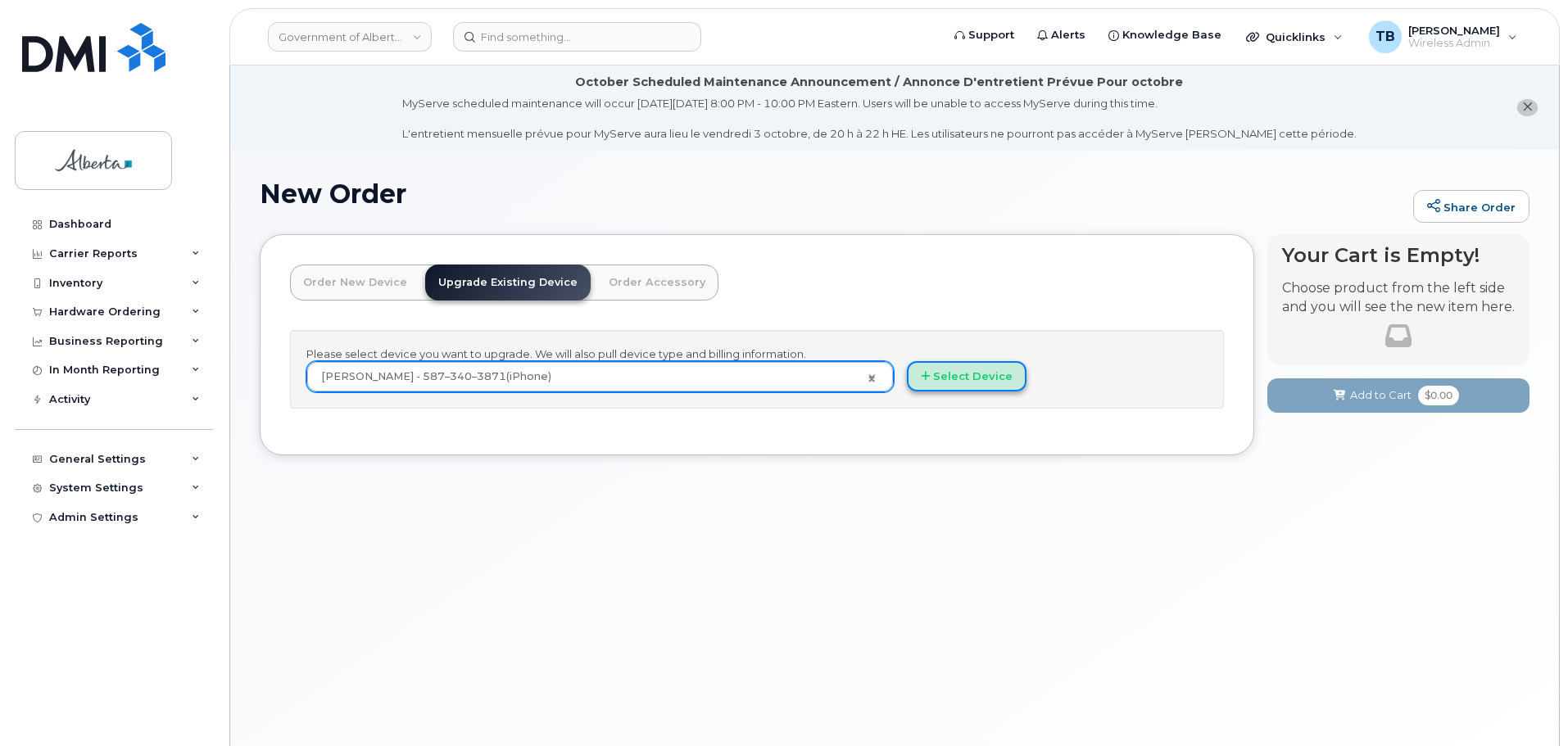
click at [984, 379] on button "Select Device" at bounding box center [966, 376] width 119 height 30
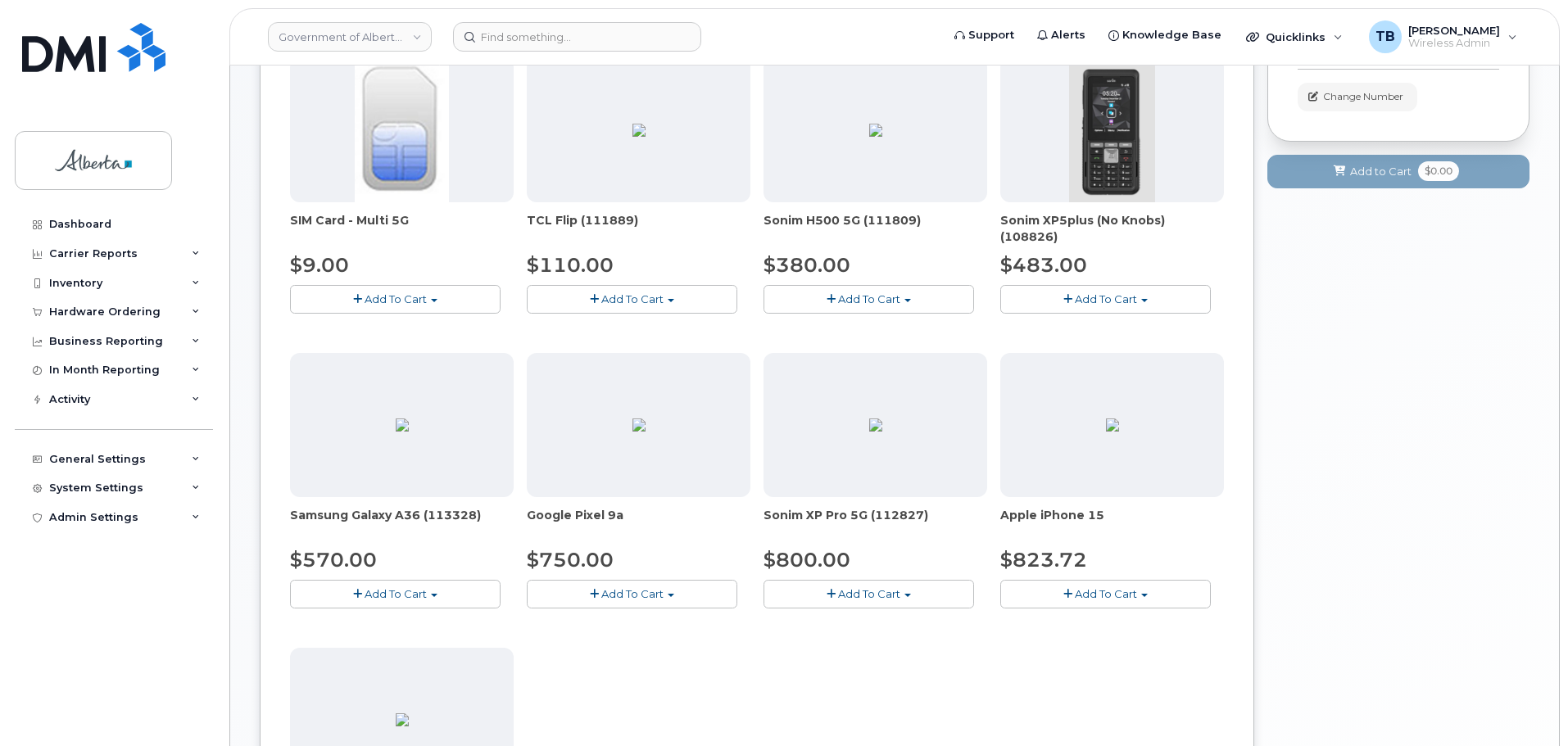
scroll to position [574, 0]
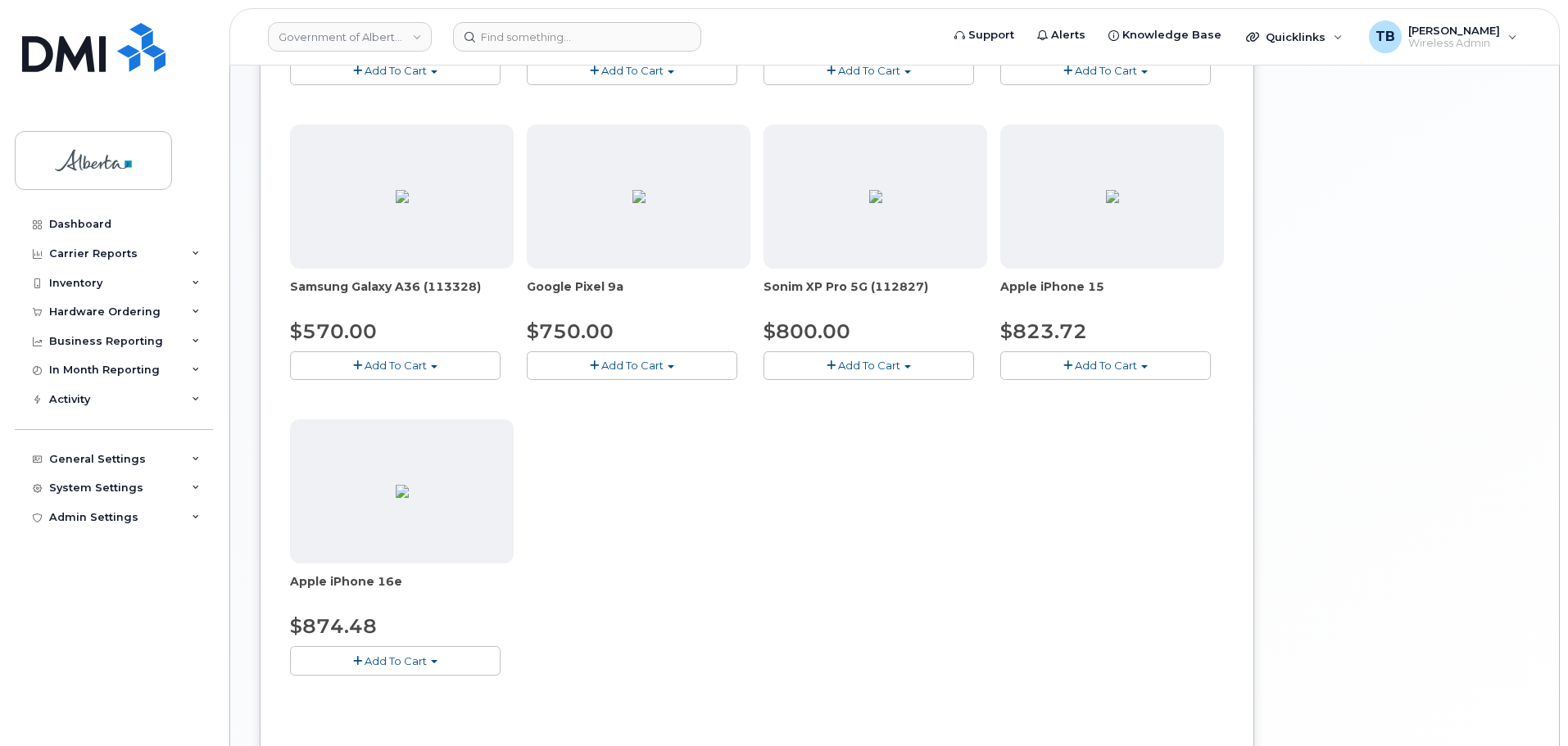
click at [1100, 361] on span "Add To Cart" at bounding box center [1105, 365] width 62 height 13
click at [1079, 432] on link "$823.72 - 30-day upgrade (128GB model)" at bounding box center [1134, 431] width 260 height 20
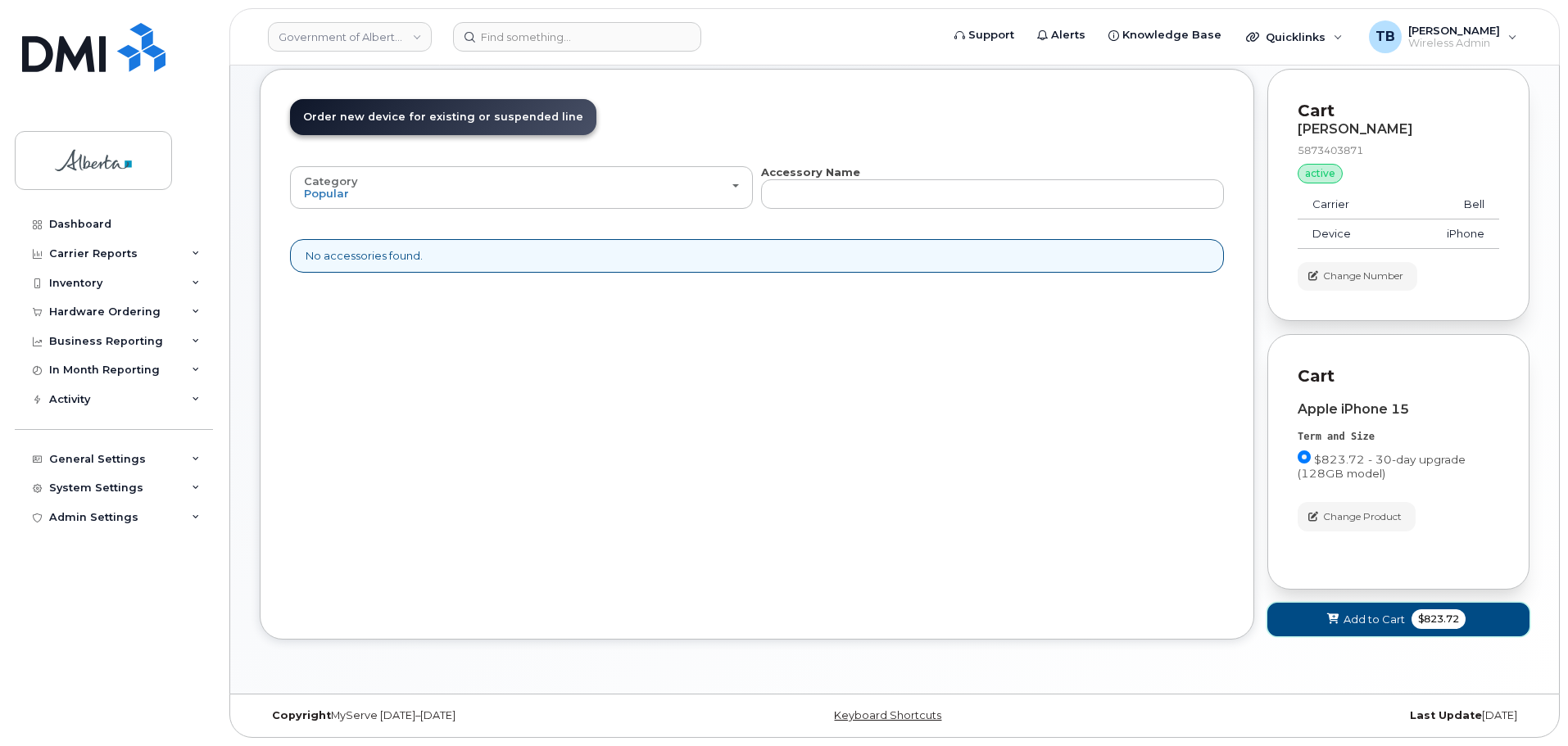
click at [1314, 631] on button "Add to Cart $823.72" at bounding box center [1398, 619] width 262 height 33
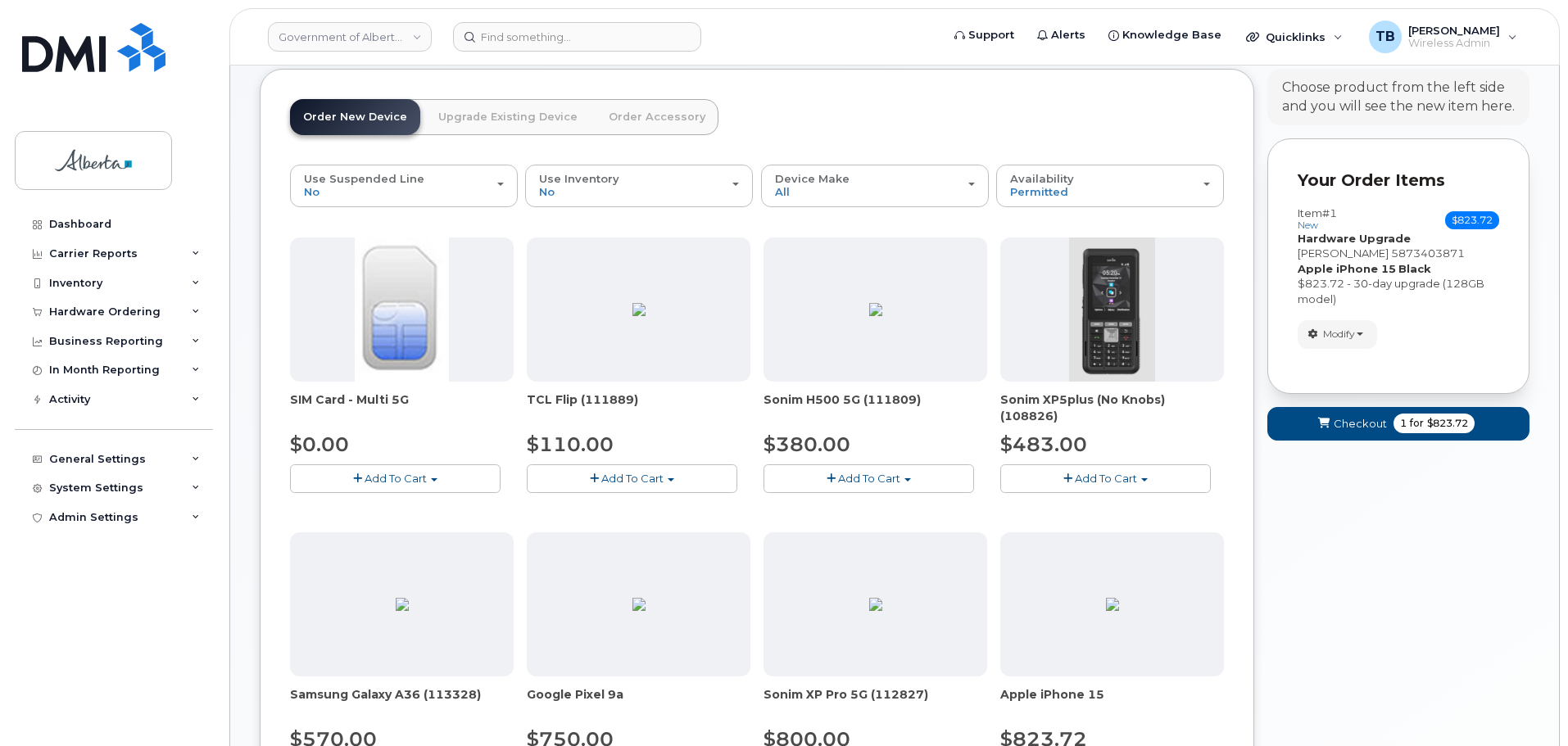
click at [471, 121] on link "Upgrade Existing Device" at bounding box center [508, 117] width 165 height 36
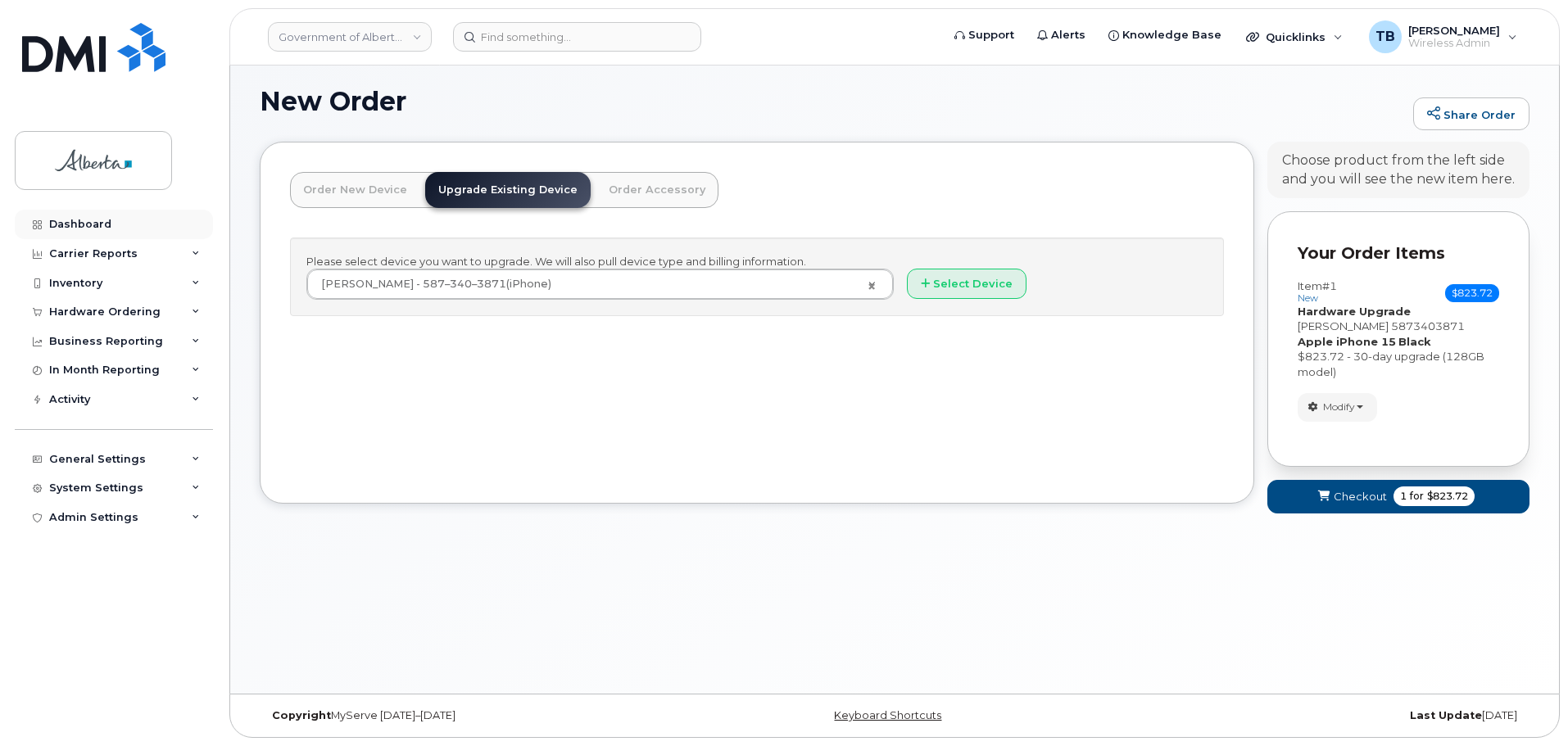
scroll to position [92, 0]
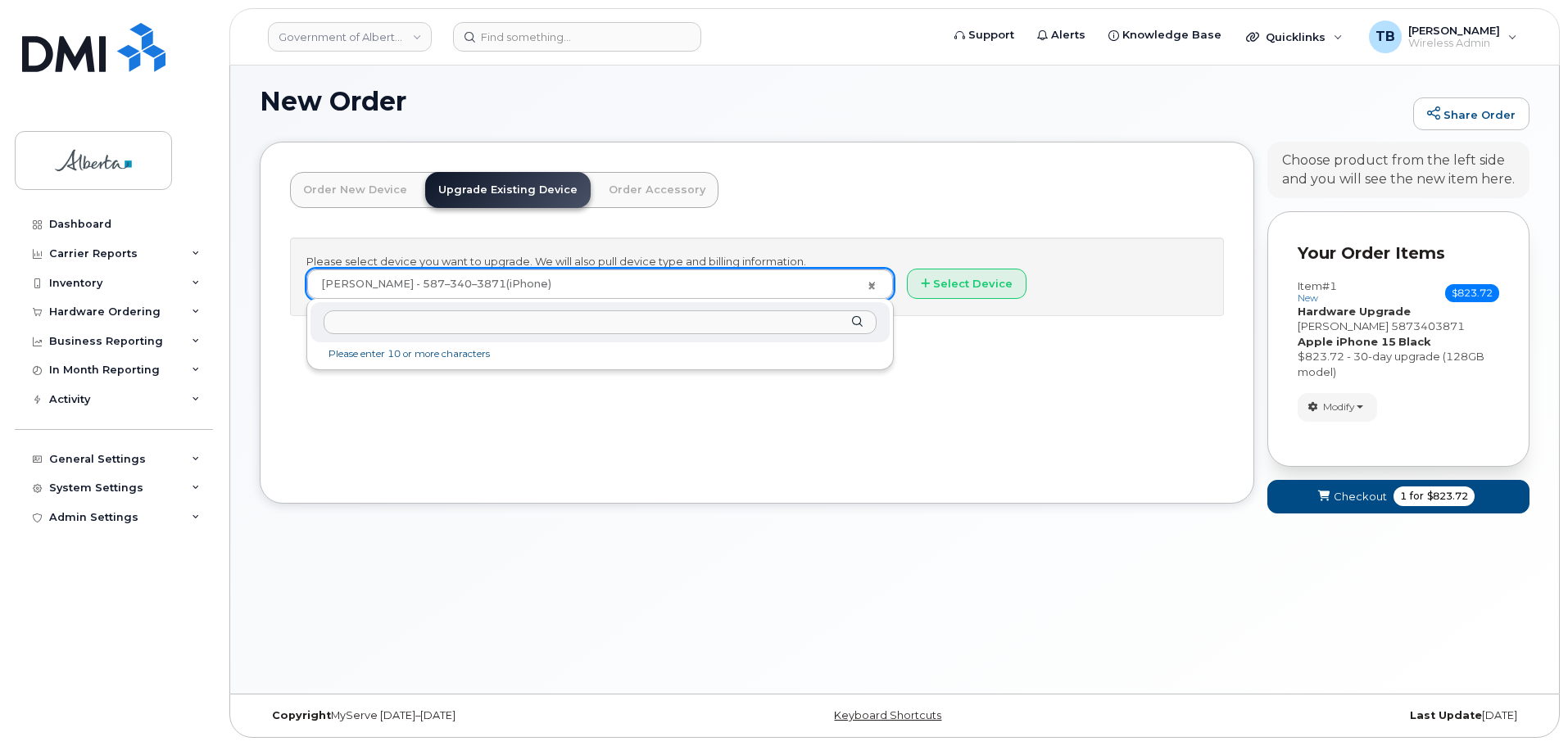
paste input "7808059783"
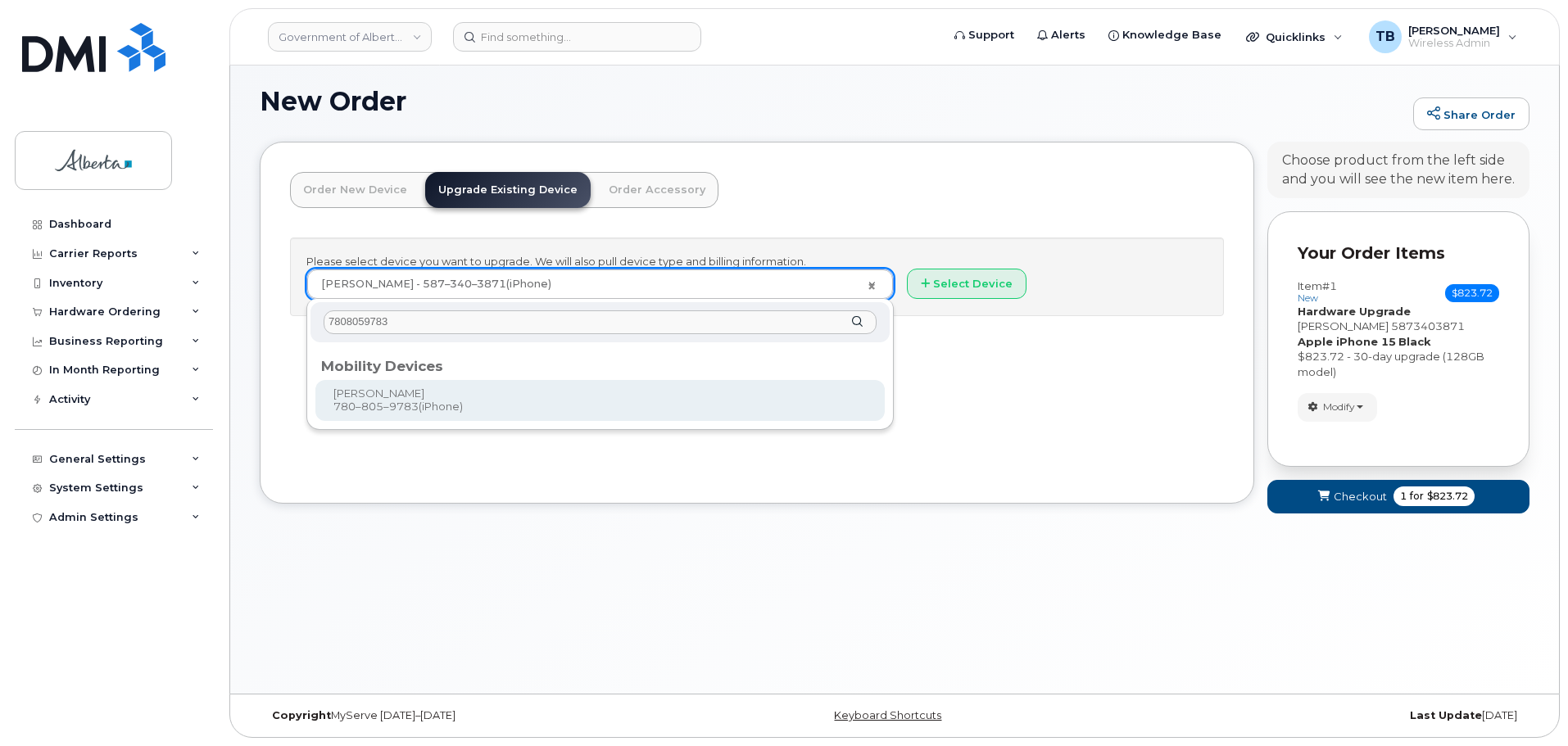
type input "7808059783"
type input "802844"
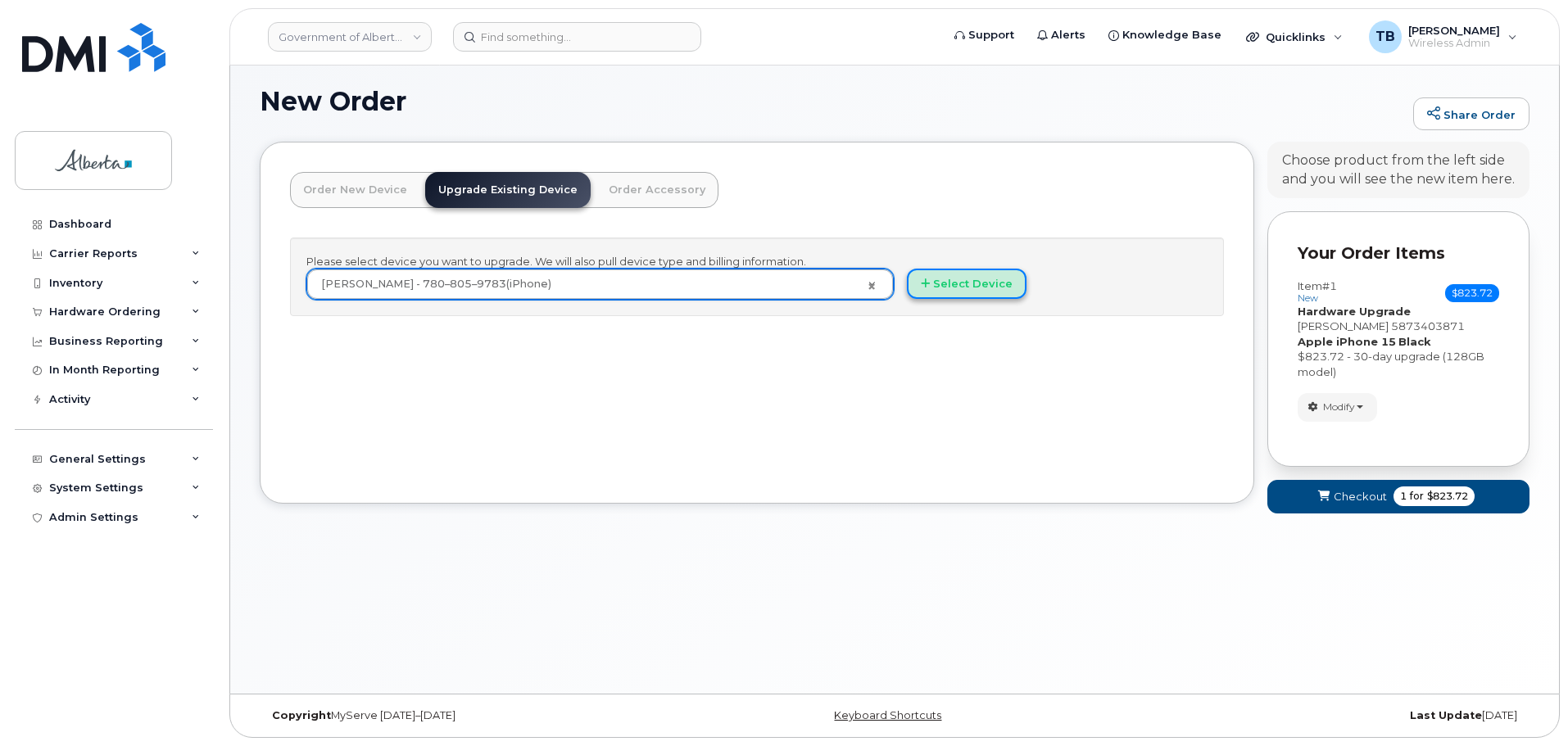
click at [964, 285] on button "Select Device" at bounding box center [966, 284] width 119 height 30
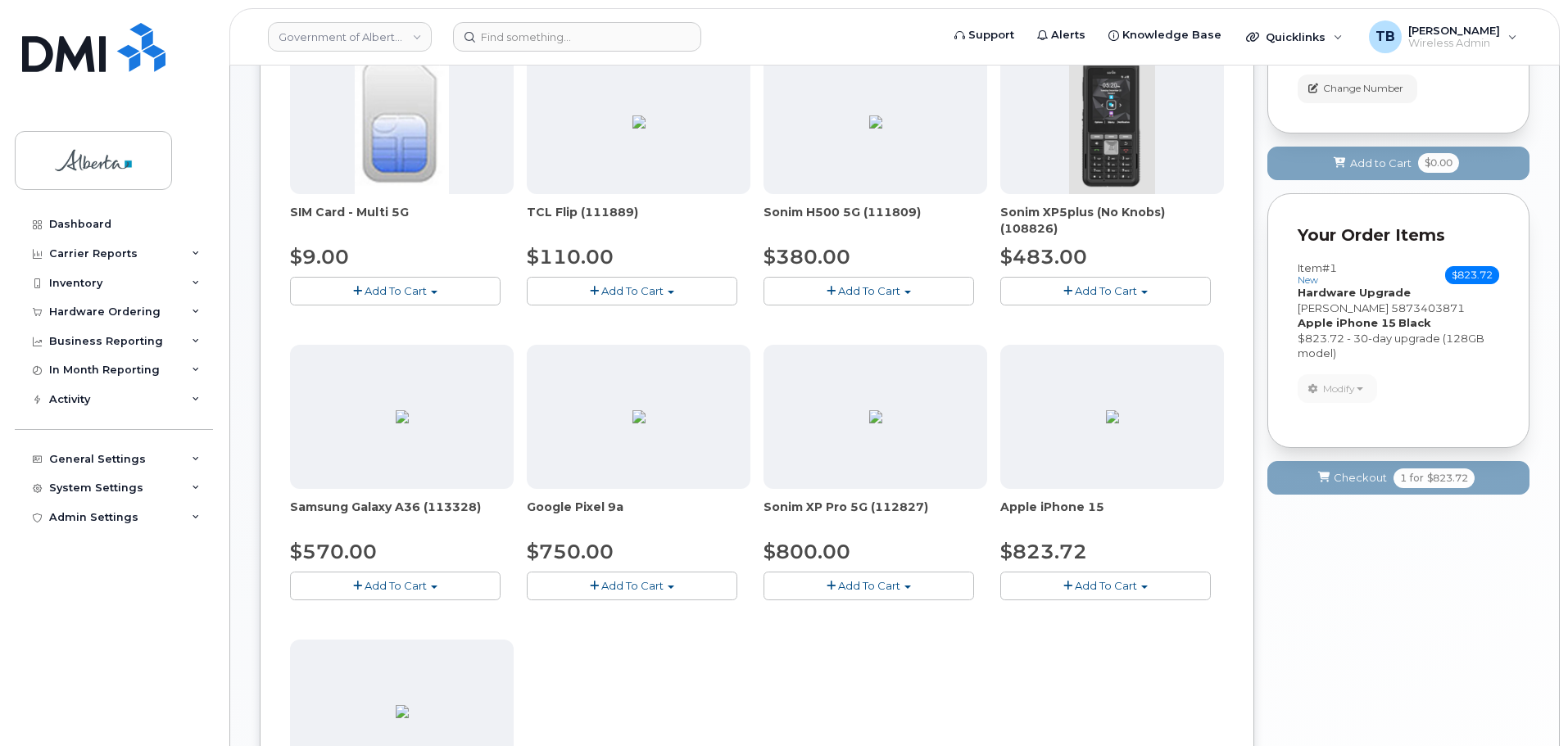
scroll to position [420, 0]
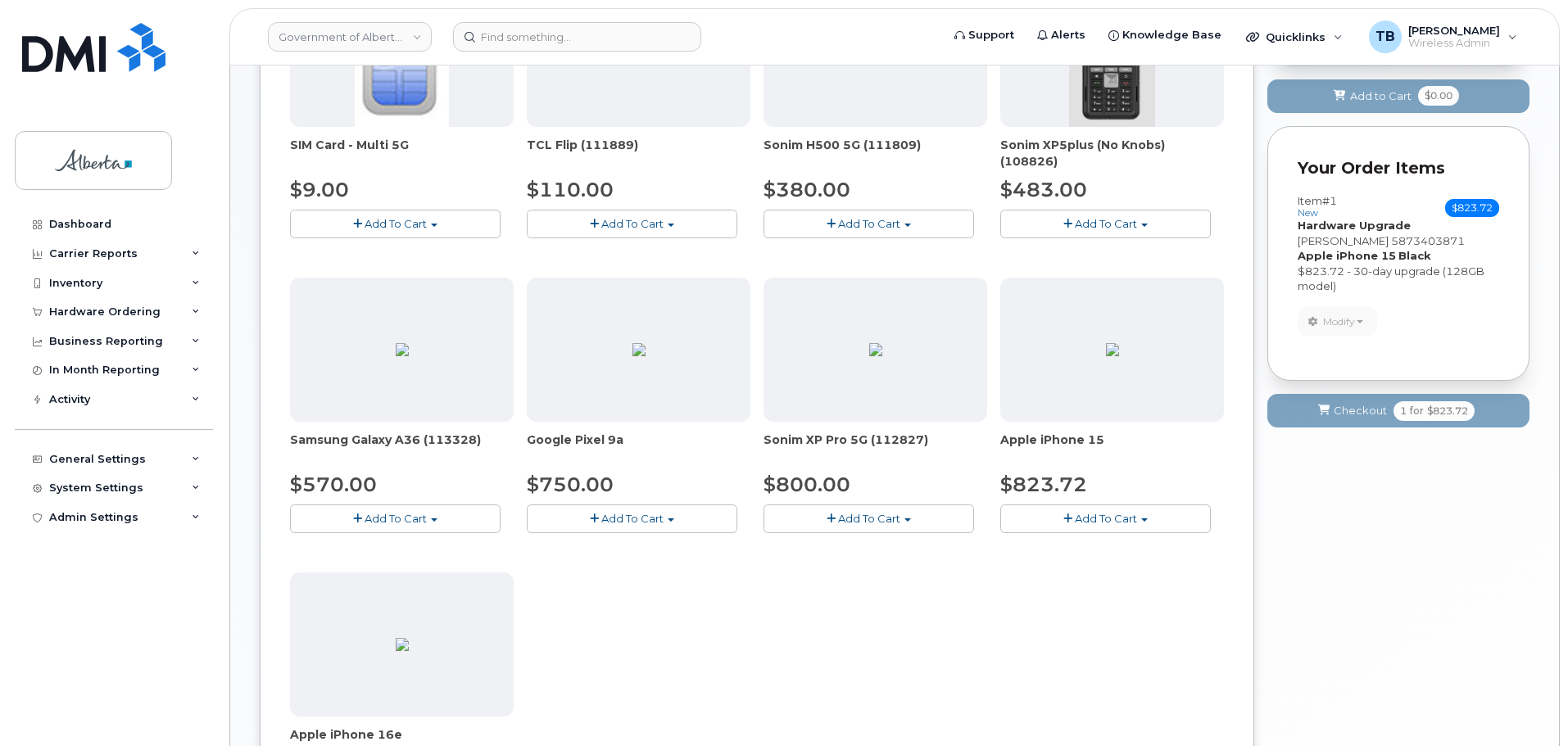
click at [1051, 517] on button "Add To Cart" at bounding box center [1105, 518] width 211 height 29
click at [1030, 593] on link "$823.72 - 30-day upgrade (128GB model)" at bounding box center [1134, 585] width 260 height 20
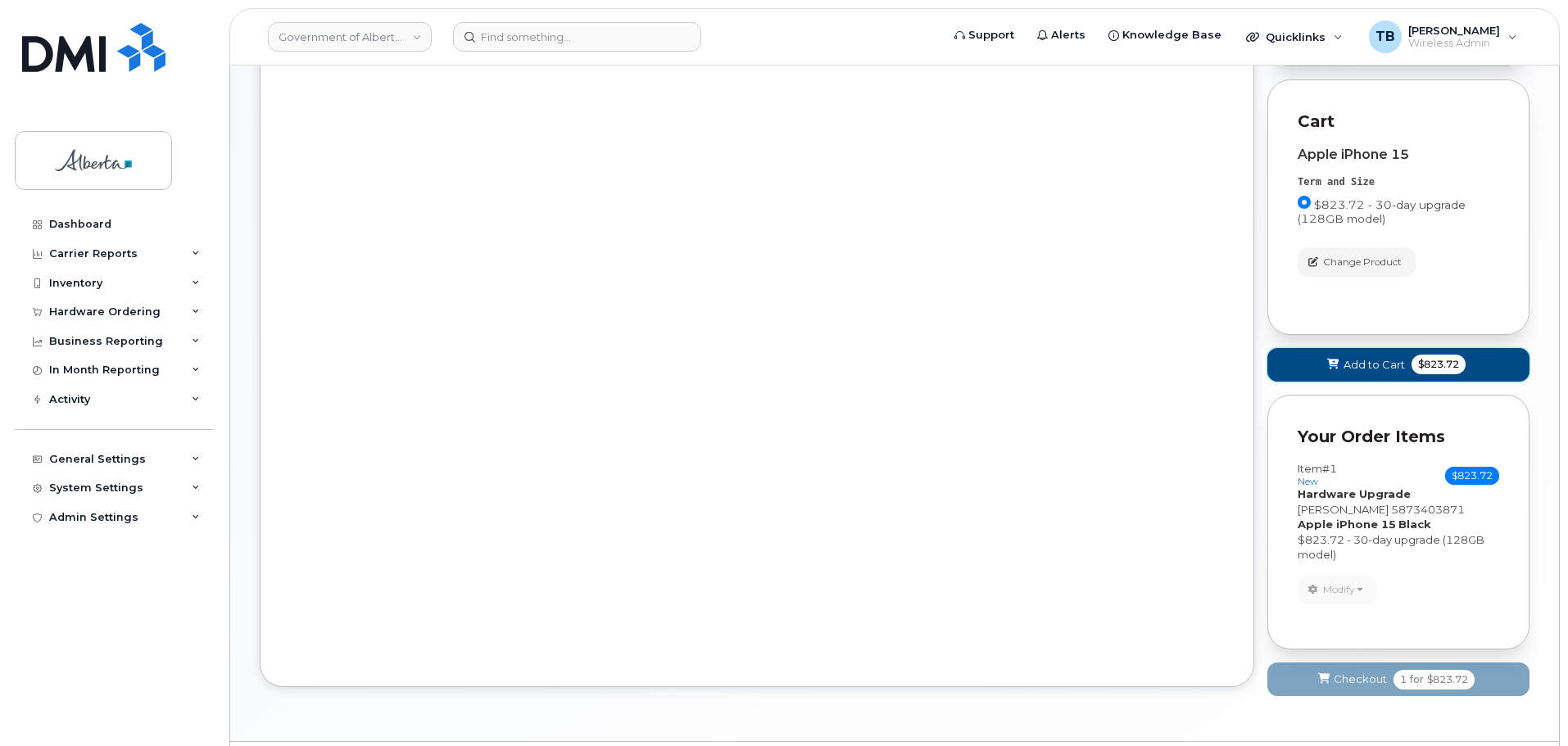
click at [1348, 363] on span "Add to Cart" at bounding box center [1374, 366] width 61 height 16
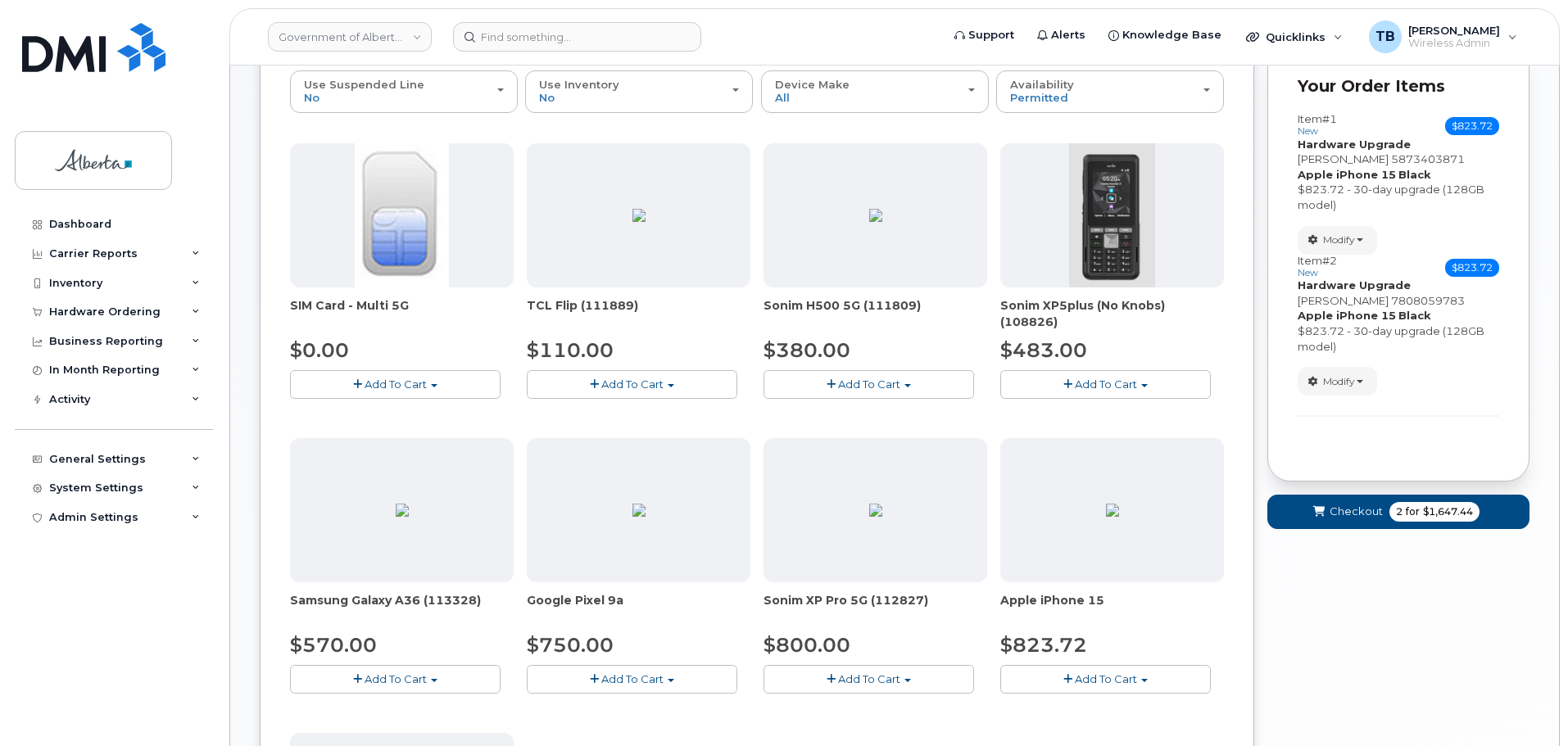
scroll to position [63, 0]
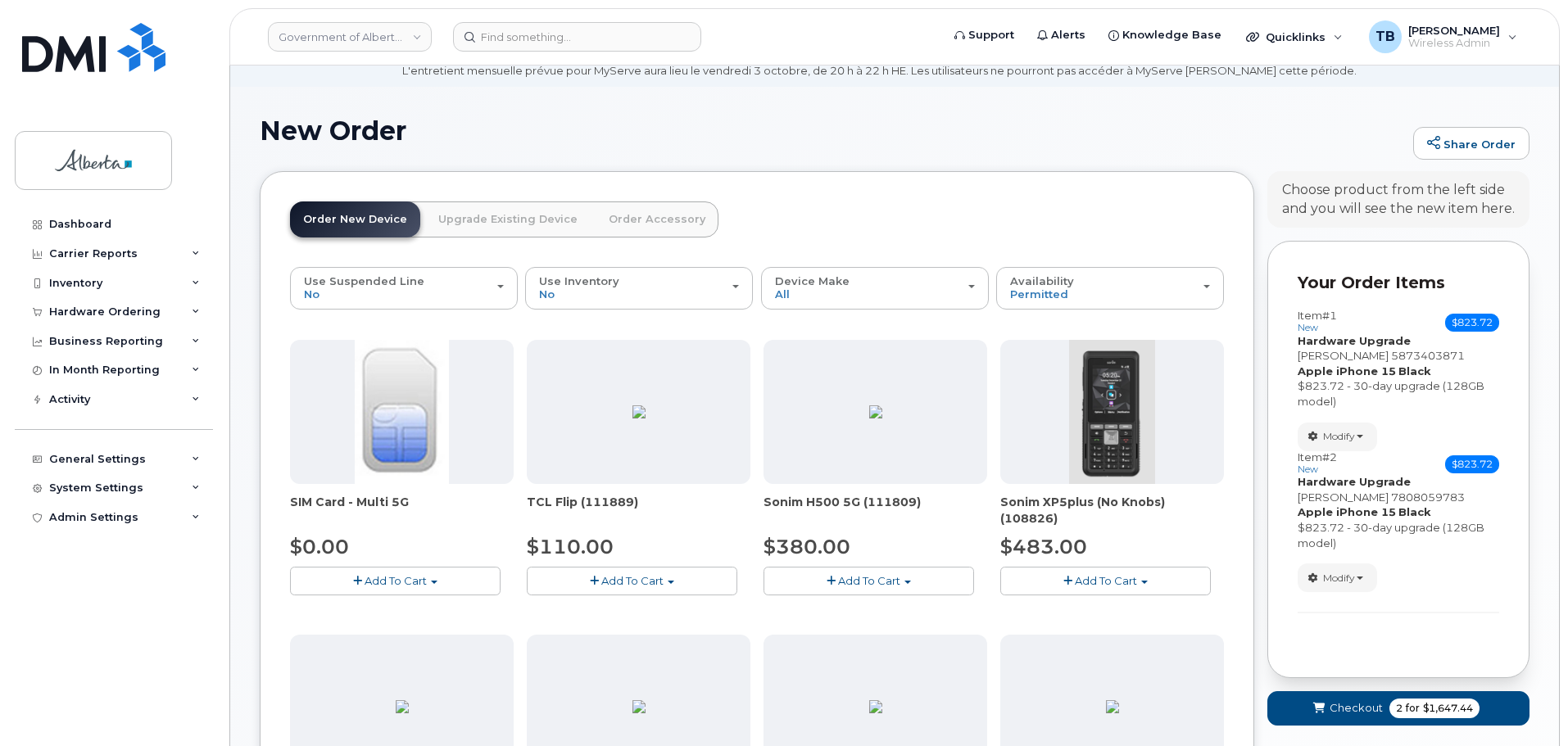
click at [494, 228] on link "Upgrade Existing Device" at bounding box center [508, 219] width 165 height 36
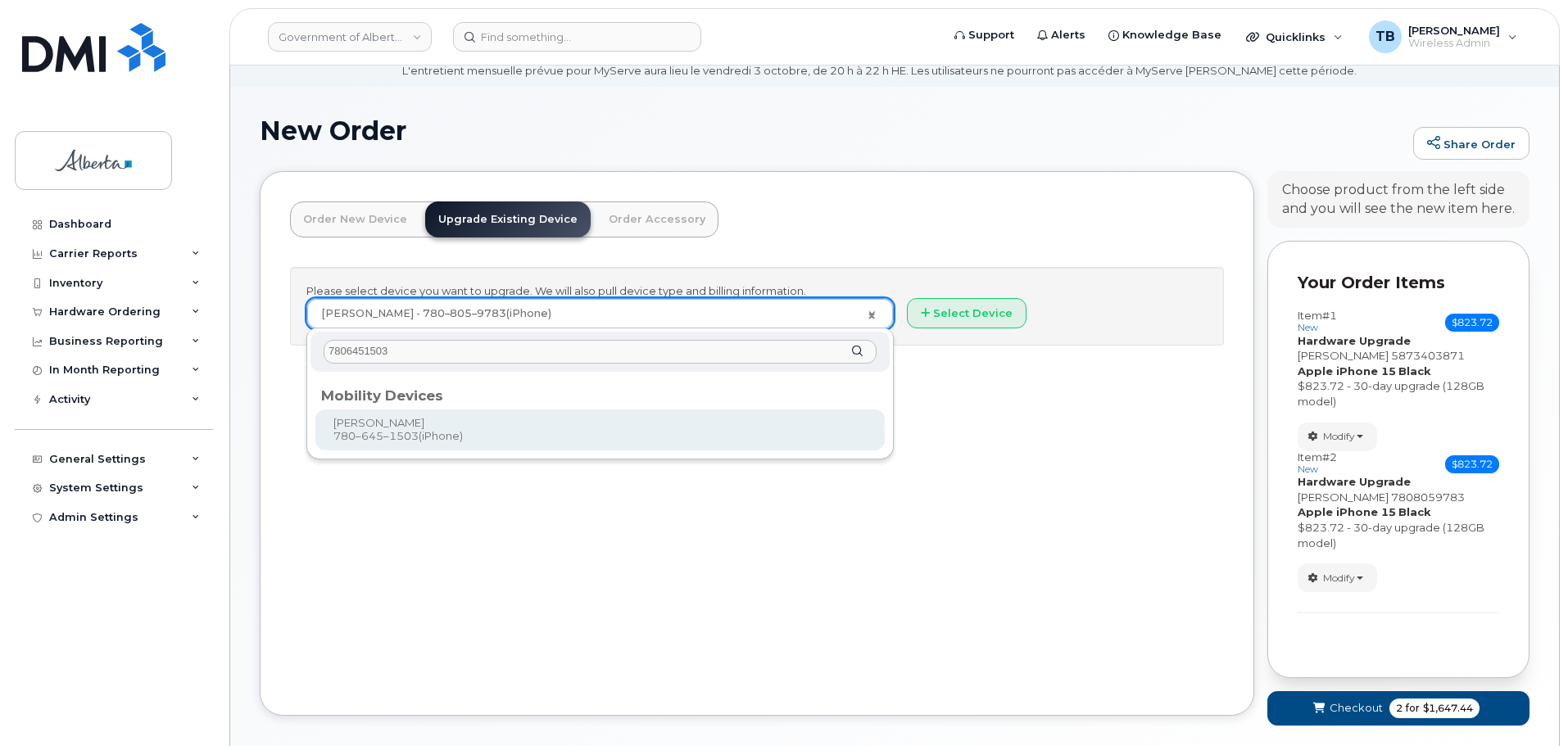
type input "7806451503"
type input "823372"
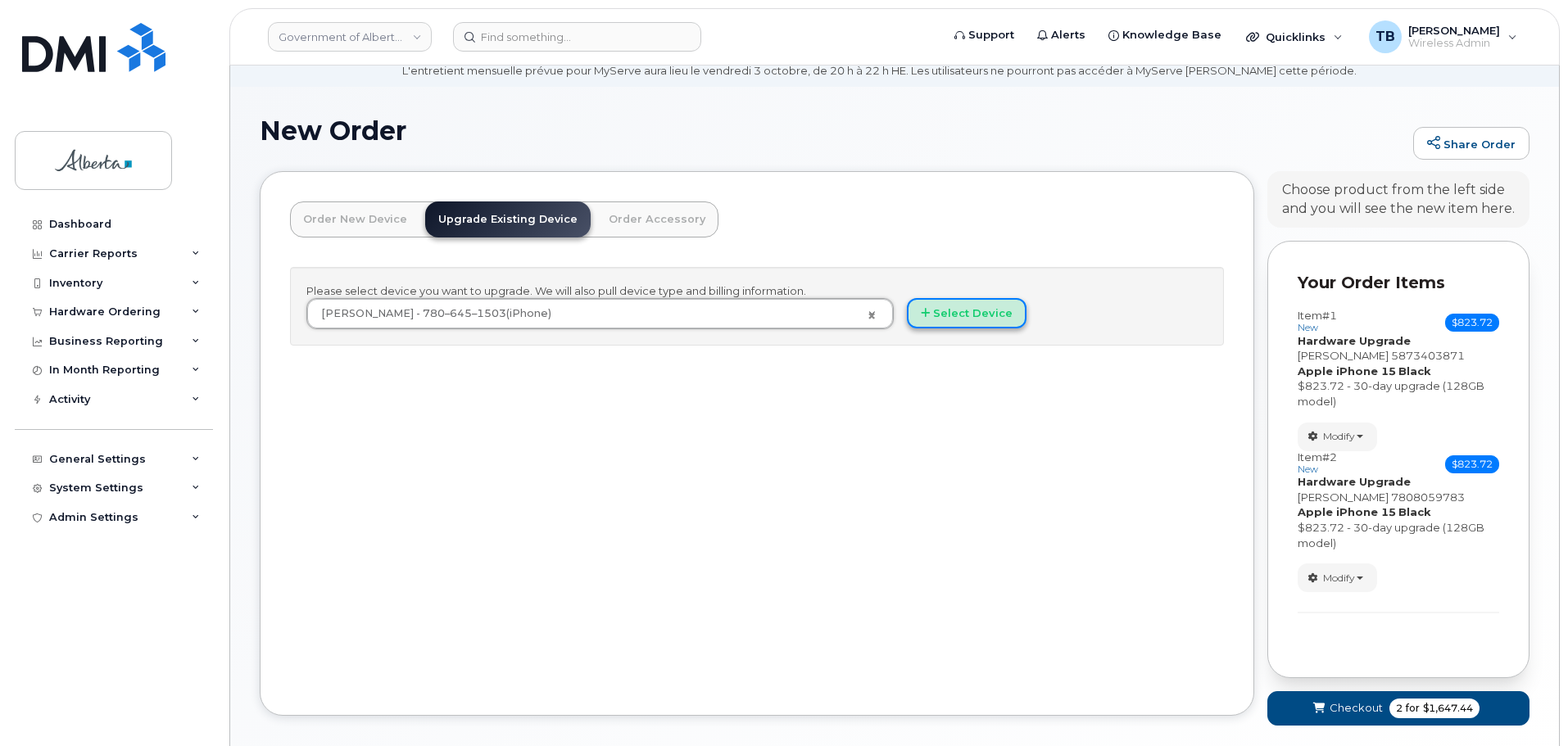
click at [967, 309] on button "Select Device" at bounding box center [966, 313] width 119 height 30
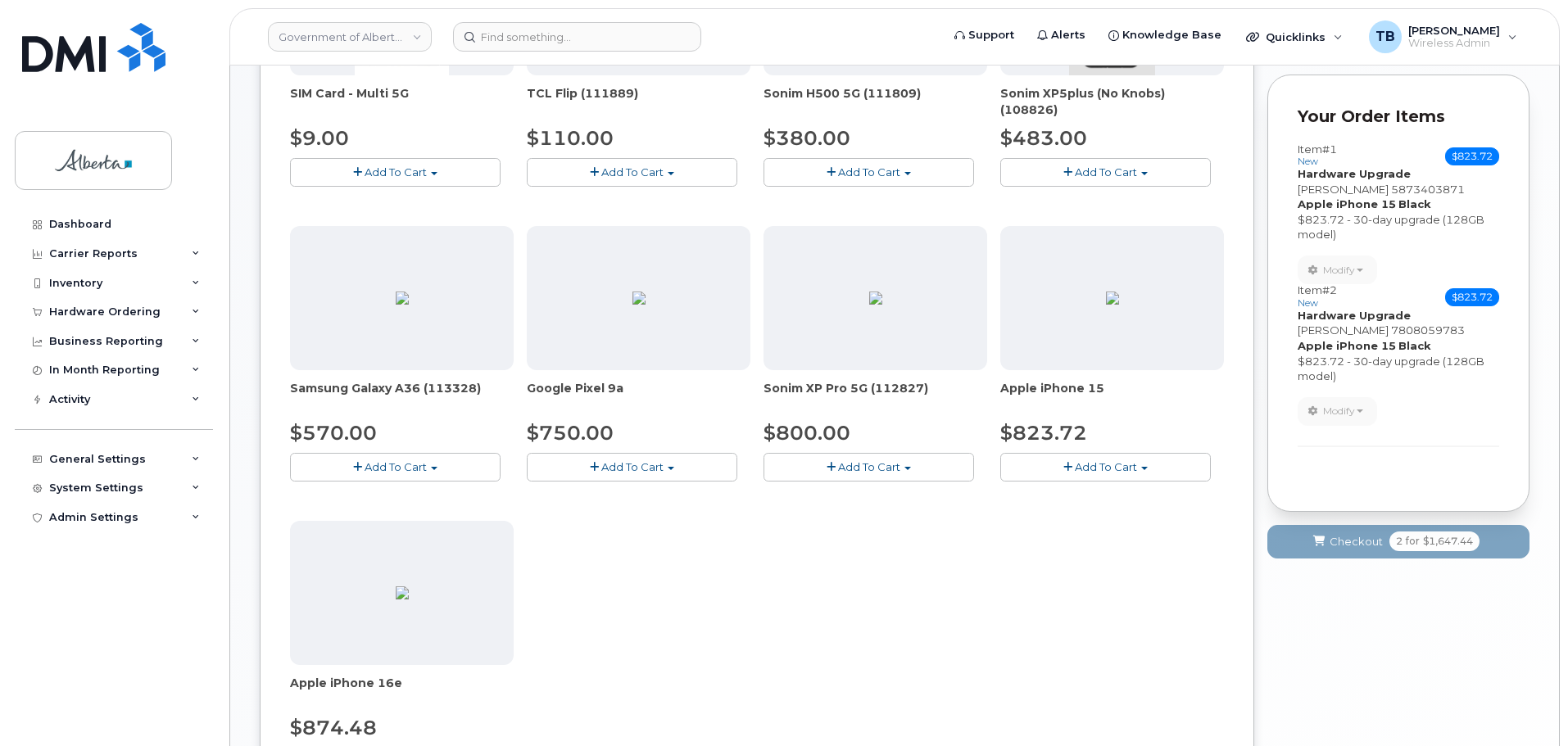
scroll to position [473, 0]
click at [1059, 456] on button "Add To Cart" at bounding box center [1105, 467] width 211 height 29
click at [1065, 515] on span "Model Black 128 GB ships when available" at bounding box center [1113, 504] width 184 height 29
click at [1081, 469] on span "Add To Cart" at bounding box center [1105, 466] width 62 height 13
click at [1077, 532] on link "$823.72 - 30-day upgrade (128GB model)" at bounding box center [1134, 532] width 260 height 20
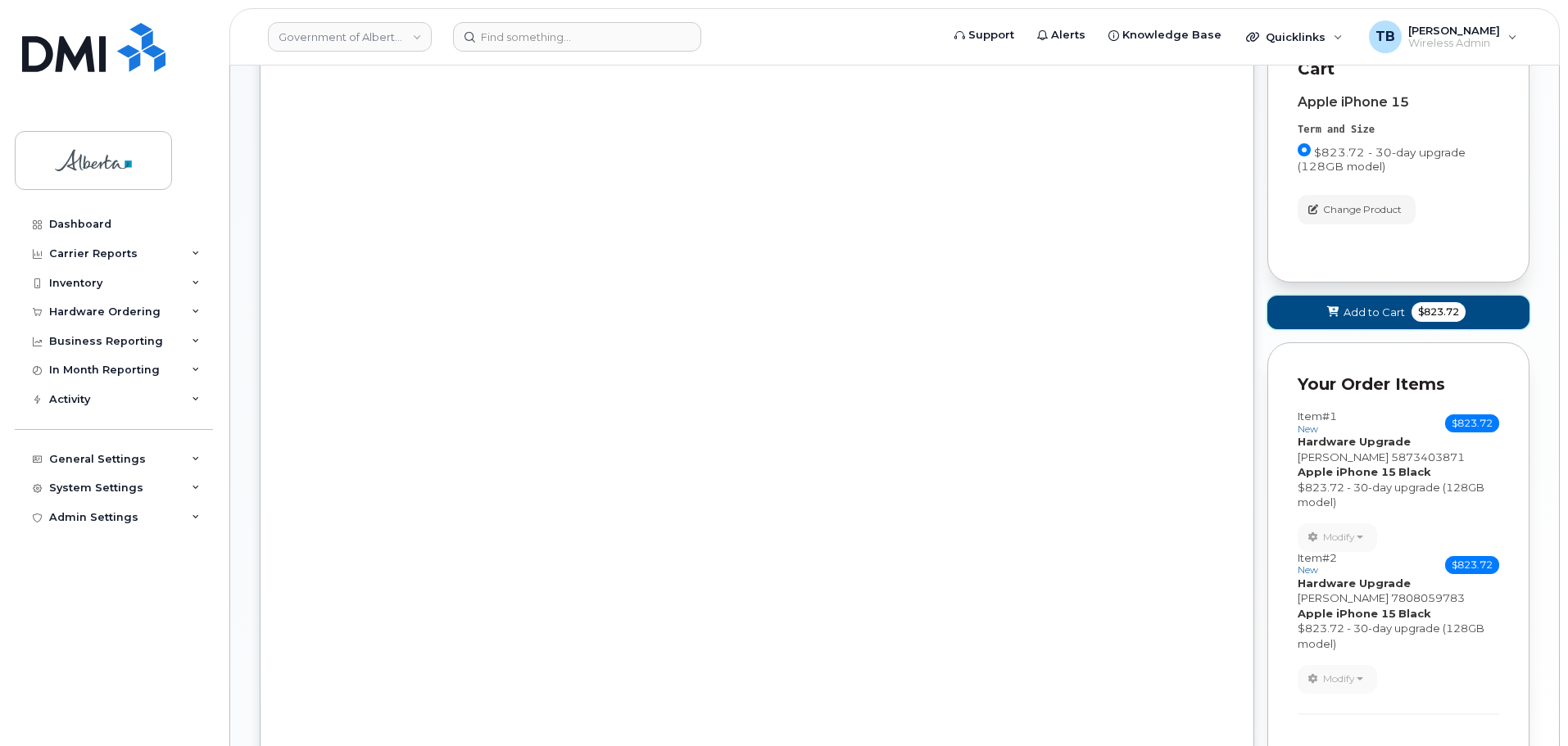
click at [1353, 318] on span "Add to Cart" at bounding box center [1374, 313] width 61 height 16
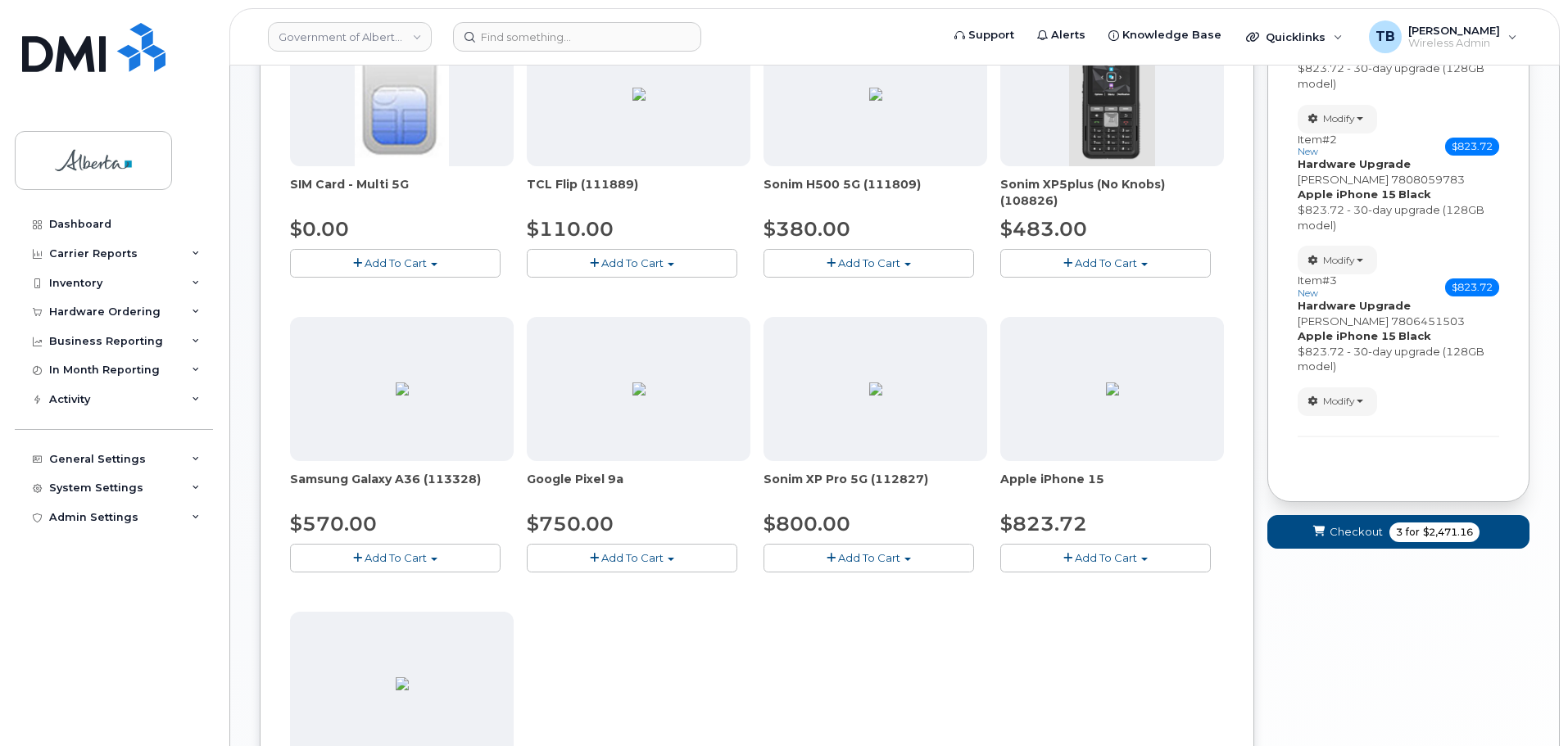
scroll to position [409, 0]
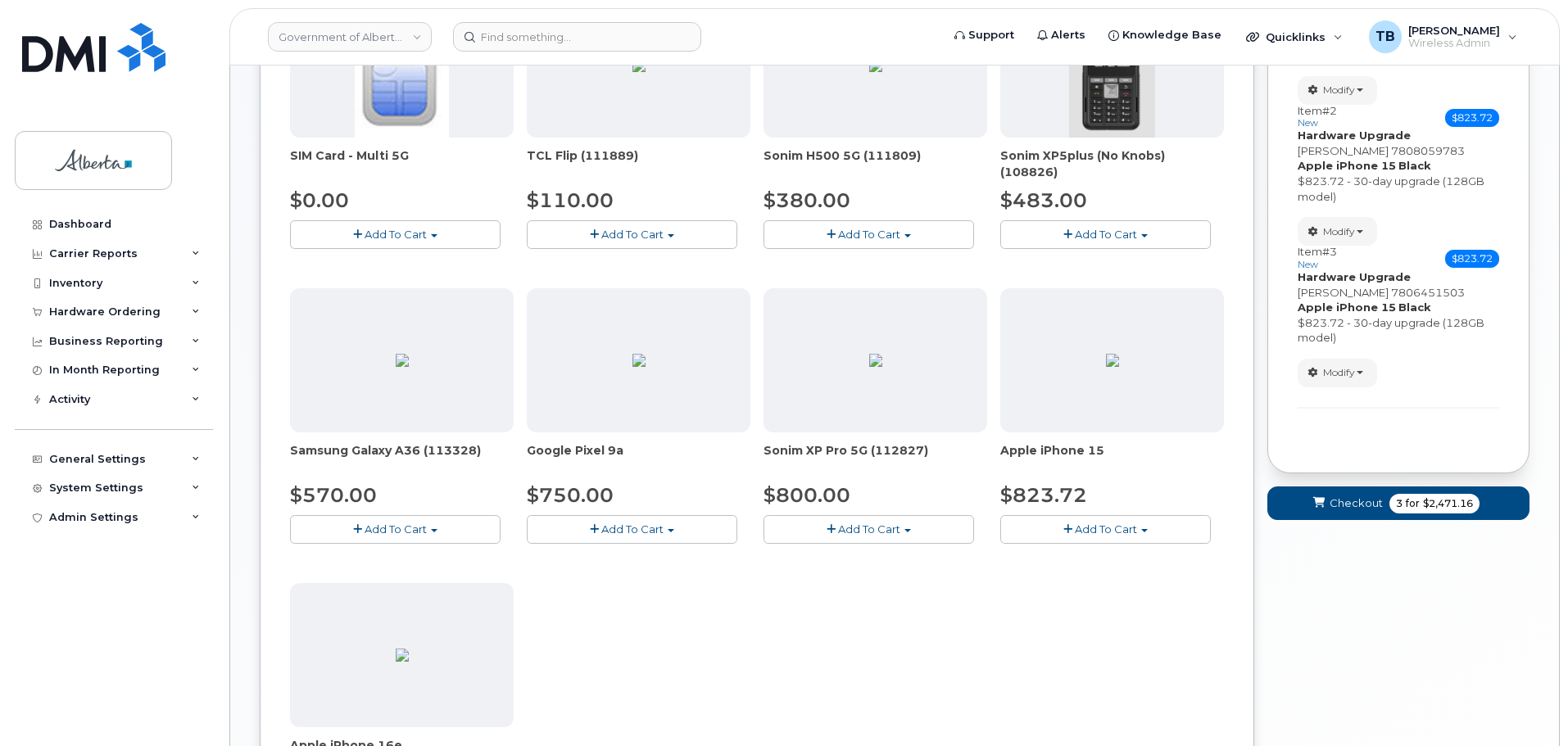
click at [1059, 532] on button "Add To Cart" at bounding box center [1105, 529] width 211 height 29
click at [1038, 590] on link "$823.72 - 30-day activation (128GB model)" at bounding box center [1138, 580] width 267 height 20
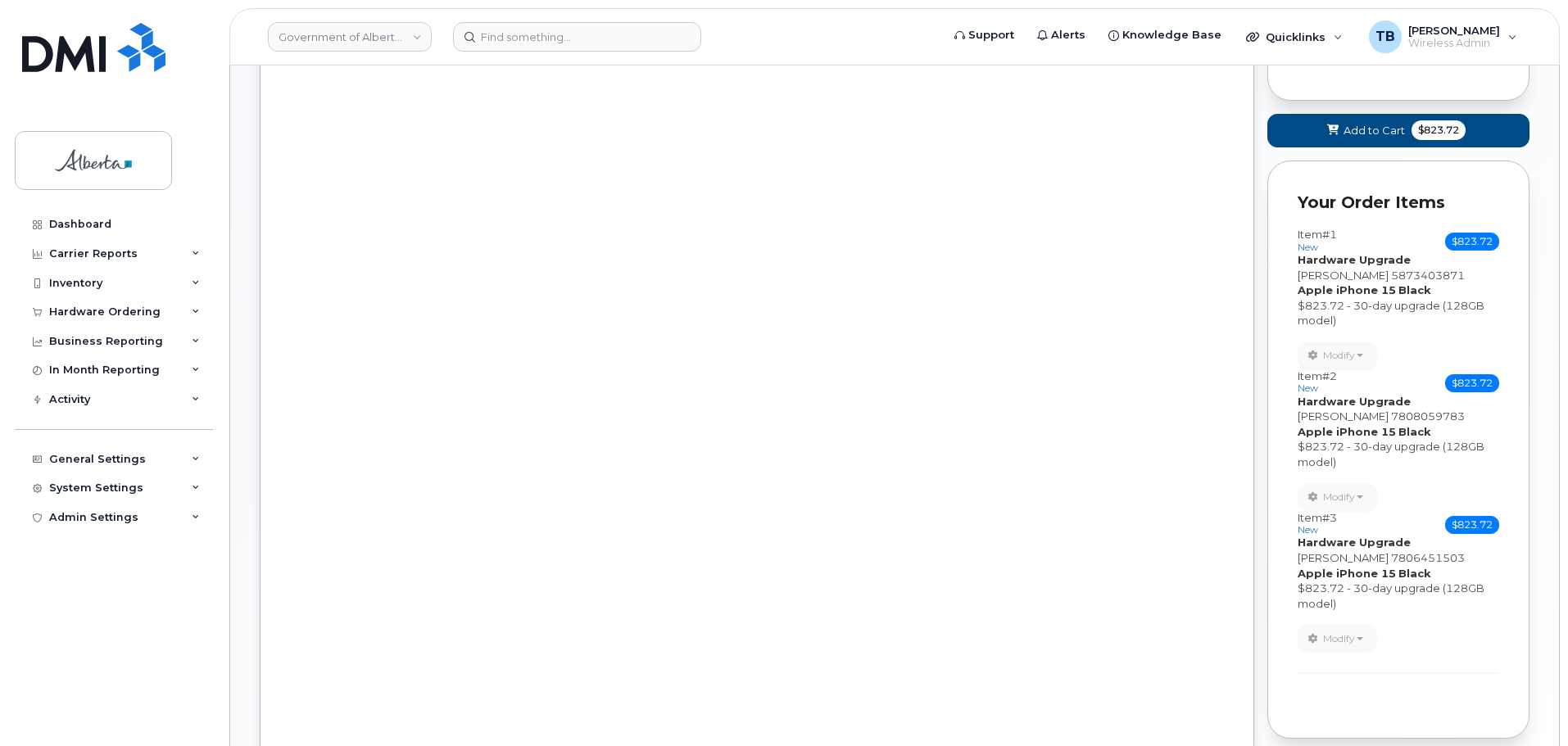
scroll to position [199, 0]
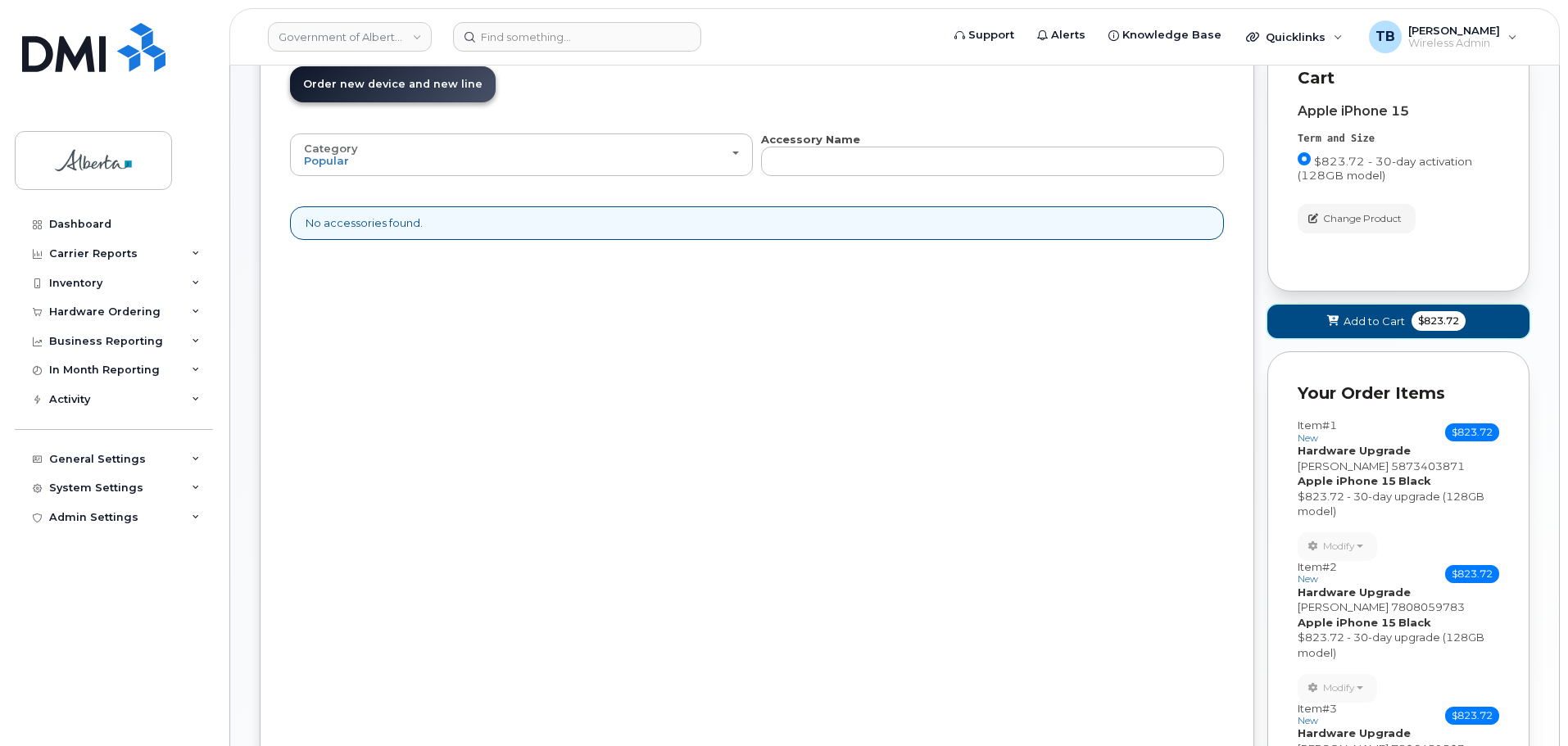
click at [1371, 330] on button "Add to Cart $823.72" at bounding box center [1398, 322] width 262 height 33
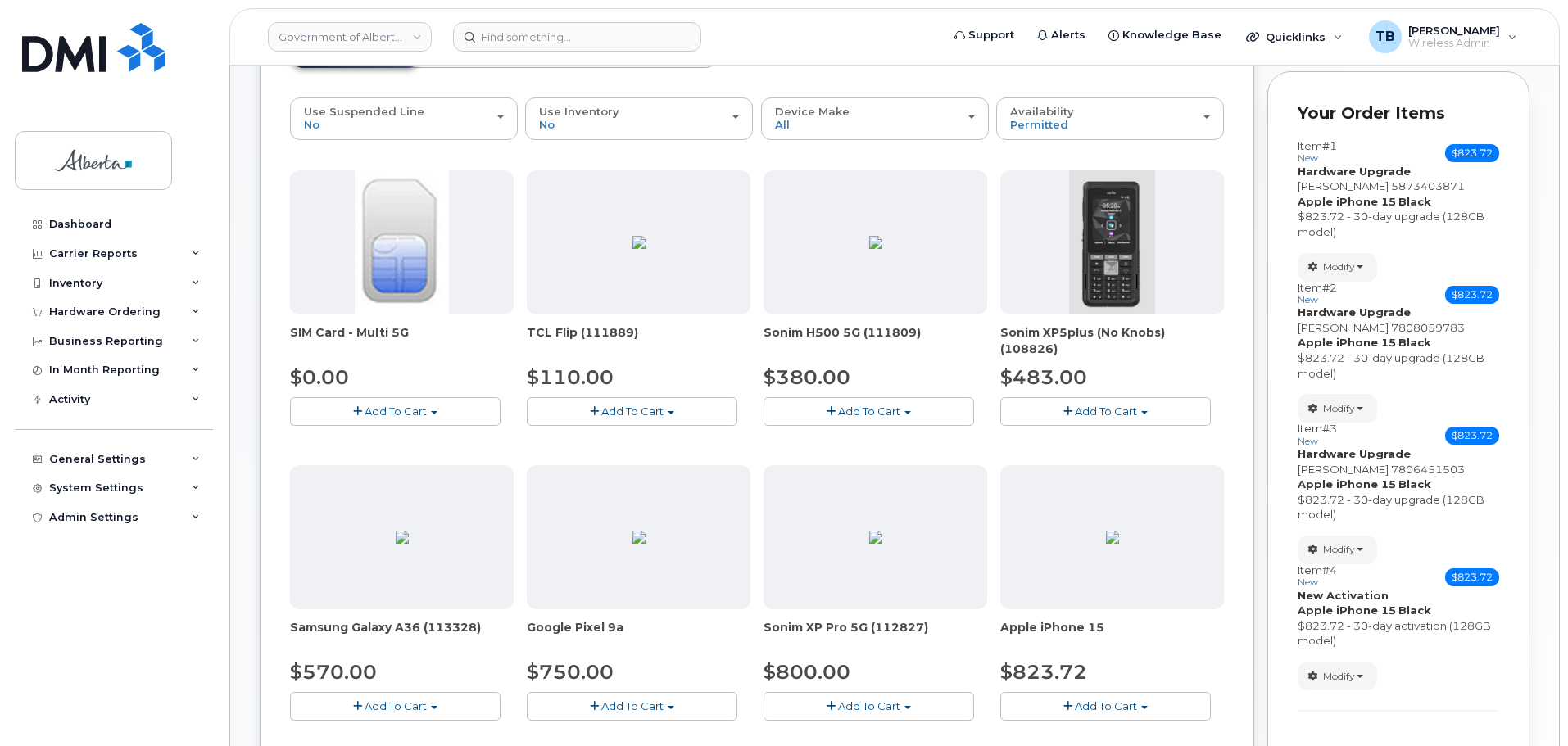
scroll to position [362, 0]
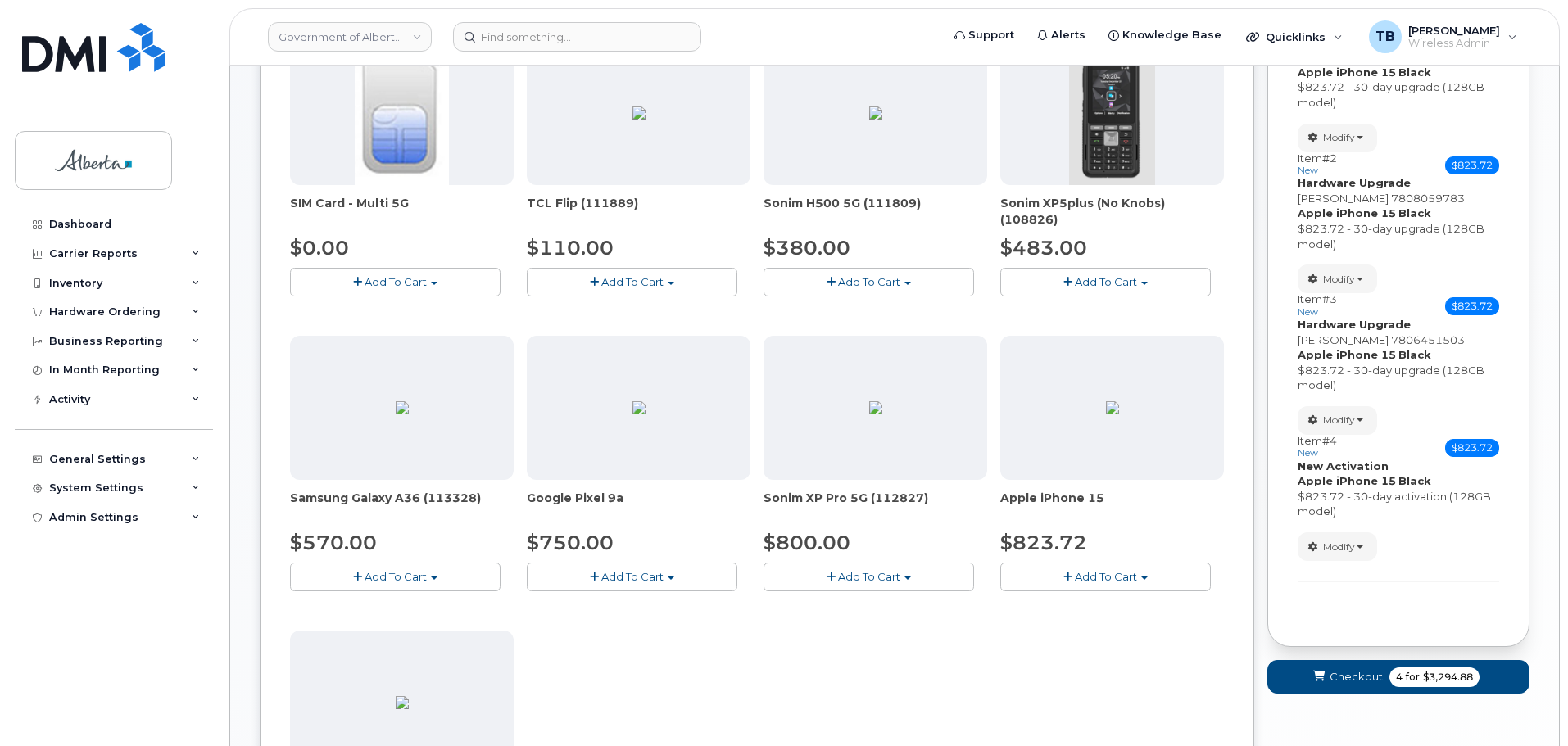
click at [1044, 575] on button "Add To Cart" at bounding box center [1105, 577] width 211 height 29
click at [1057, 636] on link "$823.72 - 30-day activation (128GB model)" at bounding box center [1138, 627] width 267 height 20
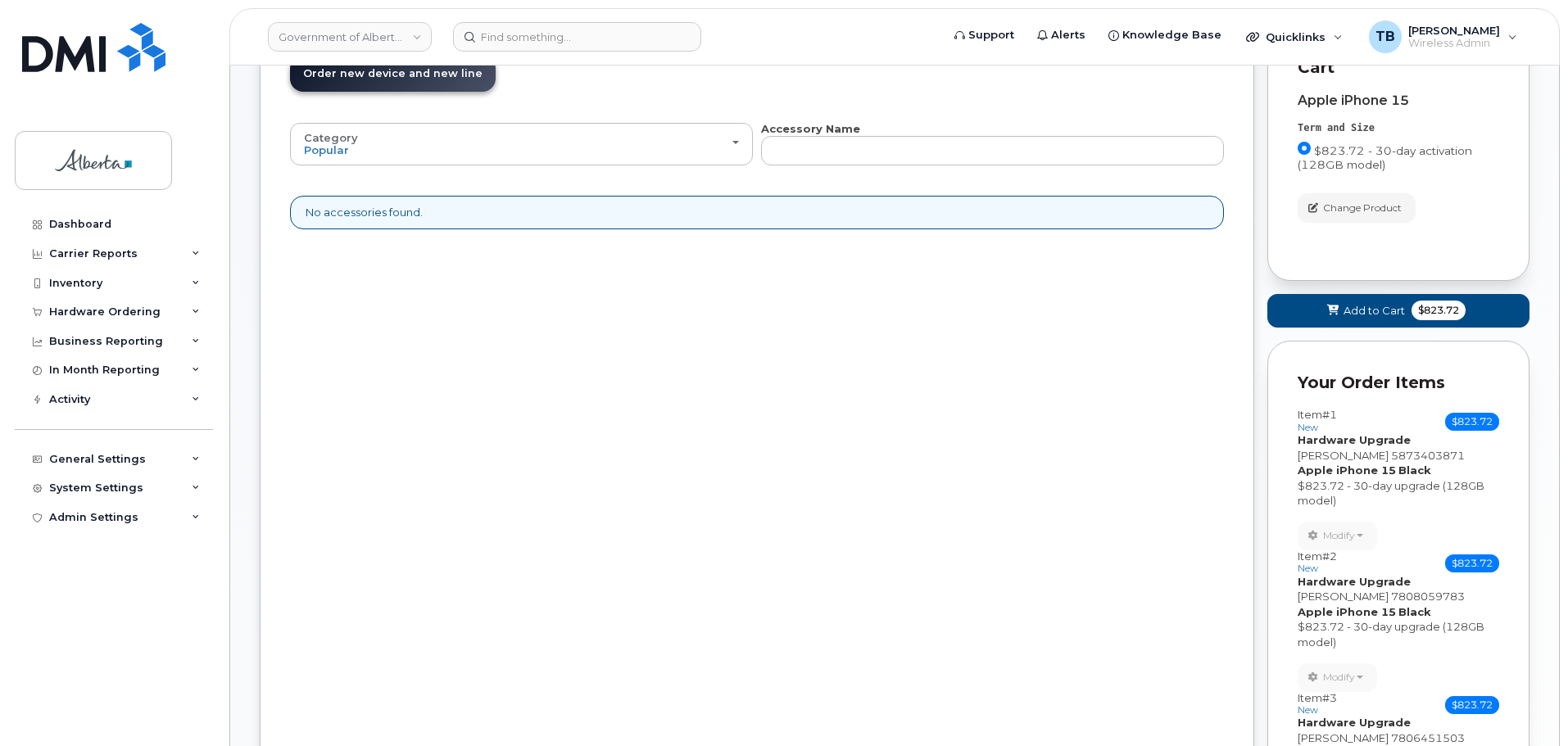
scroll to position [116, 0]
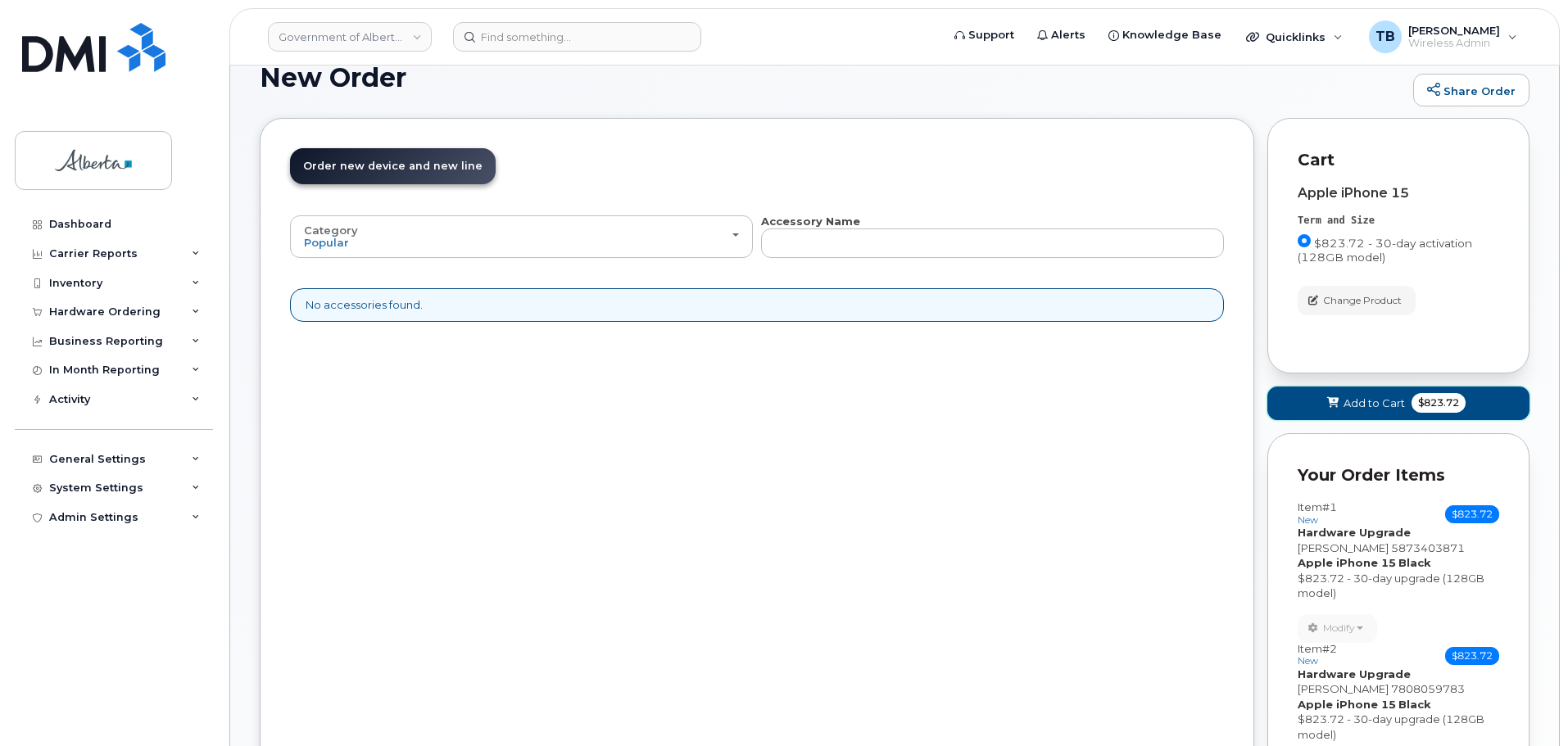
click at [1328, 395] on span at bounding box center [1333, 403] width 16 height 16
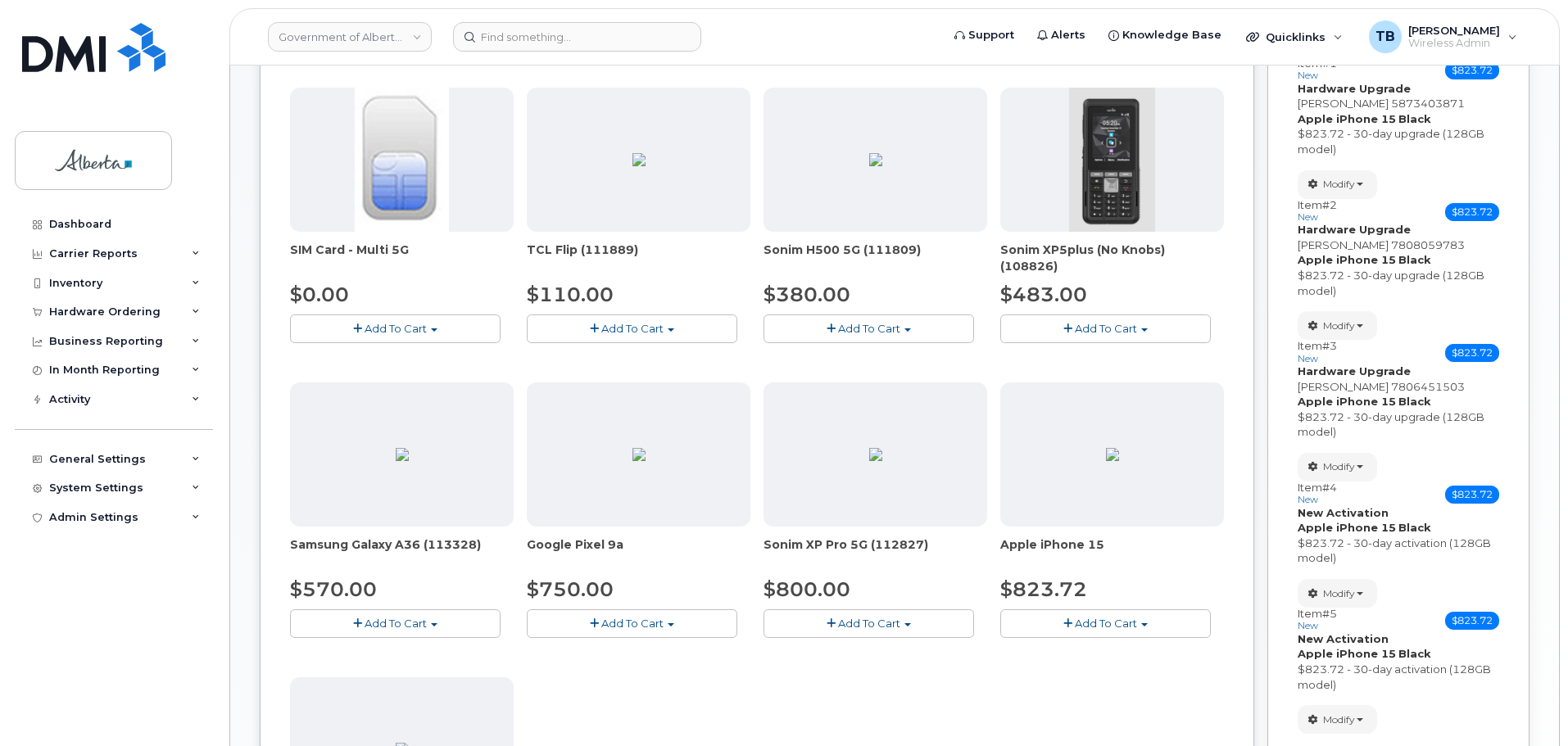
scroll to position [526, 0]
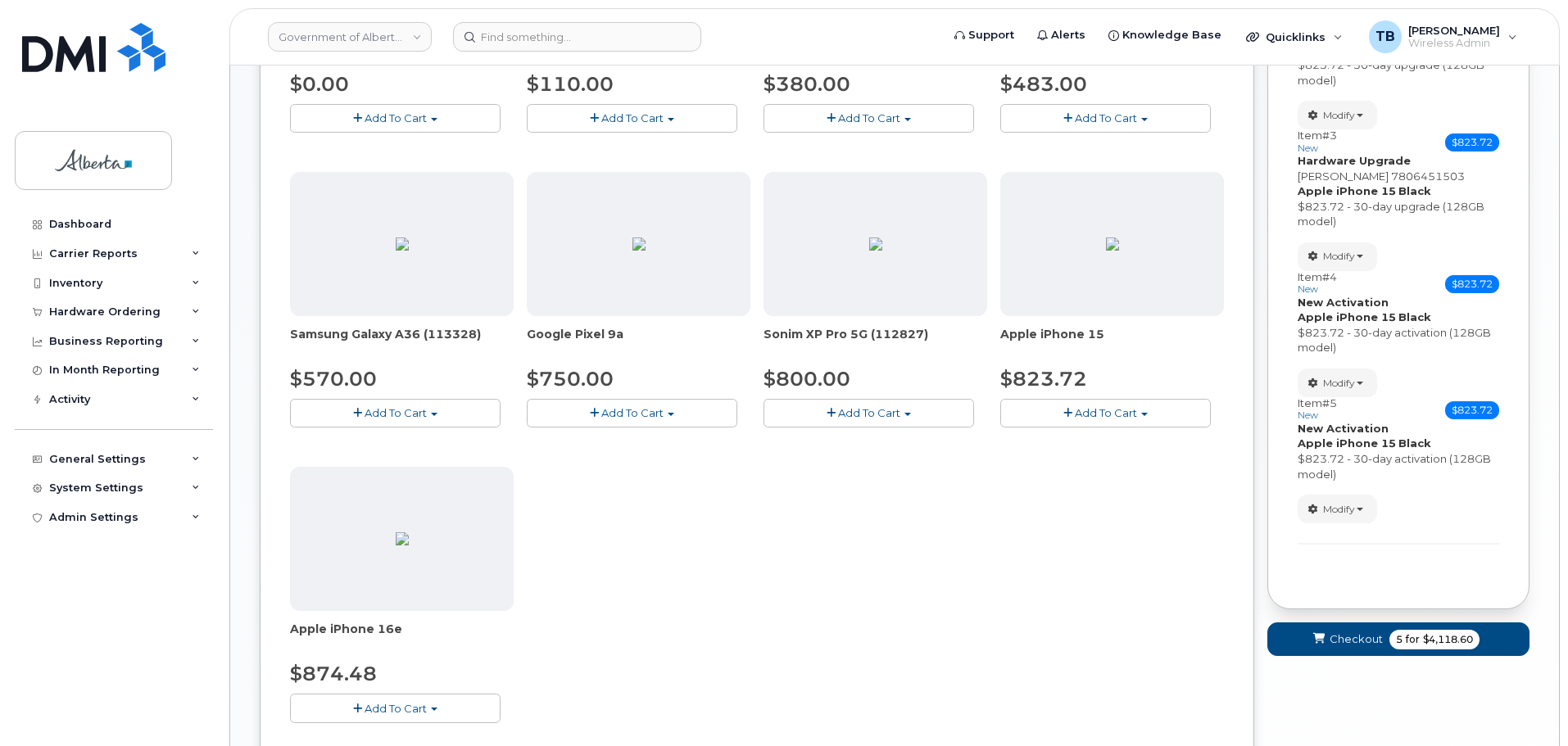
click at [1070, 426] on button "Add To Cart" at bounding box center [1105, 413] width 211 height 29
drag, startPoint x: 1075, startPoint y: 473, endPoint x: 1145, endPoint y: 413, distance: 92.2
click at [1076, 473] on link "$823.72 - 30-day activation (128GB model)" at bounding box center [1138, 464] width 267 height 20
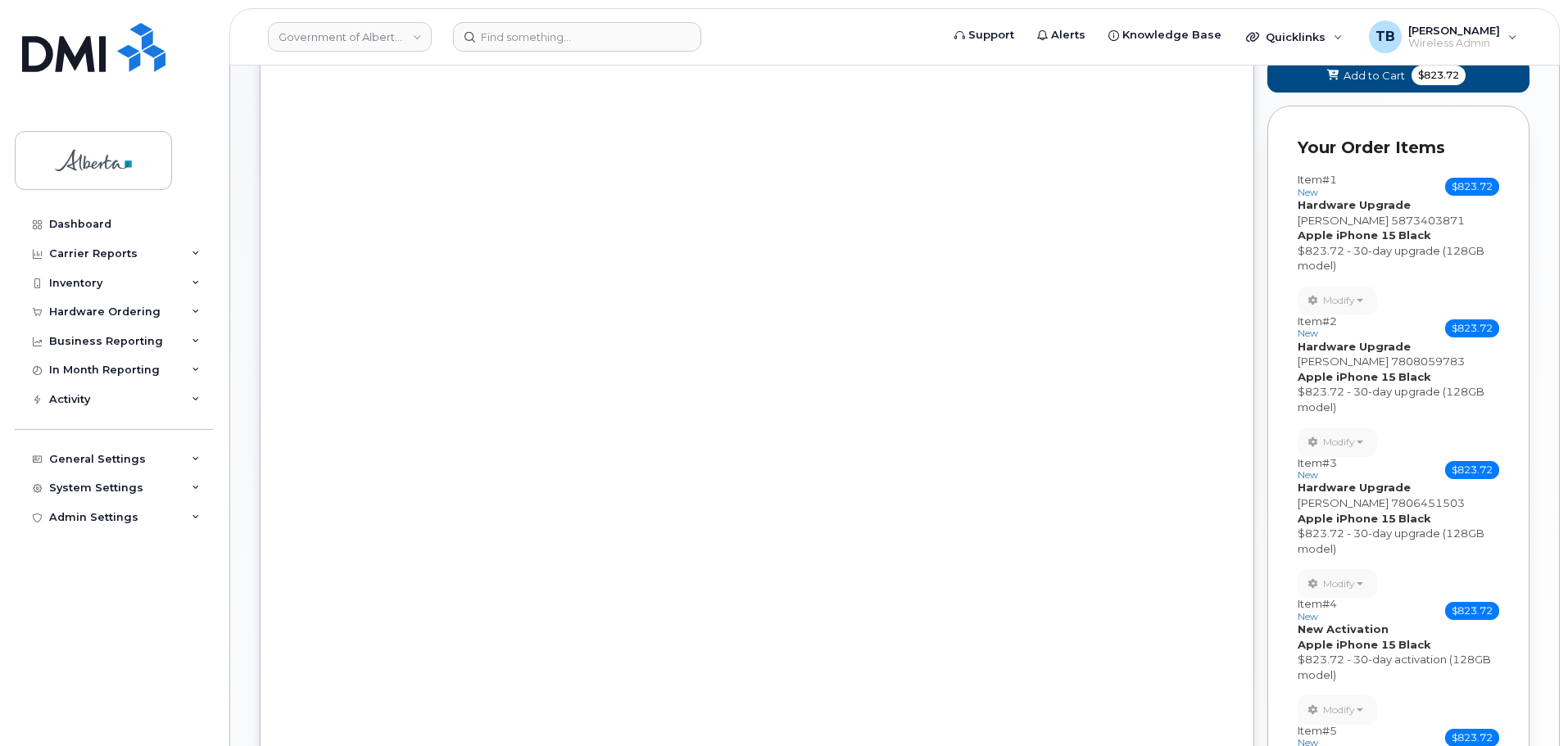
scroll to position [199, 0]
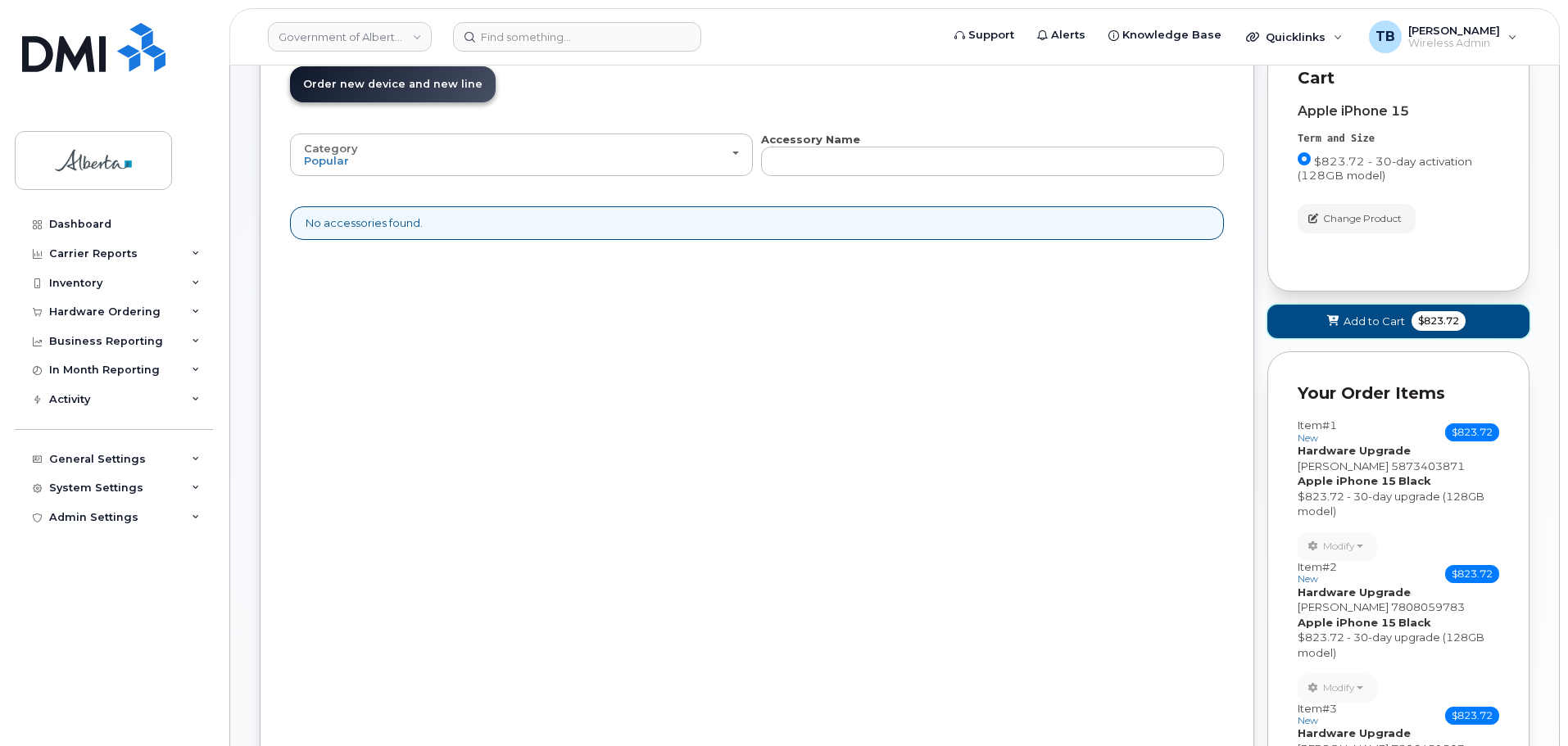
click at [1339, 329] on span at bounding box center [1333, 322] width 16 height 16
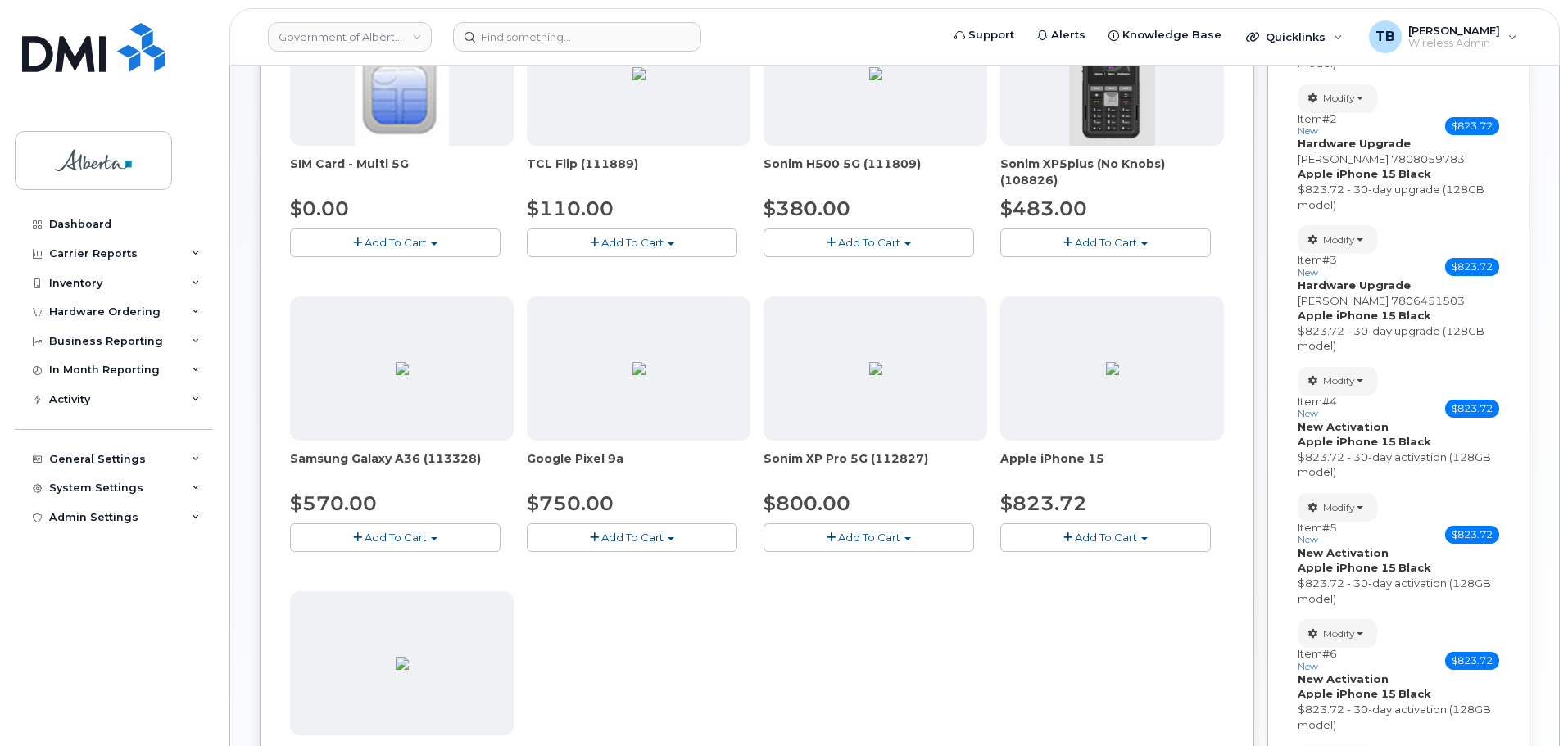
scroll to position [526, 0]
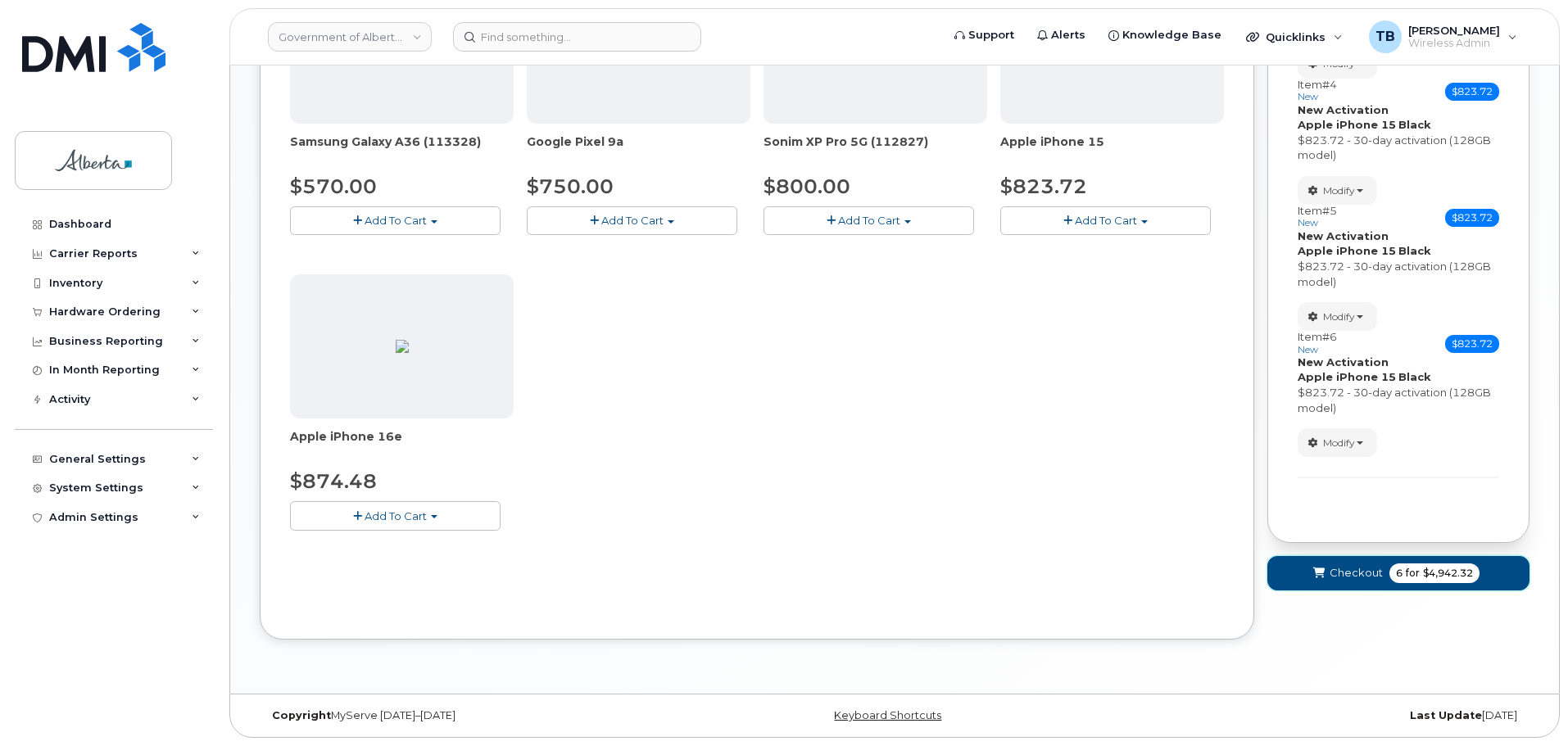
click at [1308, 565] on button "Checkout 6 for $4,942.32" at bounding box center [1398, 573] width 262 height 33
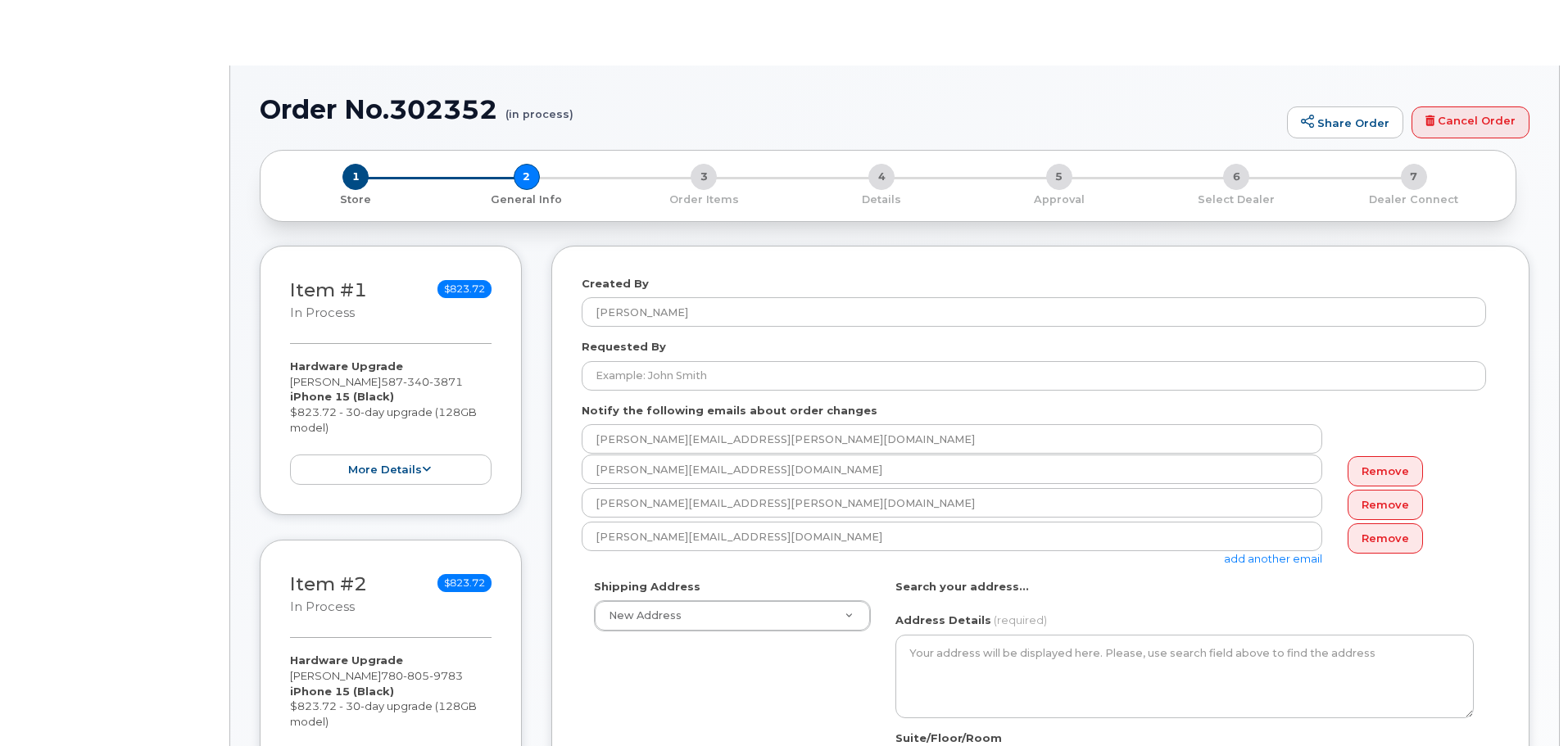
select select
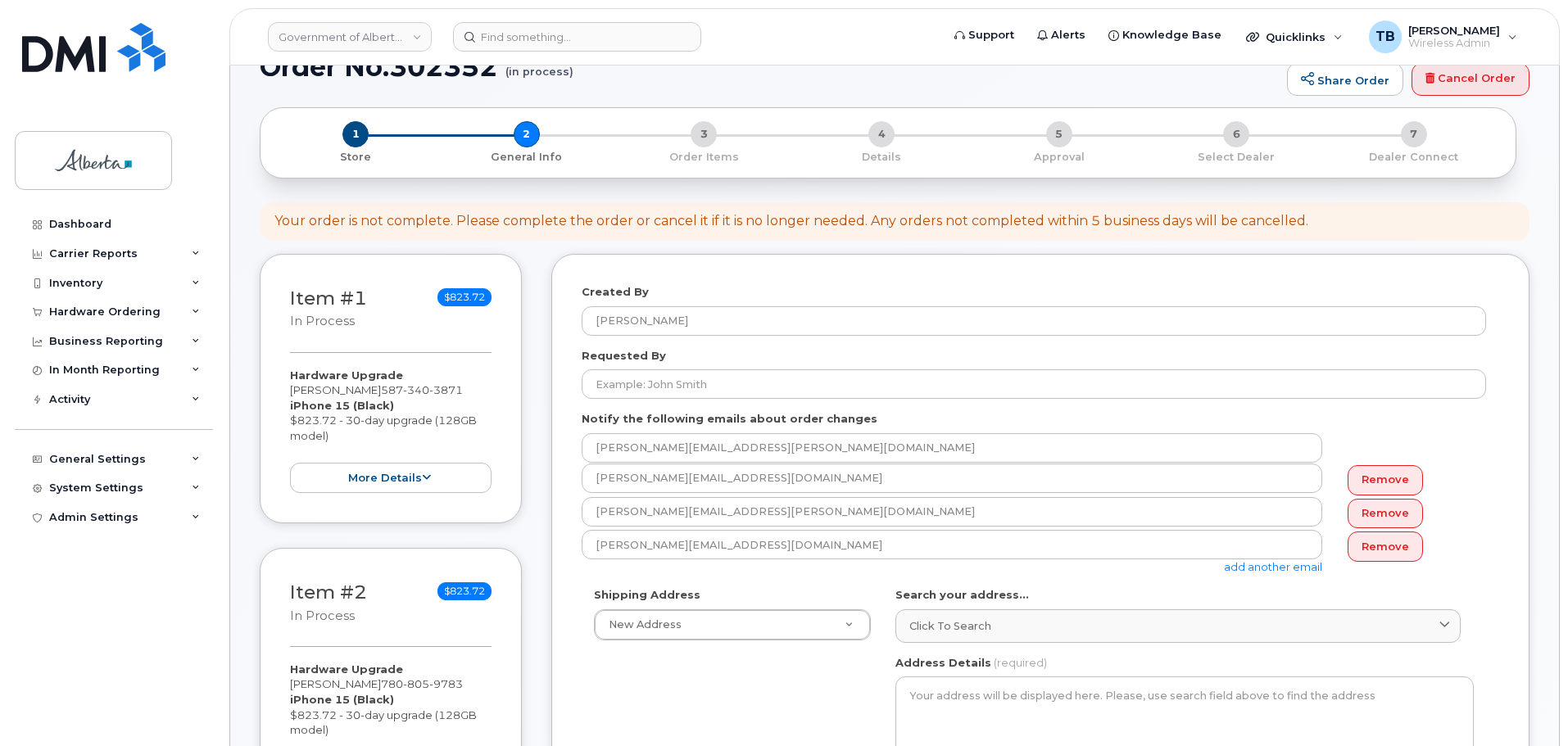
scroll to position [82, 0]
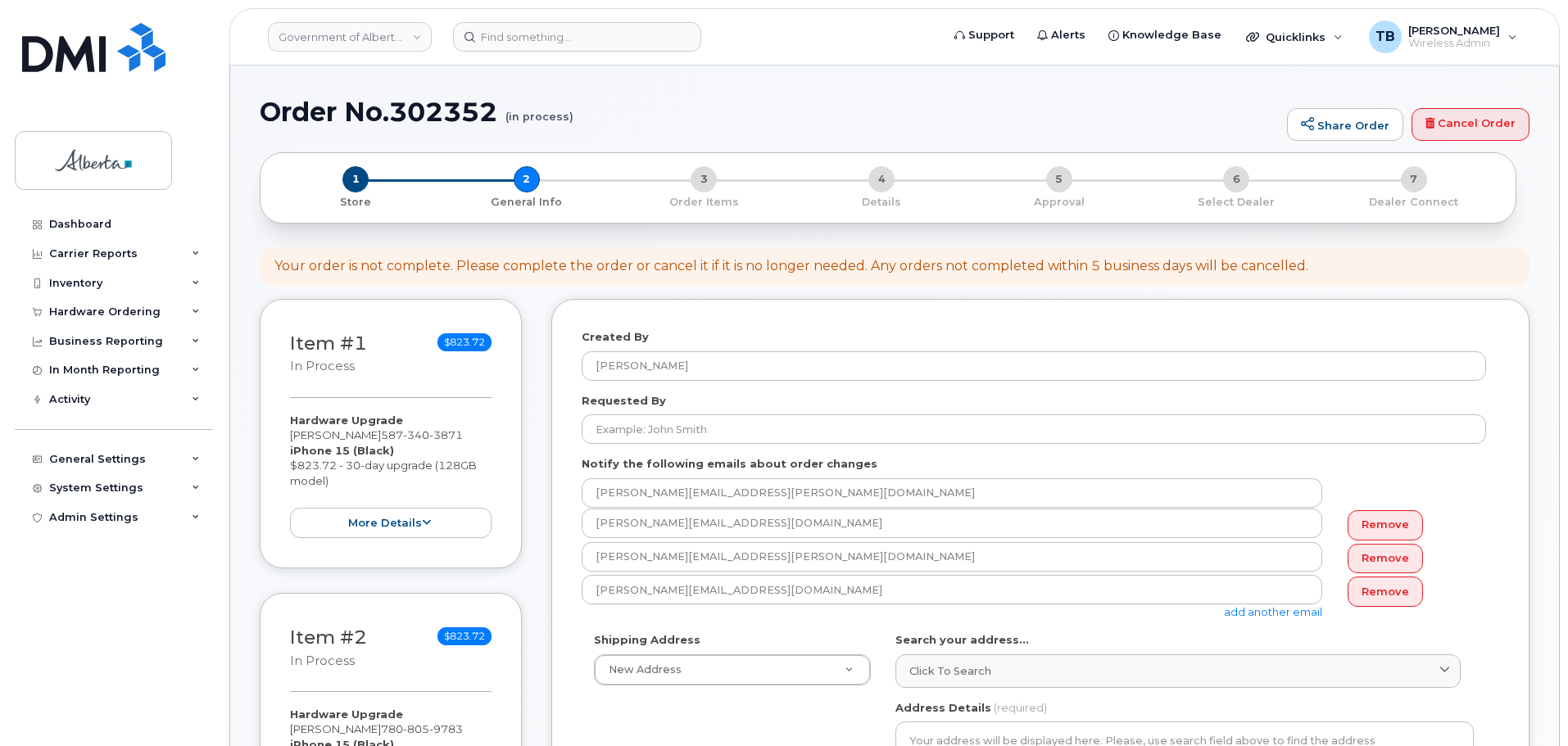
click at [419, 109] on h1 "Order No.302352 (in process)" at bounding box center [770, 112] width 1019 height 29
copy h1 "302352"
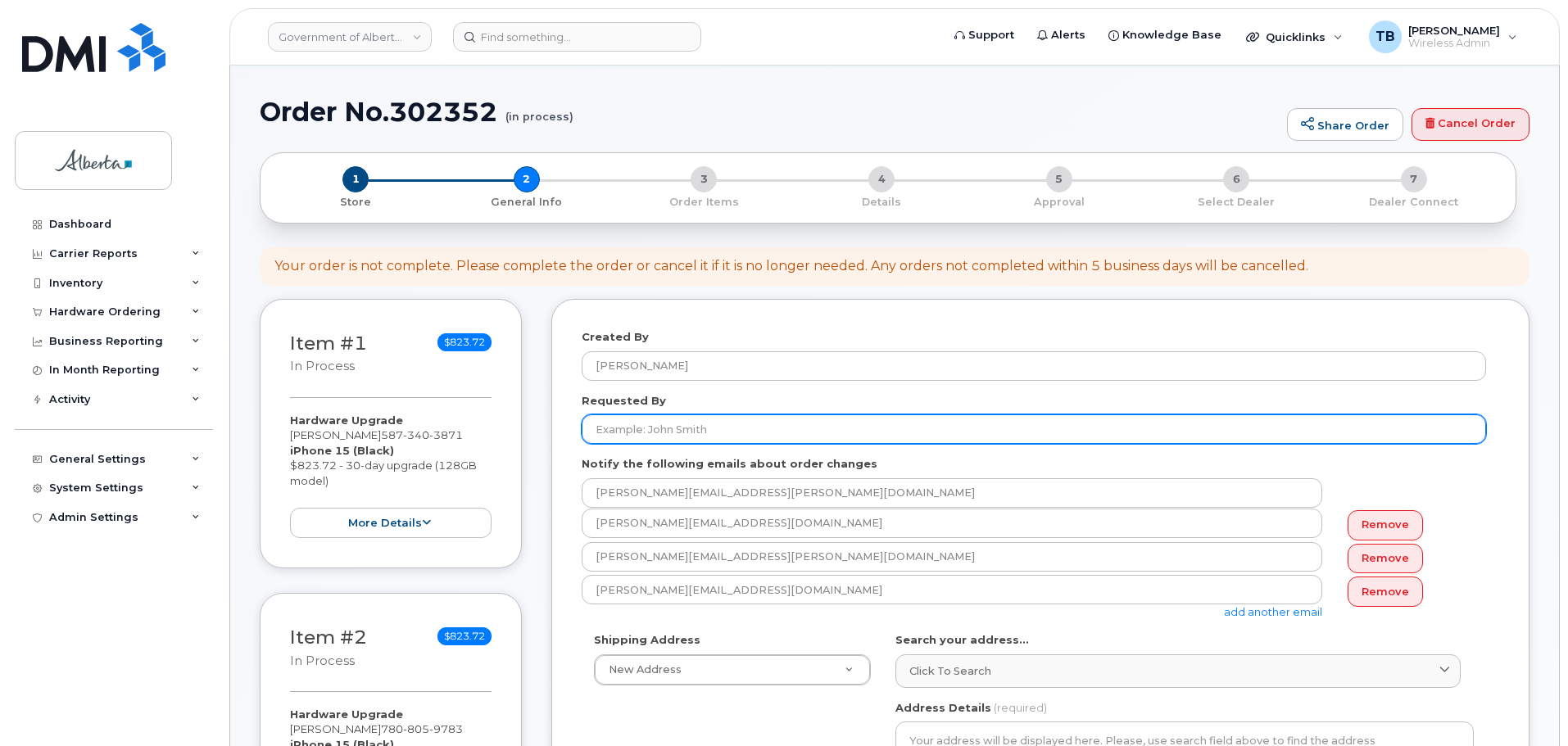
click at [650, 417] on input "Requested By" at bounding box center [1033, 430] width 904 height 30
type input "[PERSON_NAME]"
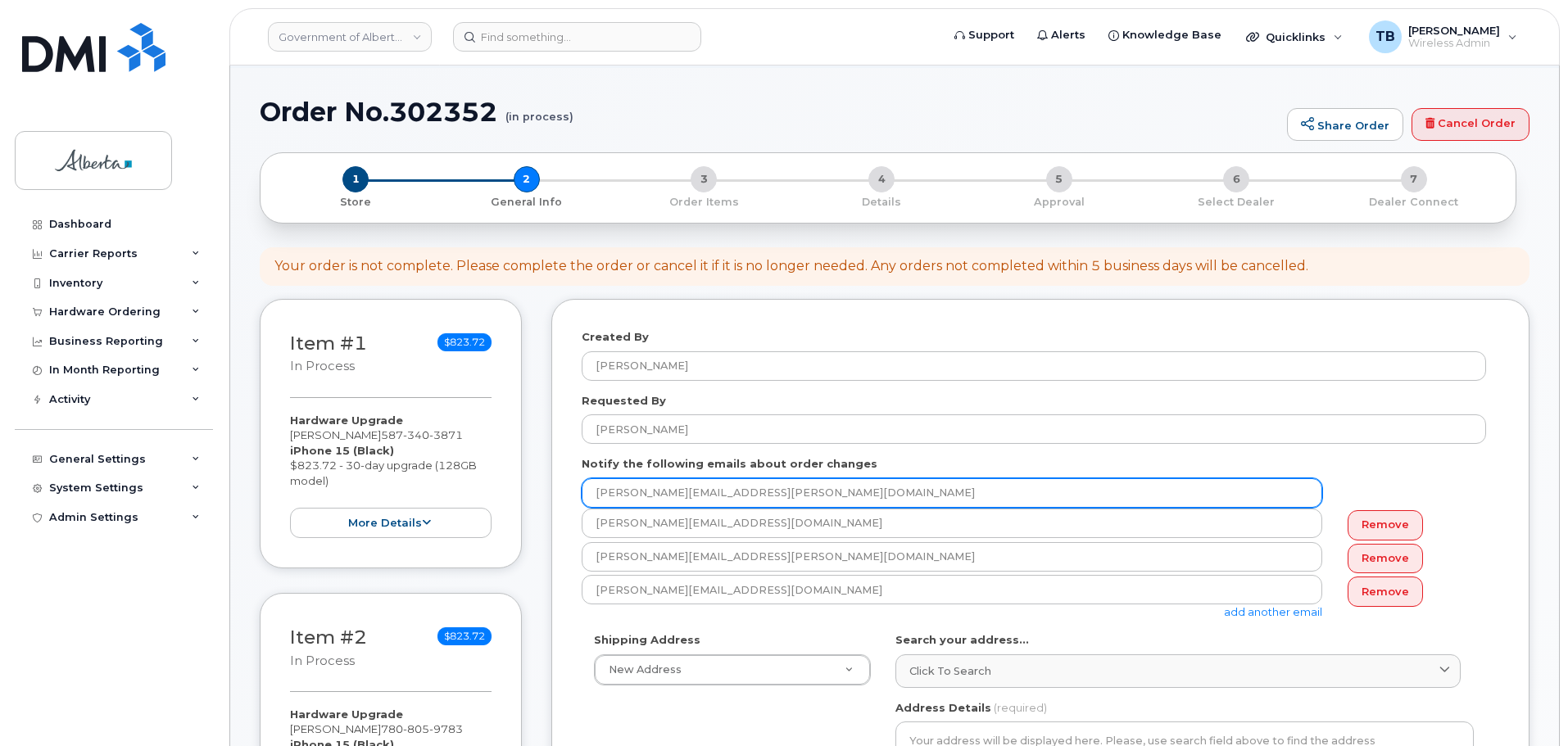
drag, startPoint x: 769, startPoint y: 490, endPoint x: 574, endPoint y: 484, distance: 195.1
paste input "[PERSON_NAME].[PERSON_NAME]"
type input "[PERSON_NAME][EMAIL_ADDRESS][PERSON_NAME][DOMAIN_NAME]"
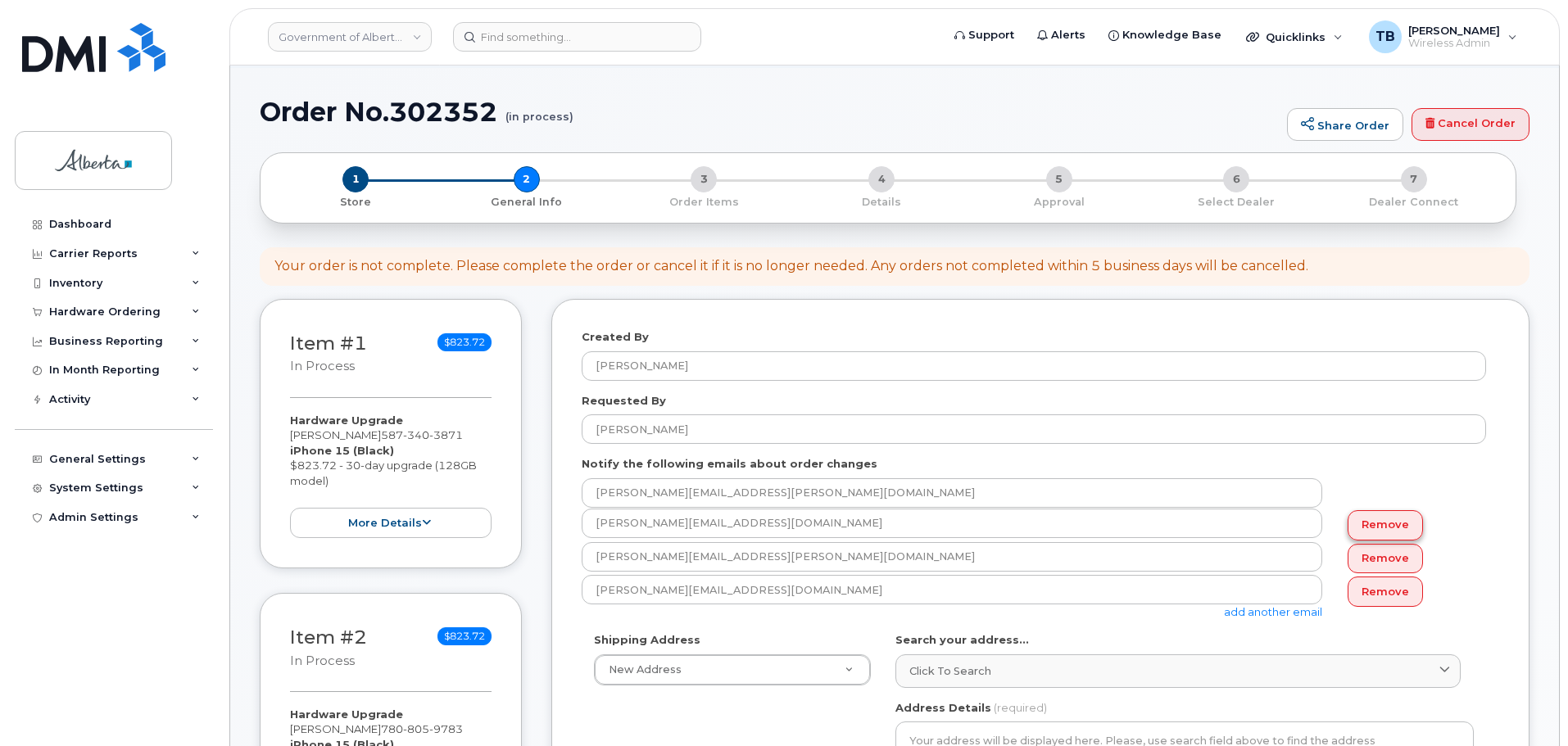
drag, startPoint x: 1407, startPoint y: 532, endPoint x: 1398, endPoint y: 531, distance: 9.1
click at [1405, 532] on link "Remove" at bounding box center [1385, 525] width 76 height 30
type input "[PERSON_NAME][EMAIL_ADDRESS][PERSON_NAME][DOMAIN_NAME]"
type input "[PERSON_NAME][EMAIL_ADDRESS][DOMAIN_NAME]"
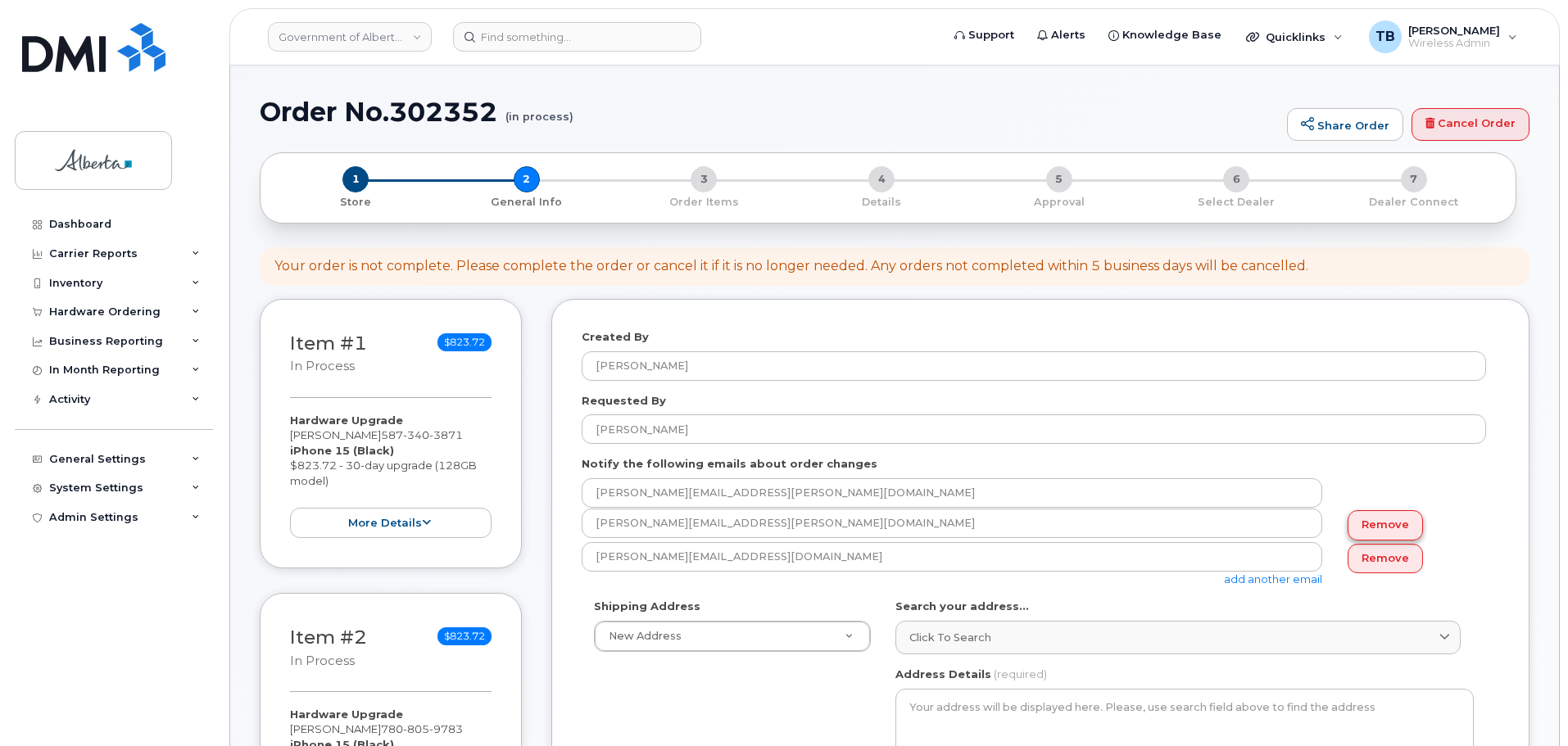
click at [1388, 536] on link "Remove" at bounding box center [1385, 525] width 76 height 30
type input "[PERSON_NAME][EMAIL_ADDRESS][DOMAIN_NAME]"
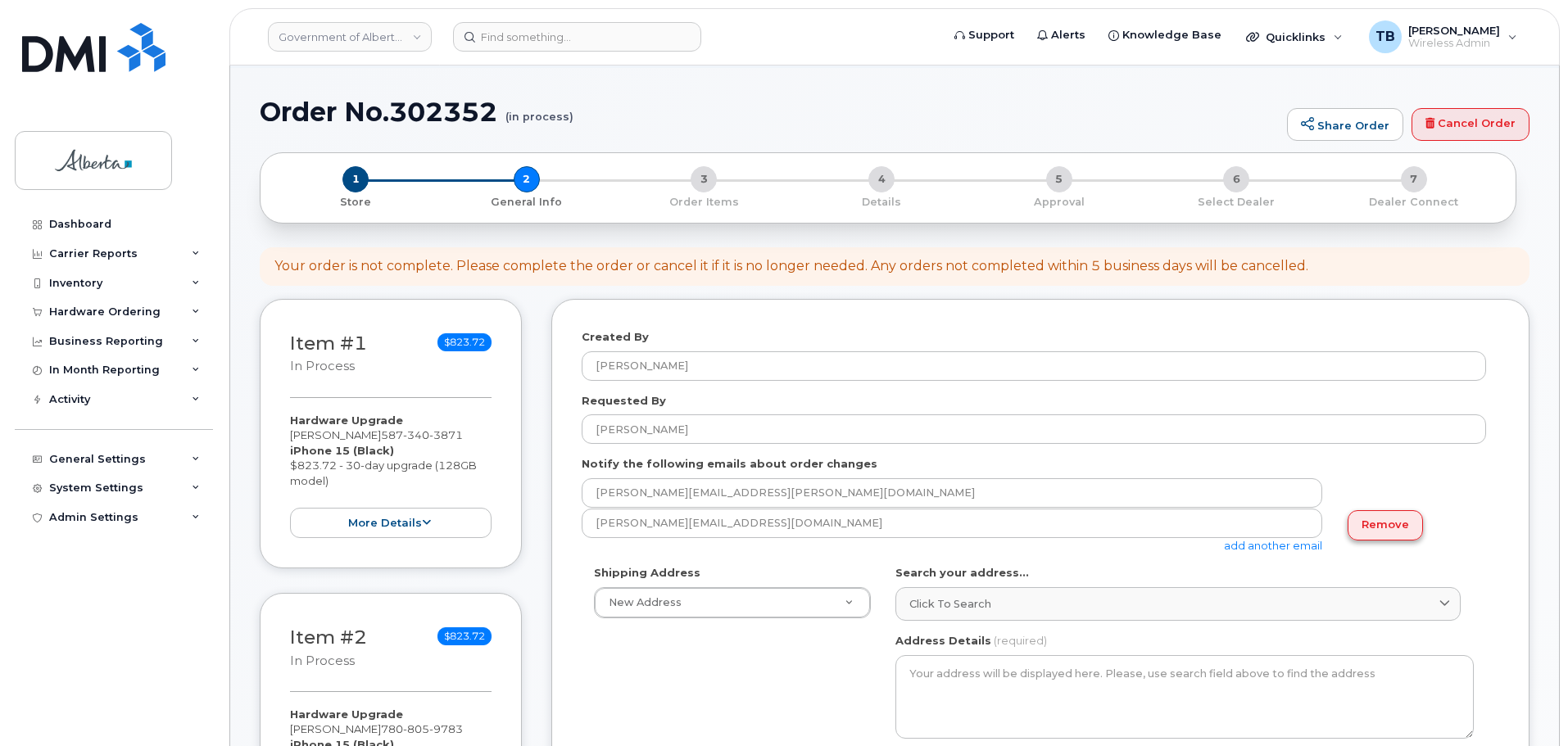
click at [1387, 536] on link "Remove" at bounding box center [1385, 525] width 76 height 30
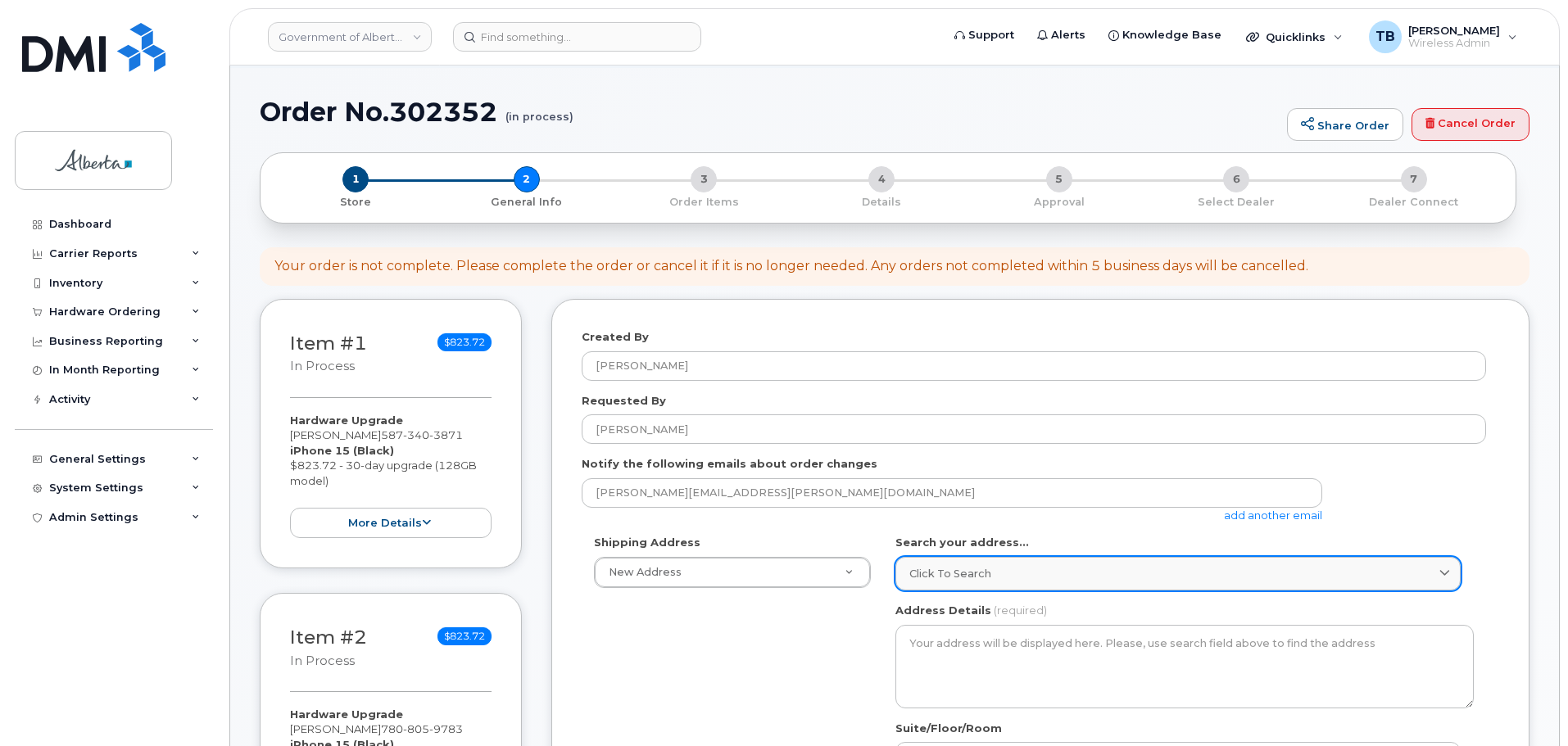
click at [961, 572] on span "Click to search" at bounding box center [950, 574] width 82 height 16
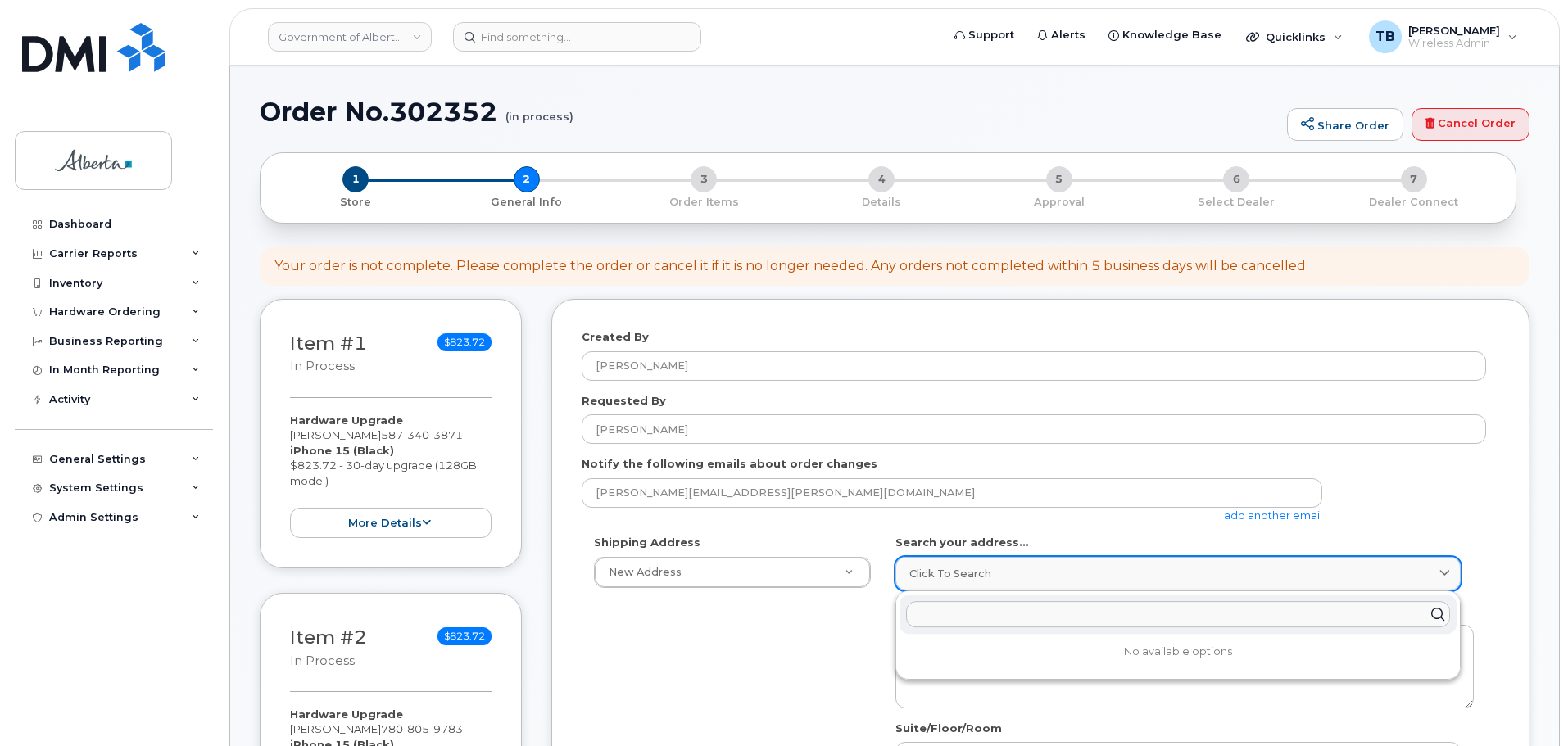
paste input "[STREET_ADDRESS]"
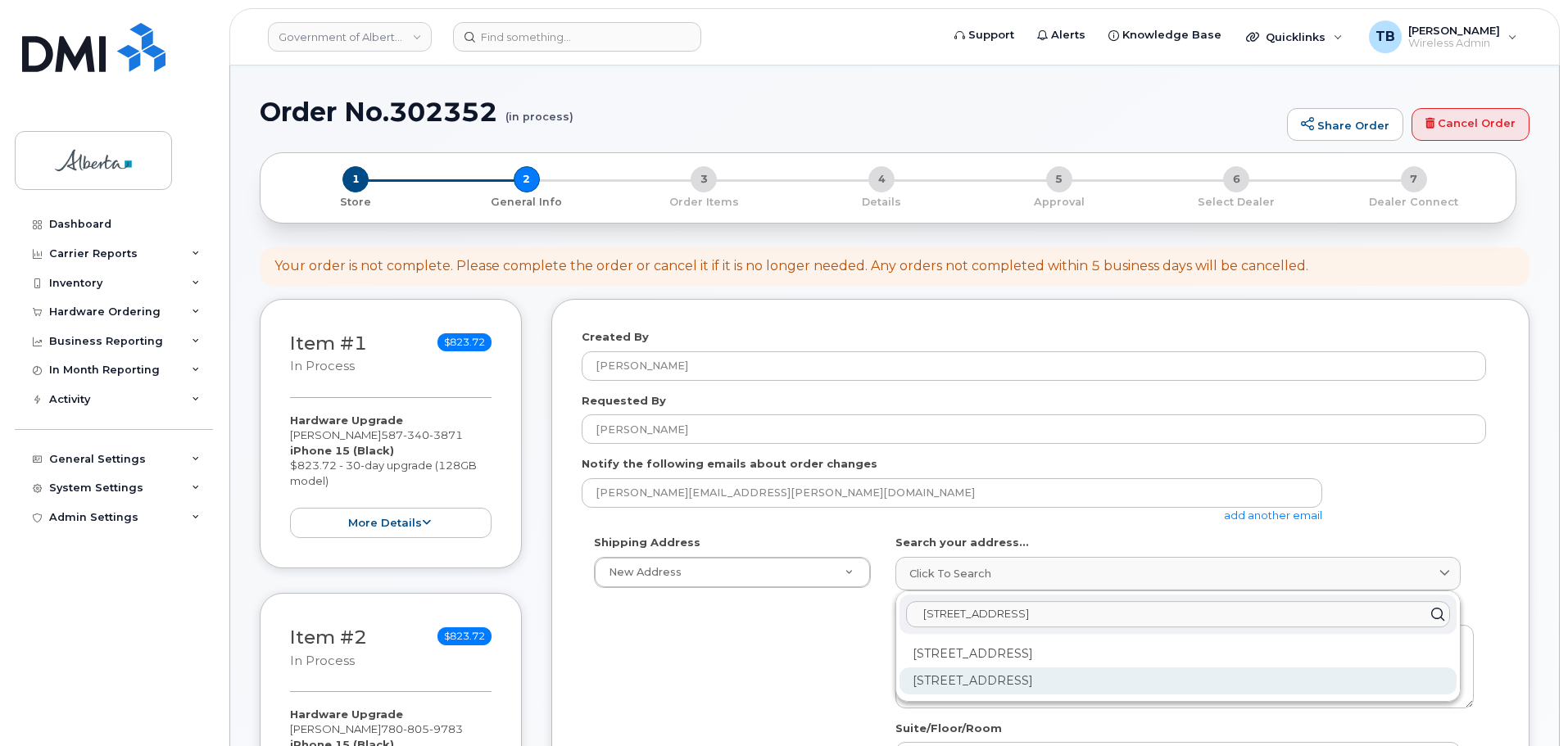
type input "[STREET_ADDRESS]"
click at [957, 684] on div "[STREET_ADDRESS]" at bounding box center [1178, 681] width 557 height 27
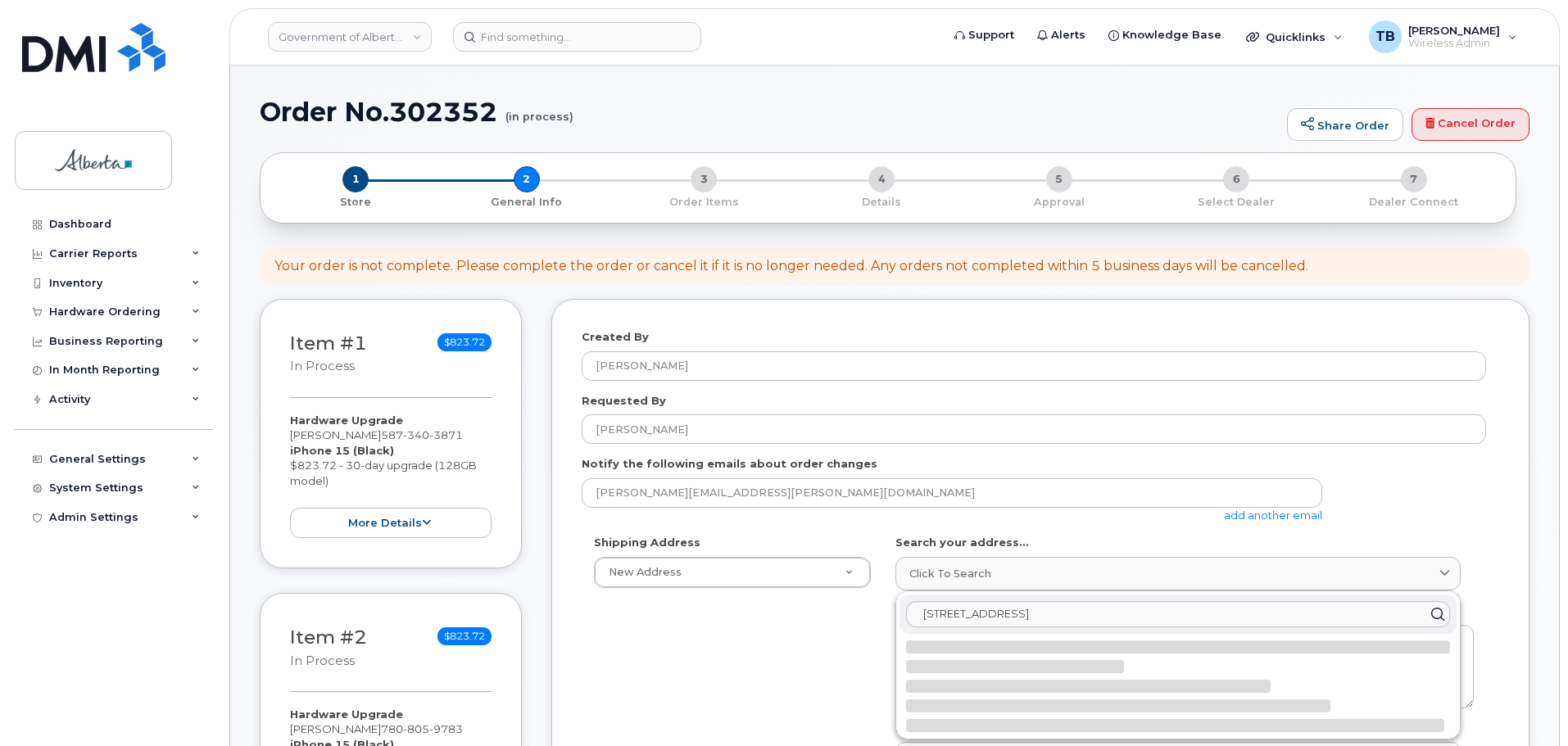
select select
type textarea "[STREET_ADDRESS]"
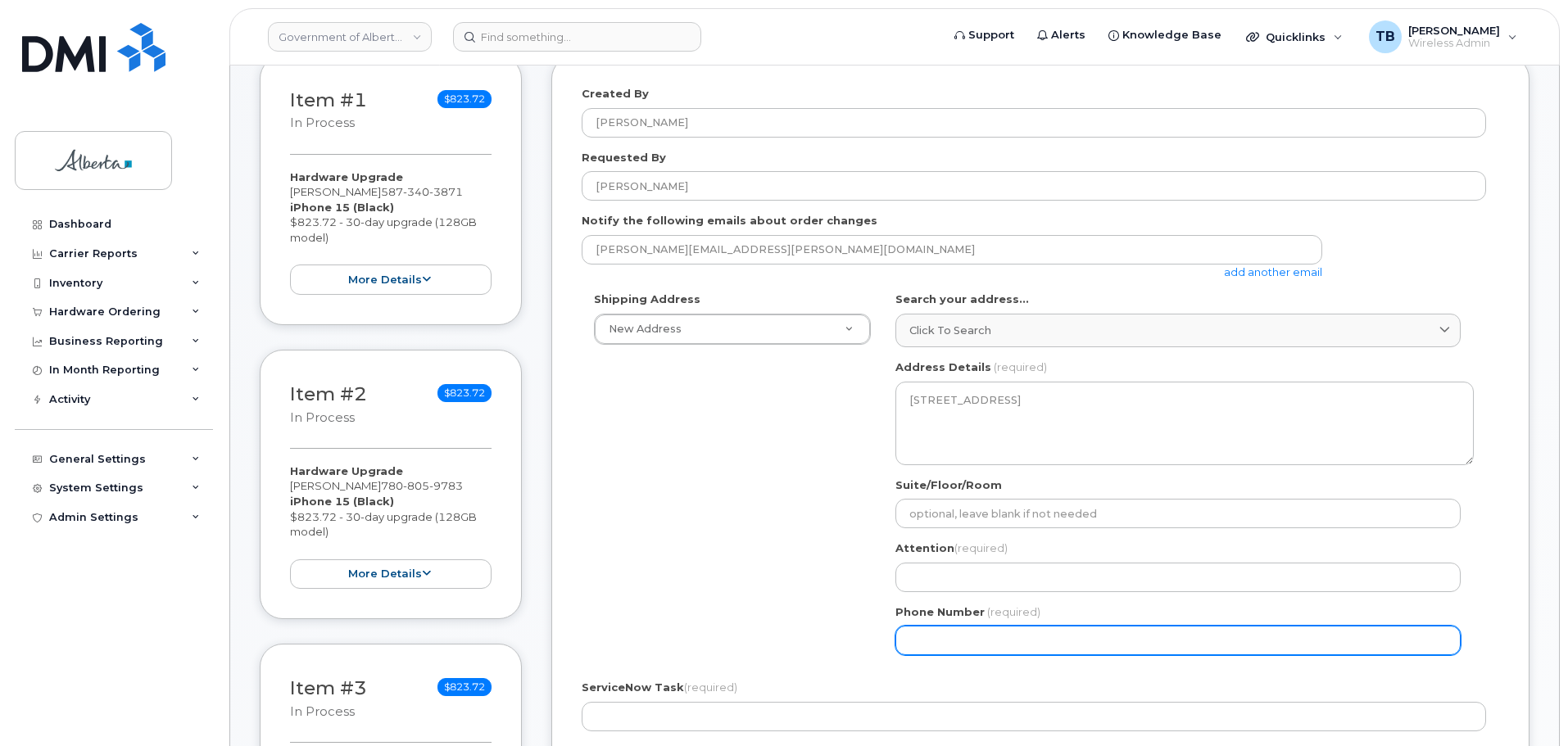
scroll to position [328, 0]
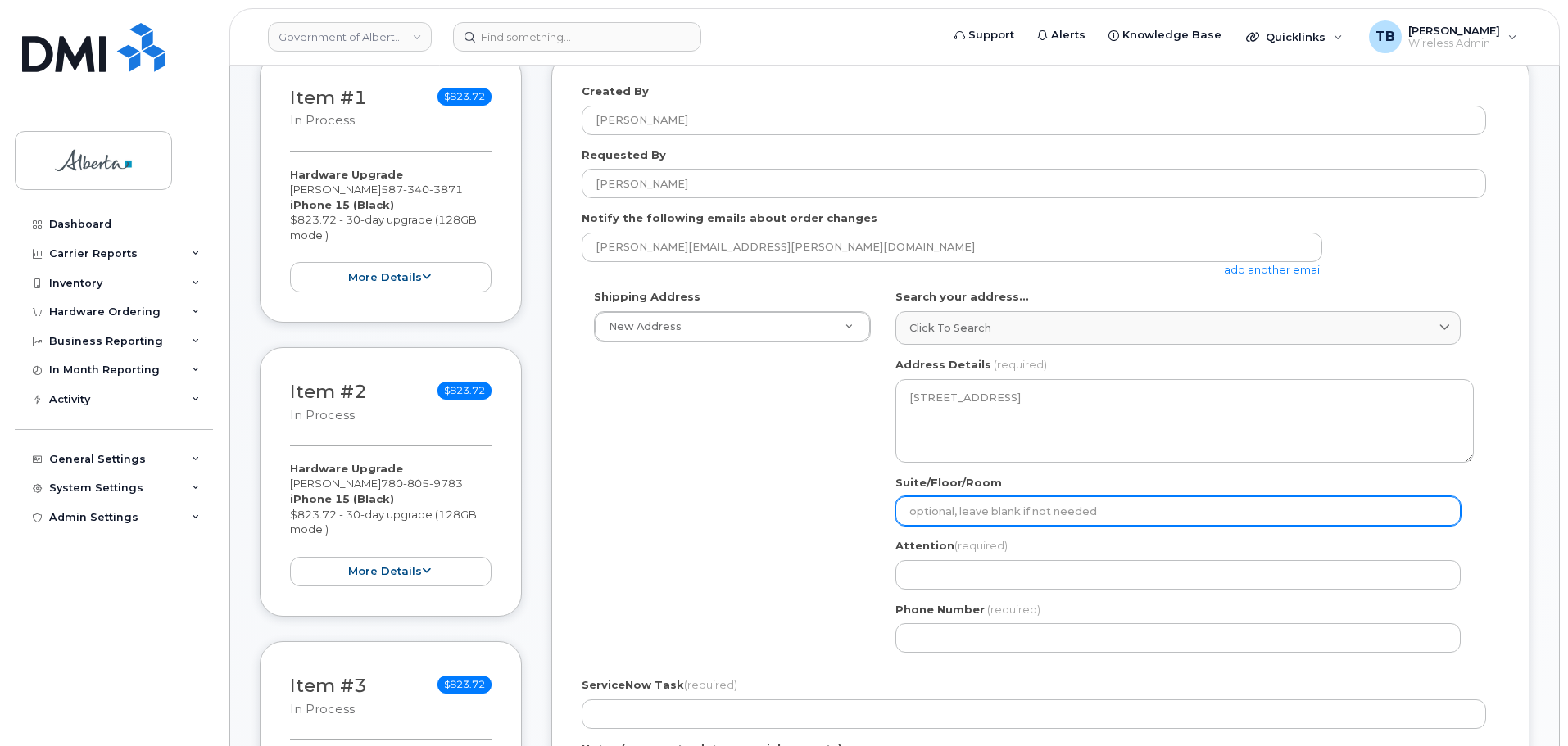
click at [921, 519] on input "Suite/Floor/Room" at bounding box center [1177, 511] width 565 height 30
select select
type input "F"
select select
type input "Fl"
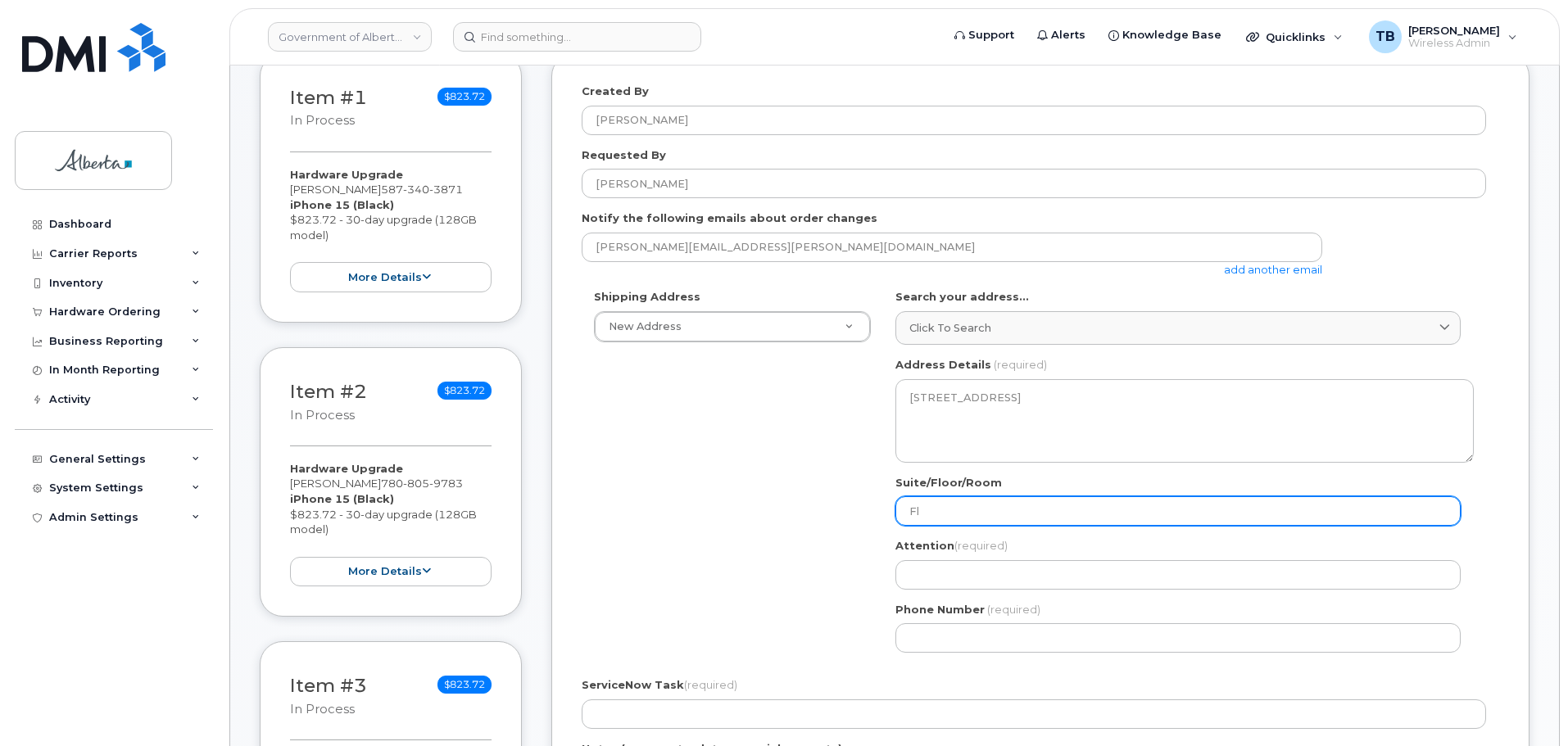
select select
type input "Flo"
select select
type input "Floo"
select select
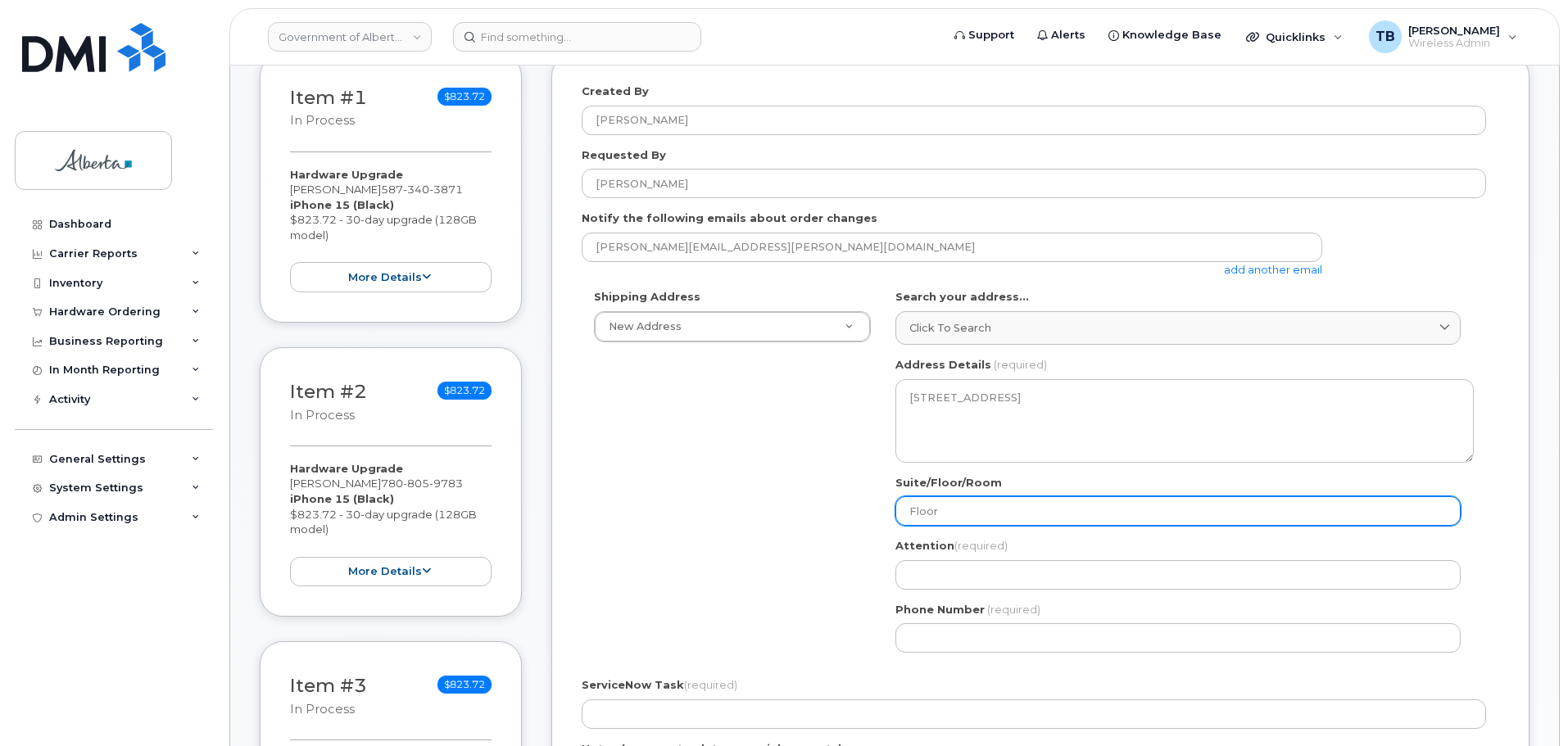
type input "Floor"
select select
type input "Floor 3"
select select
type input "Floor 34"
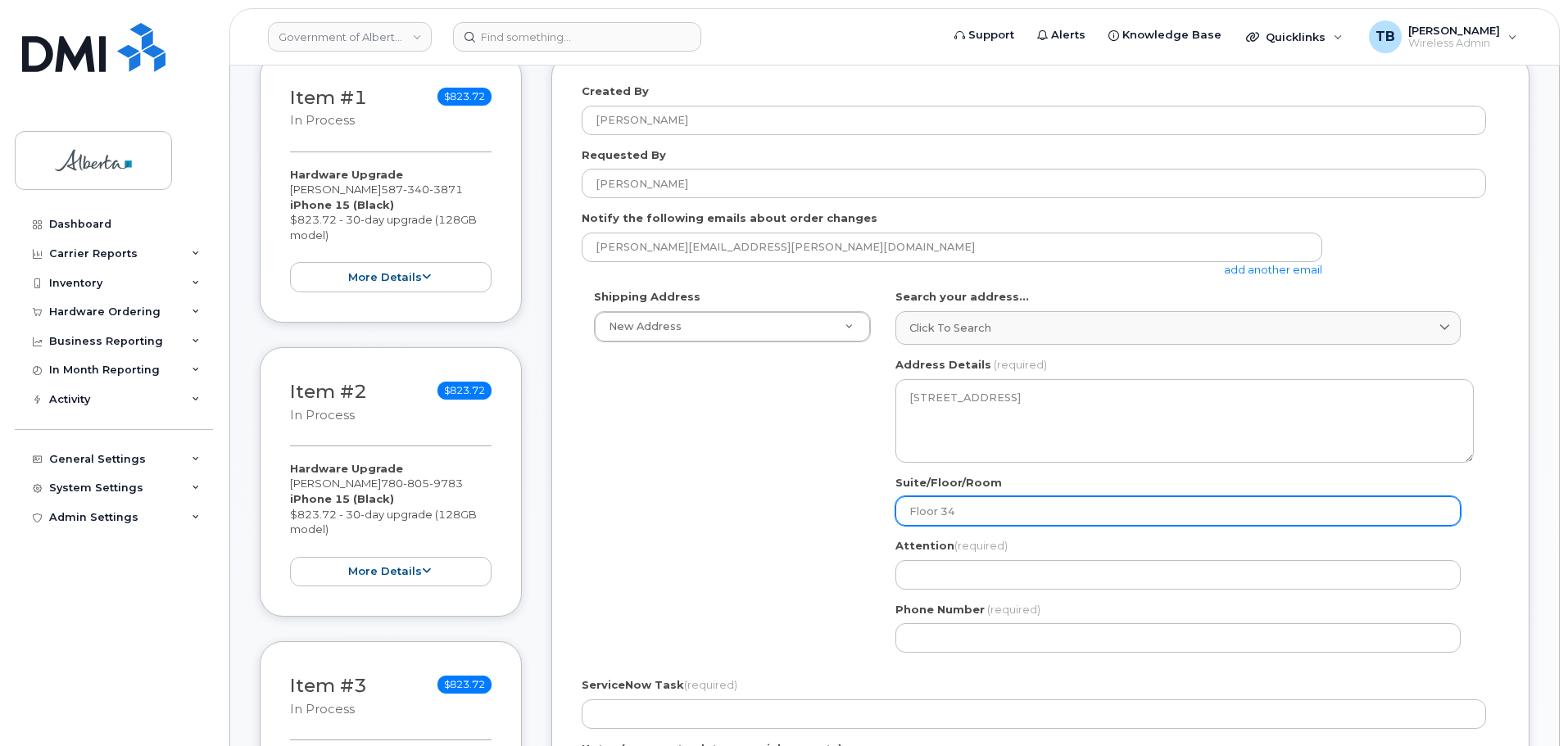
select select
type input "Floor 340"
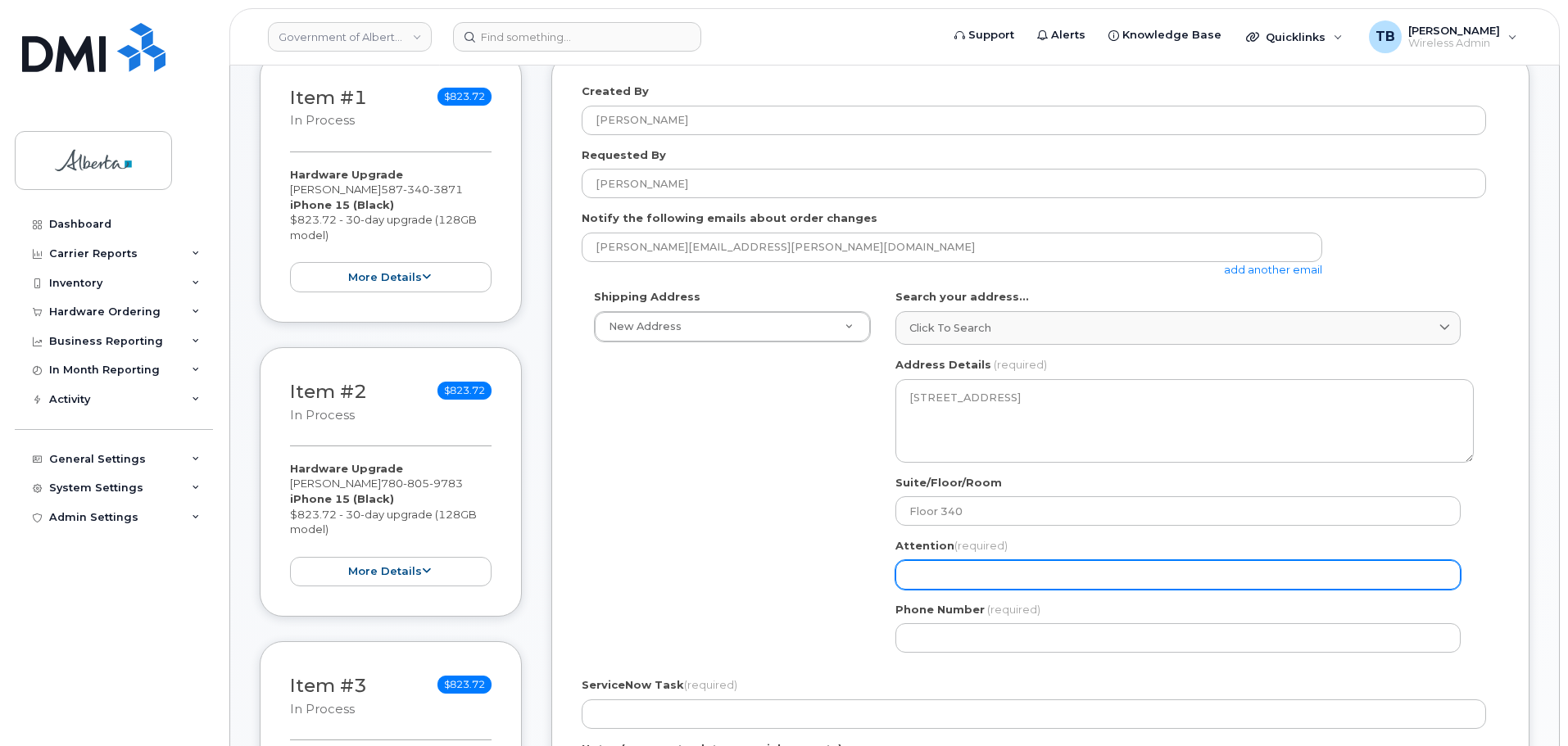
click at [948, 577] on input "Attention (required)" at bounding box center [1177, 576] width 565 height 30
paste input "[PERSON_NAME]"
select select
type input "[PERSON_NAME]"
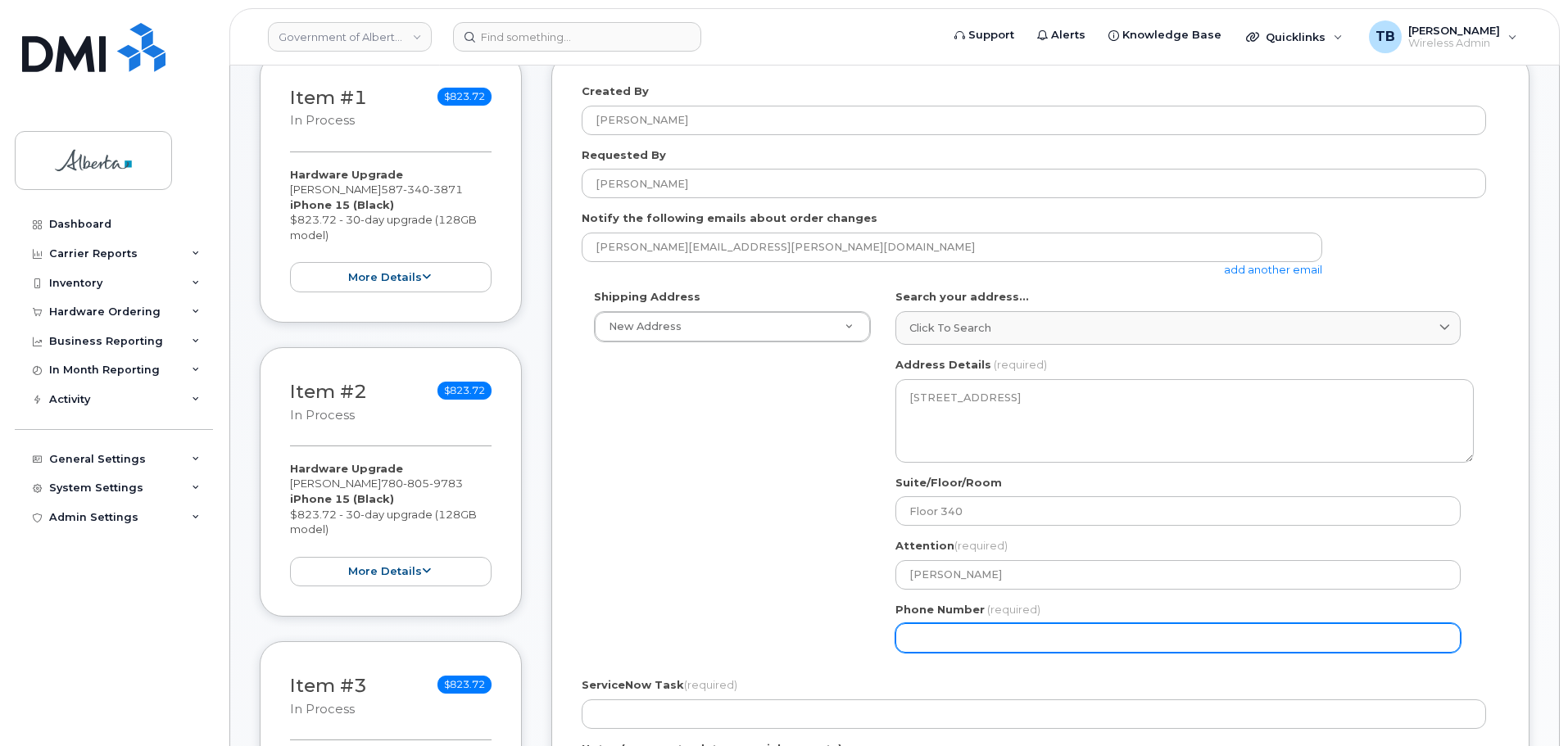
click at [1005, 627] on input "Phone Number" at bounding box center [1177, 639] width 565 height 30
paste input "7809684208"
select select
type input "7809684208"
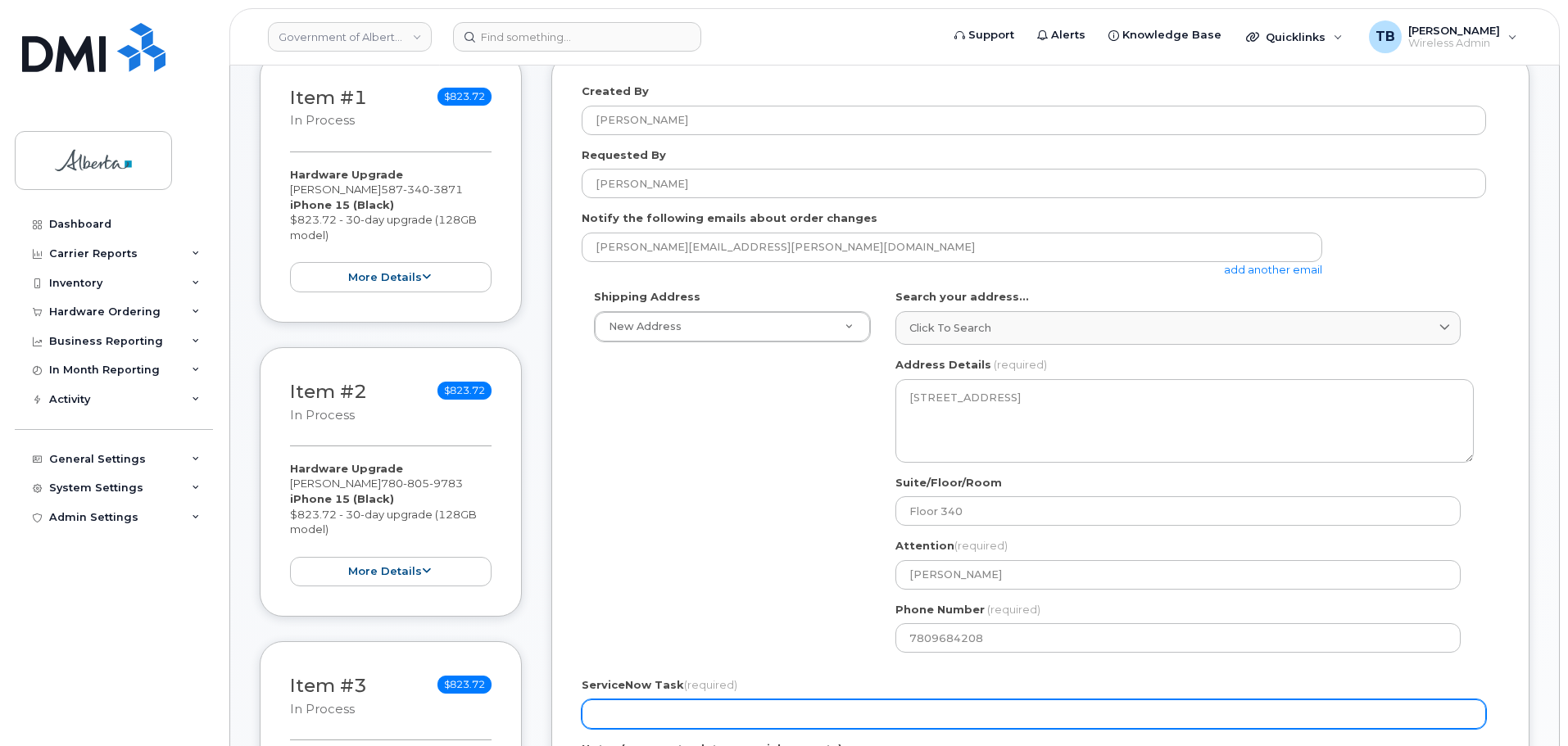
click at [647, 711] on input "ServiceNow Task (required)" at bounding box center [1033, 714] width 904 height 30
paste input "SCTASK0856101"
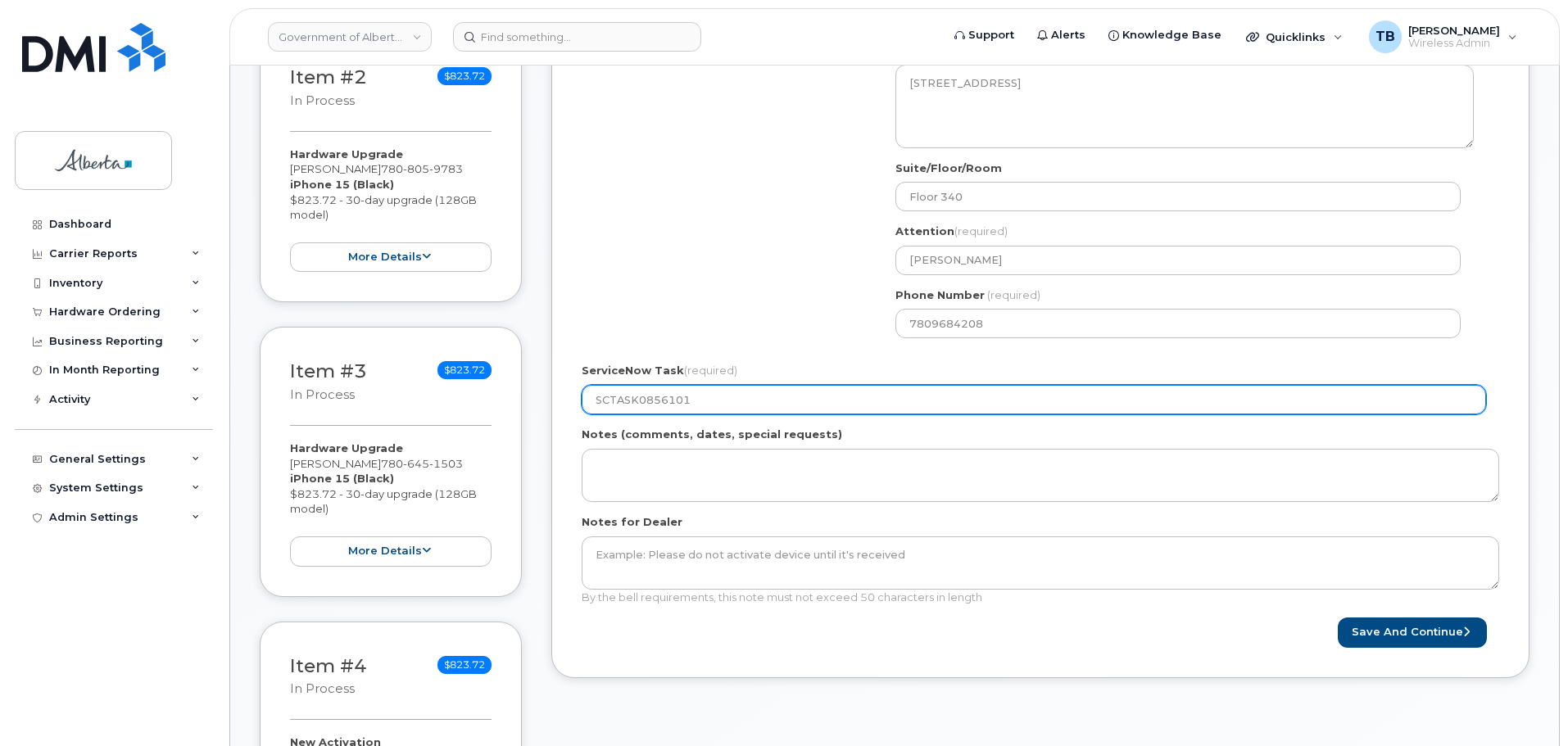
scroll to position [737, 0]
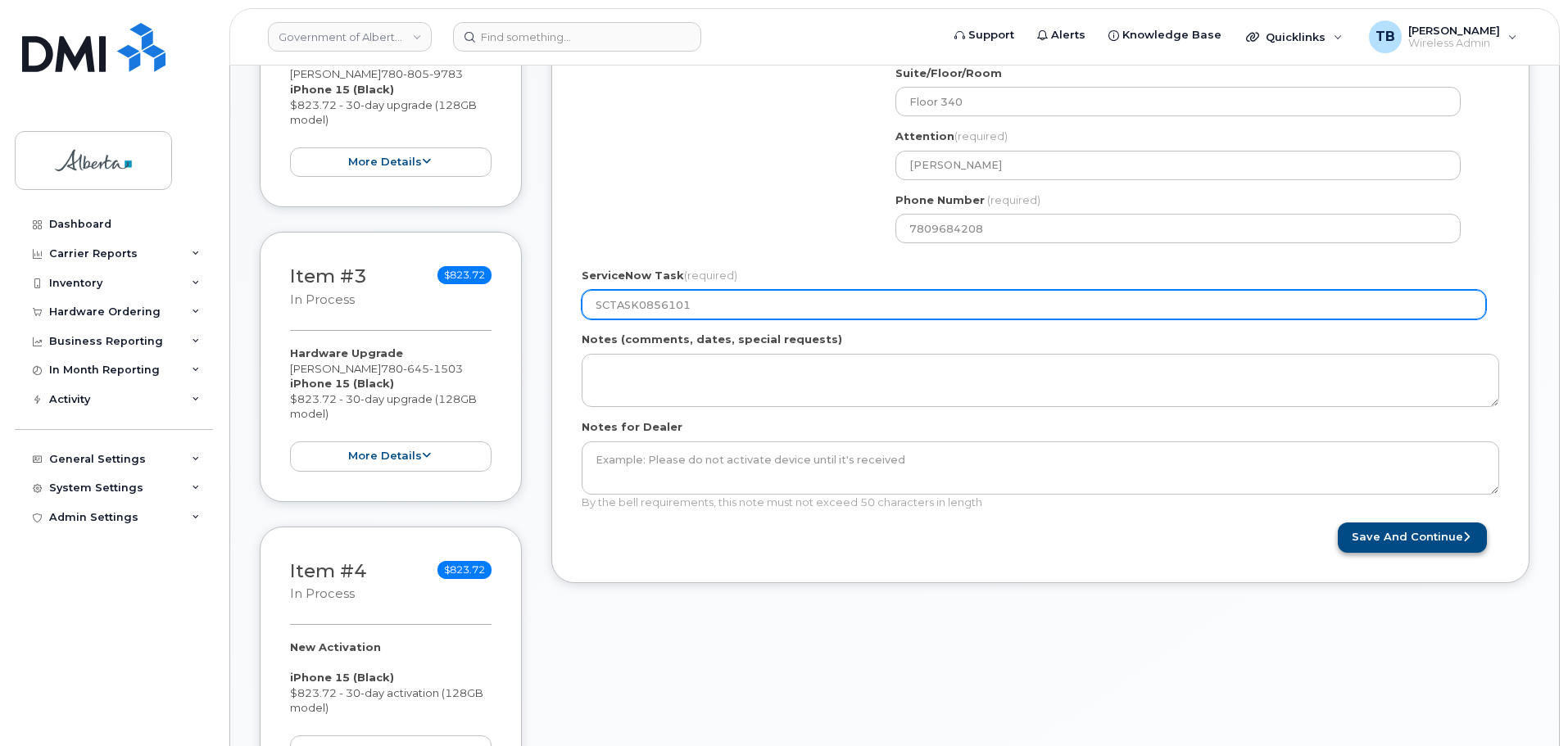
type input "SCTASK0856101"
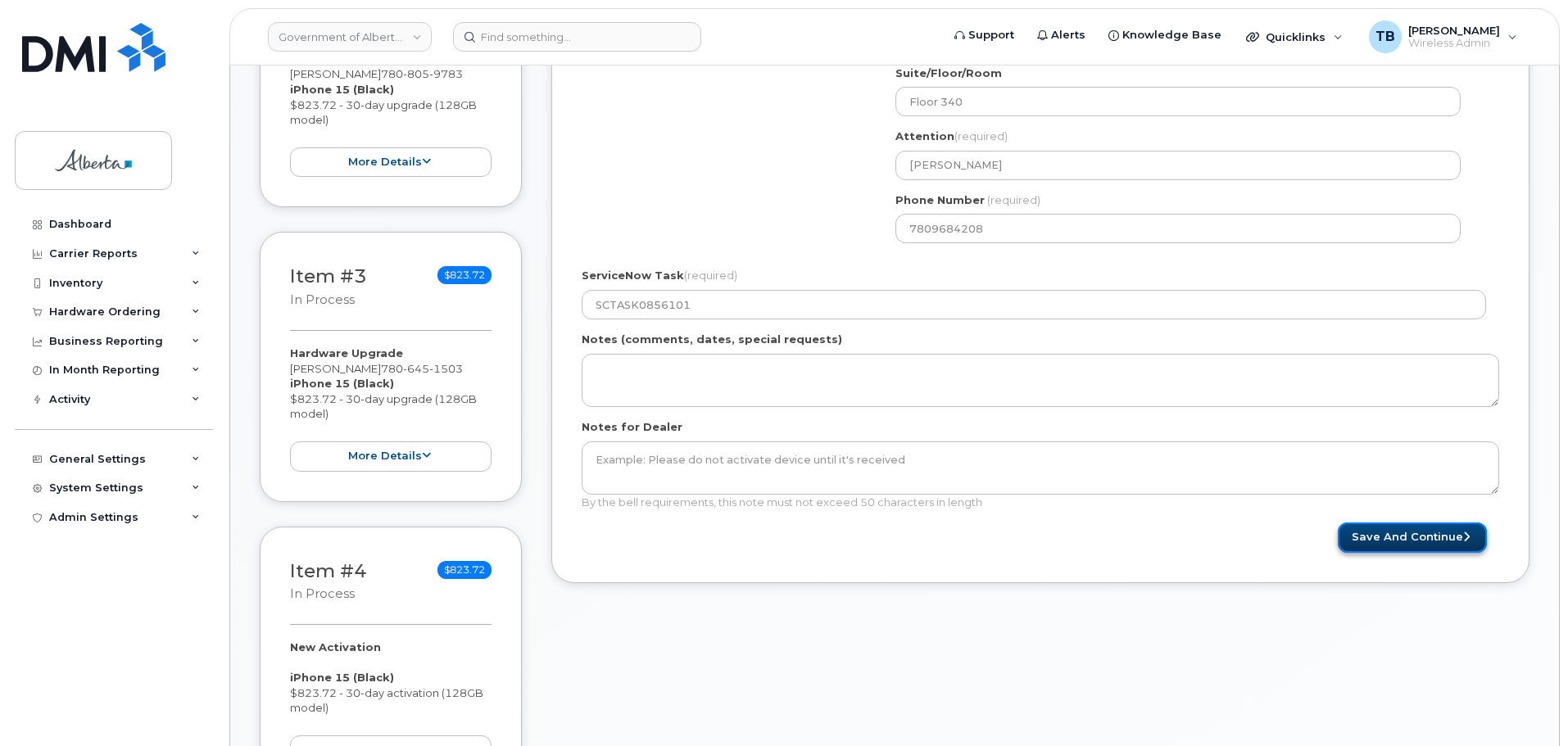
click at [1410, 537] on button "Save and Continue" at bounding box center [1413, 538] width 149 height 30
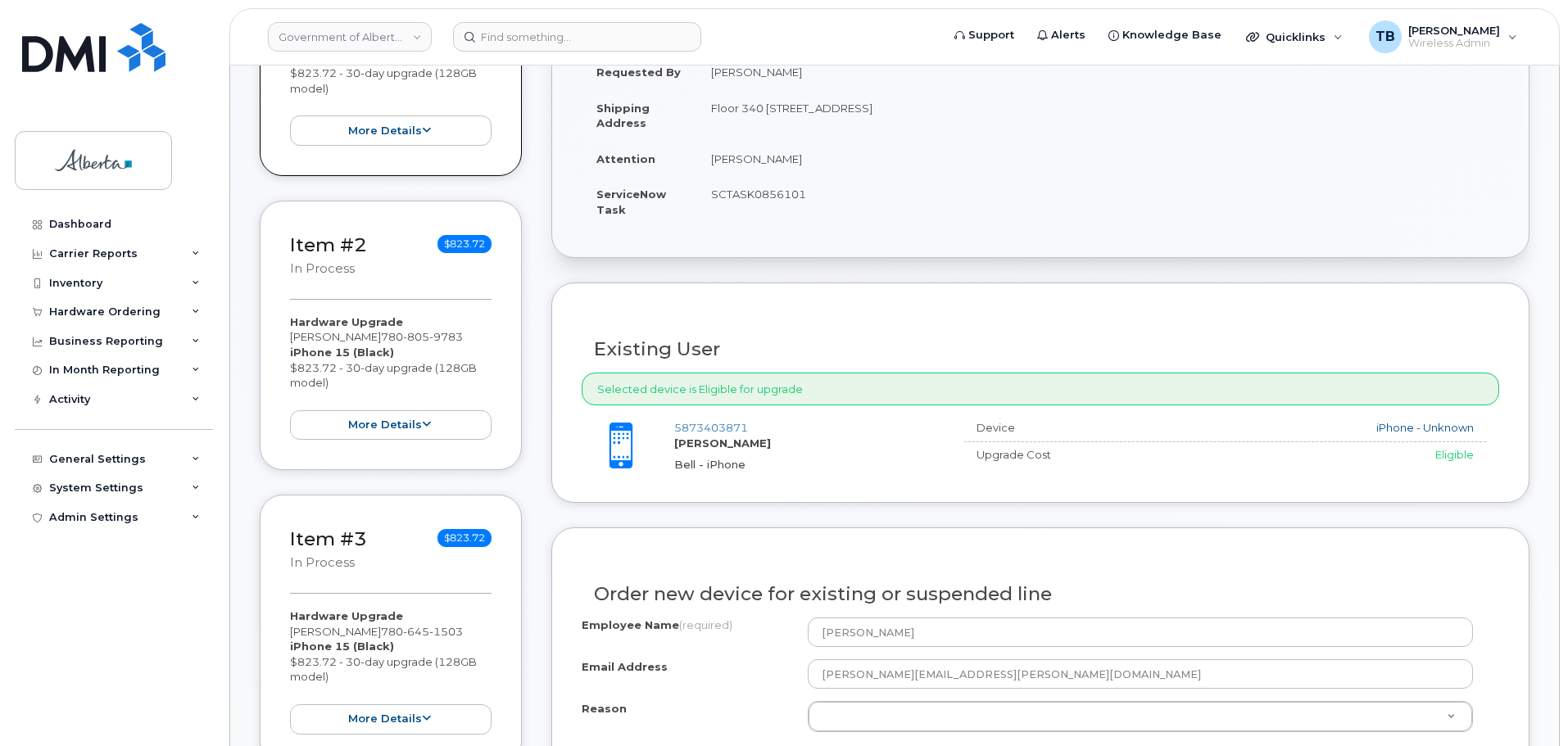
scroll to position [574, 0]
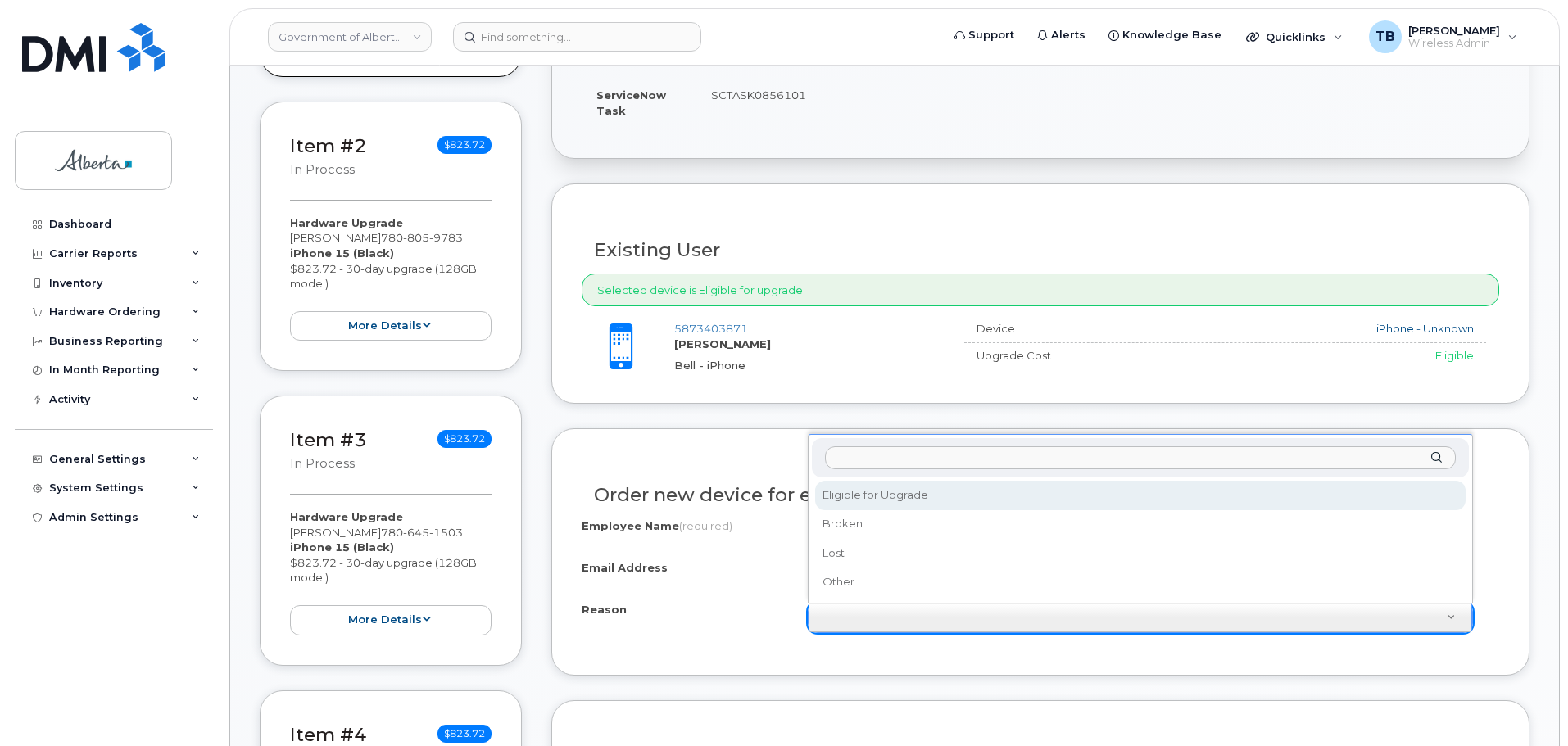
drag, startPoint x: 878, startPoint y: 530, endPoint x: 880, endPoint y: 496, distance: 34.1
select select "eligible_for_upgrade"
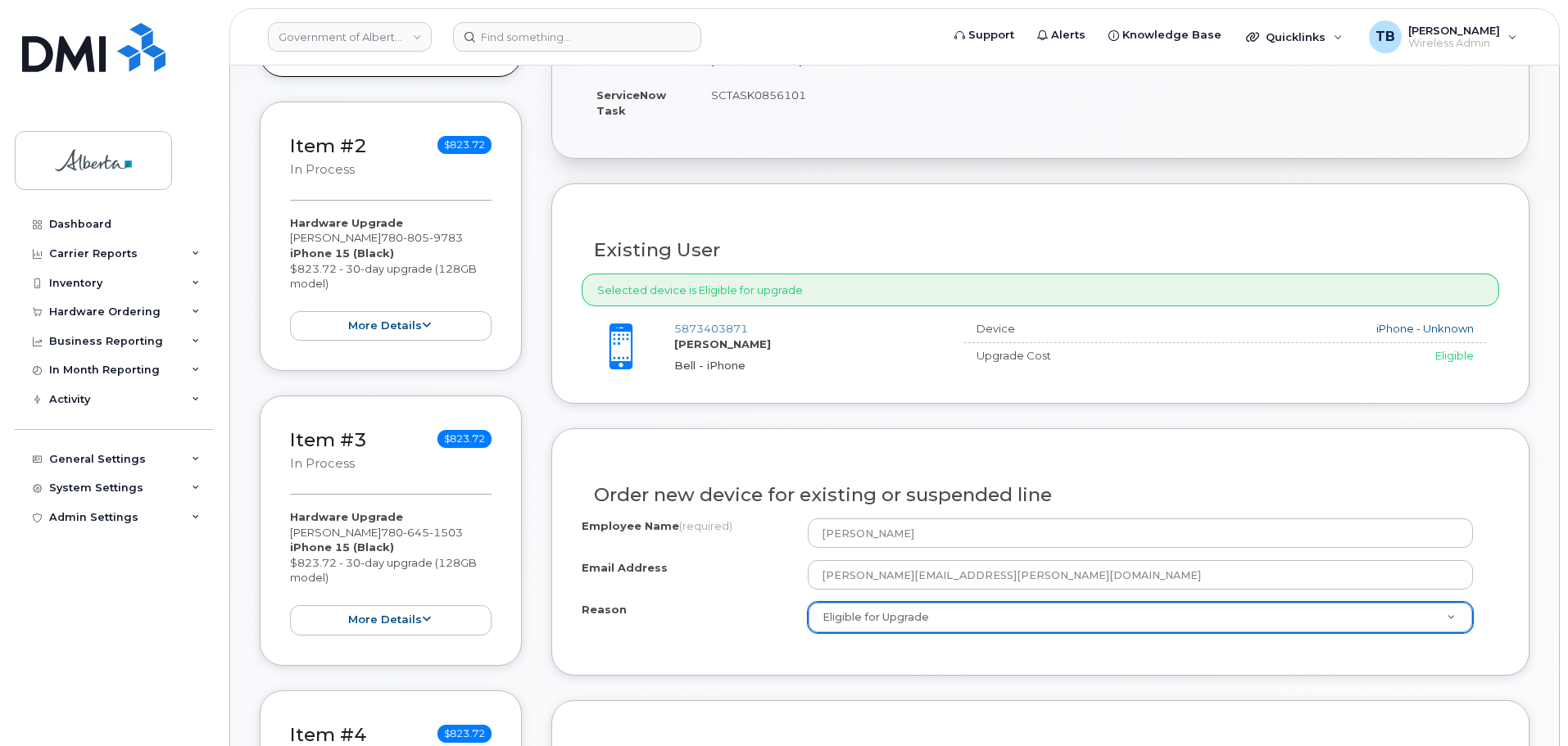
click at [987, 664] on div "Order new device for existing or suspended line Employee Name (required) Brandi…" at bounding box center [1039, 553] width 978 height 248
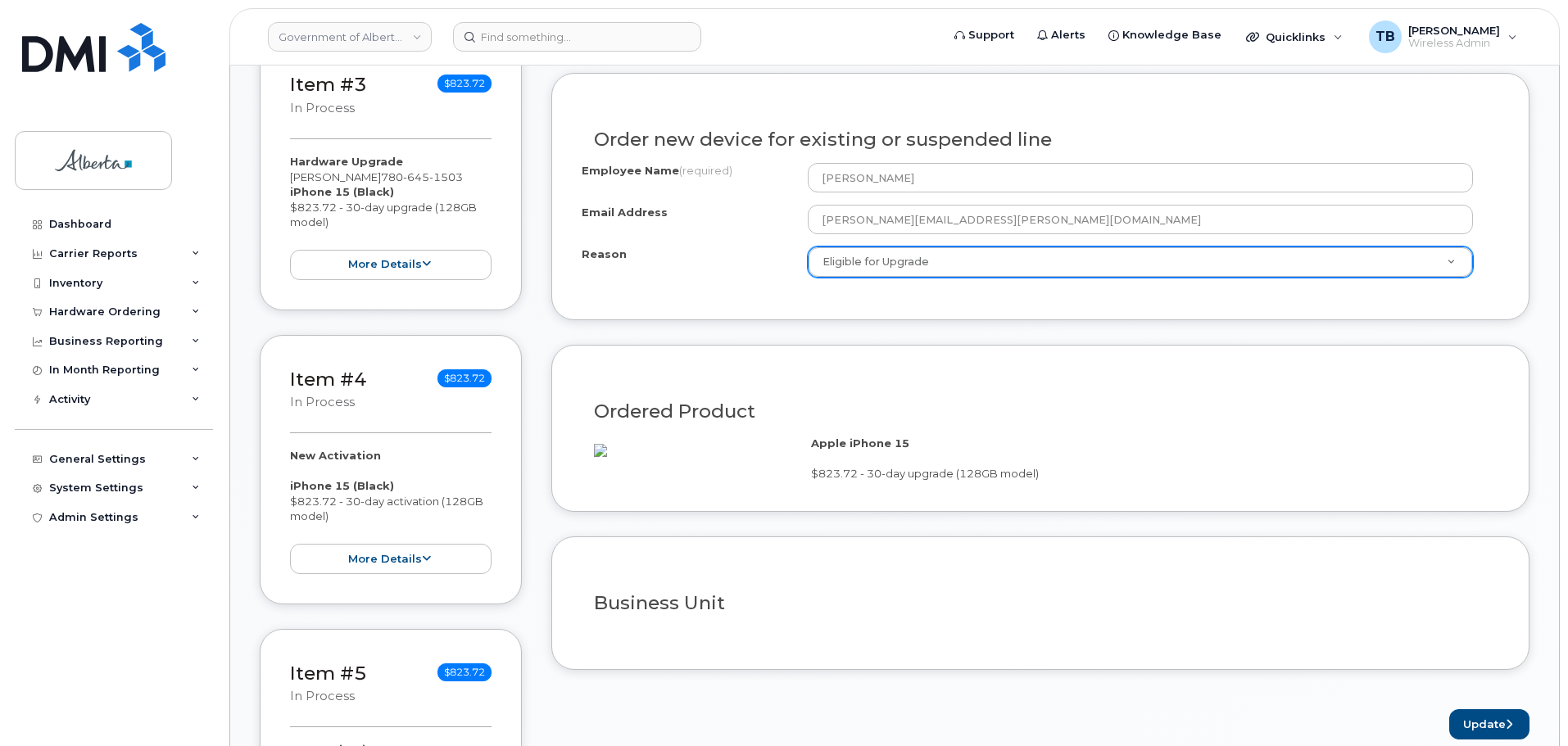
scroll to position [1065, 0]
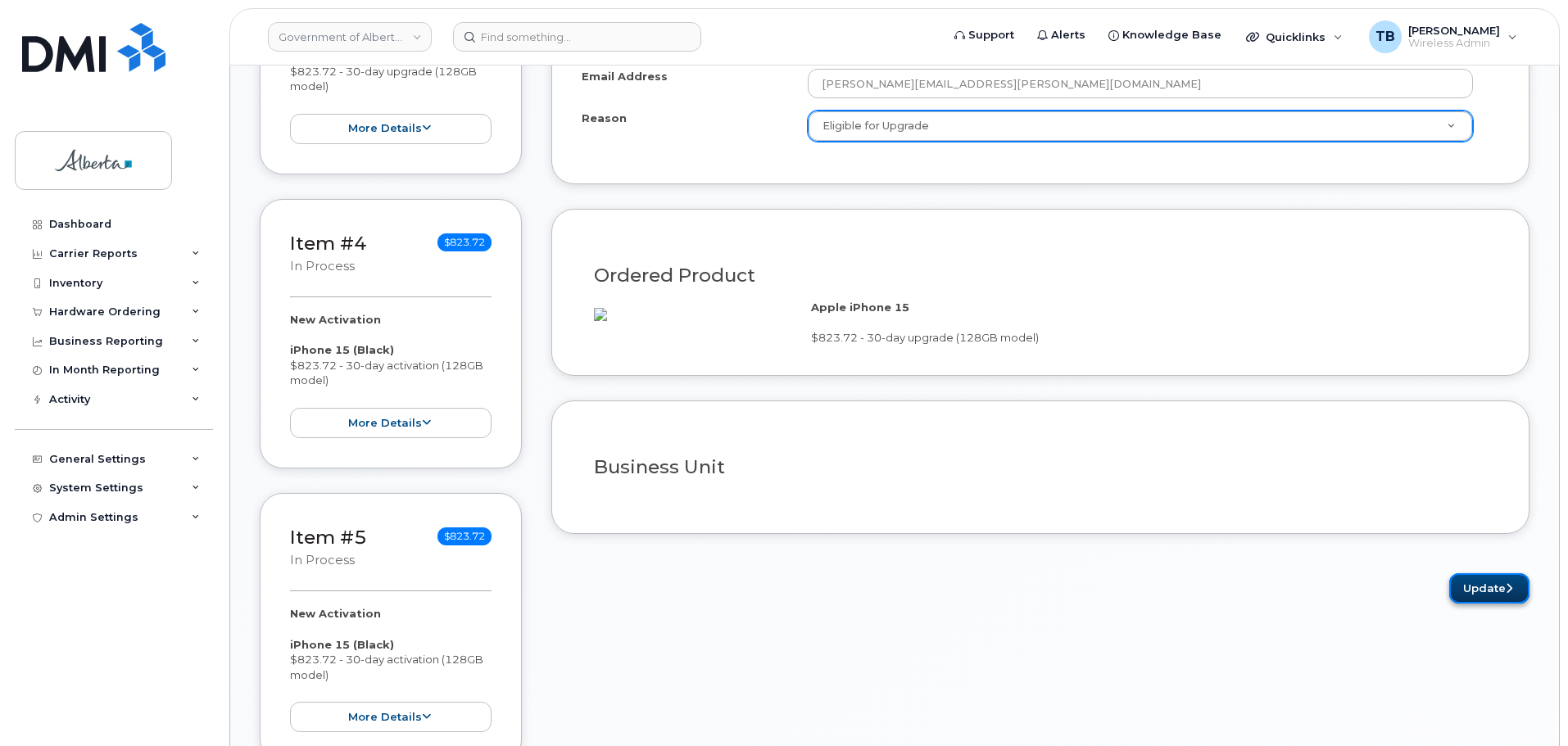
click at [1492, 604] on button "Update" at bounding box center [1488, 589] width 80 height 30
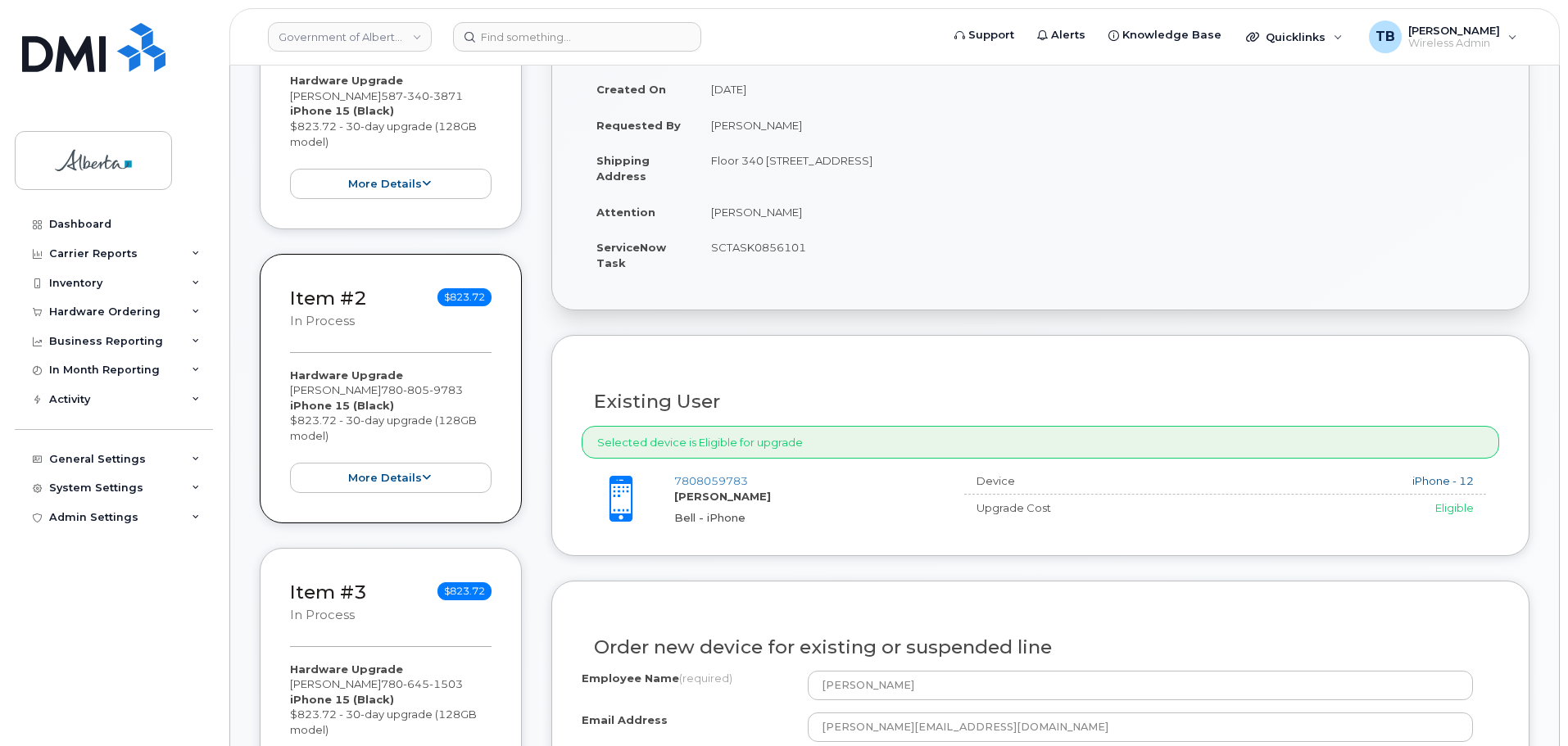
scroll to position [655, 0]
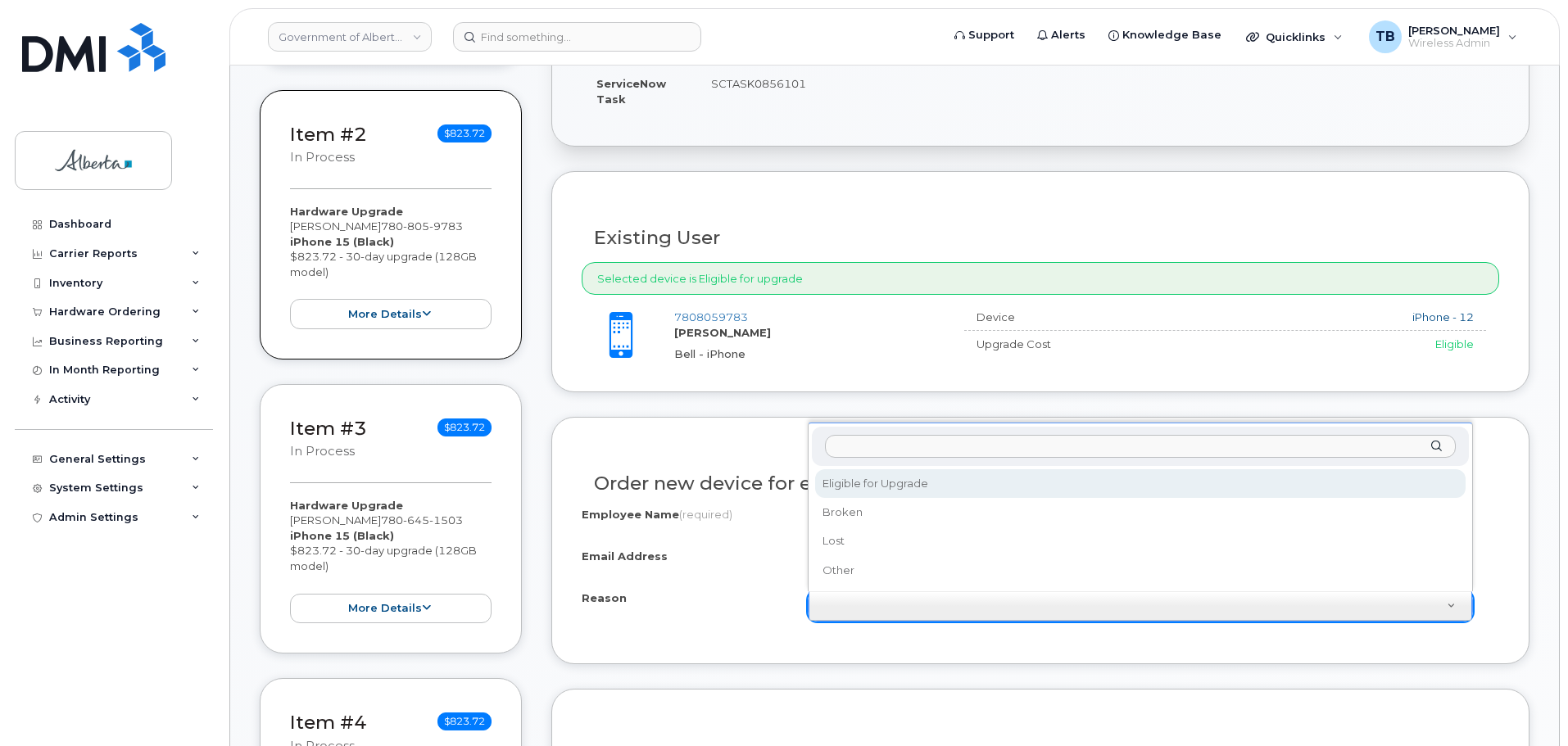
select select "eligible_for_upgrade"
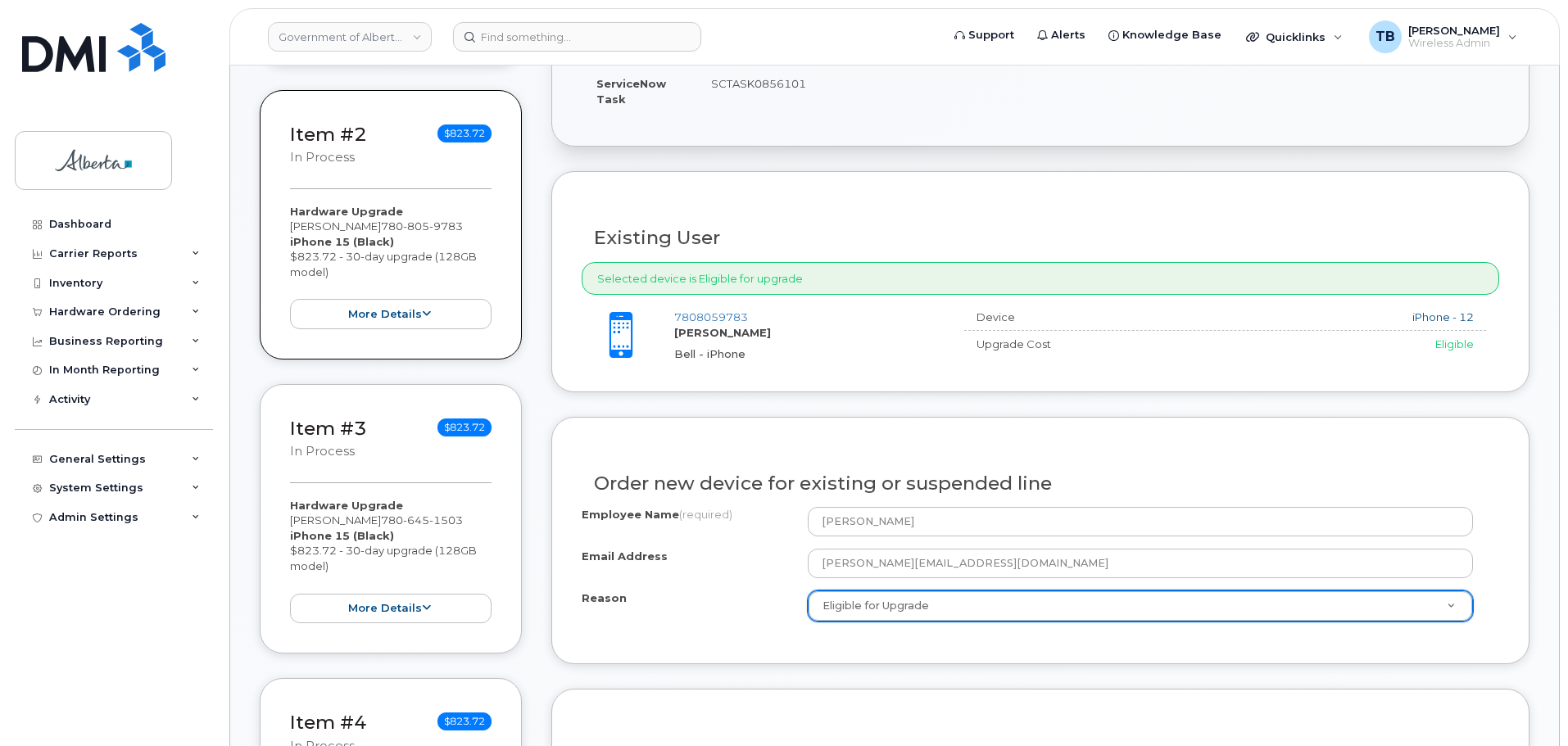
click at [988, 663] on div "Order new device for existing or suspended line Employee Name (required) Fernan…" at bounding box center [1039, 541] width 978 height 248
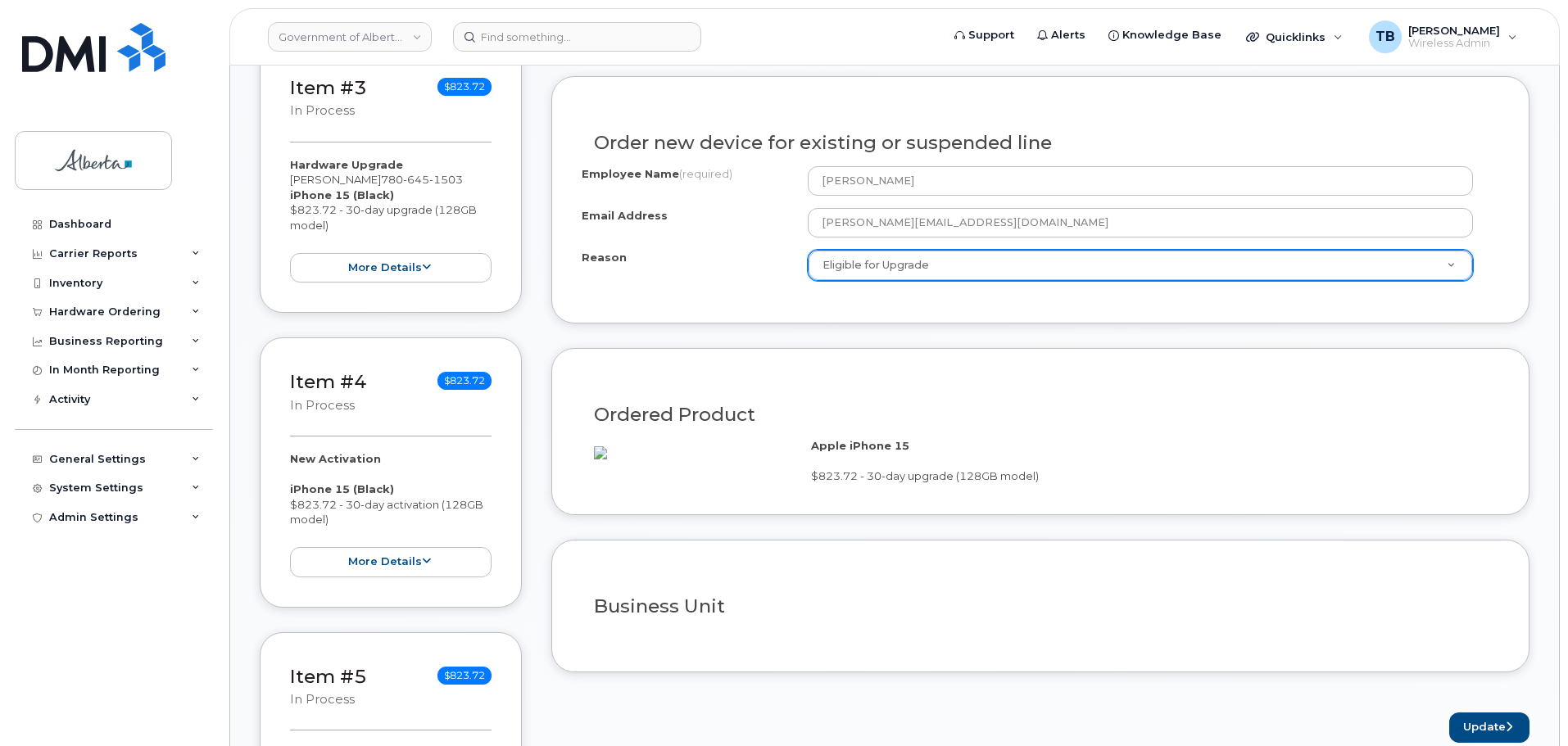
scroll to position [1065, 0]
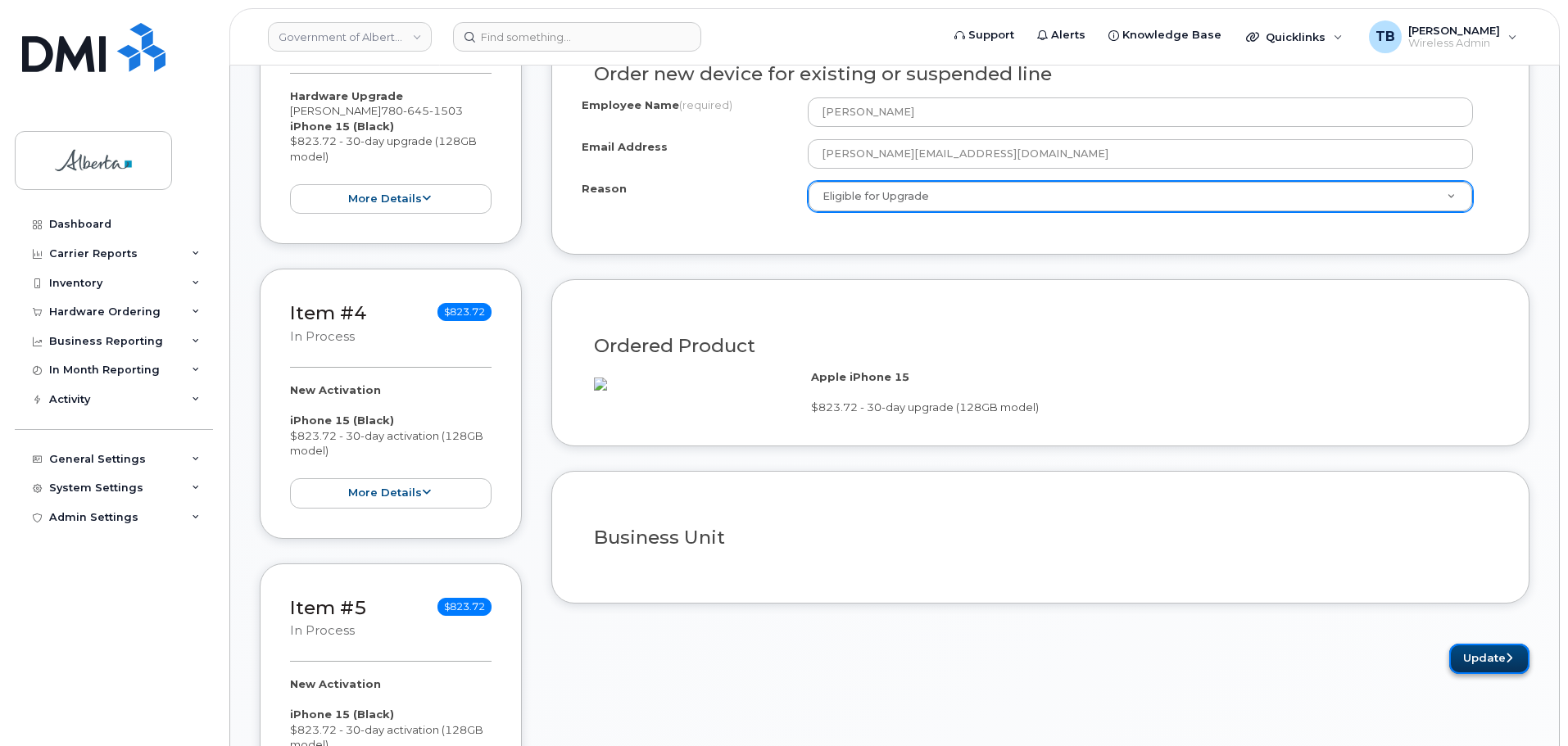
click at [1499, 674] on button "Update" at bounding box center [1488, 659] width 80 height 30
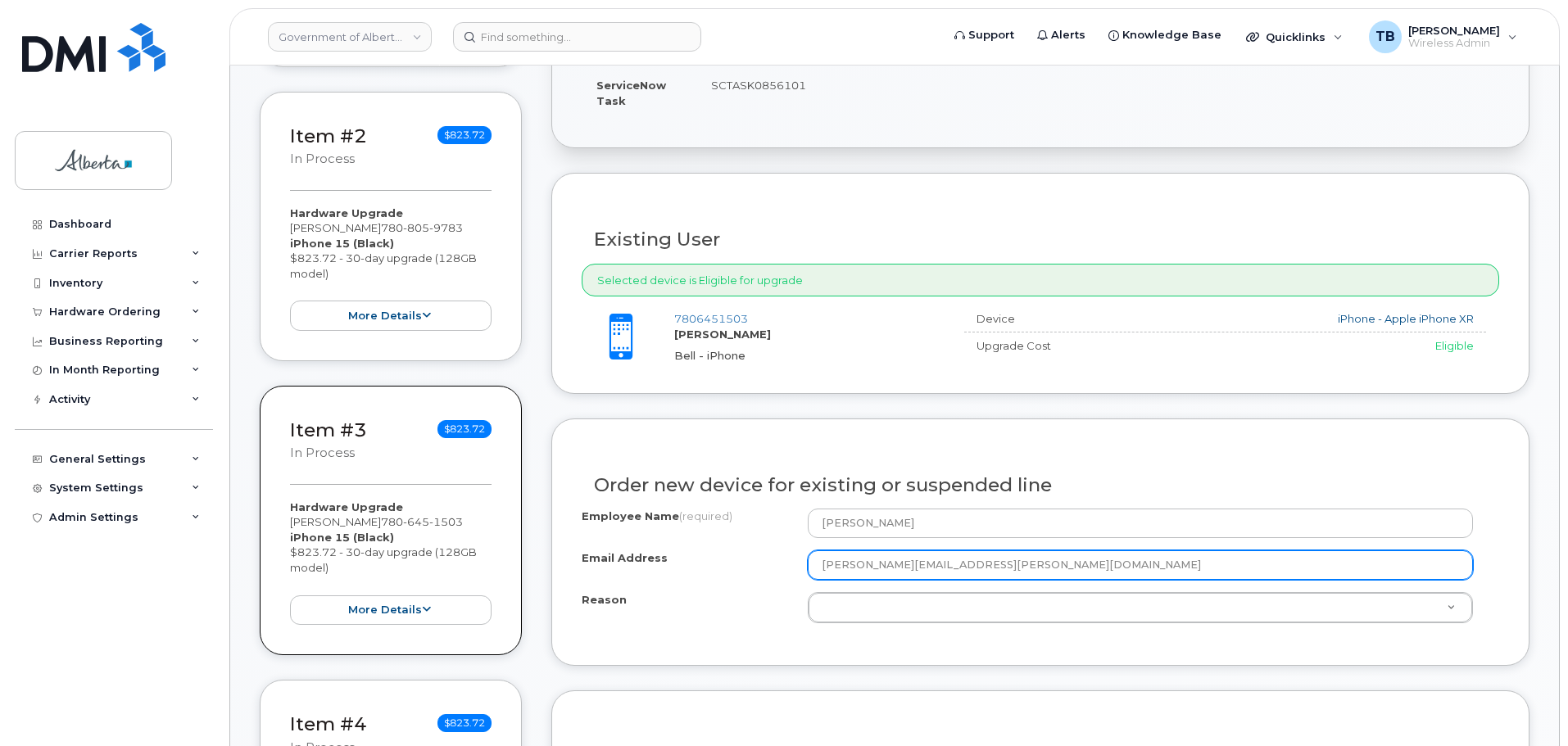
scroll to position [655, 0]
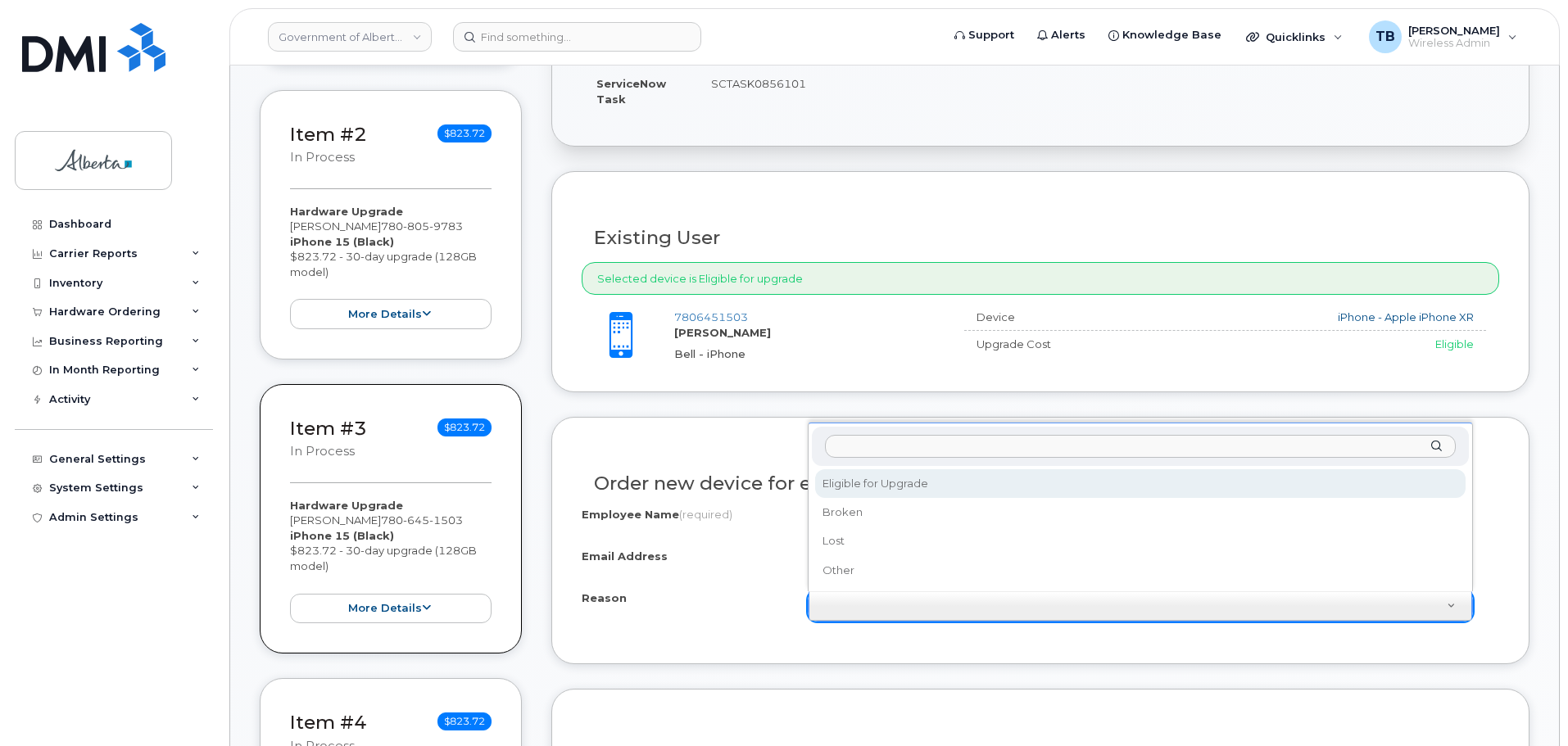
select select "eligible_for_upgrade"
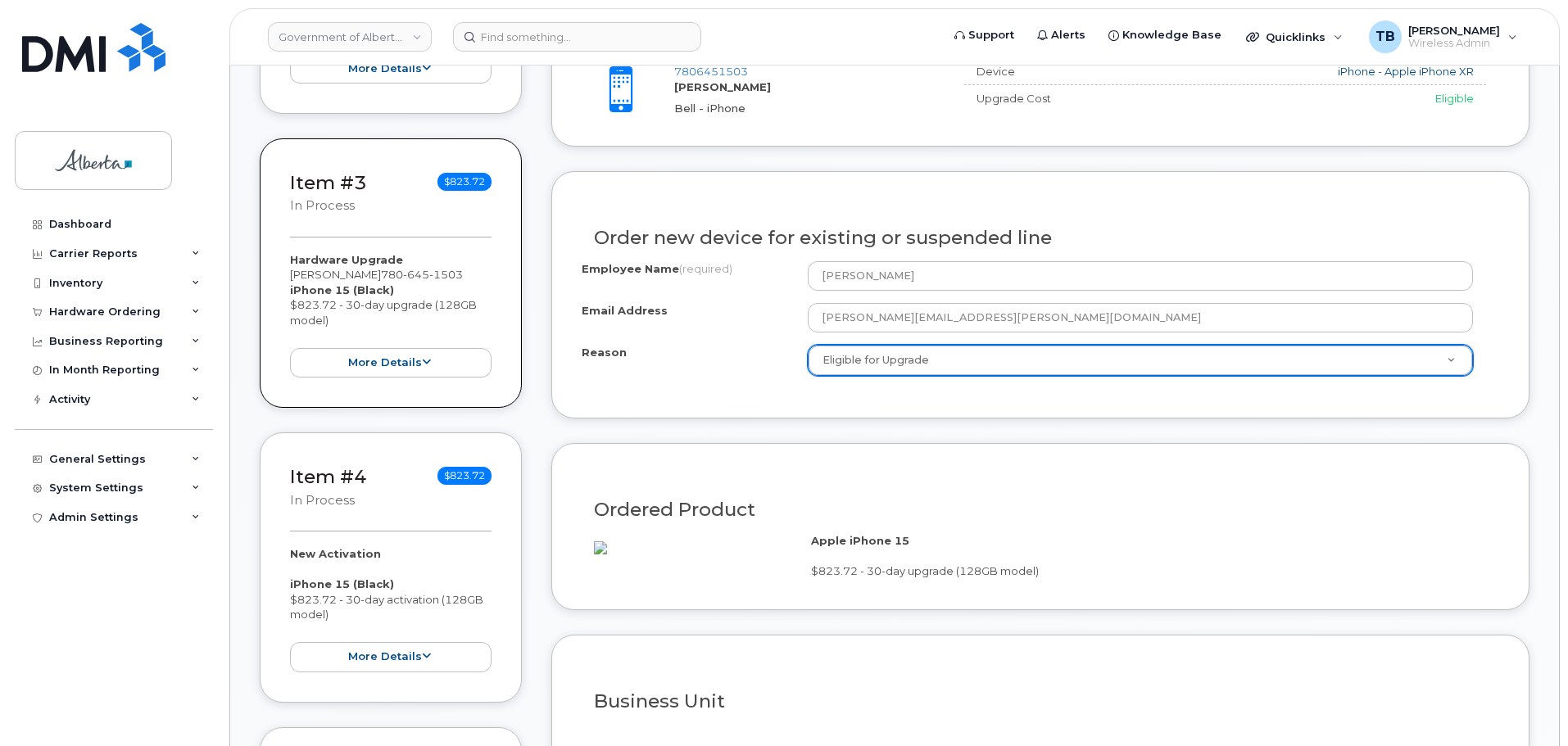
scroll to position [1065, 0]
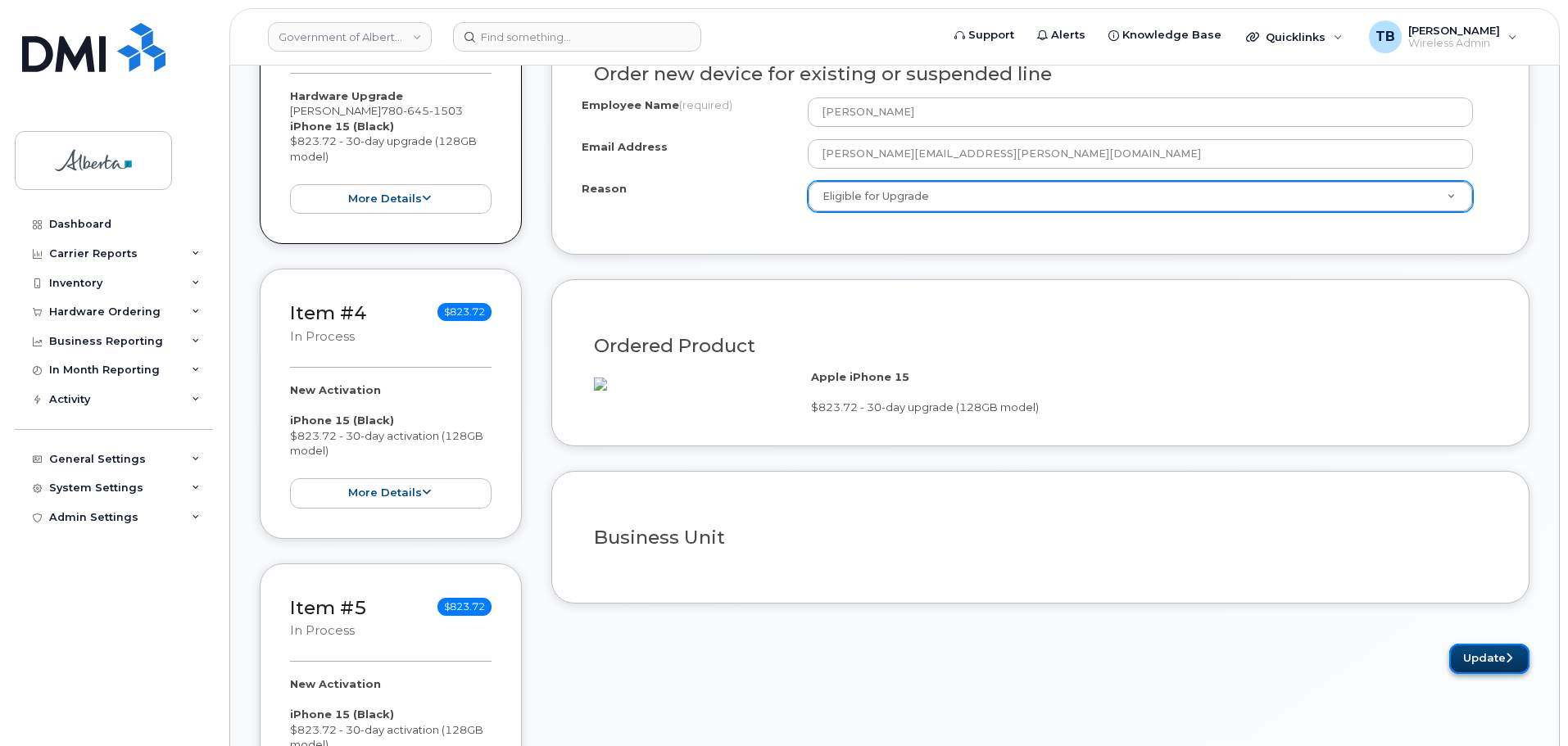
drag, startPoint x: 1520, startPoint y: 694, endPoint x: 1497, endPoint y: 691, distance: 23.2
click at [1505, 674] on button "Update" at bounding box center [1488, 659] width 80 height 30
click at [1497, 674] on button "Update" at bounding box center [1488, 659] width 80 height 30
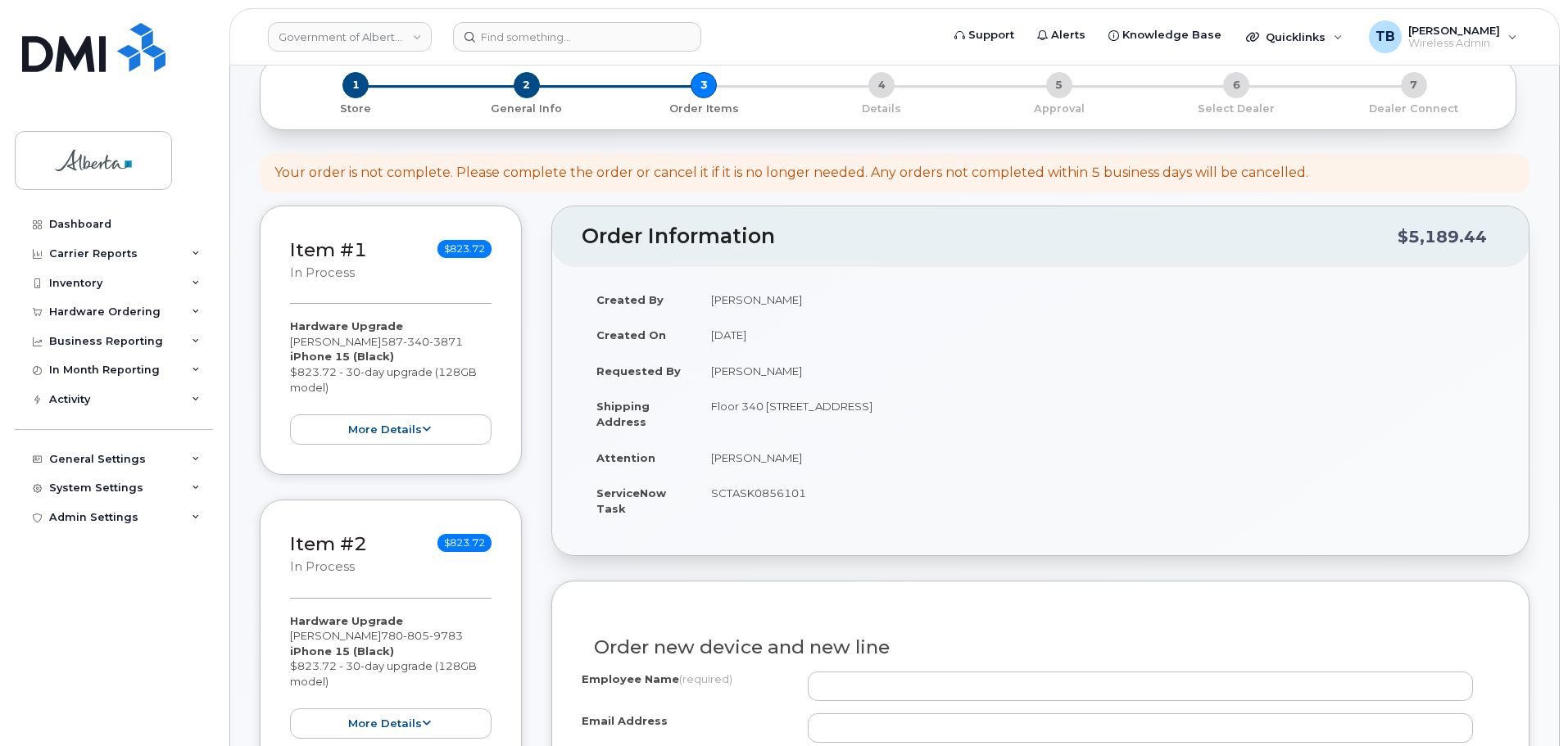
scroll to position [574, 0]
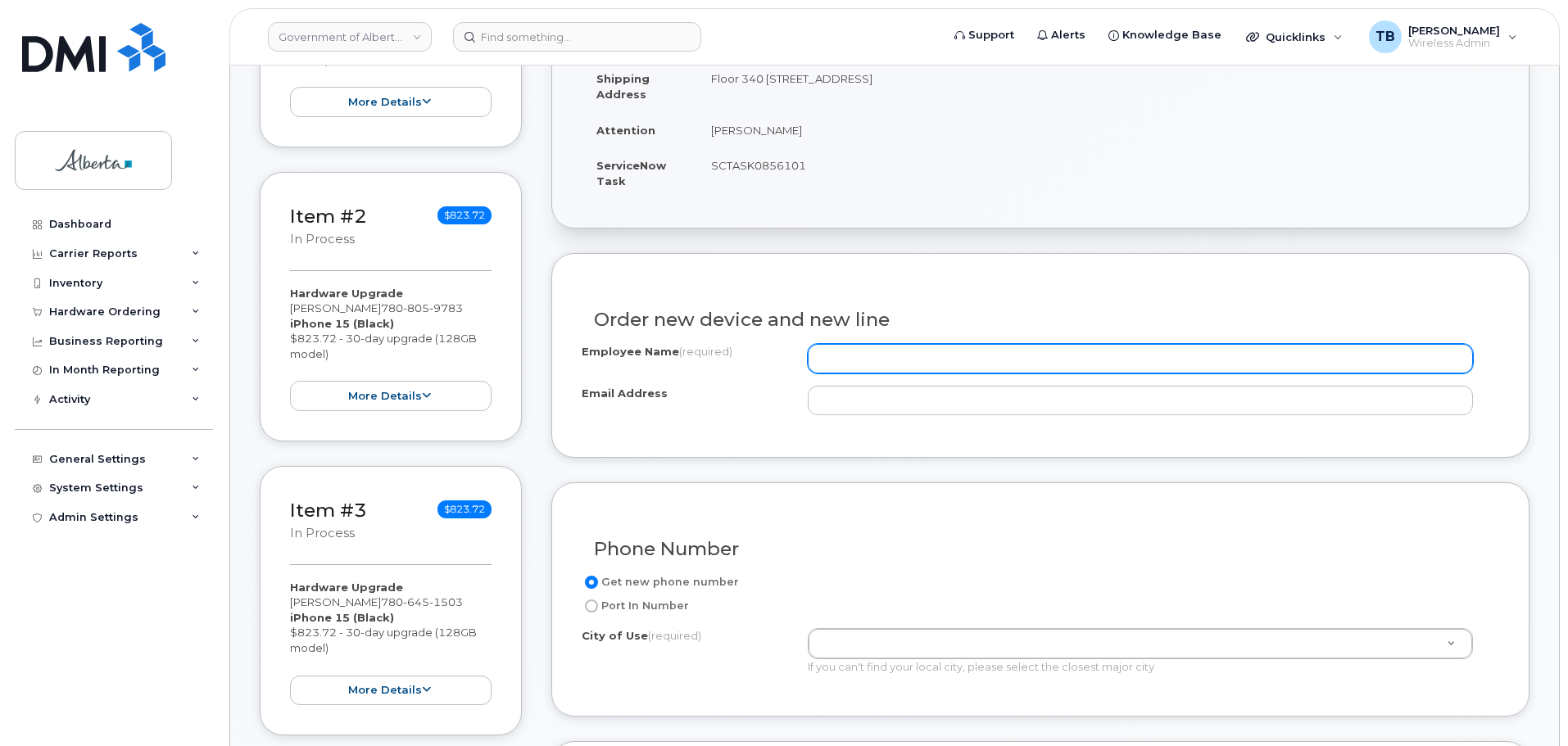
click at [845, 368] on input "Employee Name (required)" at bounding box center [1139, 359] width 665 height 30
paste input "[PERSON_NAME]"
type input "[PERSON_NAME]"
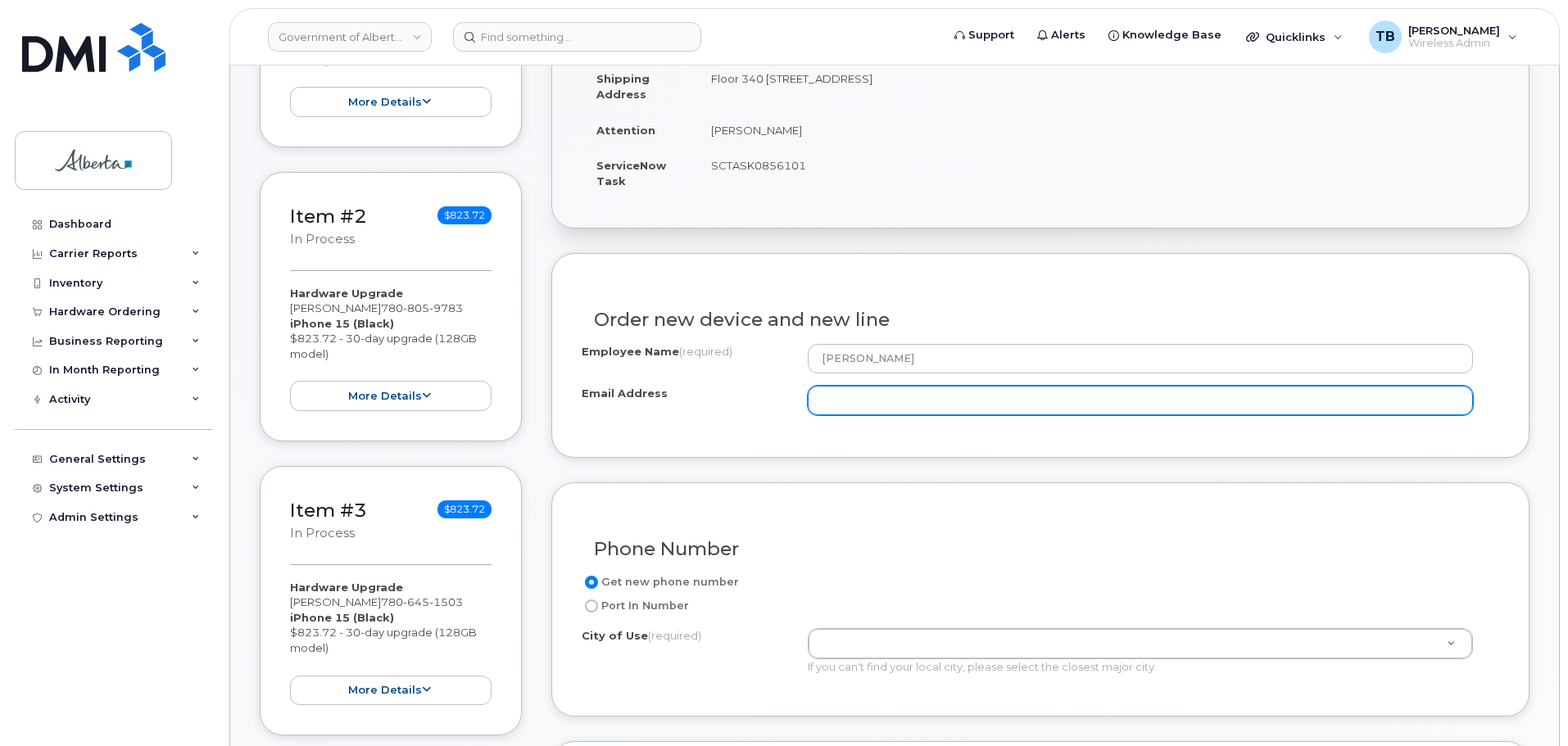
click at [864, 402] on input "Email Address" at bounding box center [1139, 401] width 665 height 30
paste input "[PERSON_NAME][EMAIL_ADDRESS][DOMAIN_NAME]"
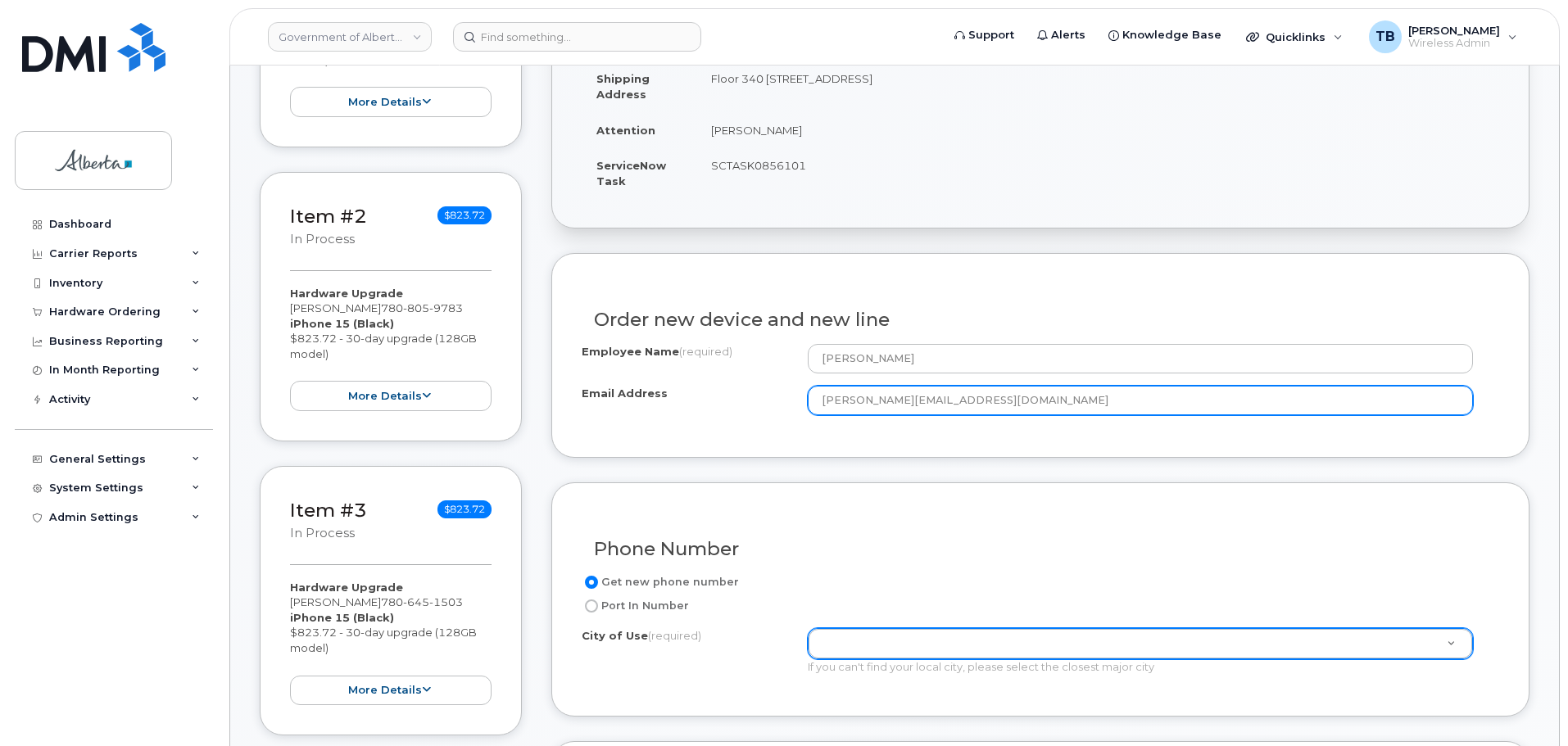
type input "[PERSON_NAME][EMAIL_ADDRESS][DOMAIN_NAME]"
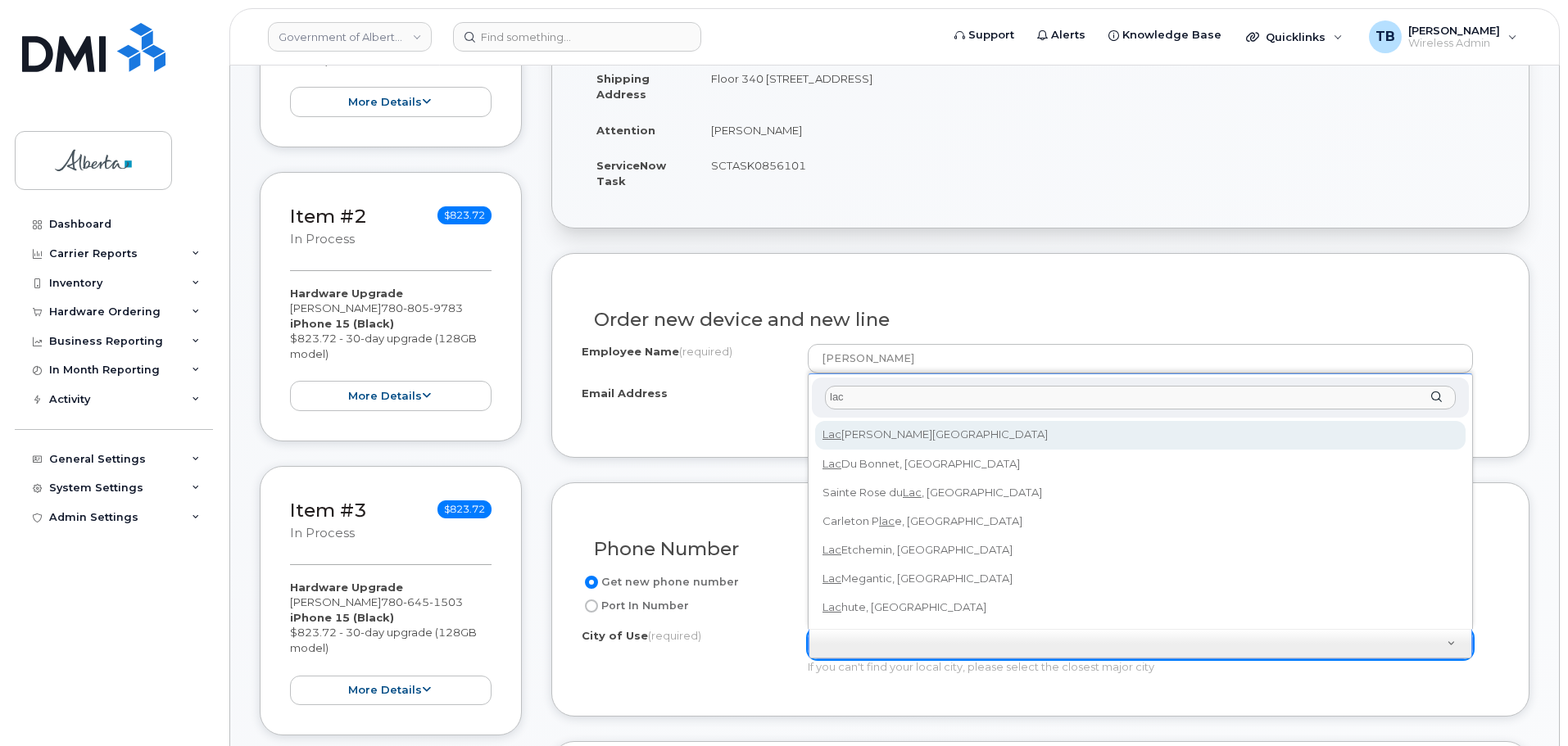
type input "lac"
drag, startPoint x: 837, startPoint y: 417, endPoint x: 838, endPoint y: 438, distance: 21.0
type input "311"
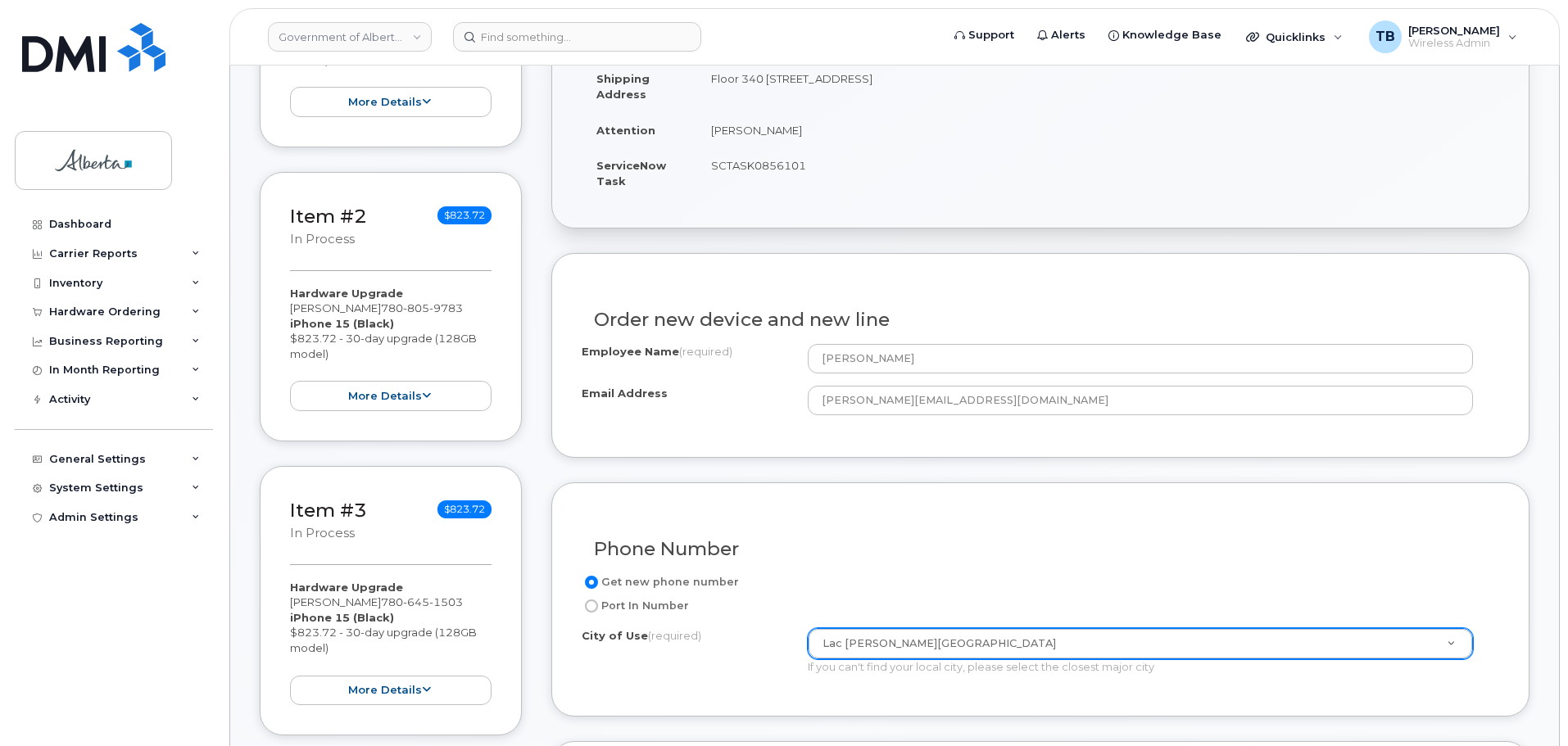
click at [735, 661] on div "City of Use (required) Lac La Biche, Alberta 311 If you can't find your local c…" at bounding box center [1033, 651] width 904 height 47
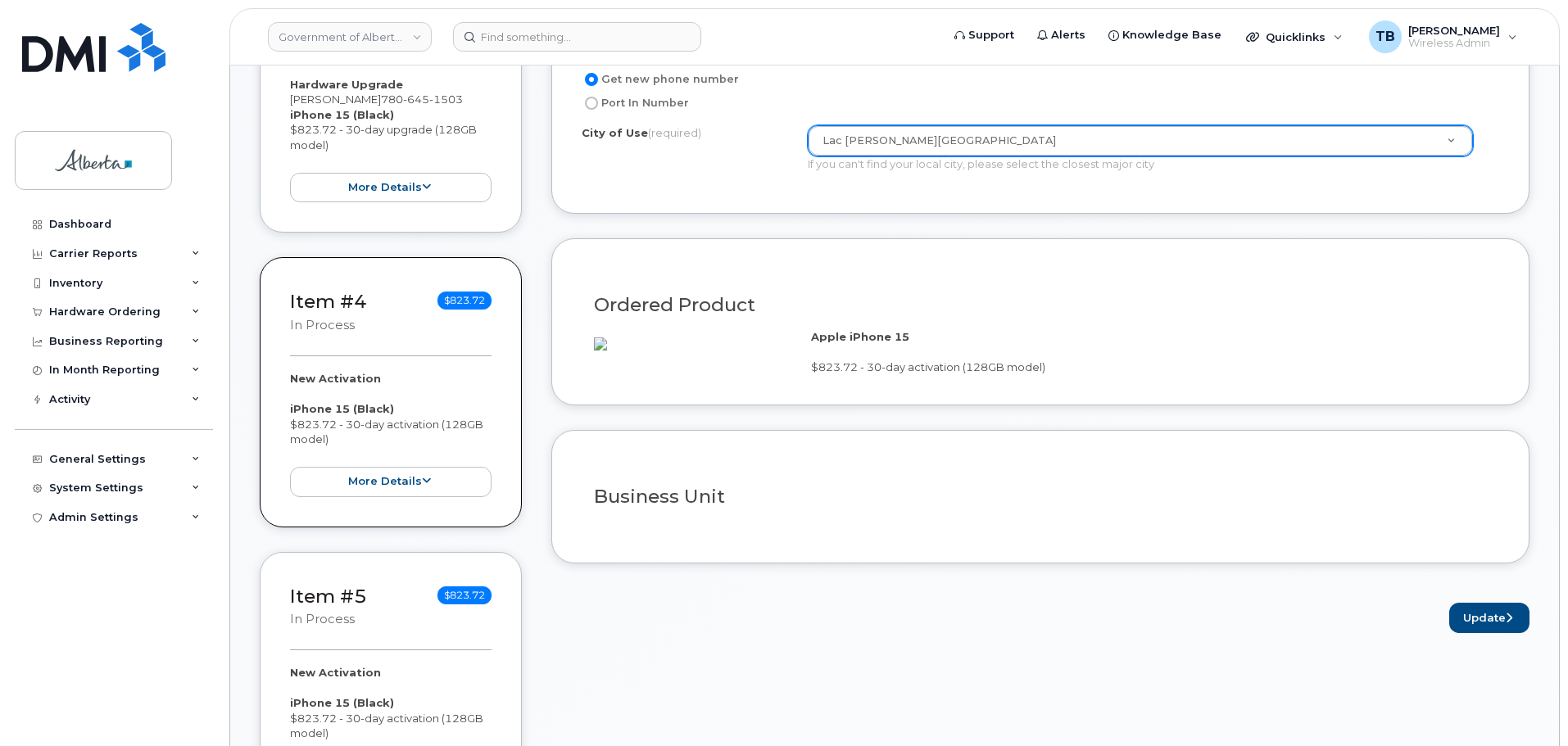
scroll to position [1147, 0]
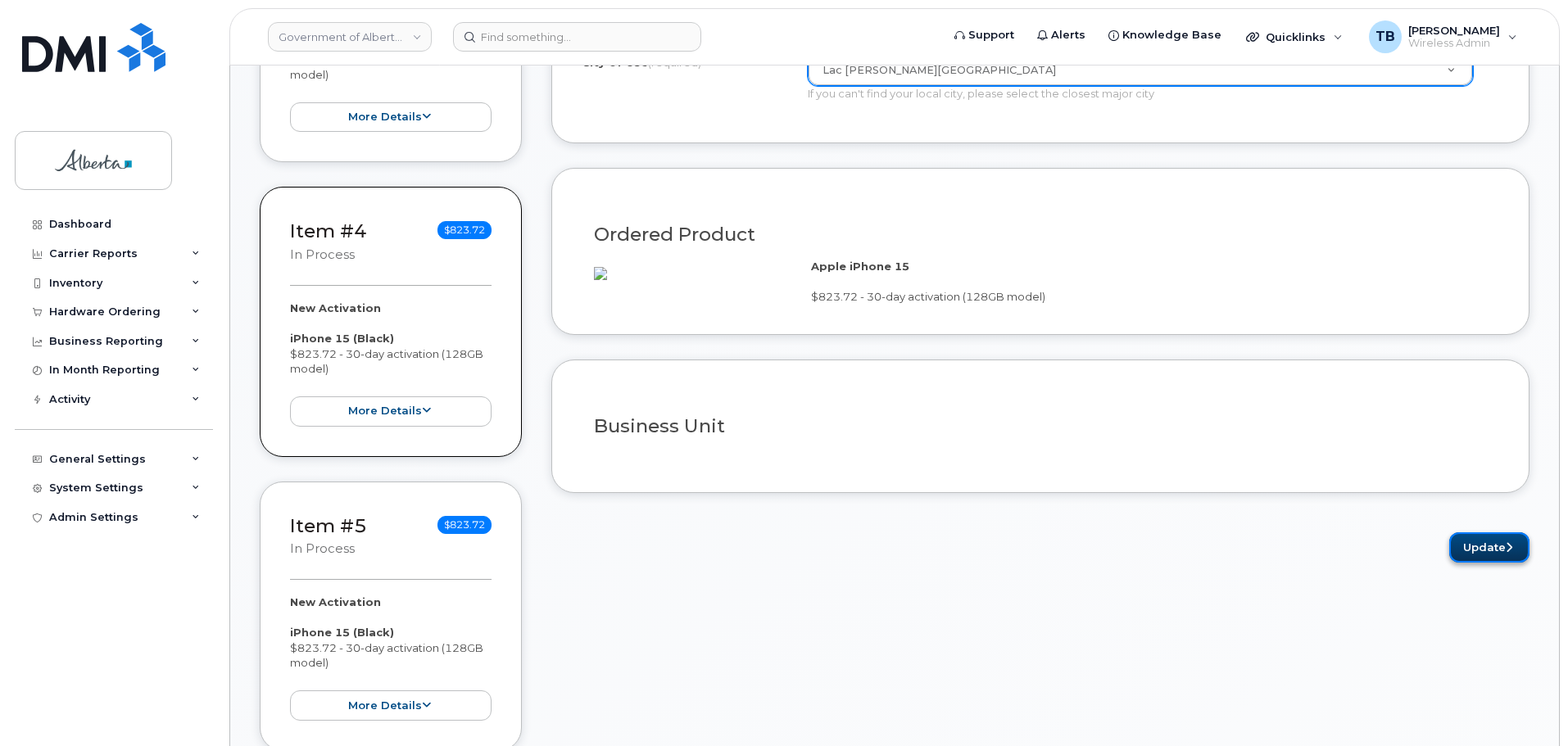
click at [1495, 563] on button "Update" at bounding box center [1488, 547] width 80 height 30
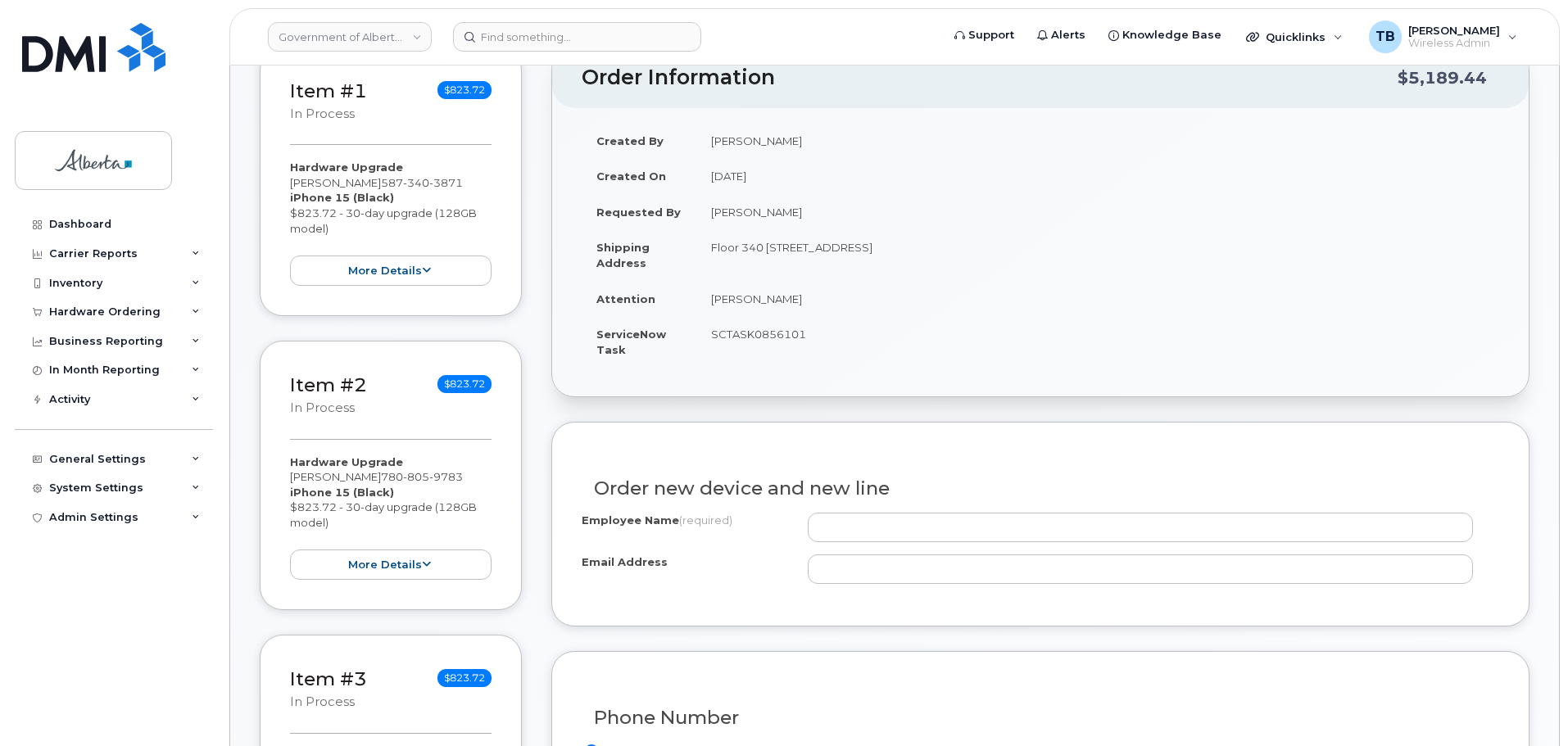
scroll to position [409, 0]
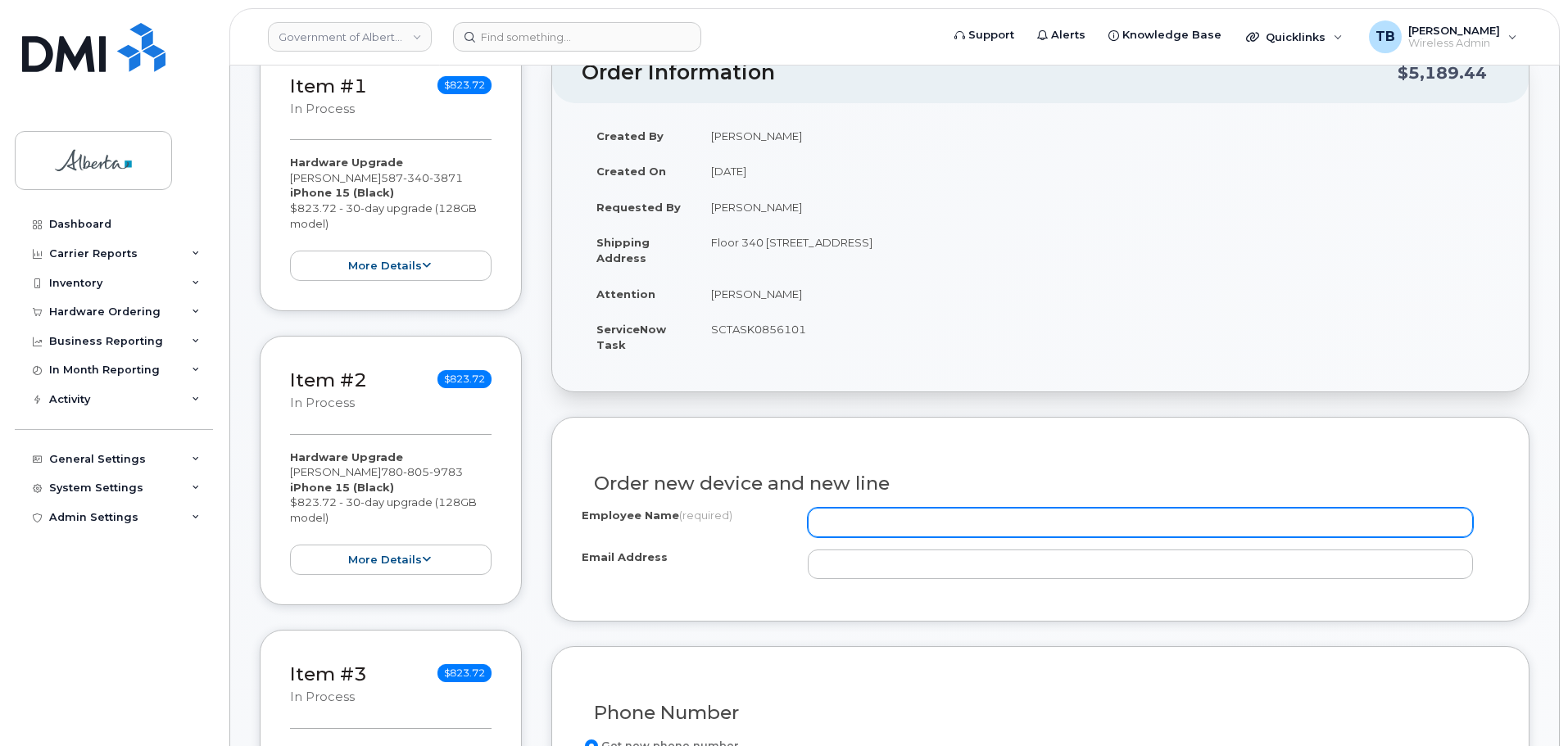
click at [902, 529] on input "Employee Name (required)" at bounding box center [1139, 523] width 665 height 30
paste input "[PERSON_NAME]"
type input "[PERSON_NAME]"
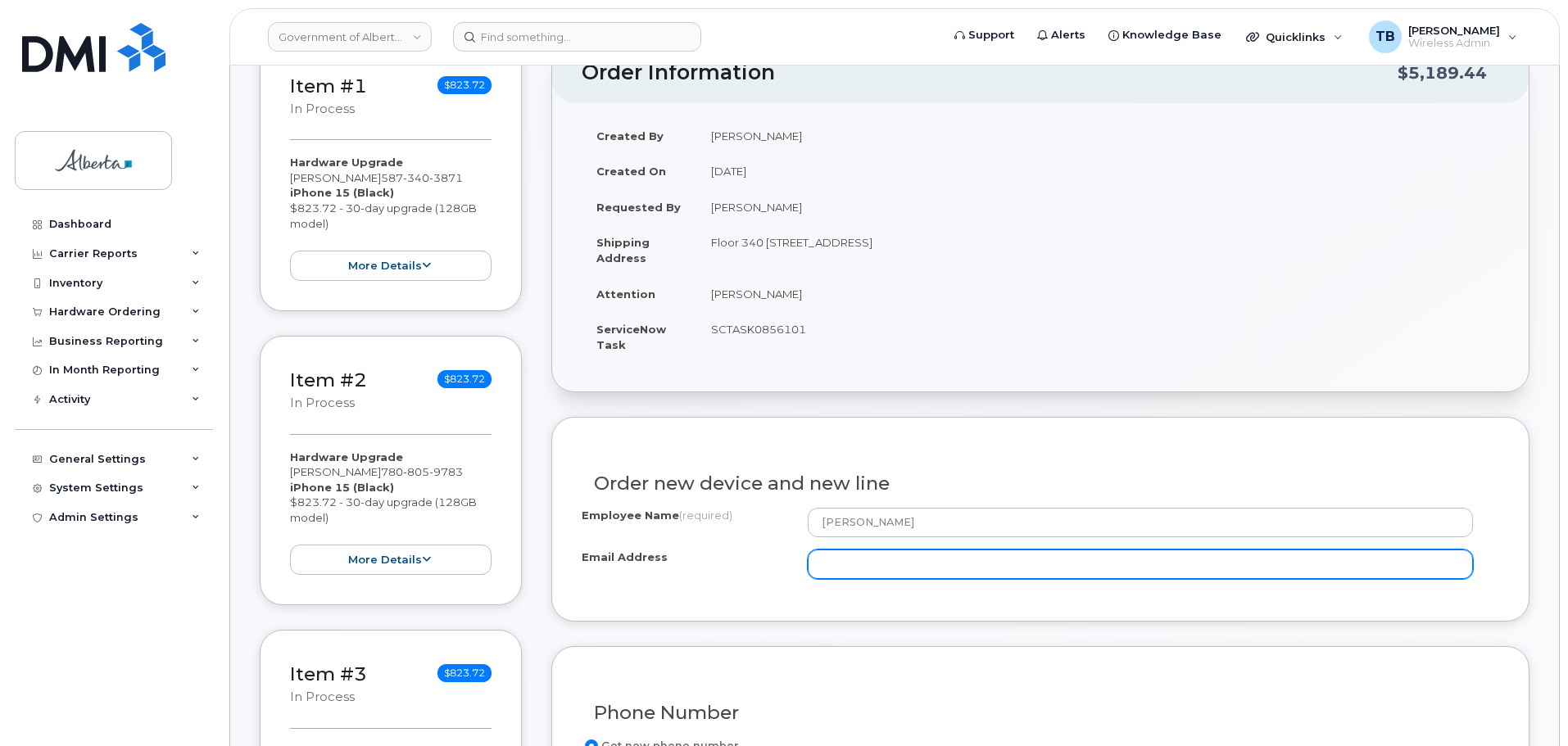
click at [878, 576] on input "Email Address" at bounding box center [1139, 565] width 665 height 30
paste input "amith.budaloo@gov.ab.ca"
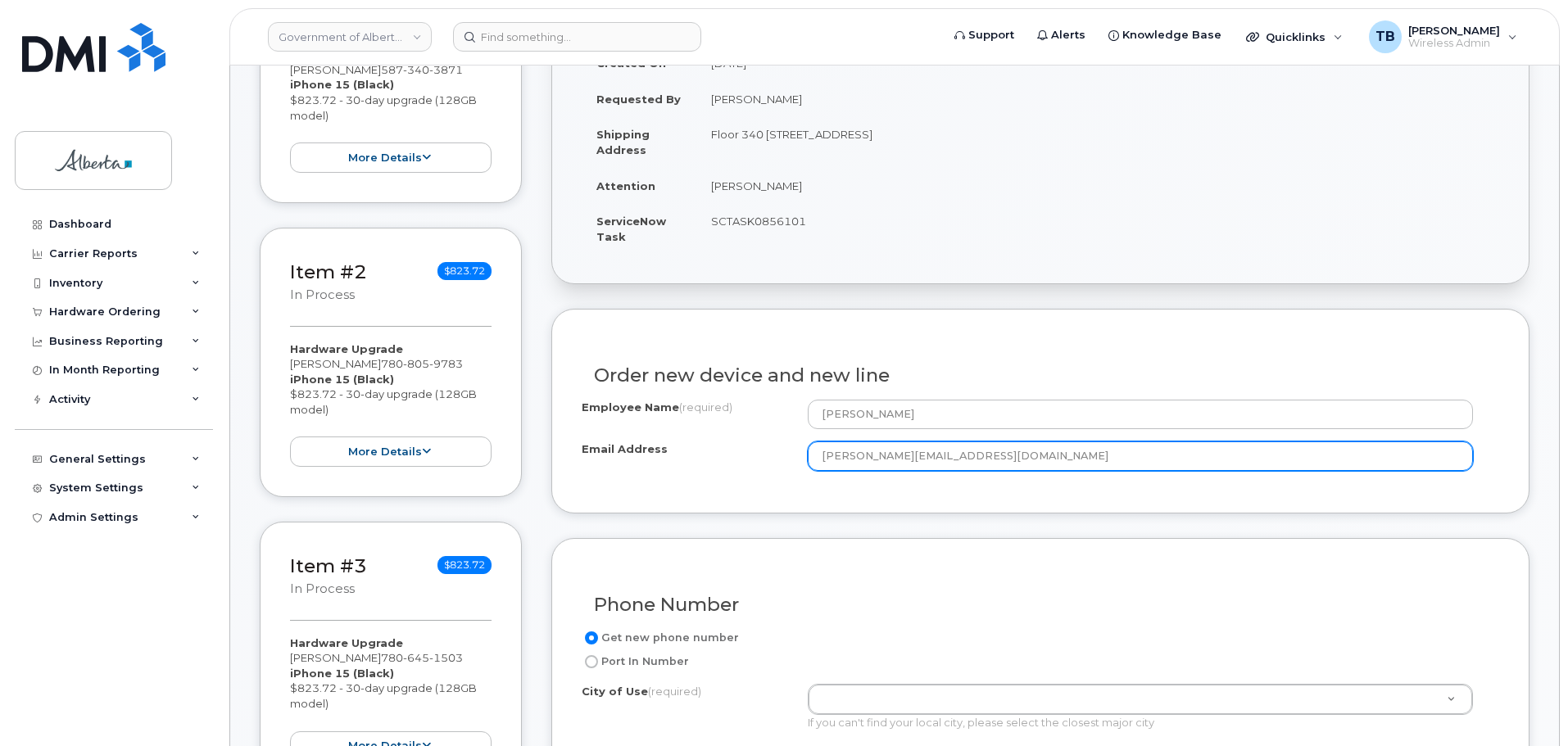
scroll to position [655, 0]
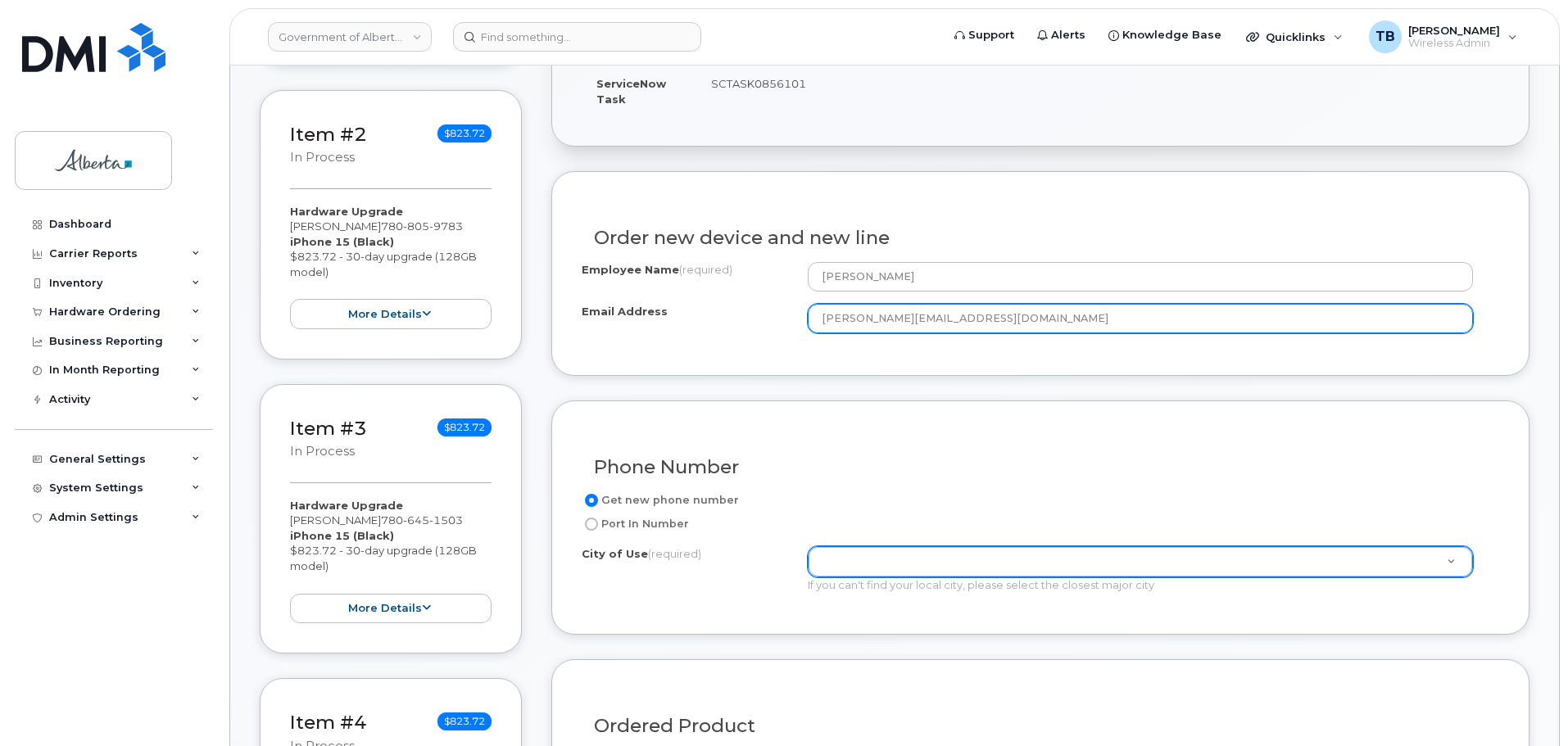
type input "amith.budaloo@gov.ab.ca"
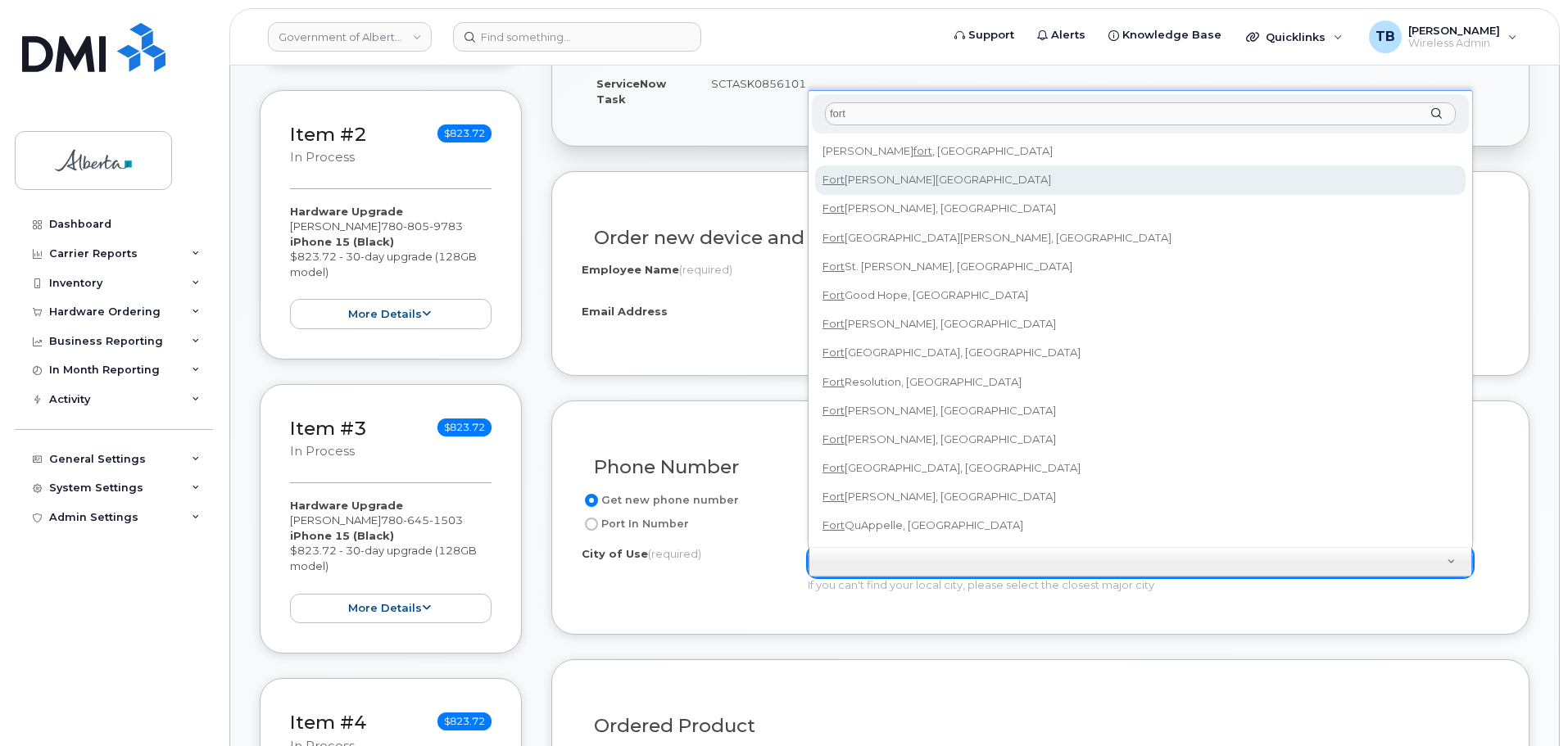
type input "fort"
type input "215"
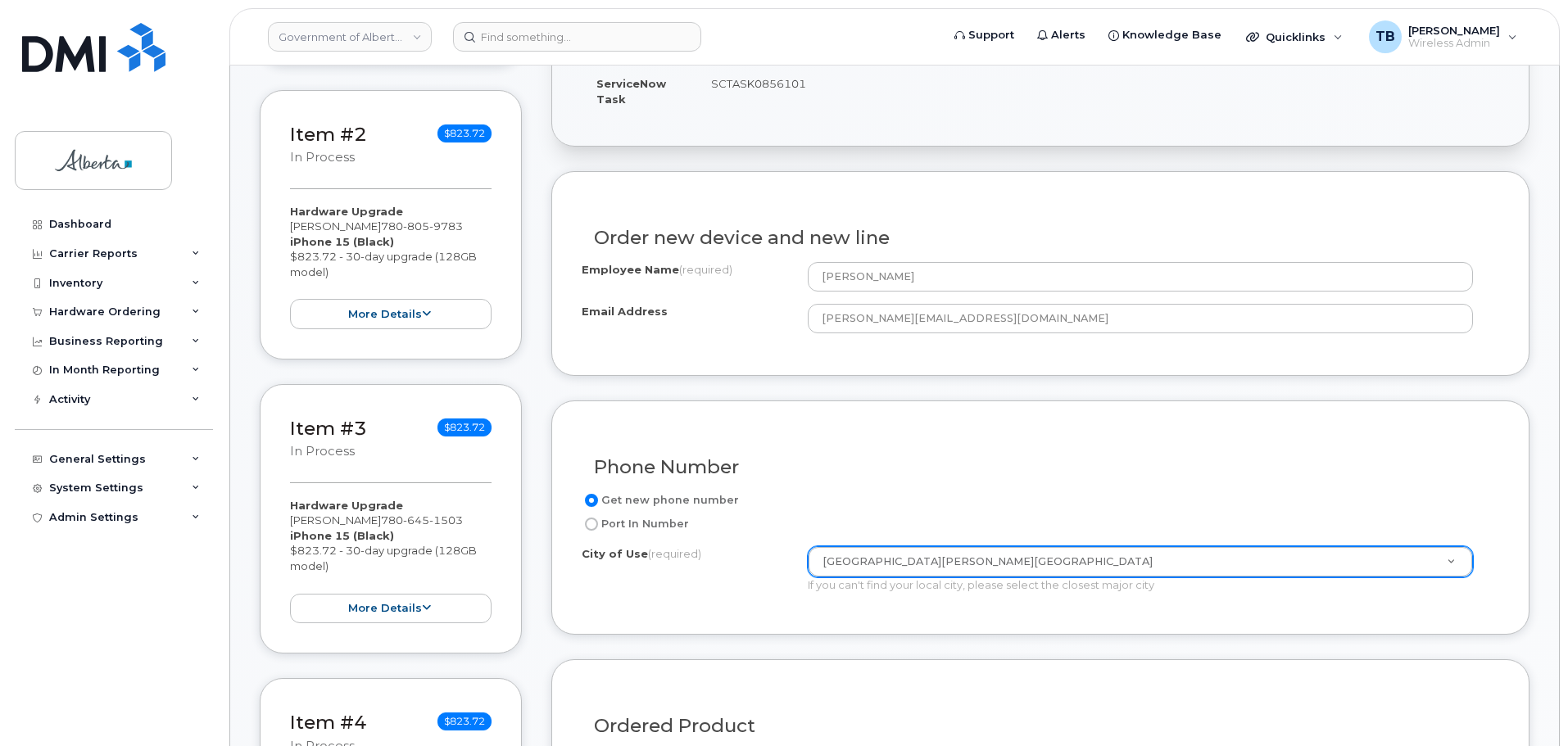
click at [770, 640] on form "Existing User Additional cost to upgrading the device Selected device is Eligib…" at bounding box center [1039, 612] width 978 height 883
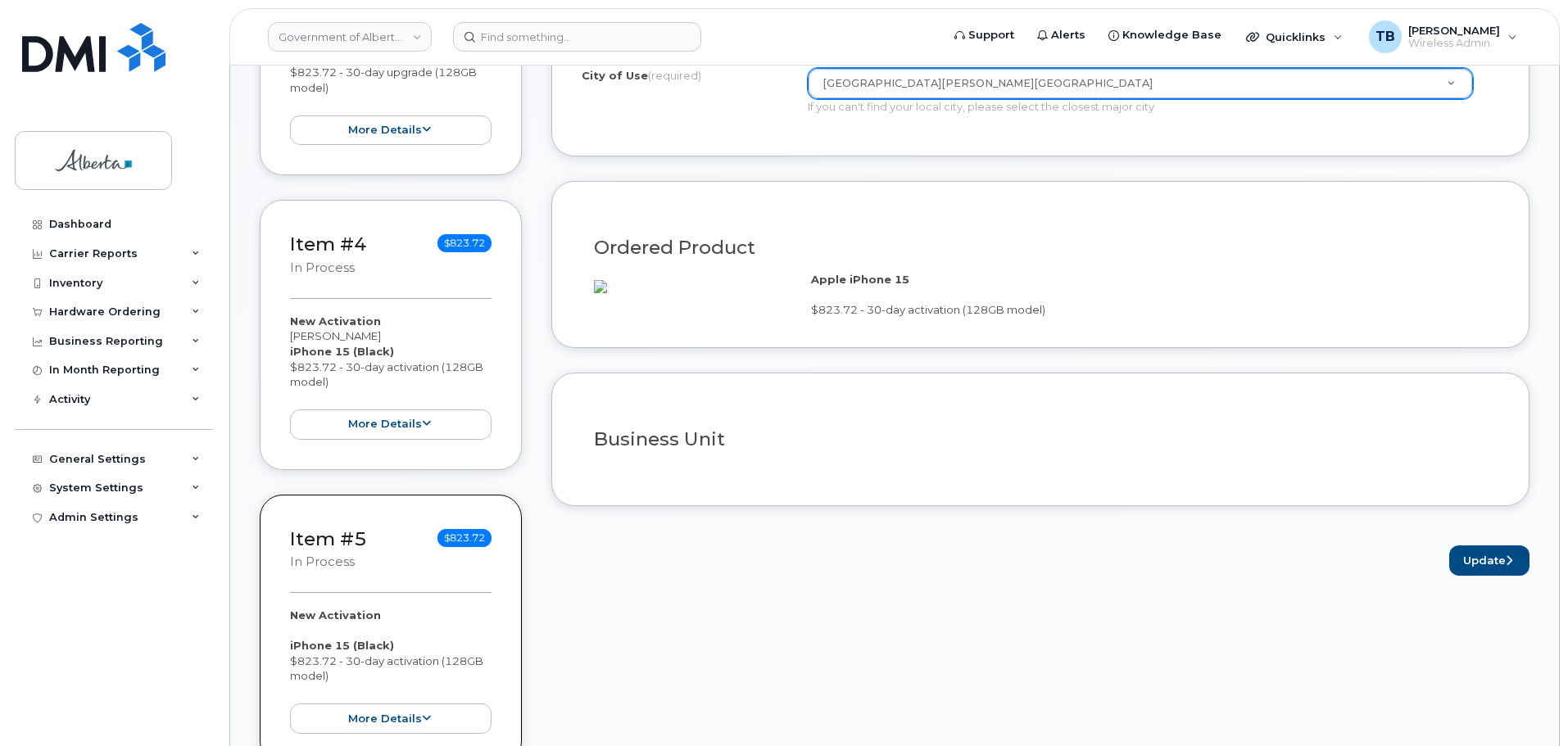
scroll to position [1147, 0]
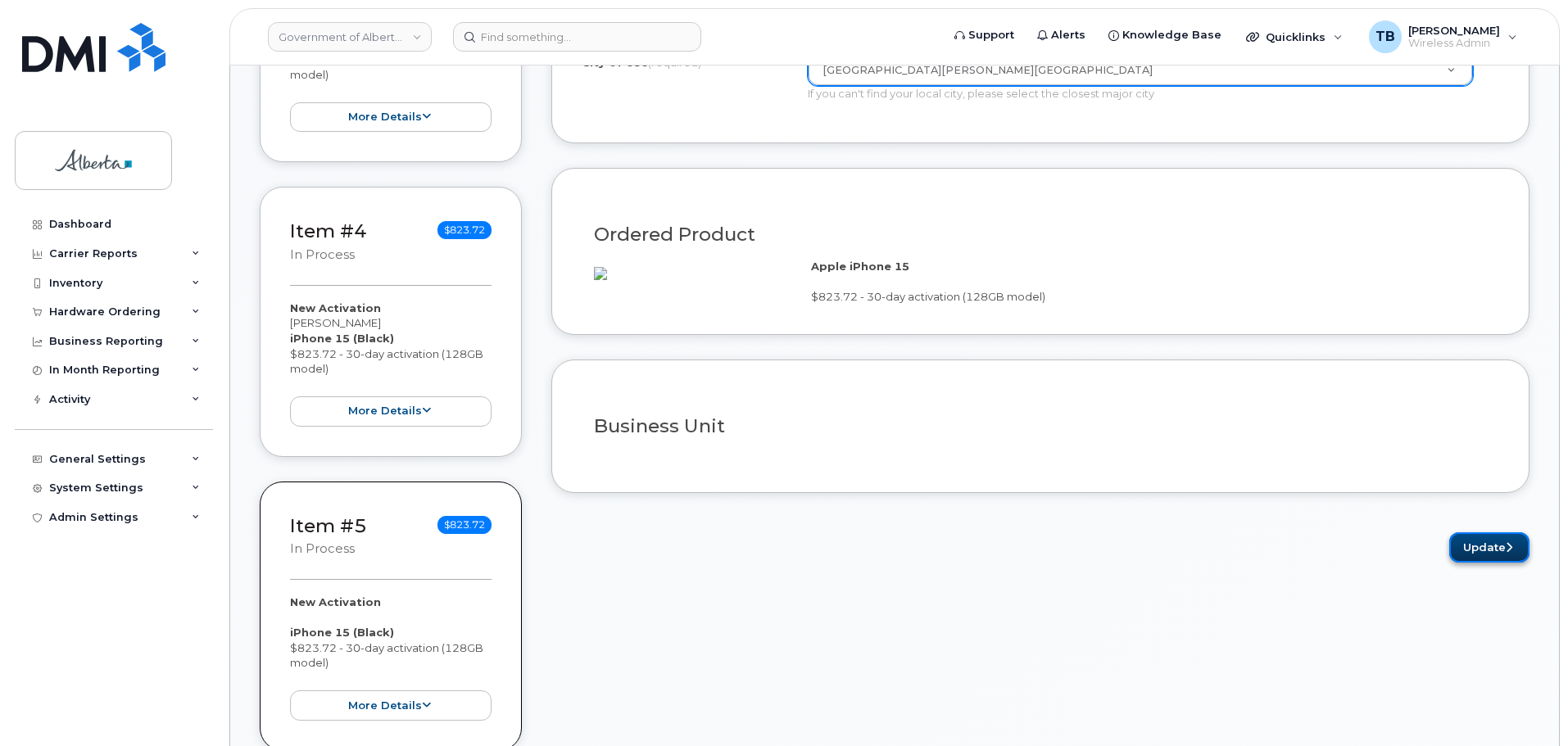
click at [1487, 563] on button "Update" at bounding box center [1488, 547] width 80 height 30
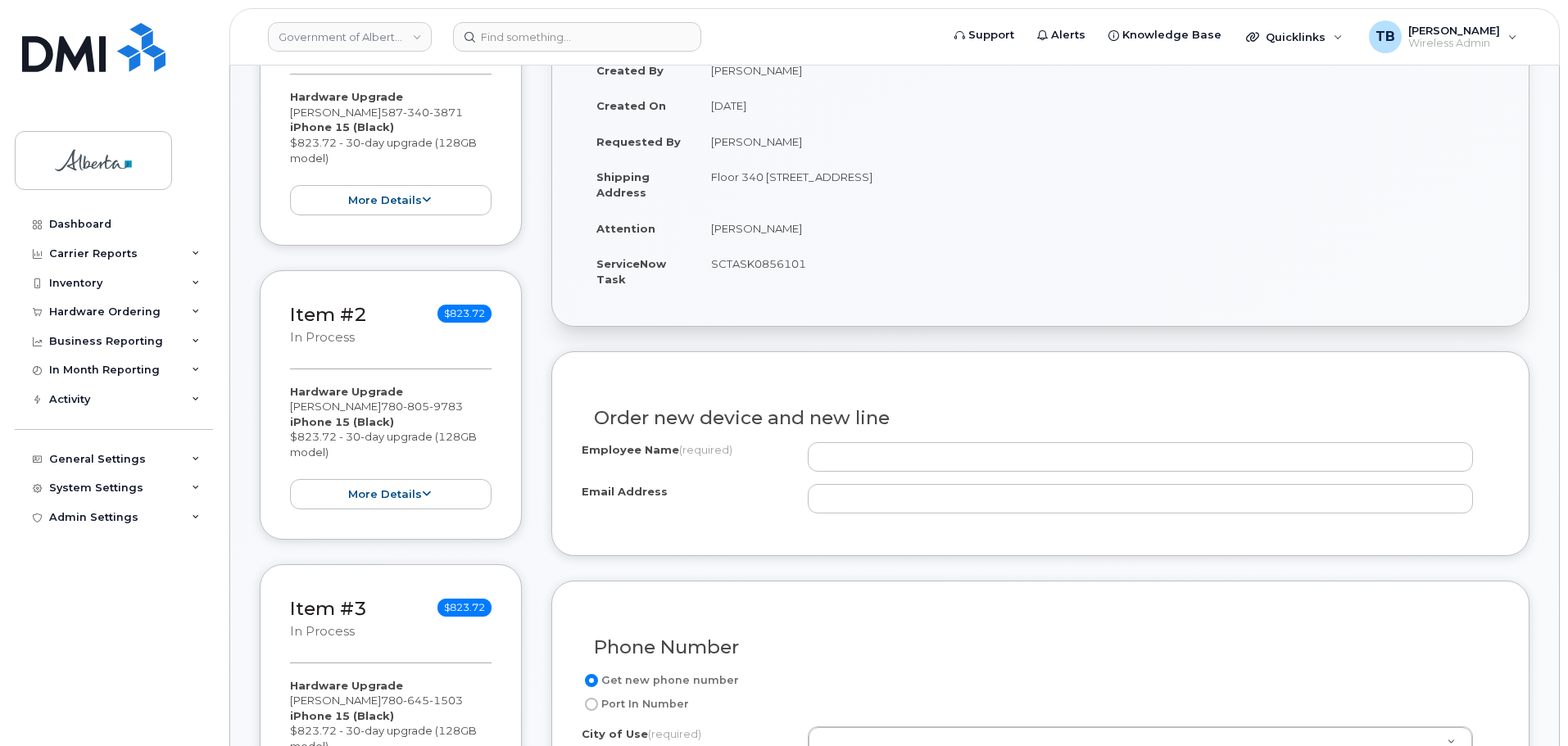
scroll to position [491, 0]
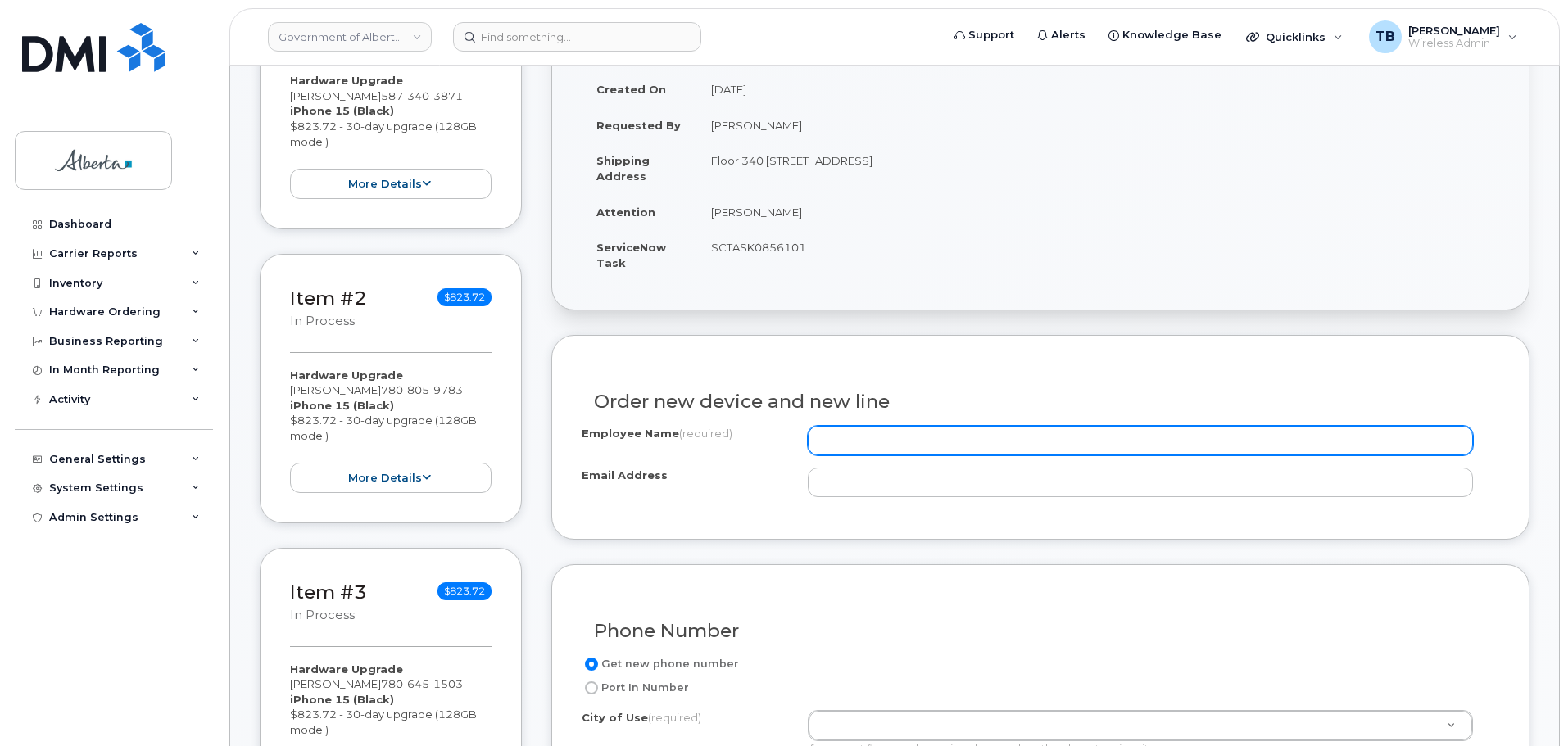
click at [864, 445] on input "Employee Name (required)" at bounding box center [1139, 441] width 665 height 30
paste input "Zichen Ma"
type input "Zichen Ma"
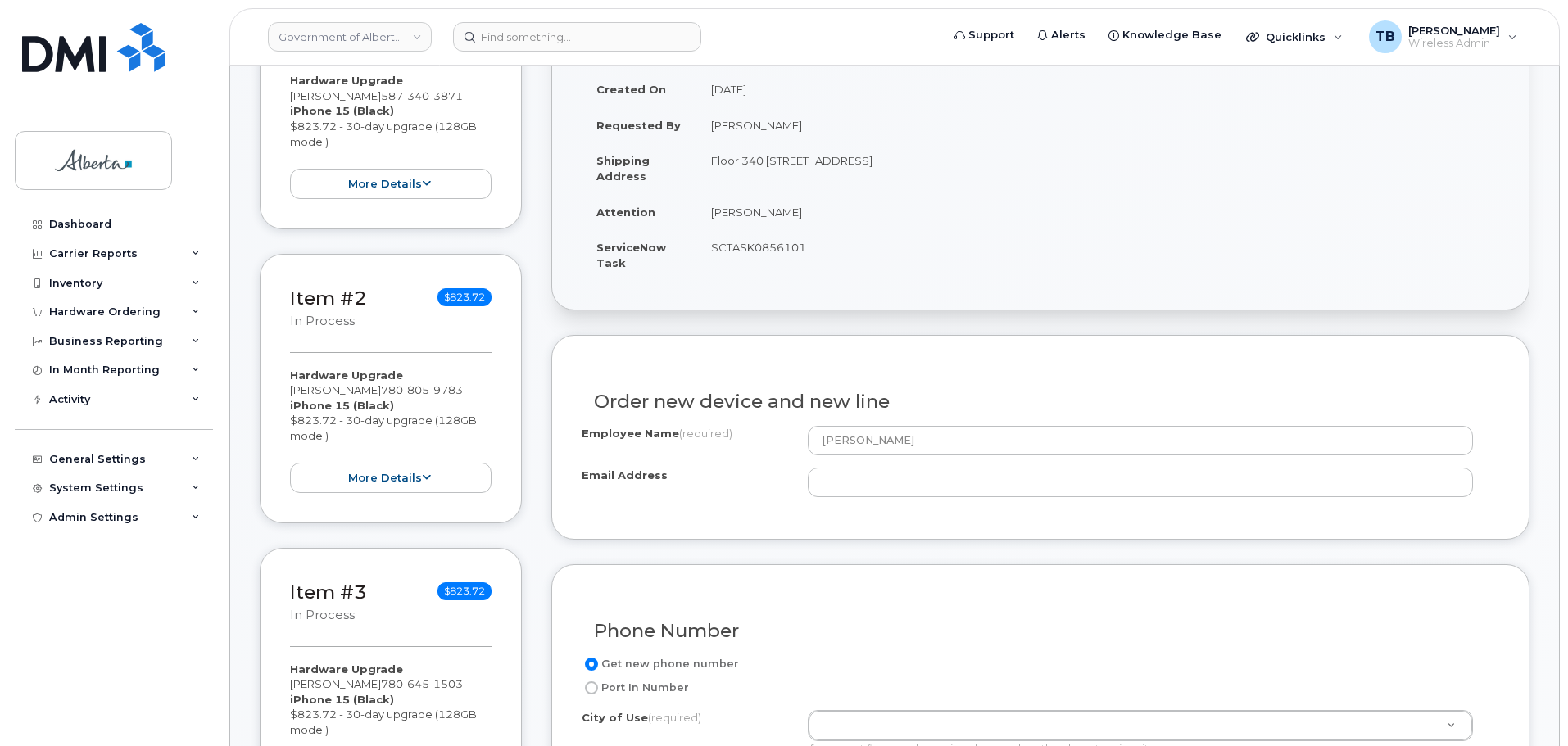
click at [871, 498] on div "Employee Name (required) Zichen Ma Email Address" at bounding box center [1040, 467] width 917 height 83
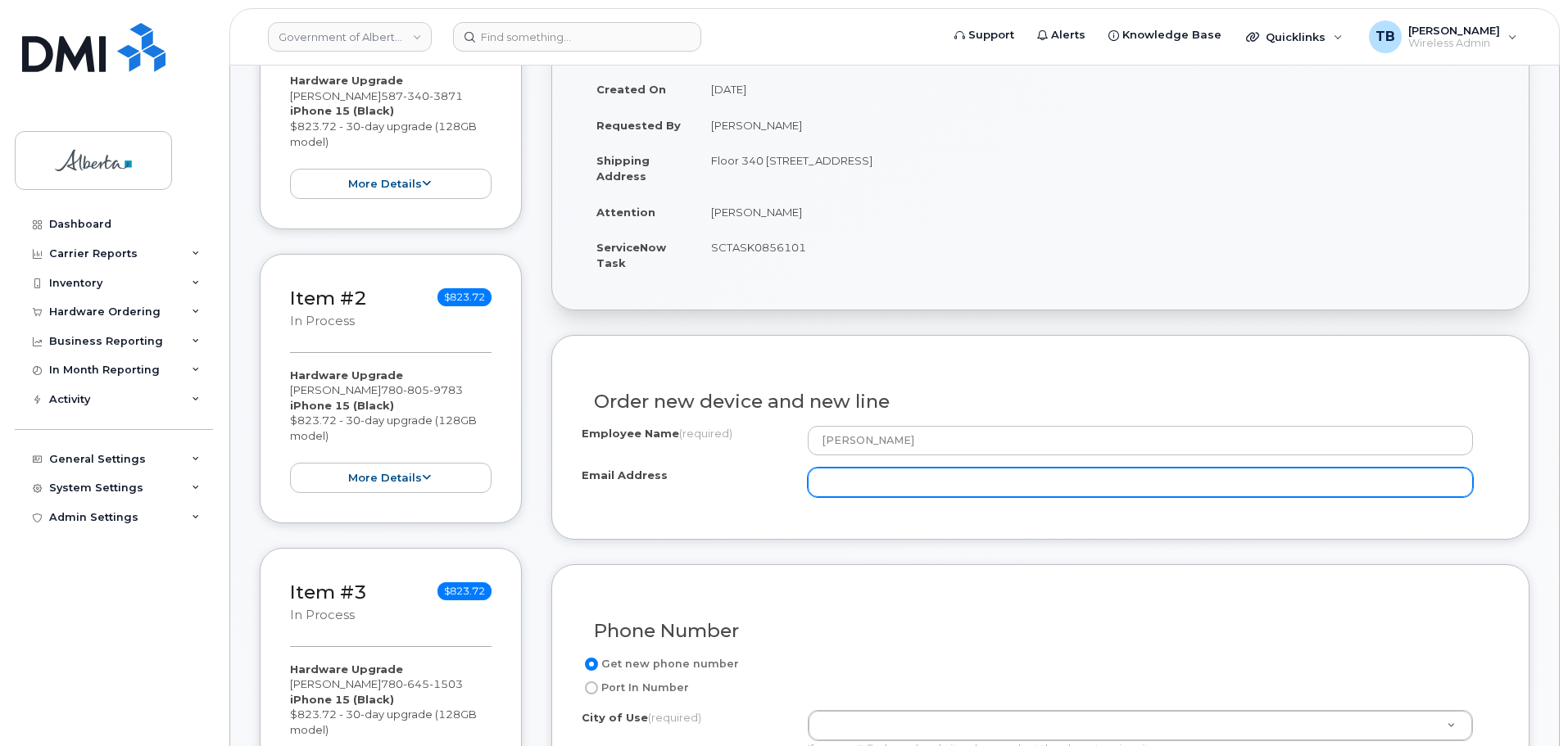
click at [869, 492] on input "Email Address" at bounding box center [1139, 482] width 665 height 30
paste input "[DOMAIN_NAME][EMAIL_ADDRESS][DOMAIN_NAME]"
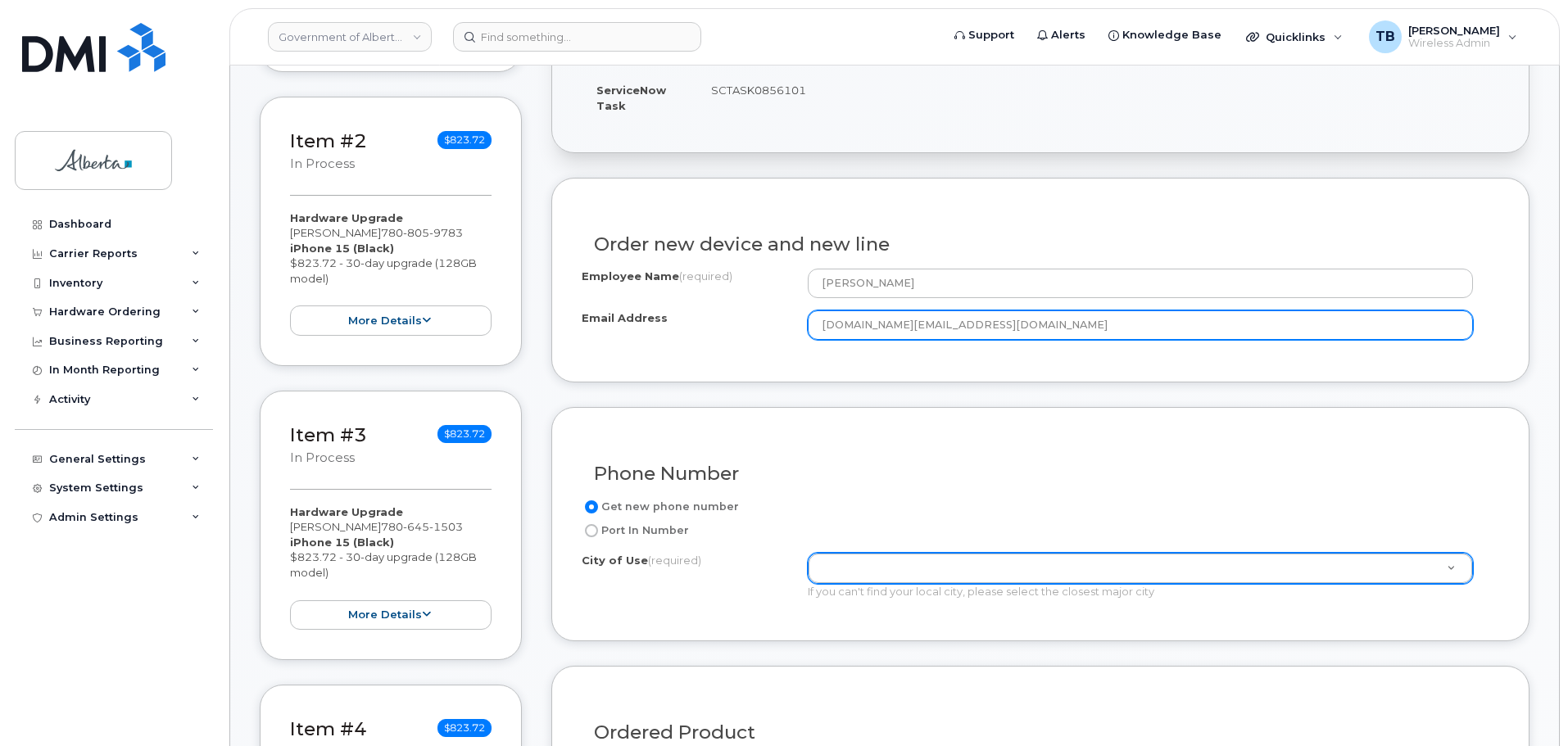
scroll to position [655, 0]
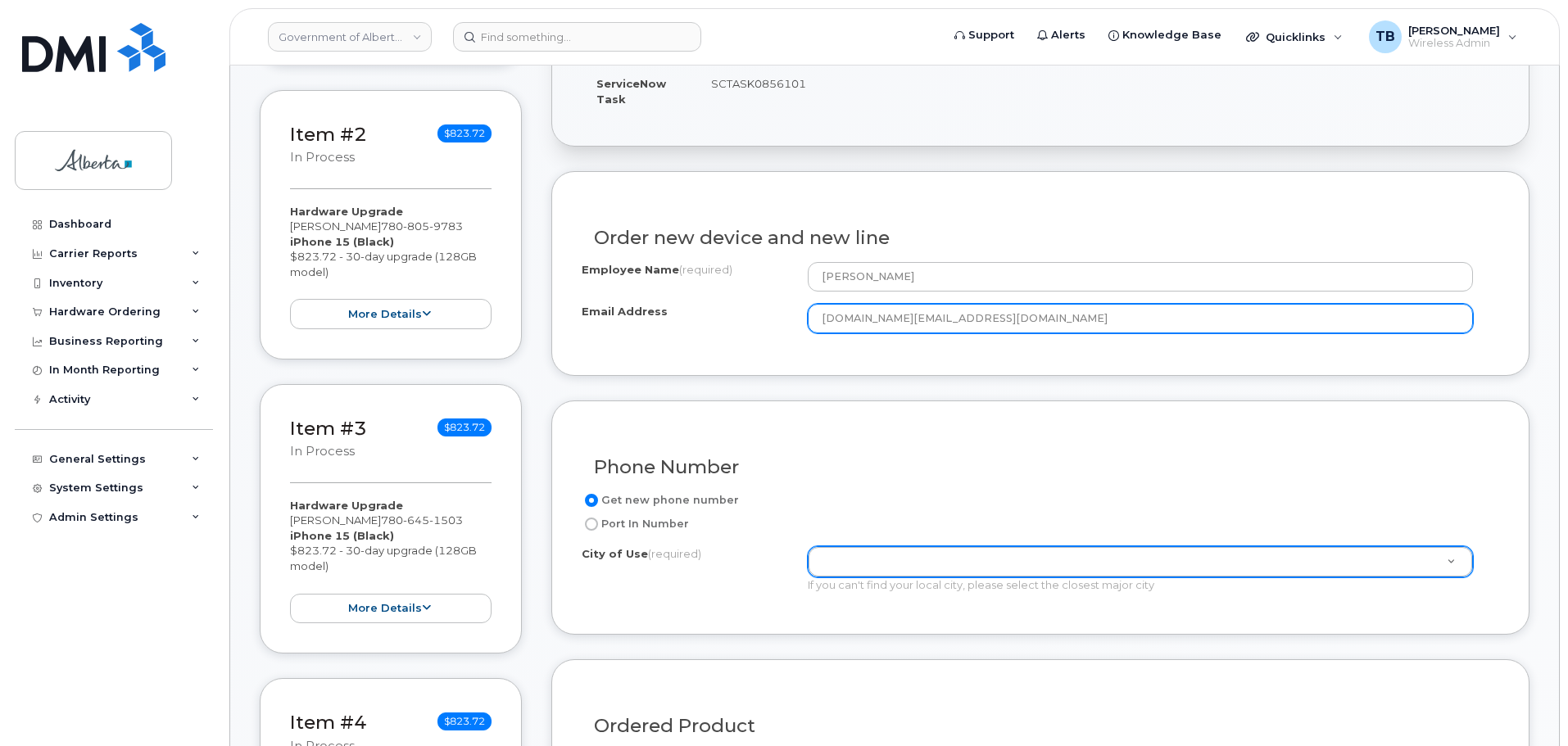
type input "[DOMAIN_NAME][EMAIL_ADDRESS][DOMAIN_NAME]"
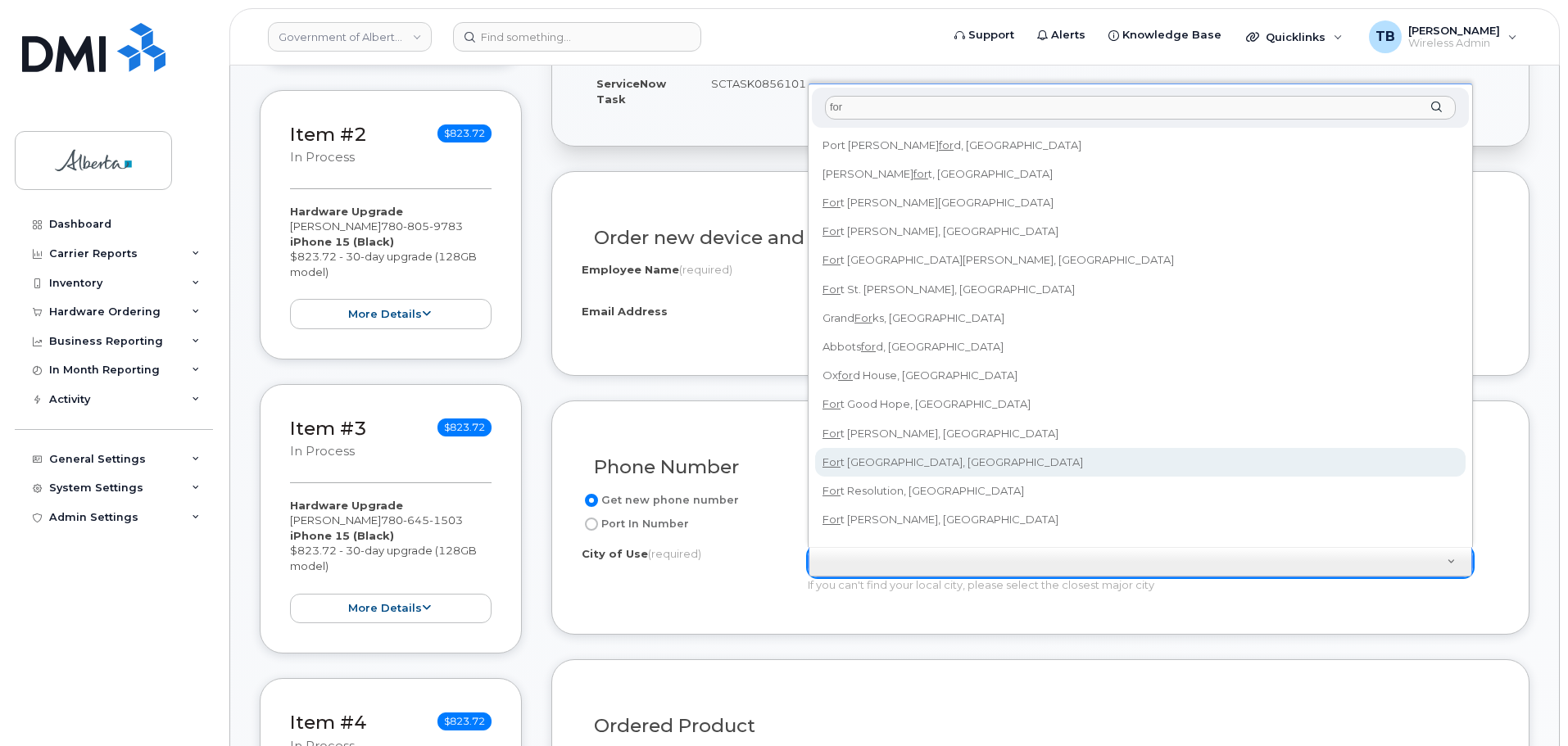
scroll to position [15, 0]
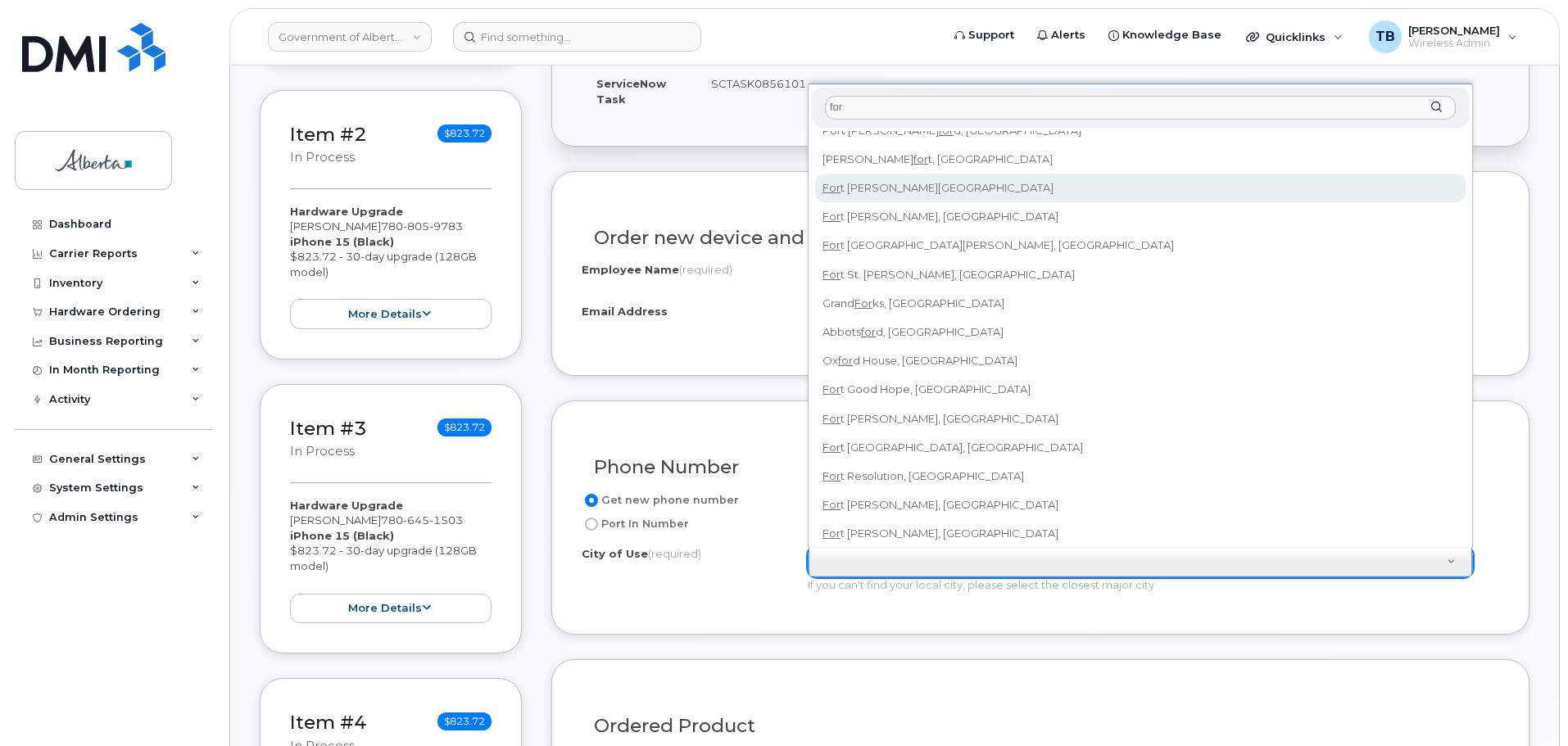
type input "for"
type input "215"
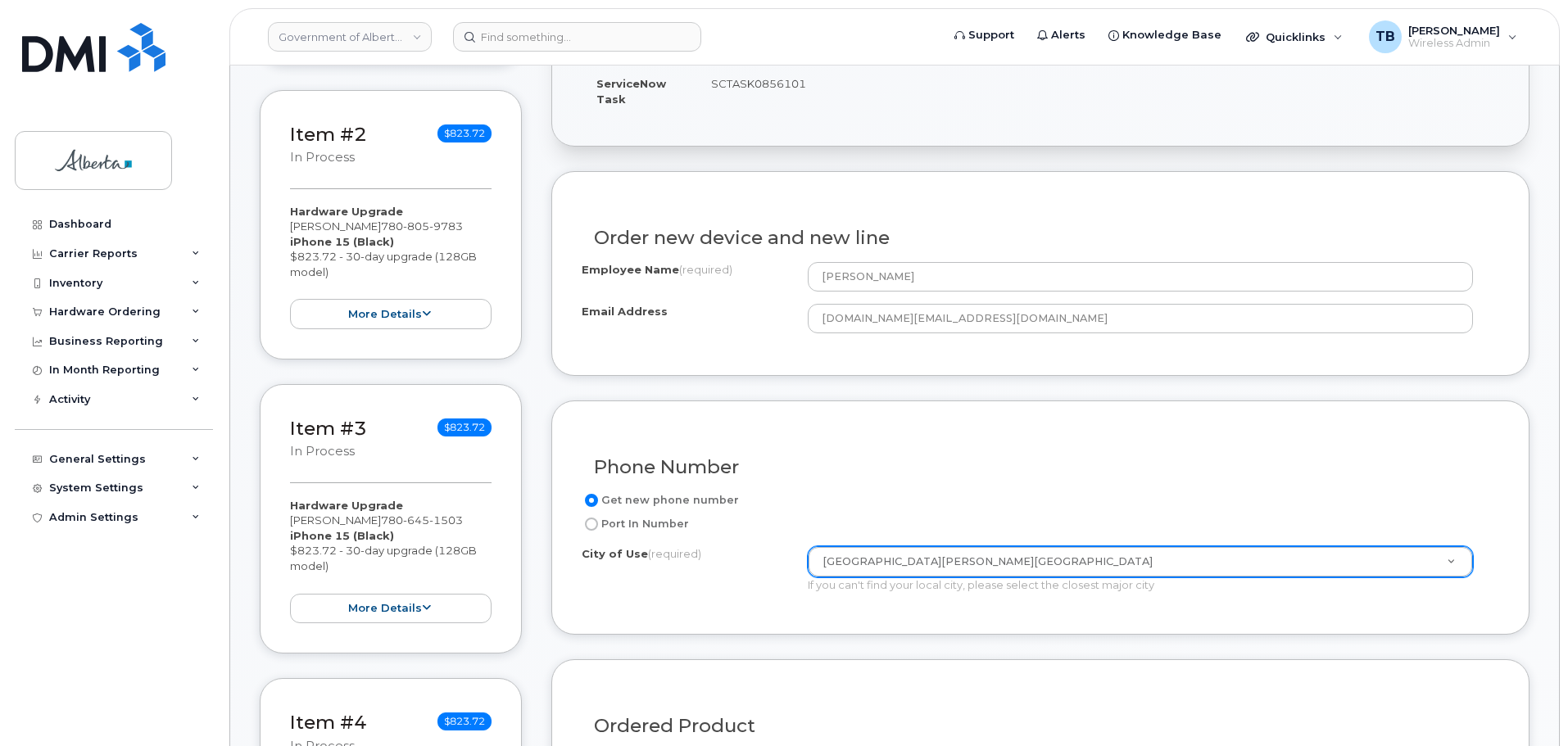
click at [759, 638] on form "Existing User Additional cost to upgrading the device Selected device is Eligib…" at bounding box center [1039, 612] width 978 height 883
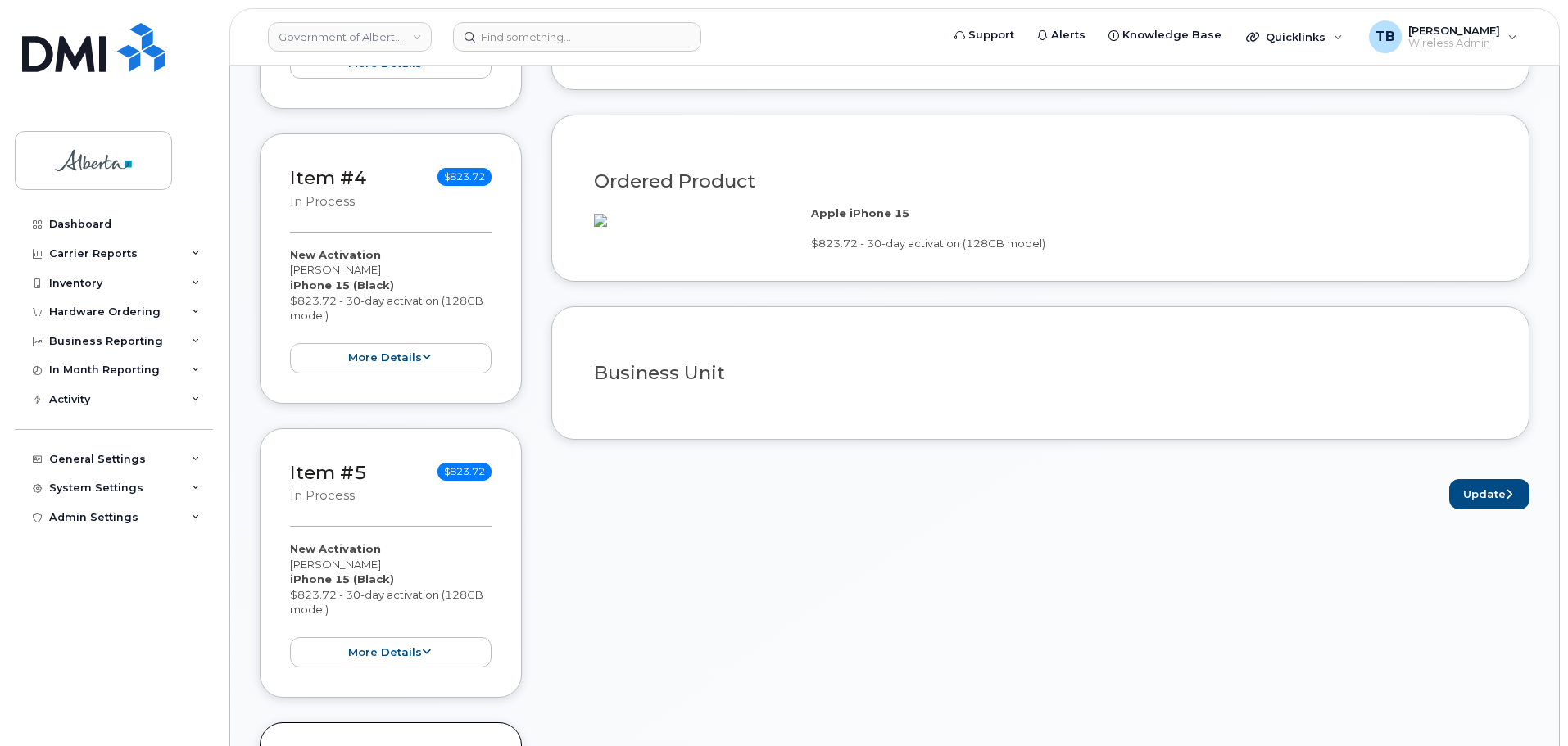
scroll to position [1229, 0]
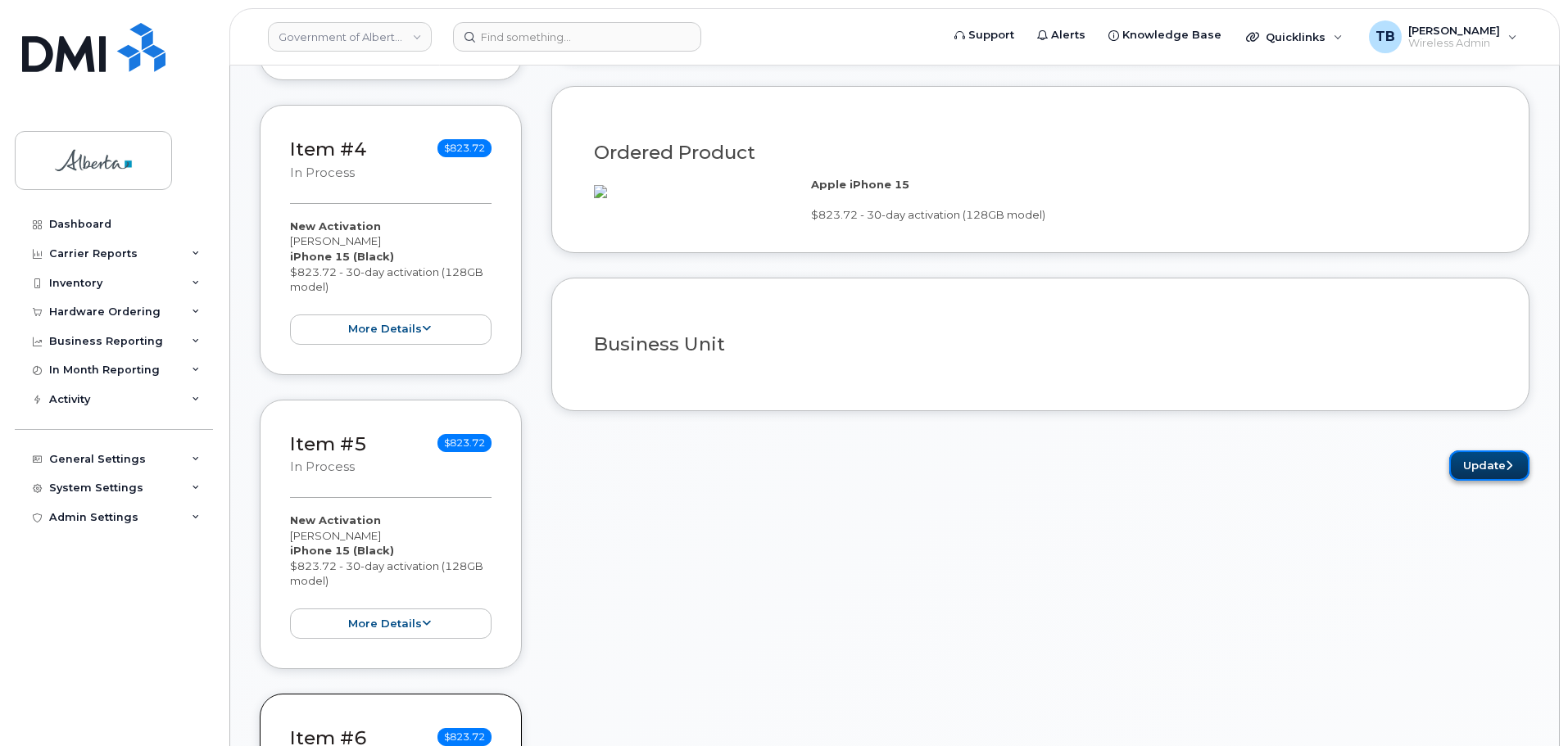
click at [1500, 481] on button "Update" at bounding box center [1488, 466] width 80 height 30
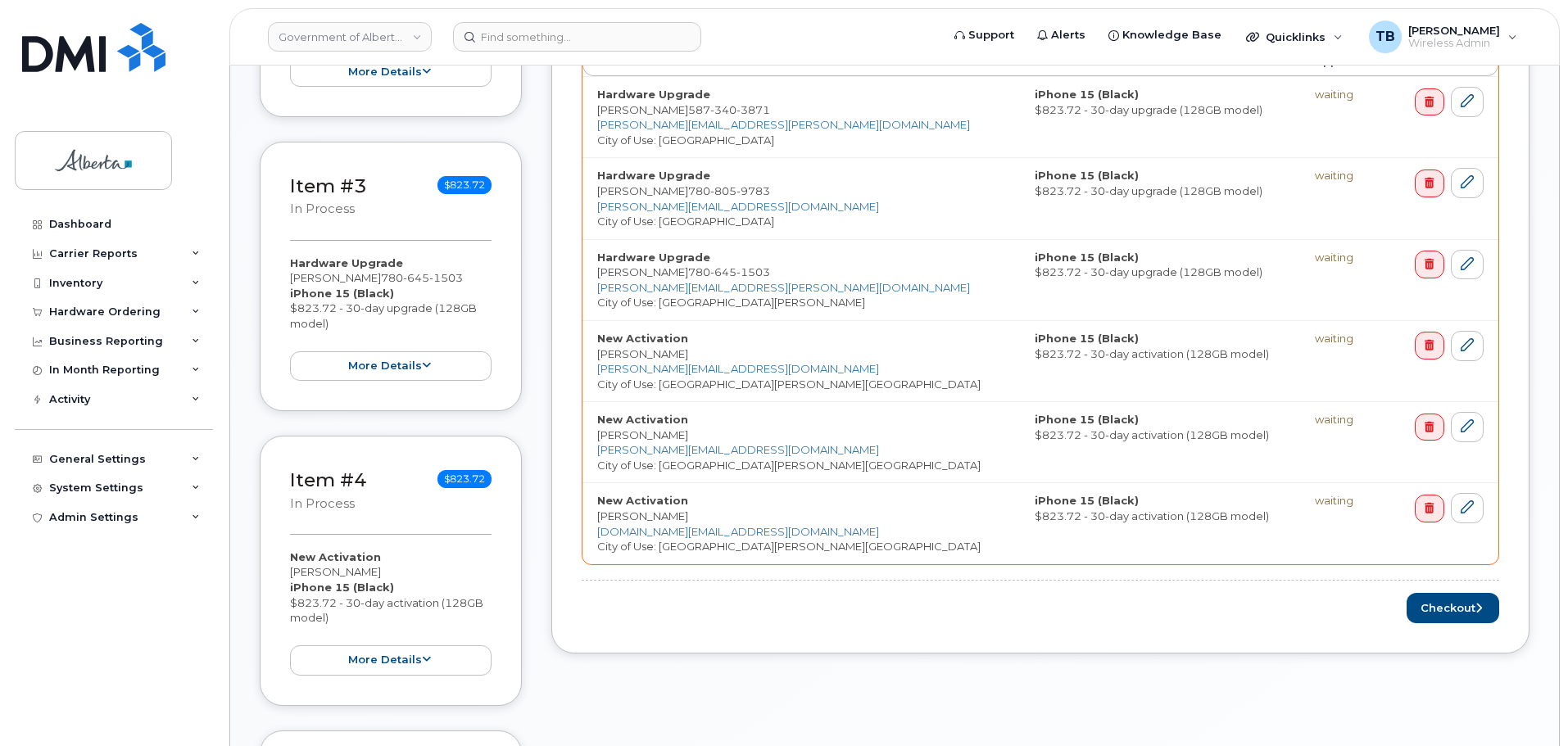
scroll to position [903, 0]
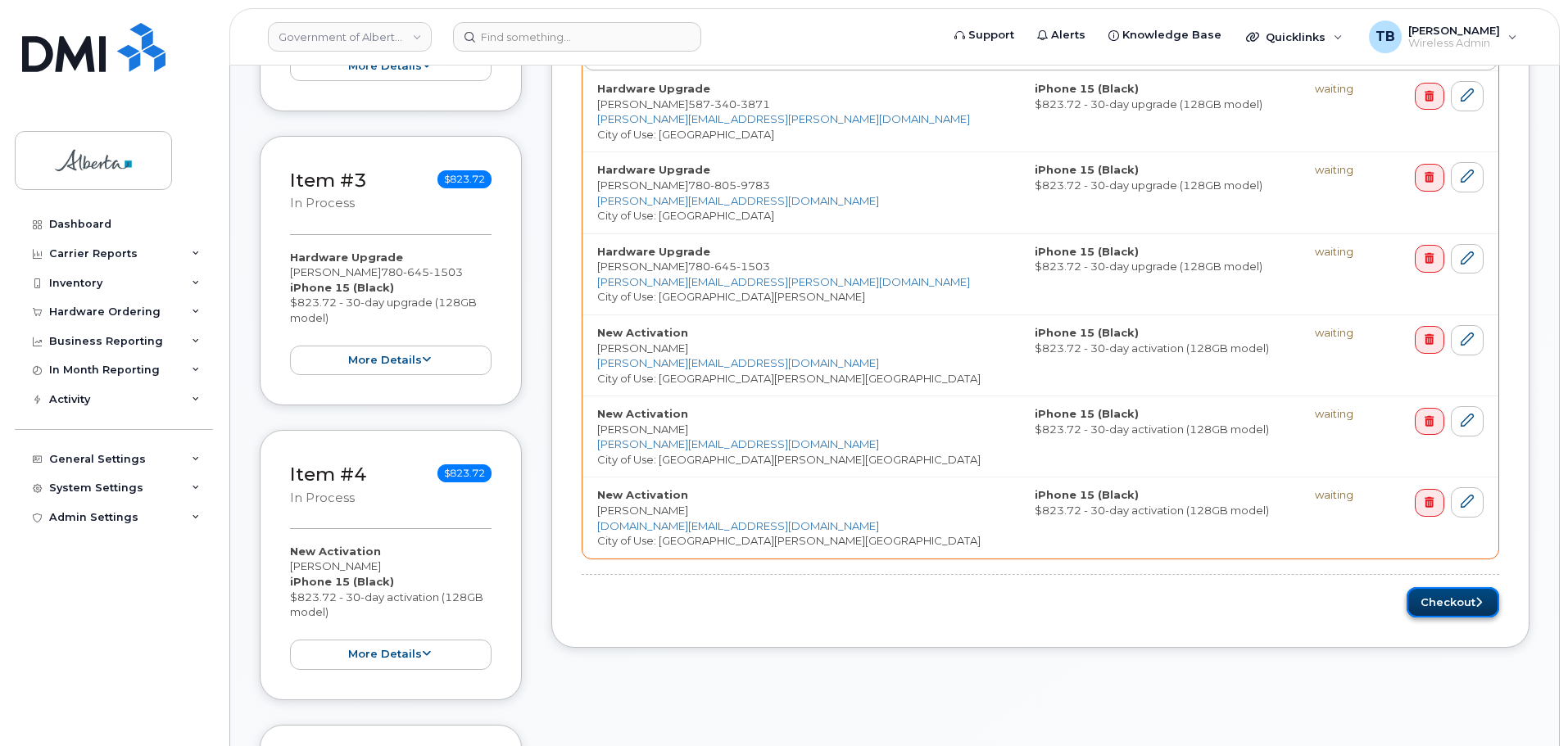
click at [1456, 602] on button "Checkout" at bounding box center [1452, 603] width 92 height 30
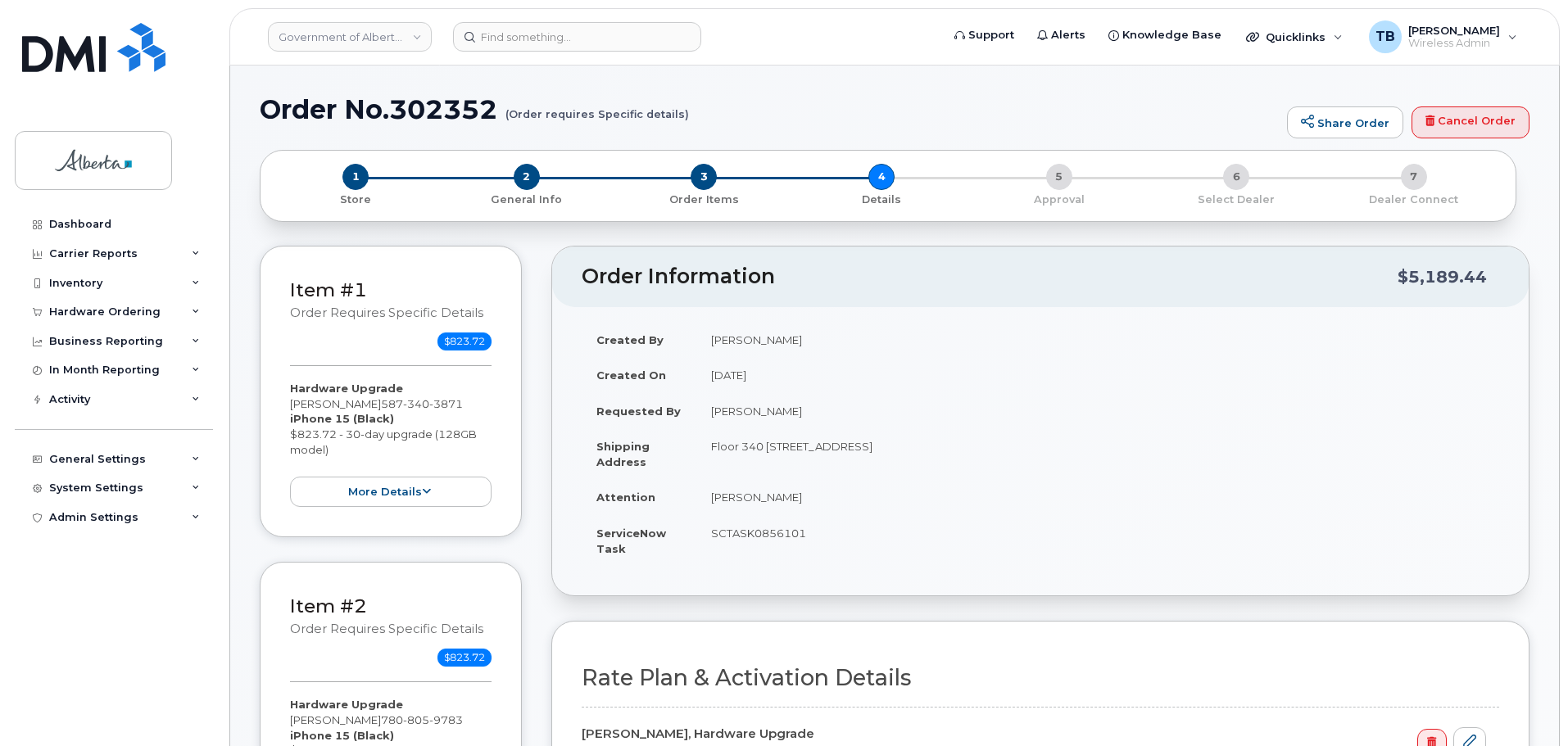
select select
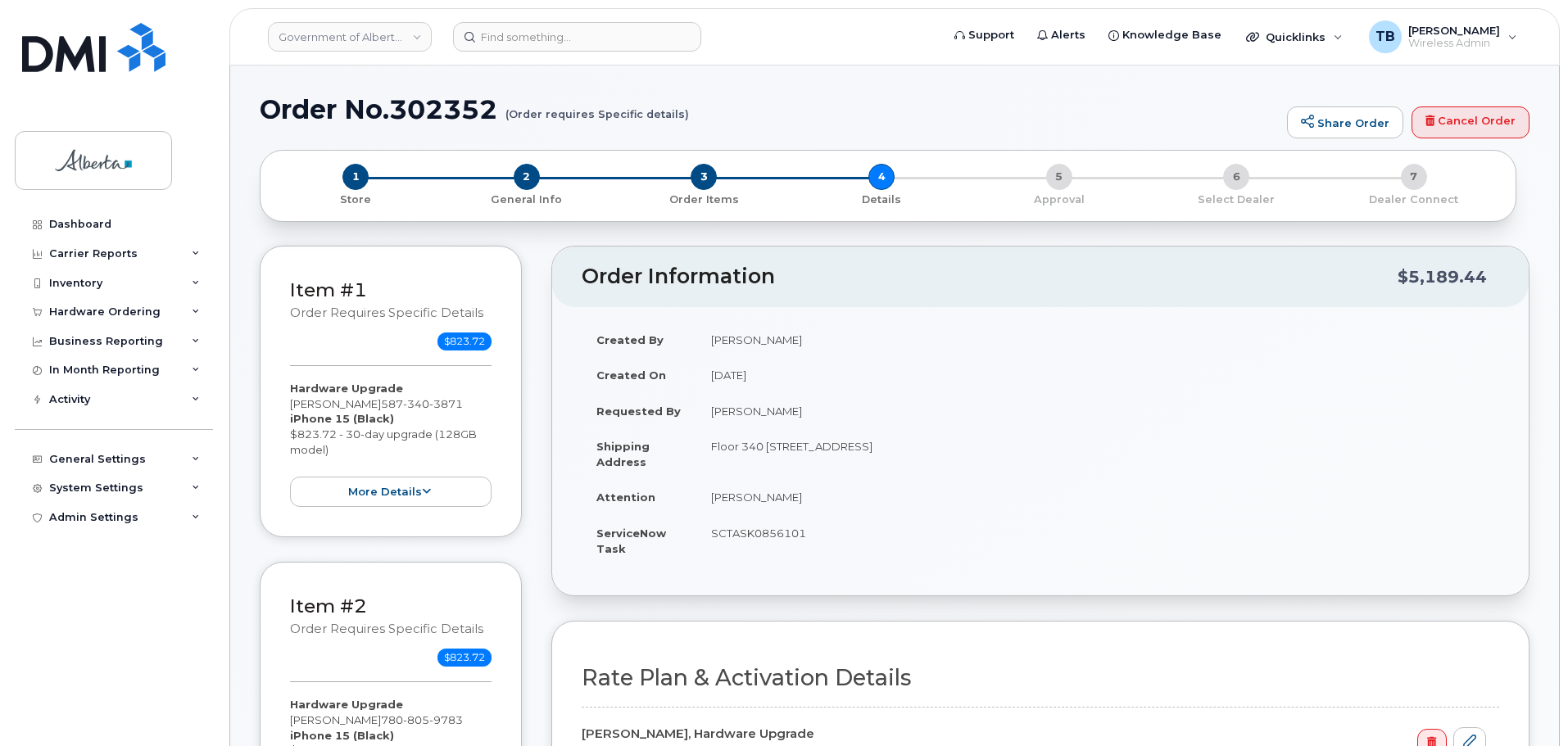
select select
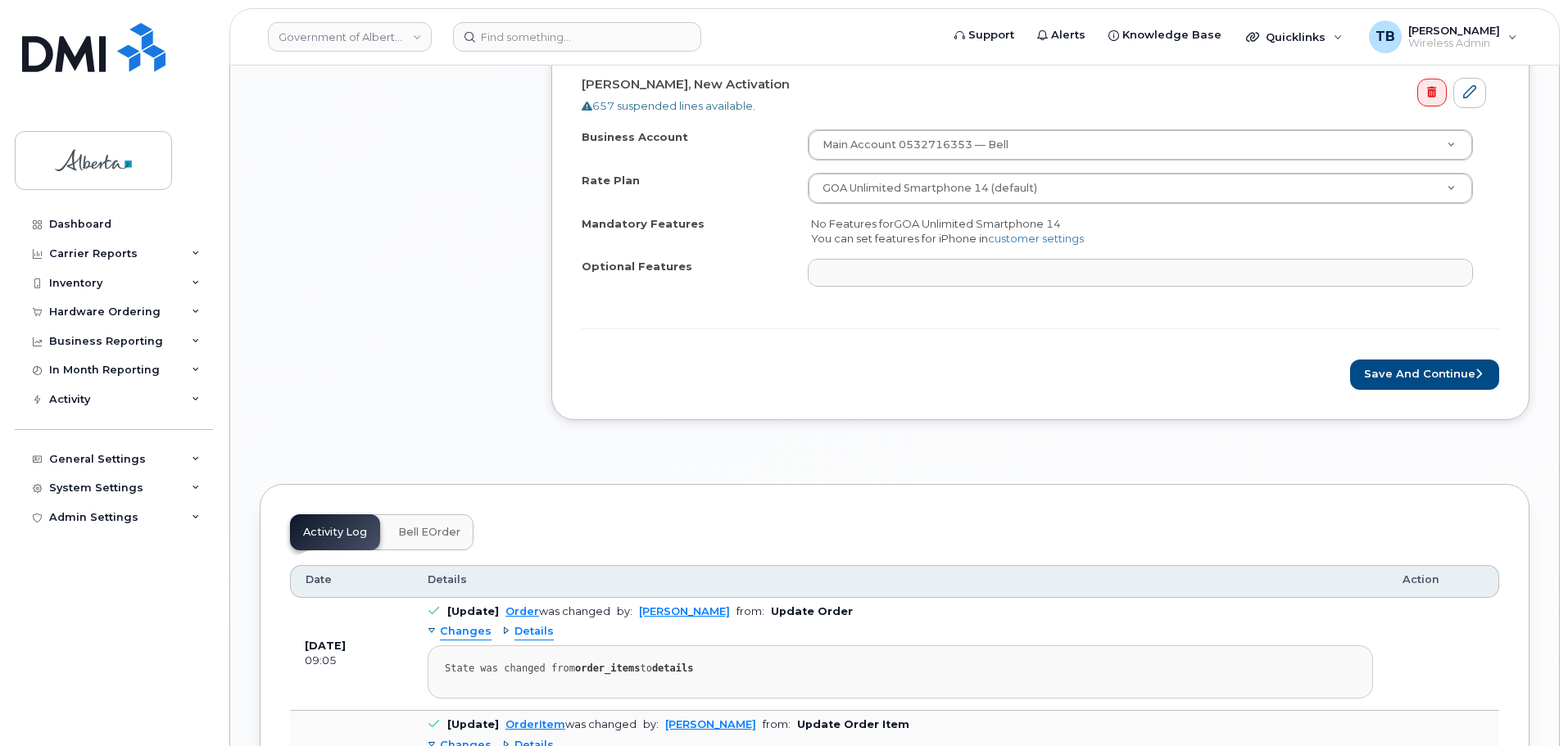
scroll to position [2376, 0]
click at [1420, 373] on button "Save and Continue" at bounding box center [1425, 373] width 149 height 30
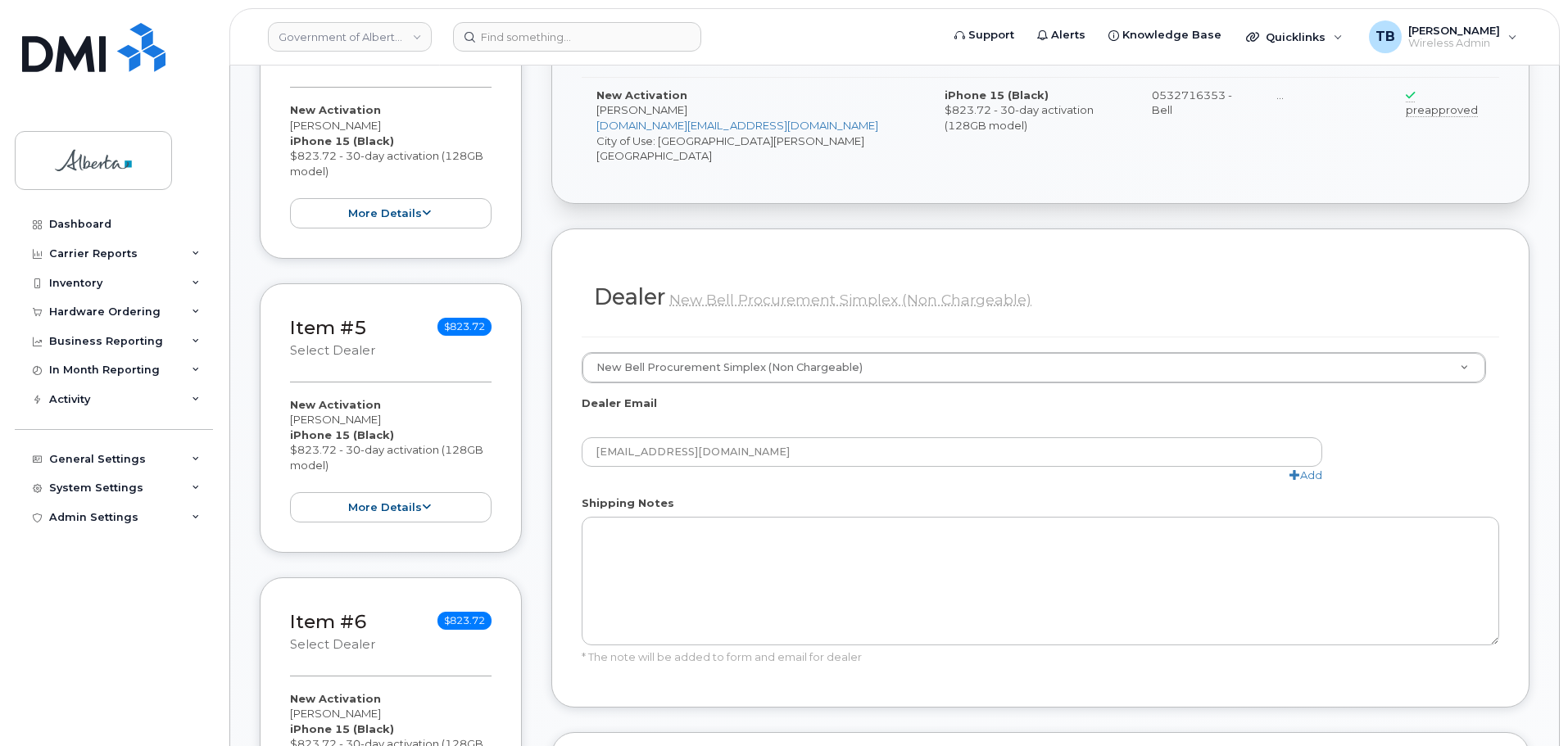
scroll to position [1393, 0]
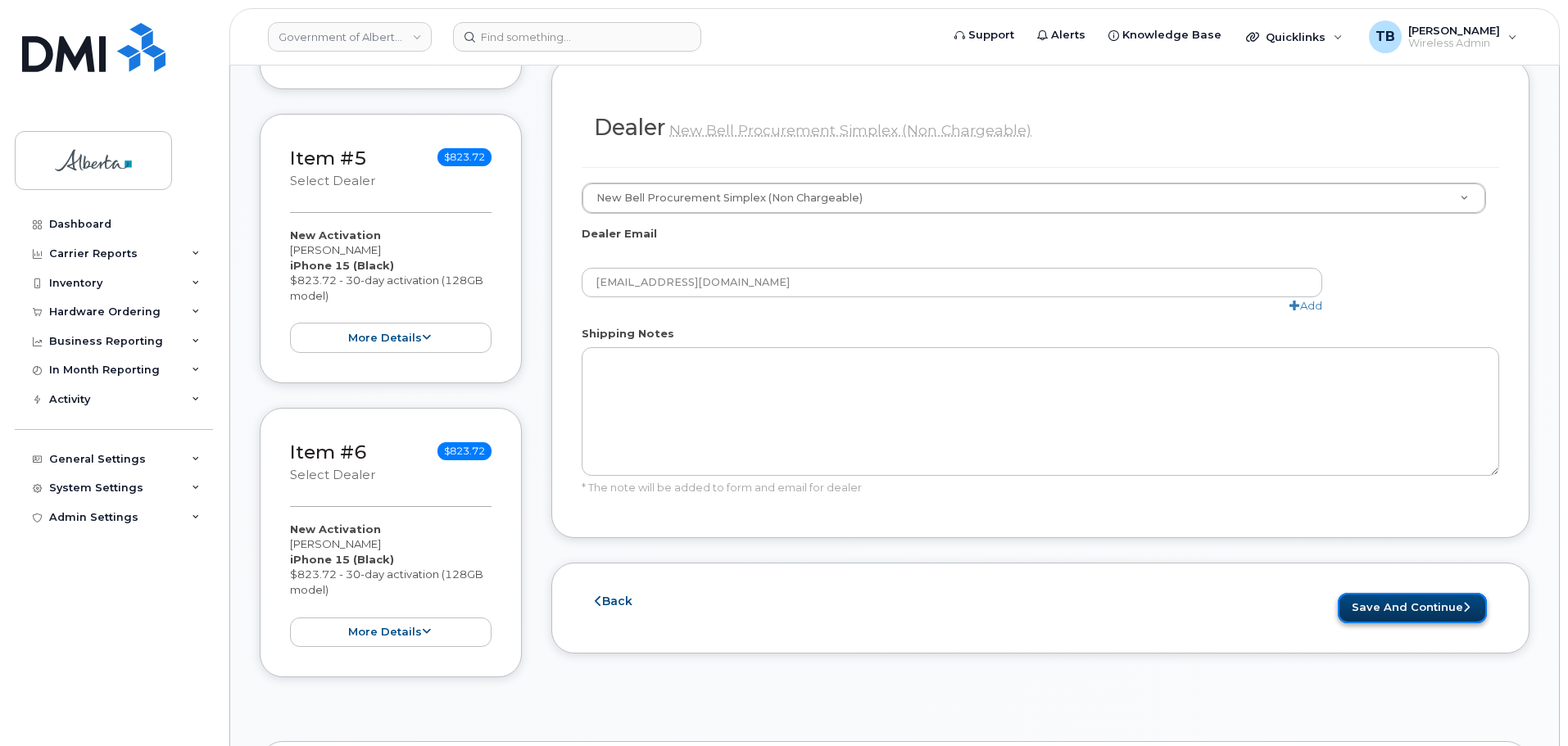
click at [1385, 593] on button "Save and Continue" at bounding box center [1413, 608] width 149 height 30
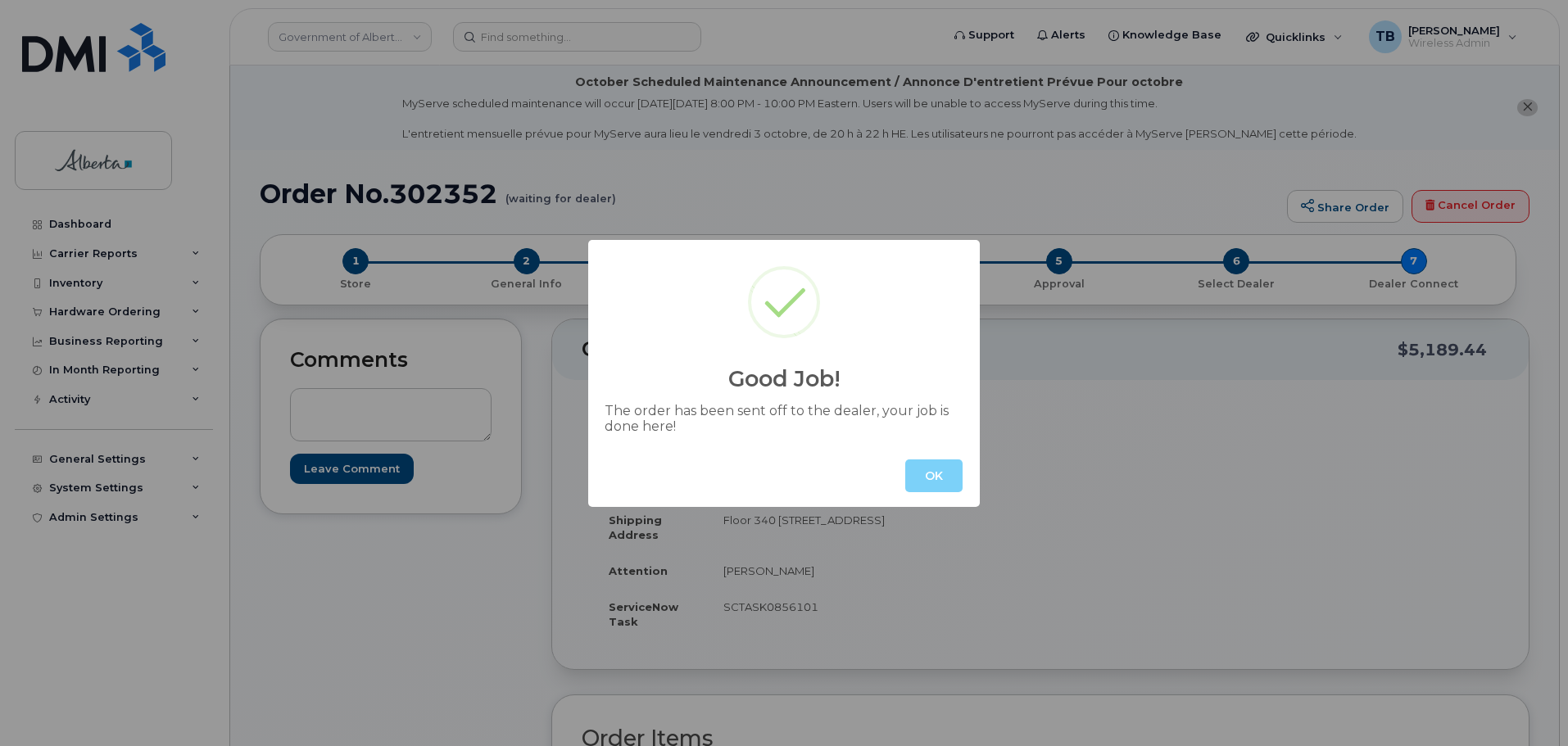
click at [927, 473] on button "OK" at bounding box center [933, 475] width 57 height 33
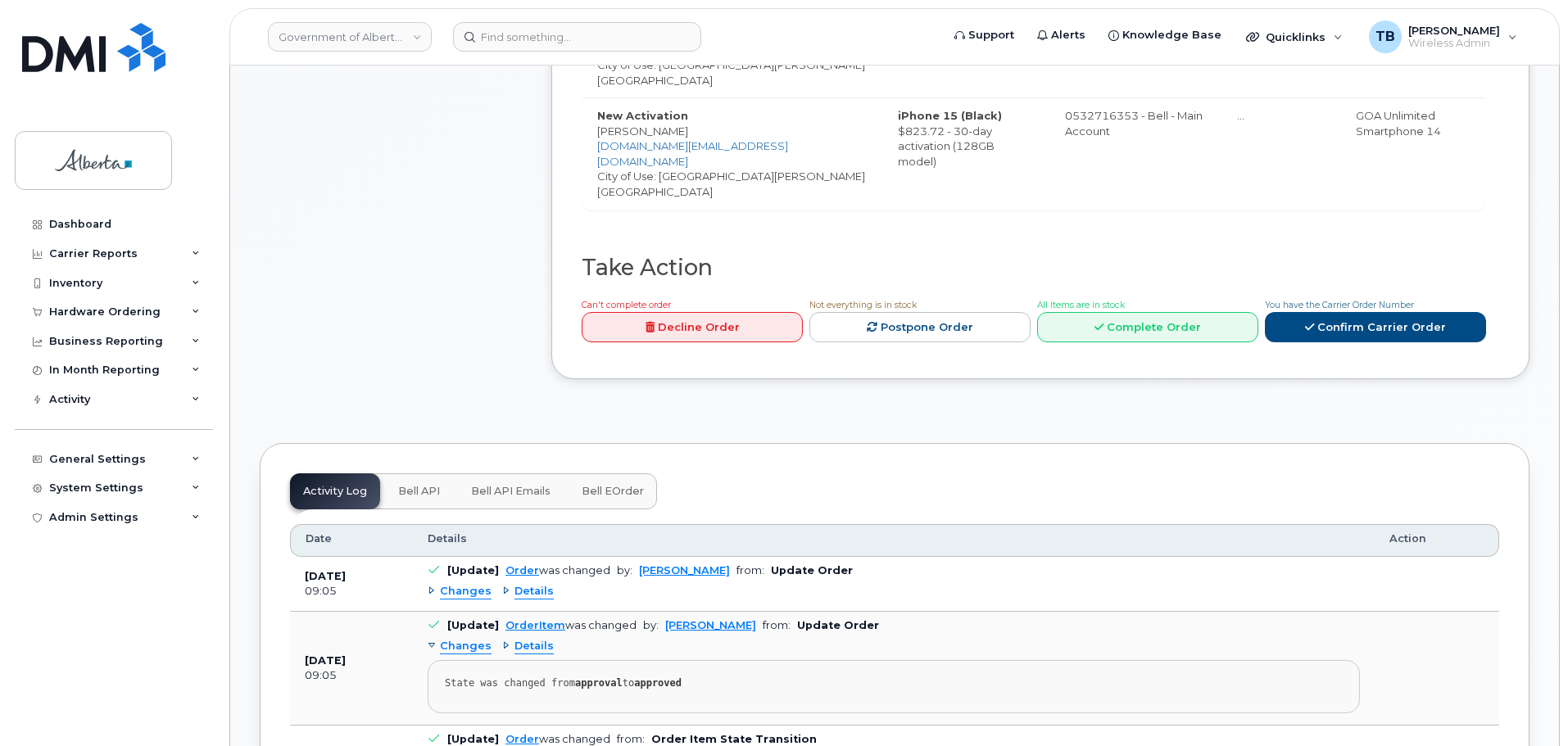
scroll to position [1229, 0]
click at [407, 484] on span "Bell API" at bounding box center [419, 490] width 42 height 13
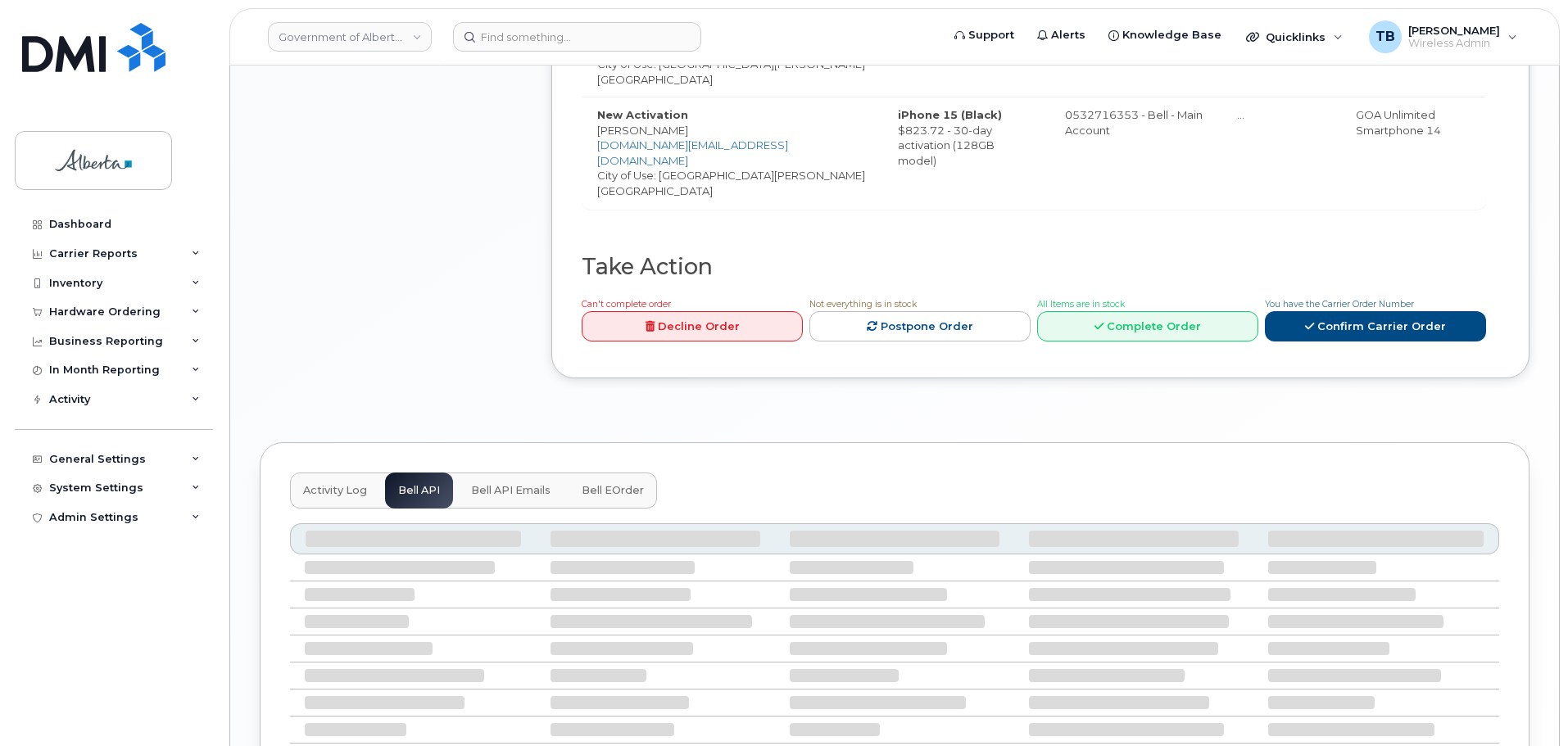
scroll to position [1147, 0]
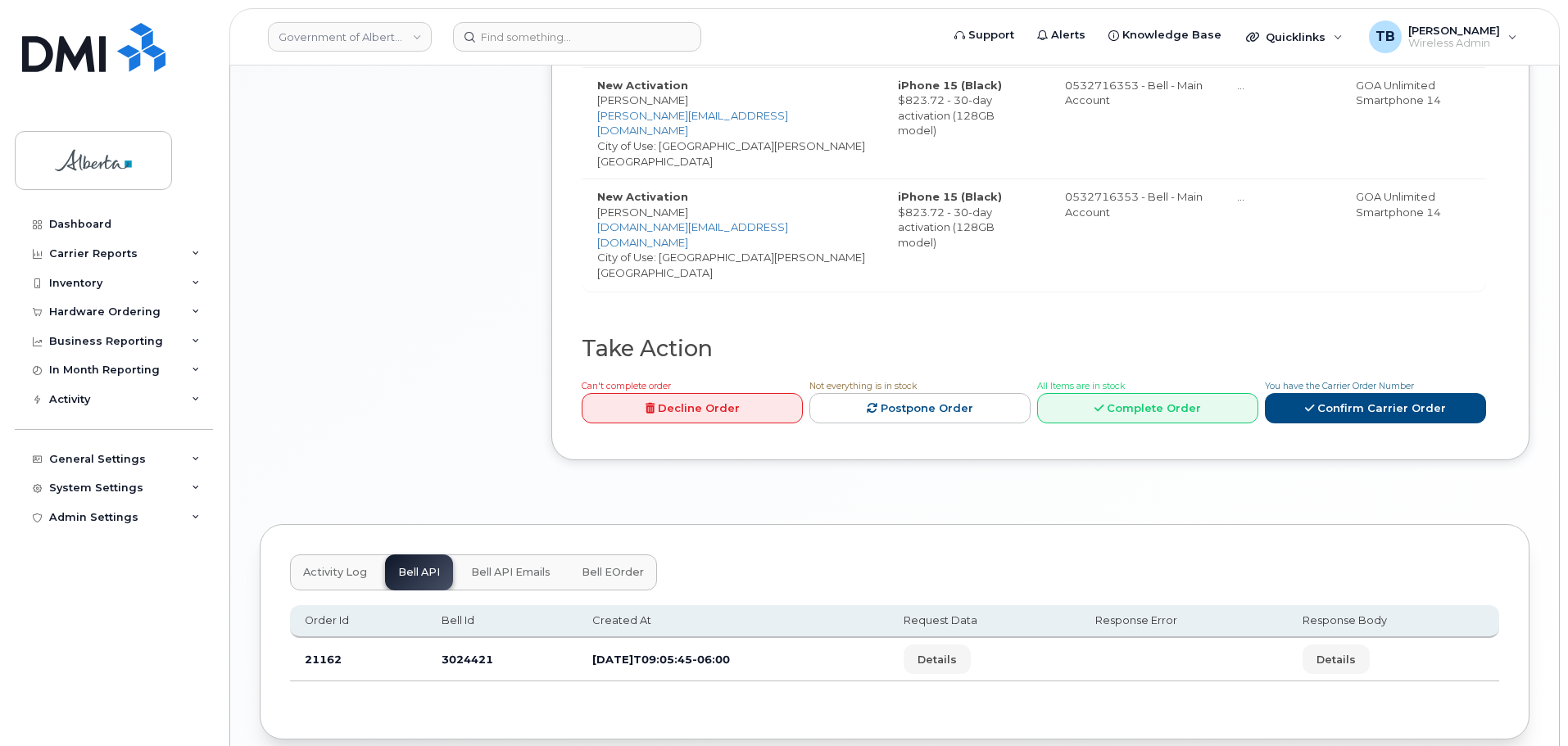
click at [462, 638] on td "3024421" at bounding box center [502, 659] width 151 height 43
copy td "3024421"
click at [490, 43] on input at bounding box center [577, 37] width 249 height 30
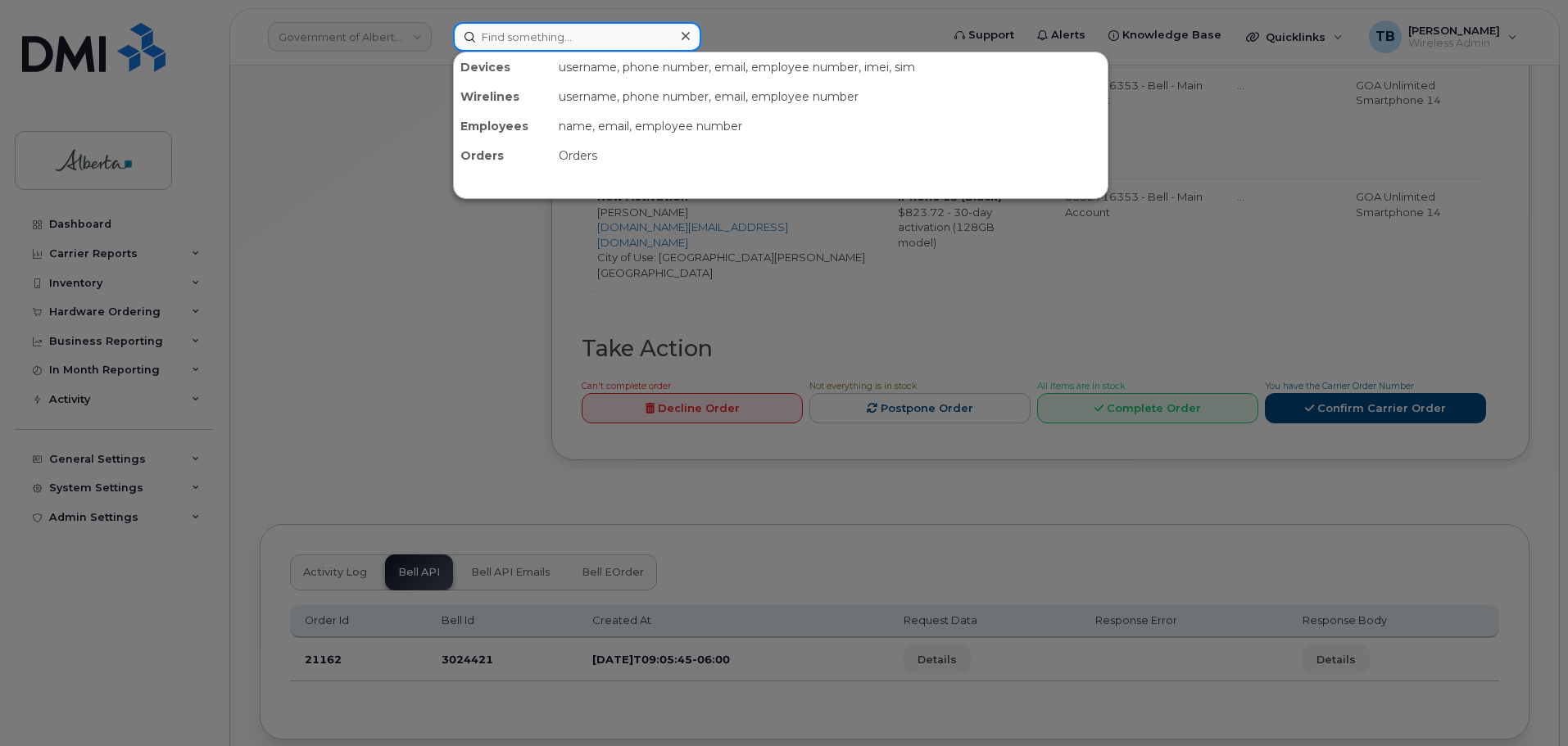
click at [490, 43] on input at bounding box center [577, 37] width 249 height 30
paste input "7808059783"
type input "7808059783"
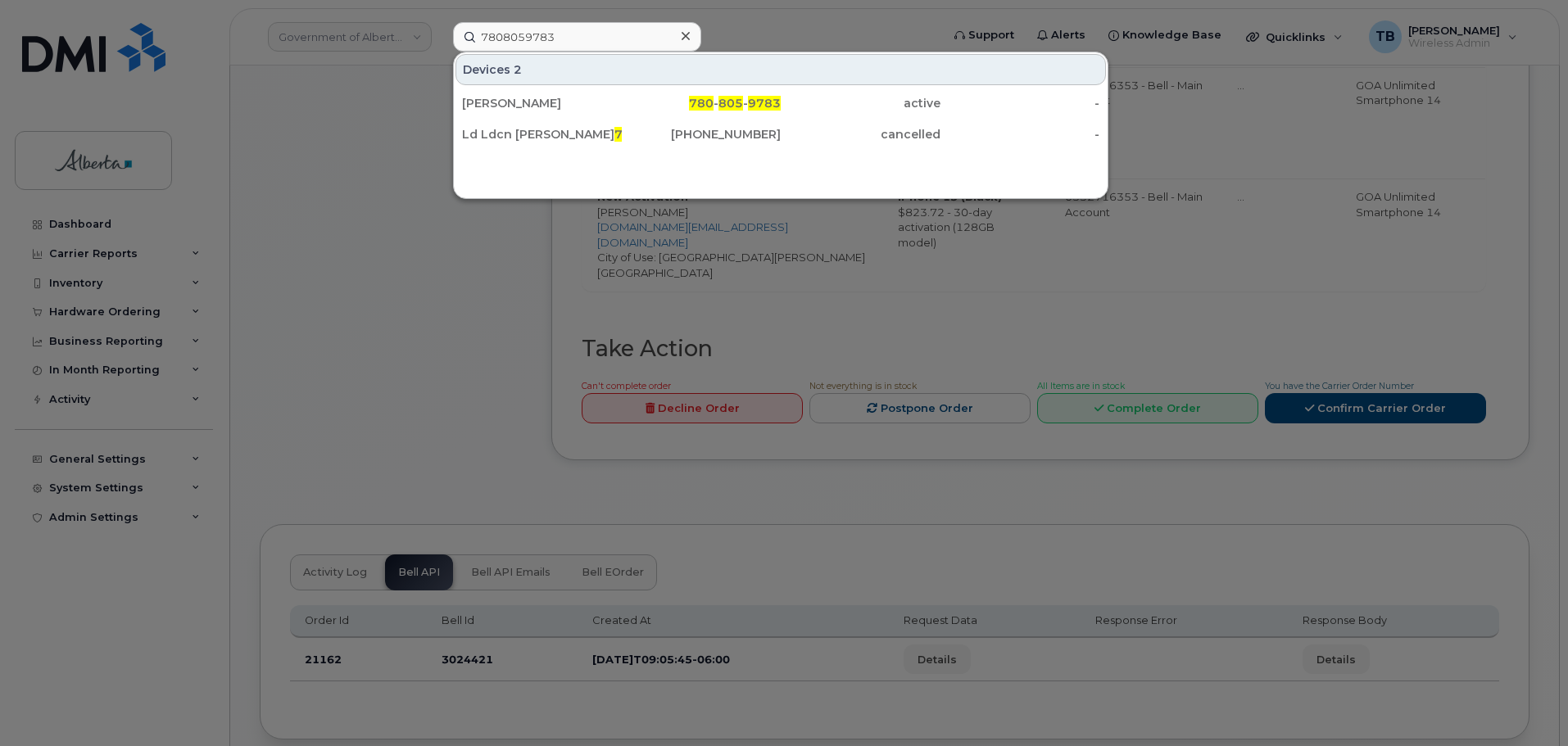
click at [515, 105] on div "[PERSON_NAME]" at bounding box center [542, 103] width 160 height 17
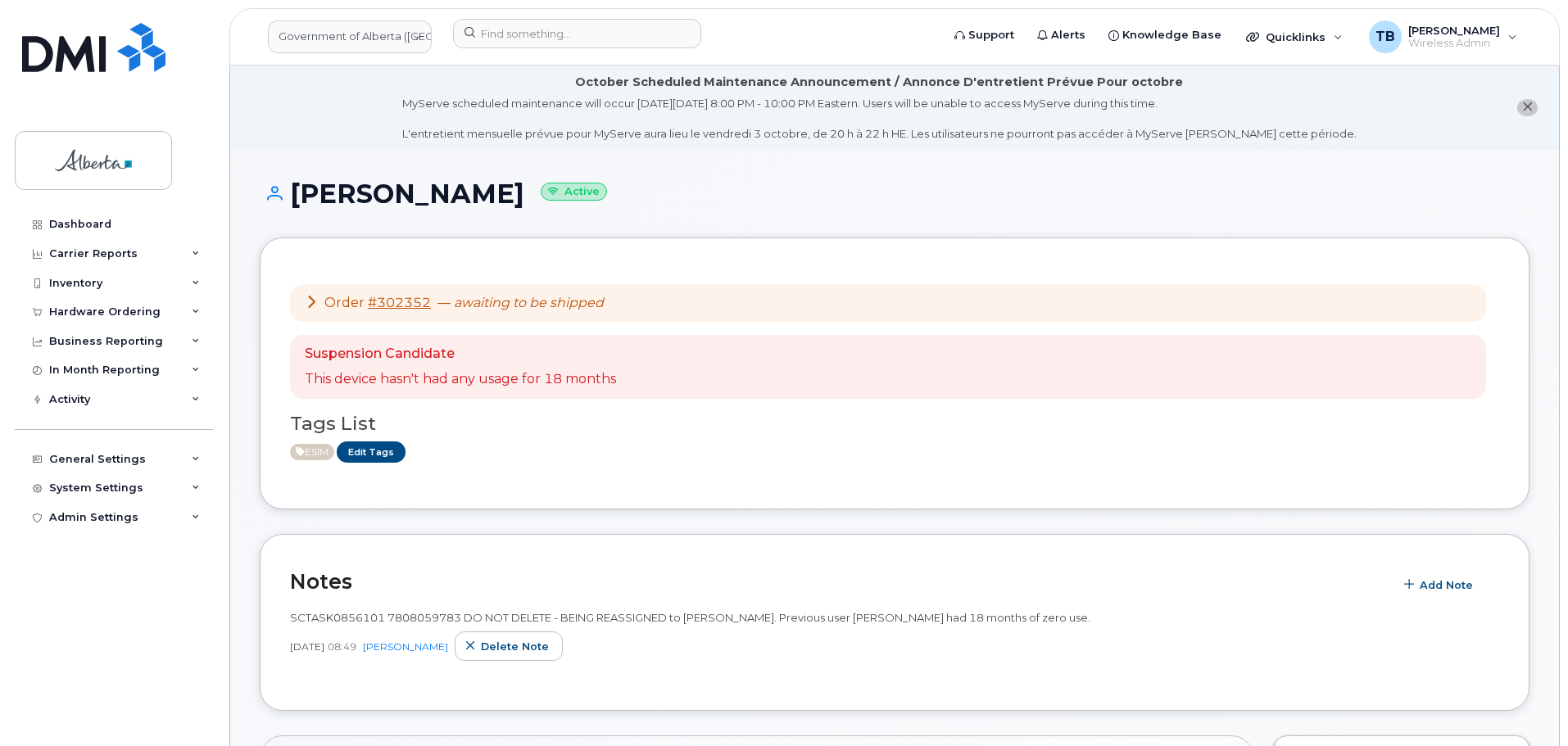
click at [993, 370] on div "Suspension Candidate This device hasn't had any usage for 18 months" at bounding box center [887, 366] width 1196 height 64
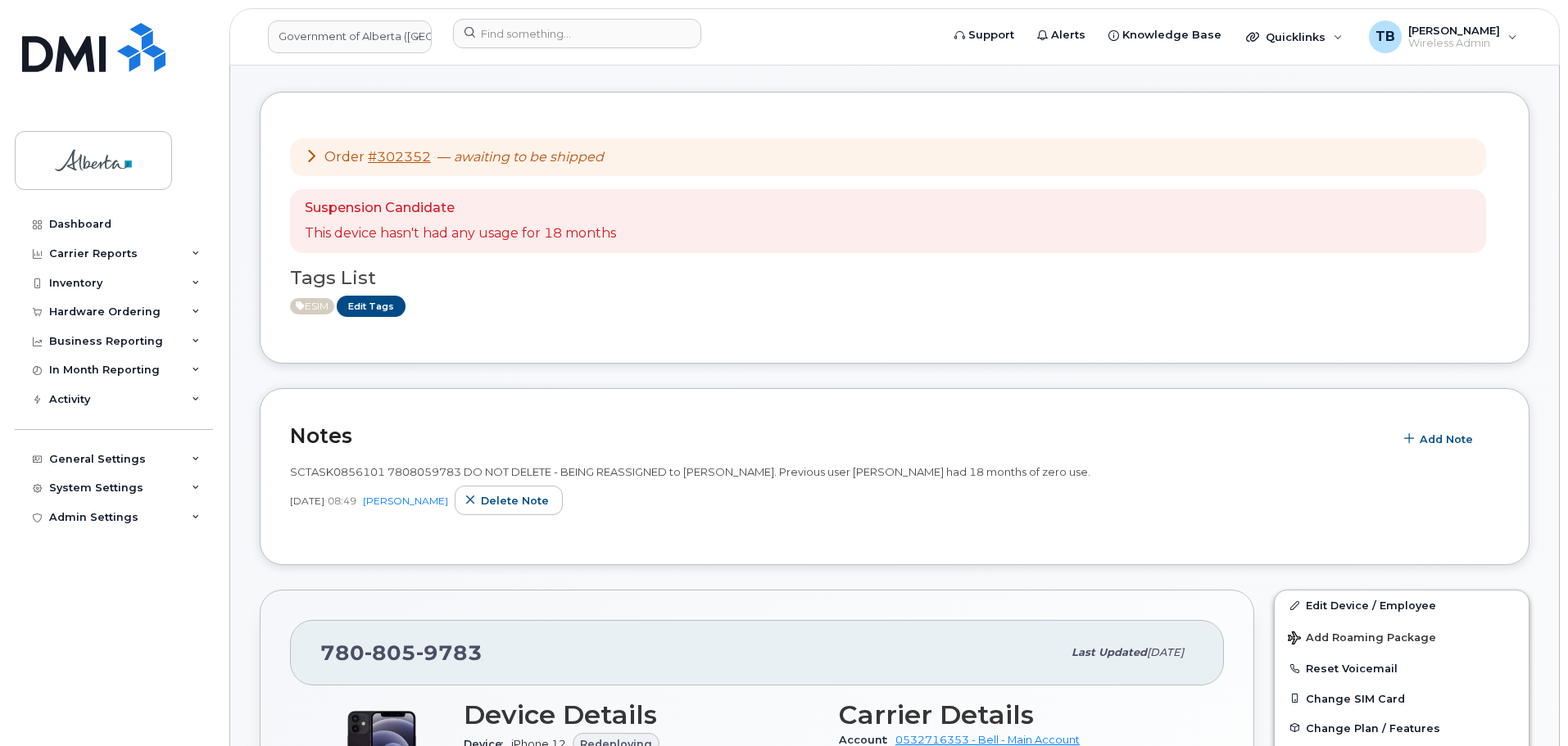
scroll to position [163, 0]
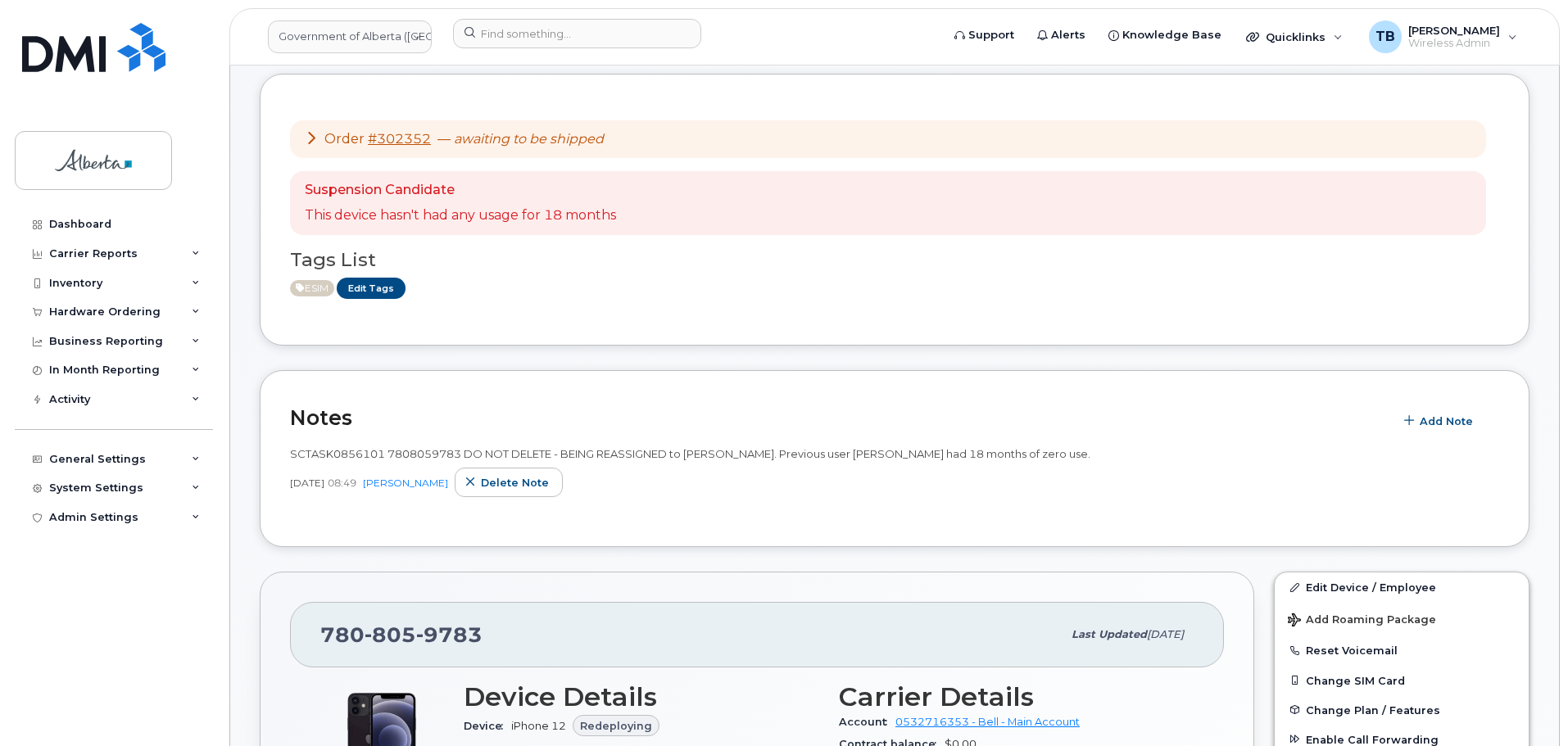
click at [324, 454] on span "SCTASK0856101 7808059783 DO NOT DELETE - BEING REASSIGNED to [PERSON_NAME]. Pre…" at bounding box center [690, 453] width 800 height 13
copy span "SCTASK0856101"
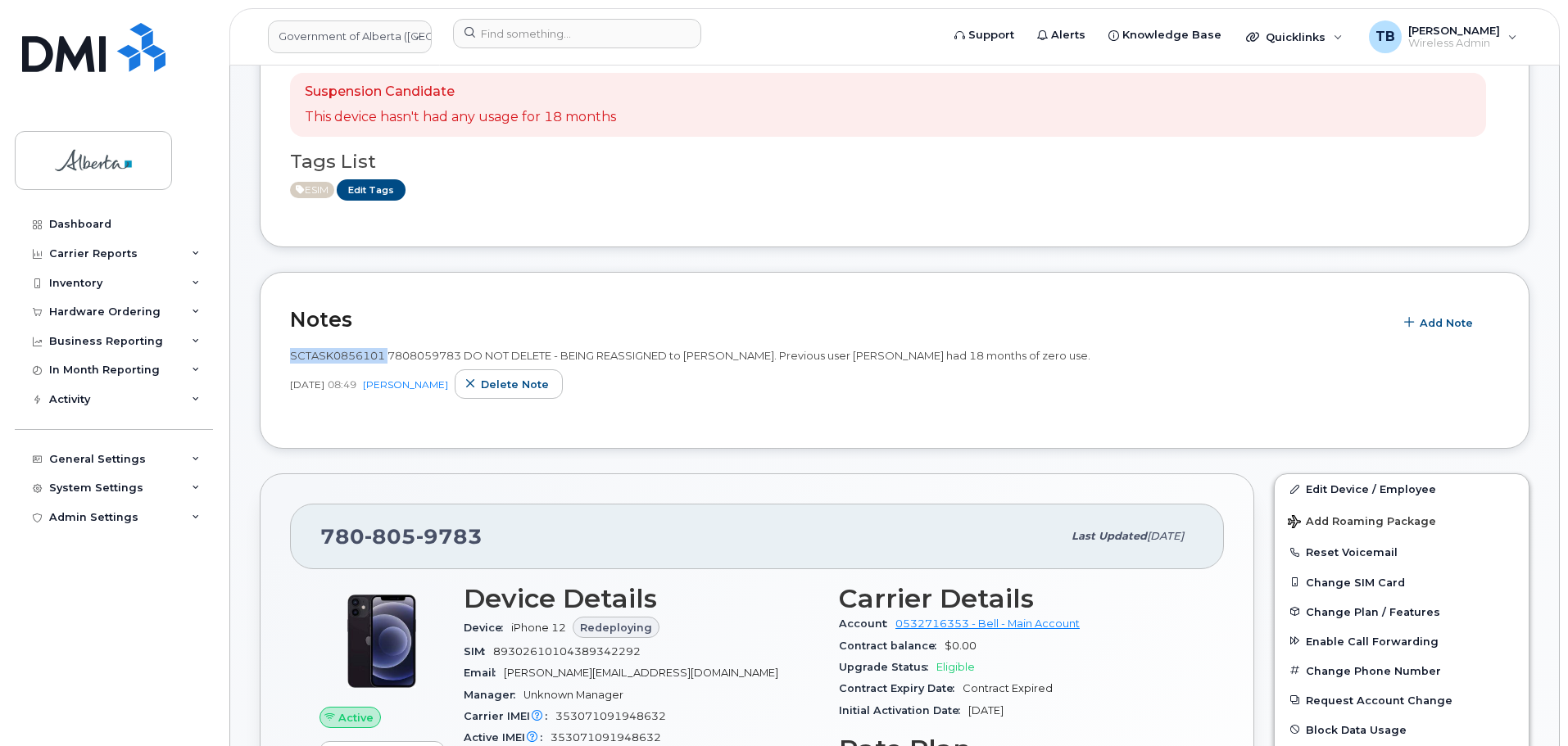
scroll to position [409, 0]
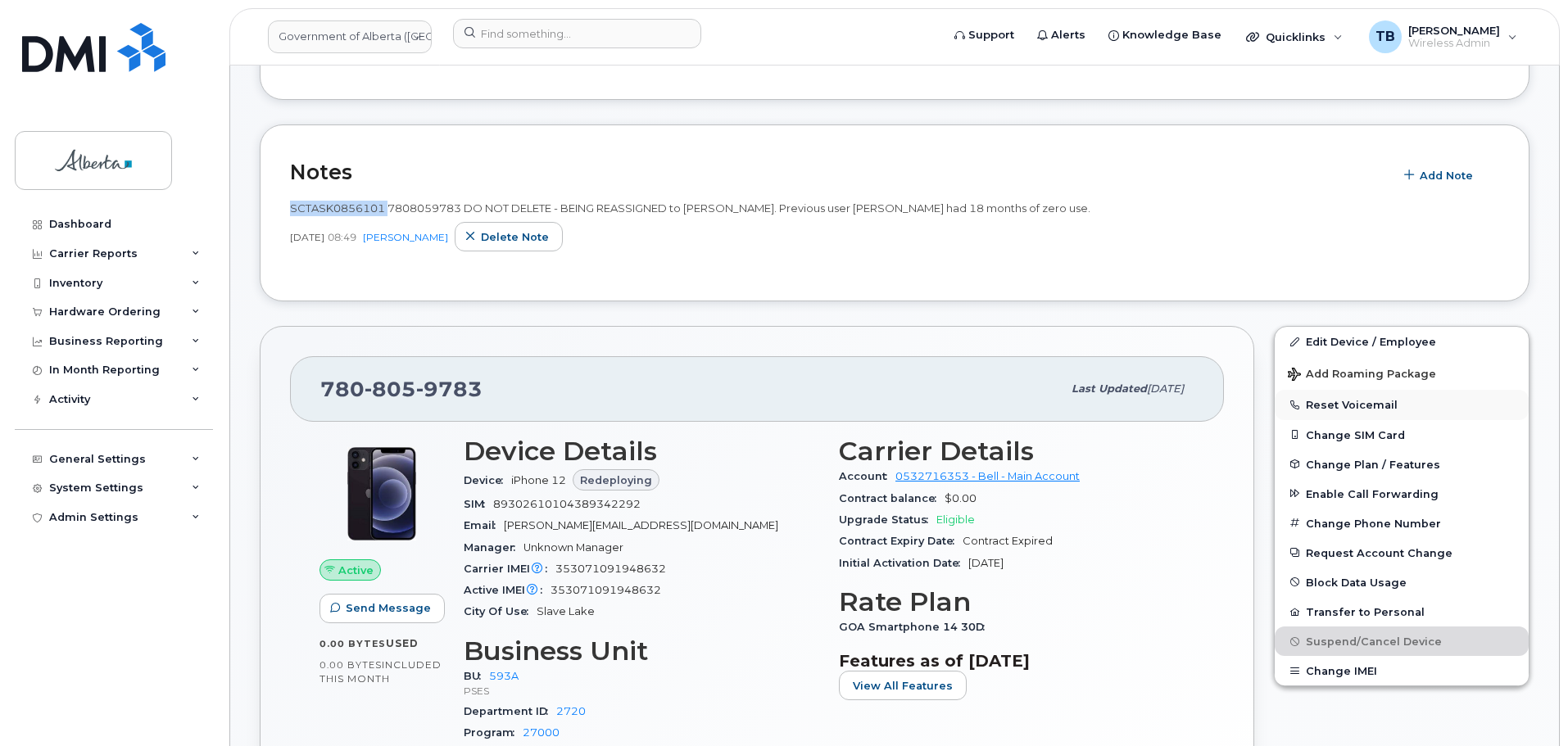
click at [1350, 402] on button "Reset Voicemail" at bounding box center [1401, 405] width 254 height 30
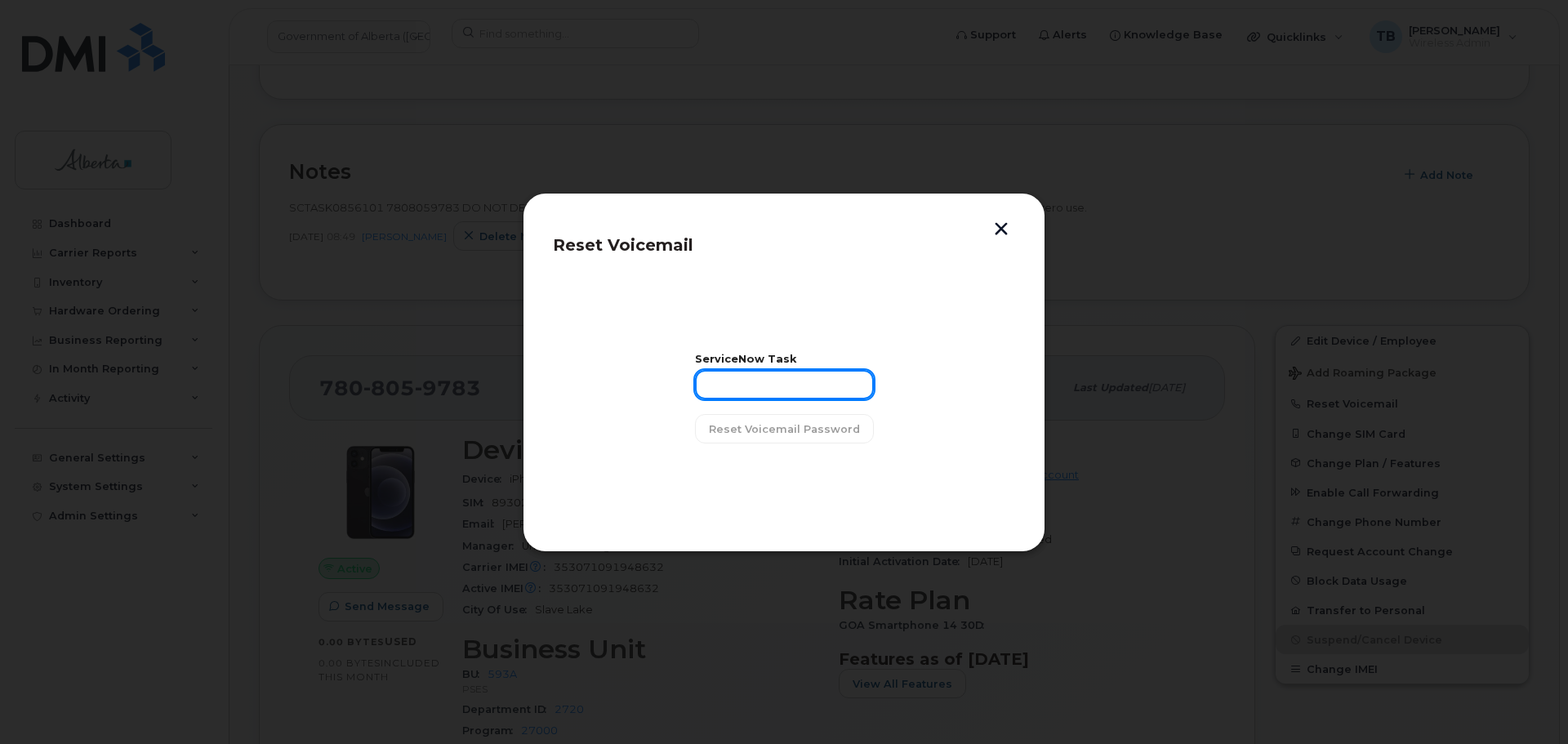
click at [776, 390] on input "text" at bounding box center [784, 385] width 179 height 30
paste input "SCTASK0856101"
type input "SCTASK0856101"
click at [775, 422] on button "Reset Voicemail Password" at bounding box center [784, 429] width 179 height 30
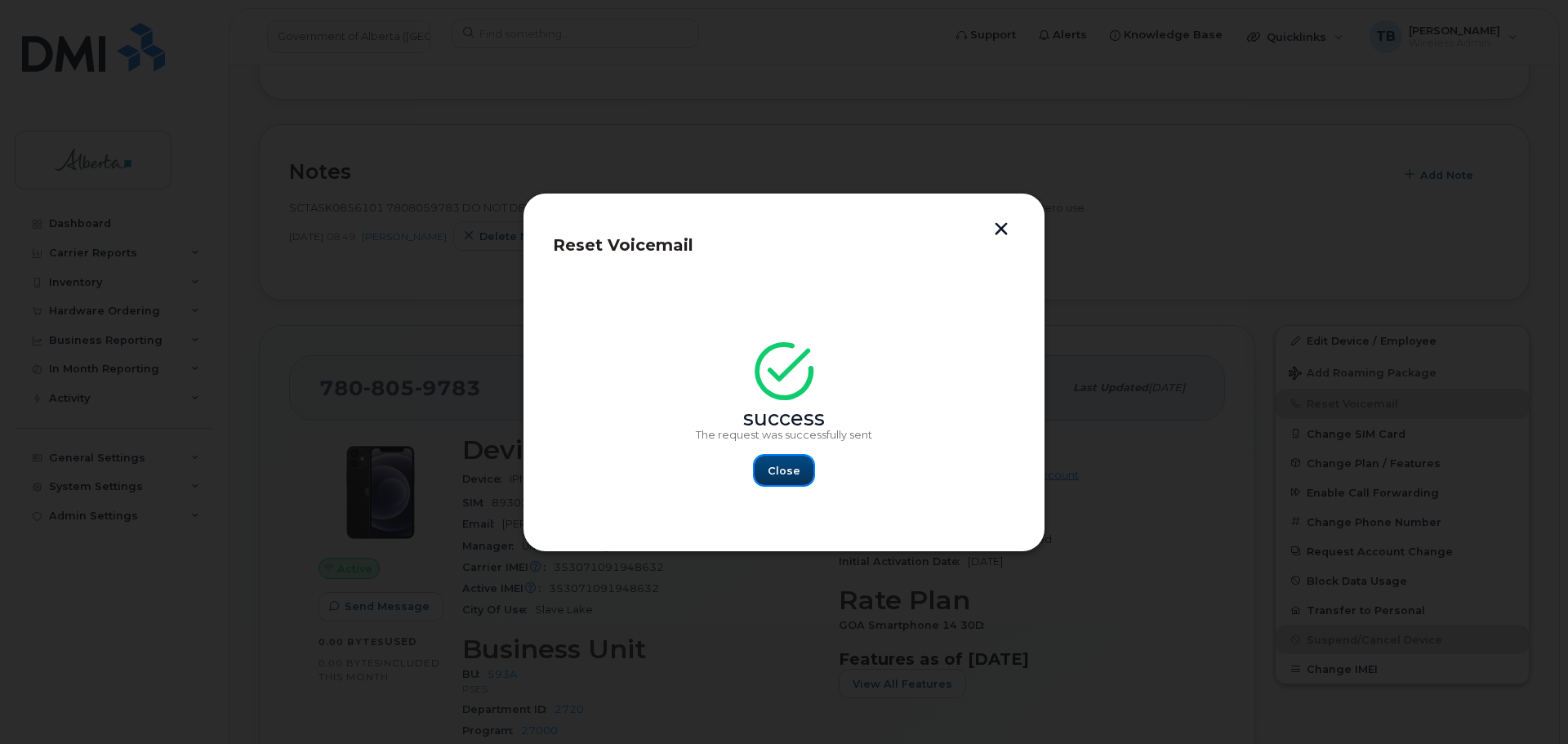
click at [795, 465] on span "Close" at bounding box center [783, 471] width 32 height 16
